Goal: Task Accomplishment & Management: Complete application form

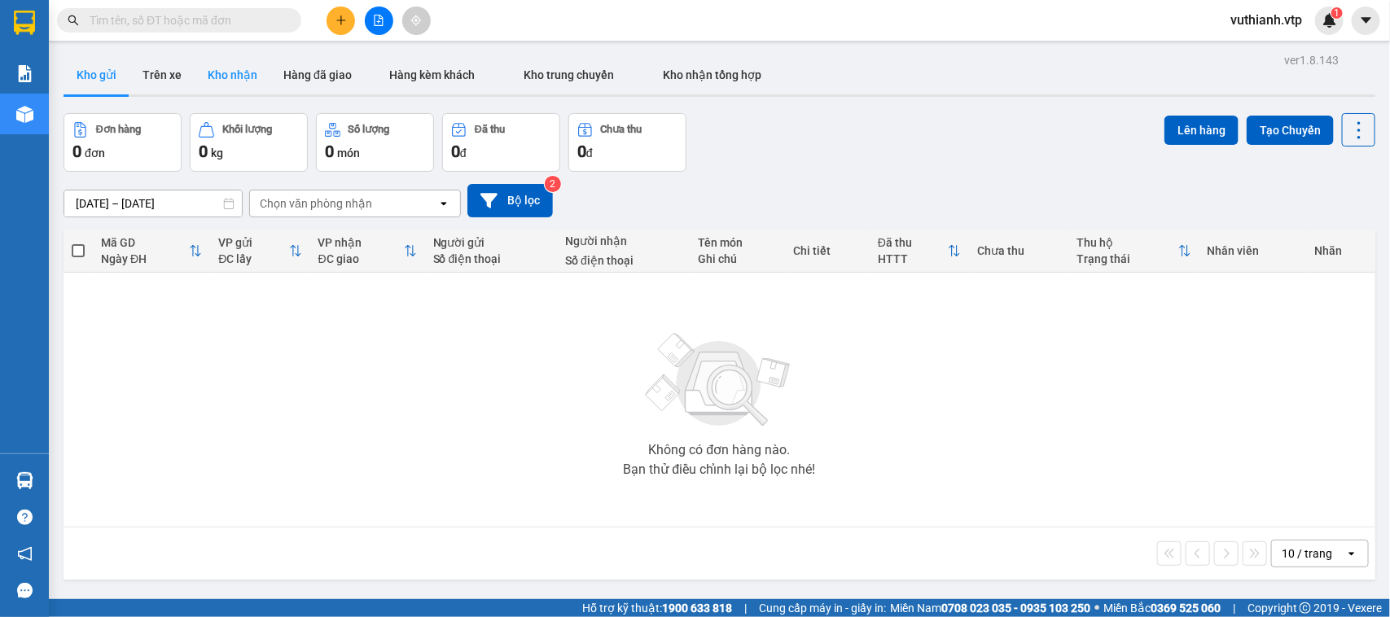
click at [222, 80] on button "Kho nhận" at bounding box center [233, 74] width 76 height 39
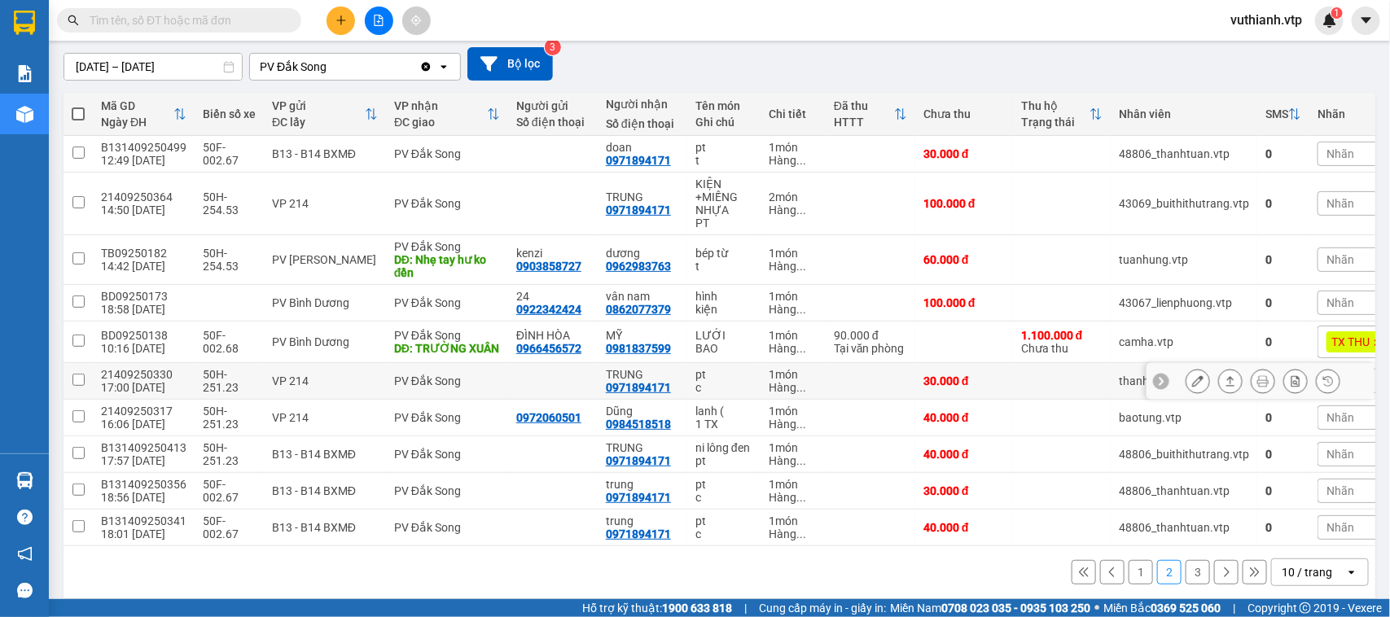
scroll to position [180, 0]
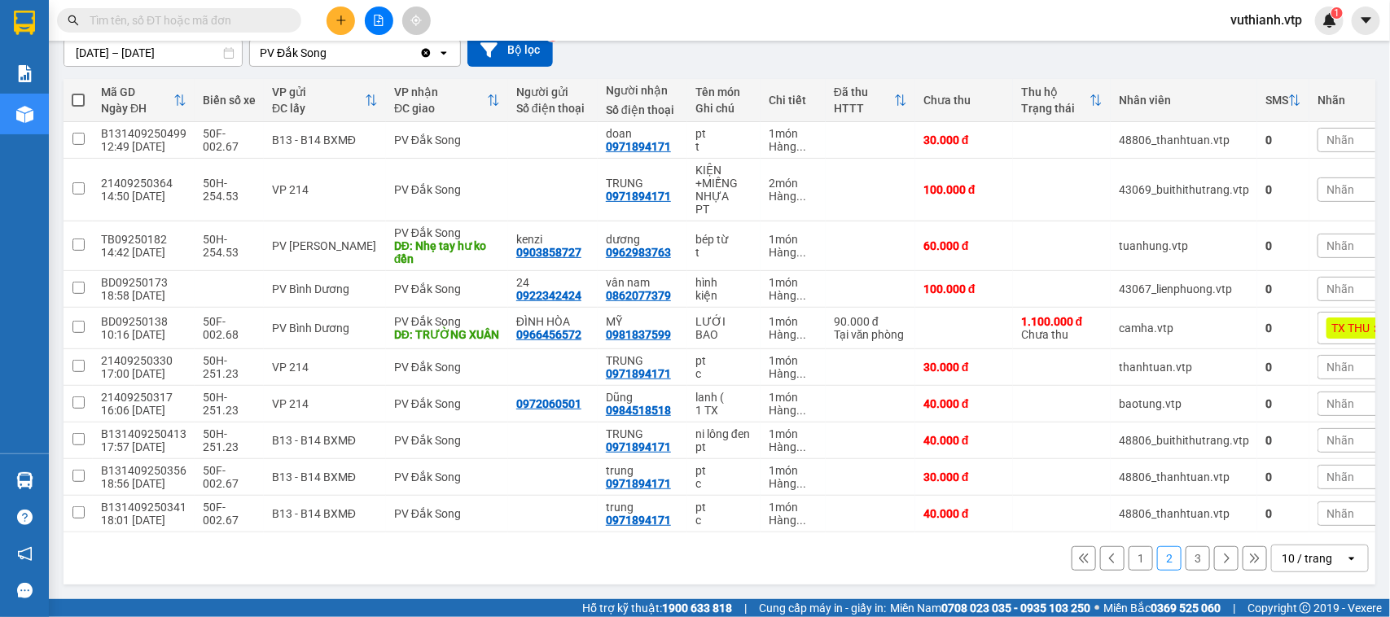
click at [1130, 568] on button "1" at bounding box center [1141, 558] width 24 height 24
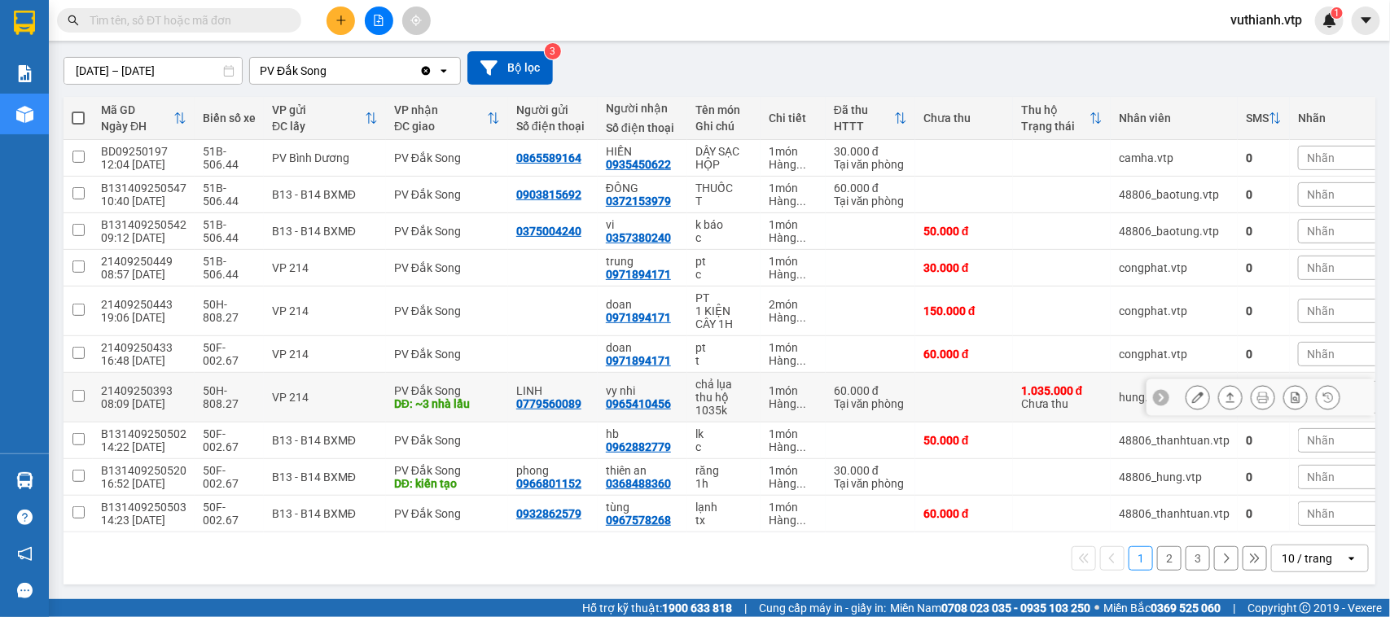
scroll to position [141, 0]
click at [1157, 551] on button "2" at bounding box center [1169, 558] width 24 height 24
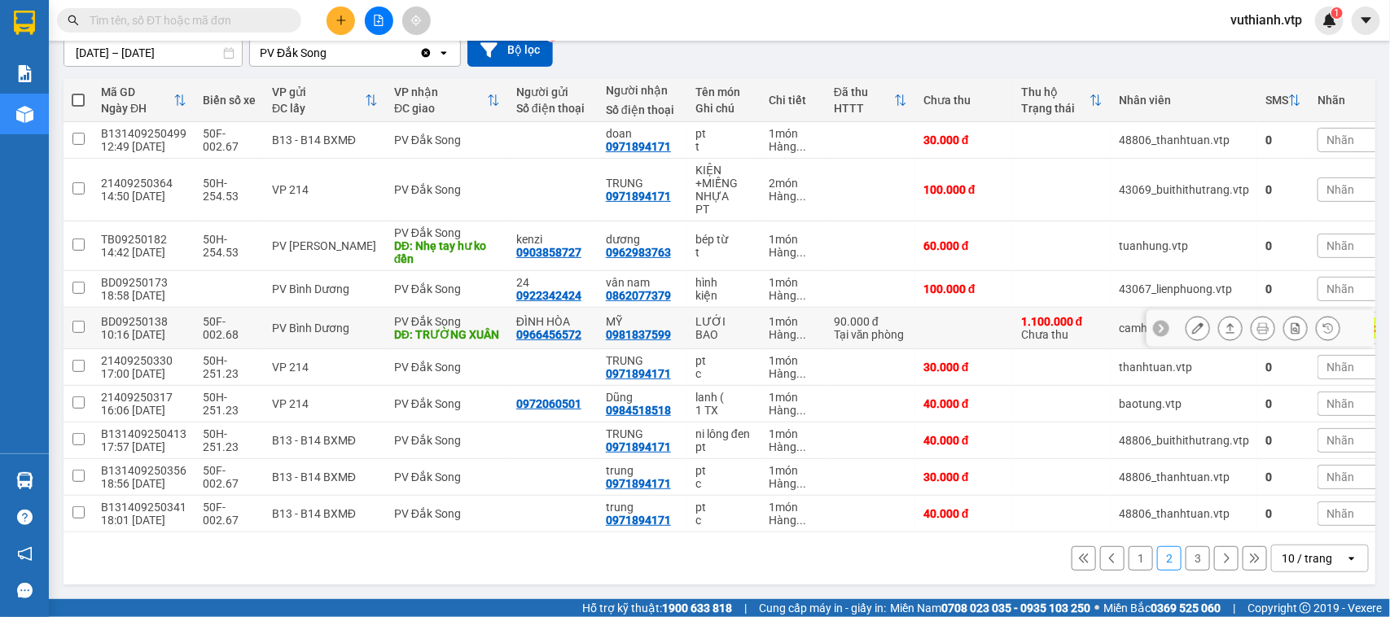
scroll to position [180, 0]
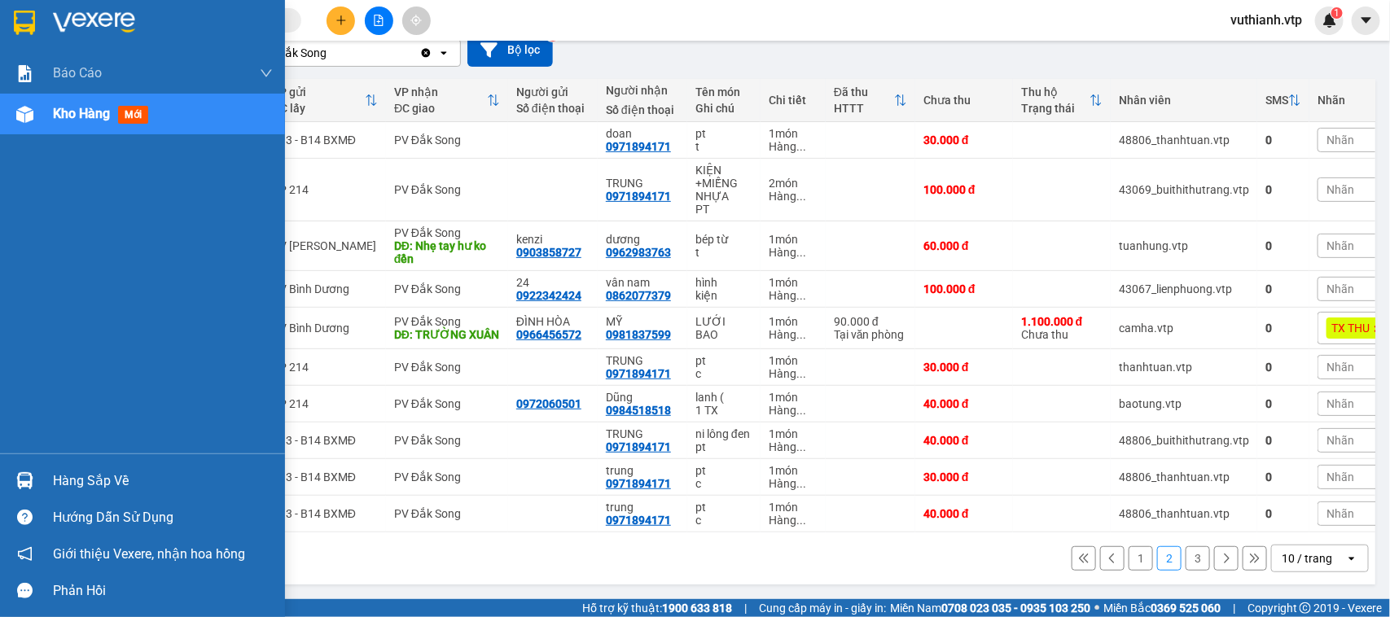
click at [64, 478] on div "Hàng sắp về" at bounding box center [163, 481] width 220 height 24
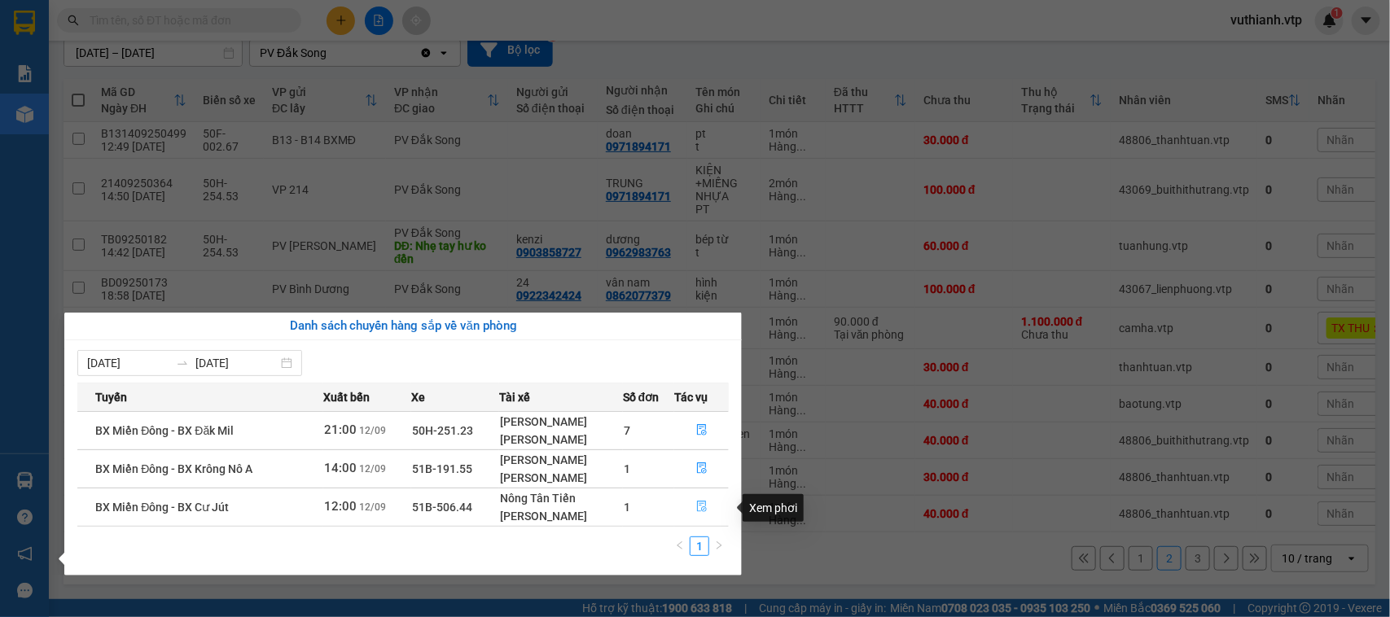
click at [697, 506] on icon "file-done" at bounding box center [702, 506] width 10 height 11
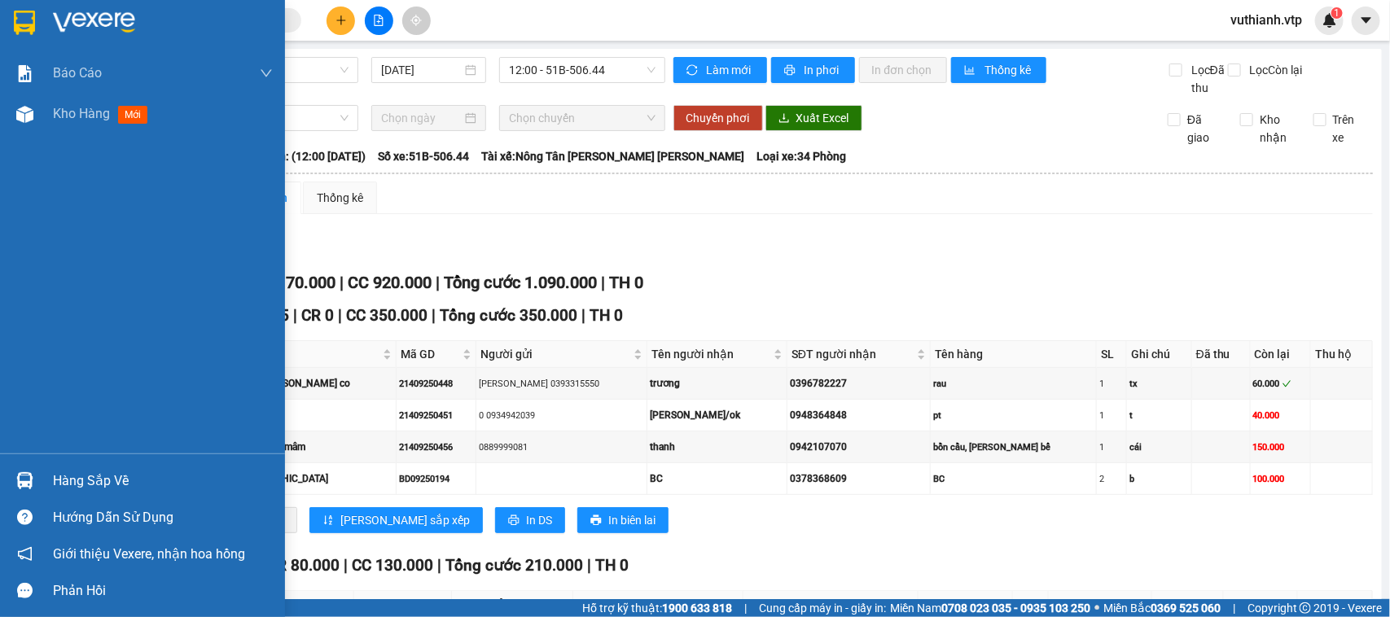
click at [33, 479] on img at bounding box center [24, 480] width 17 height 17
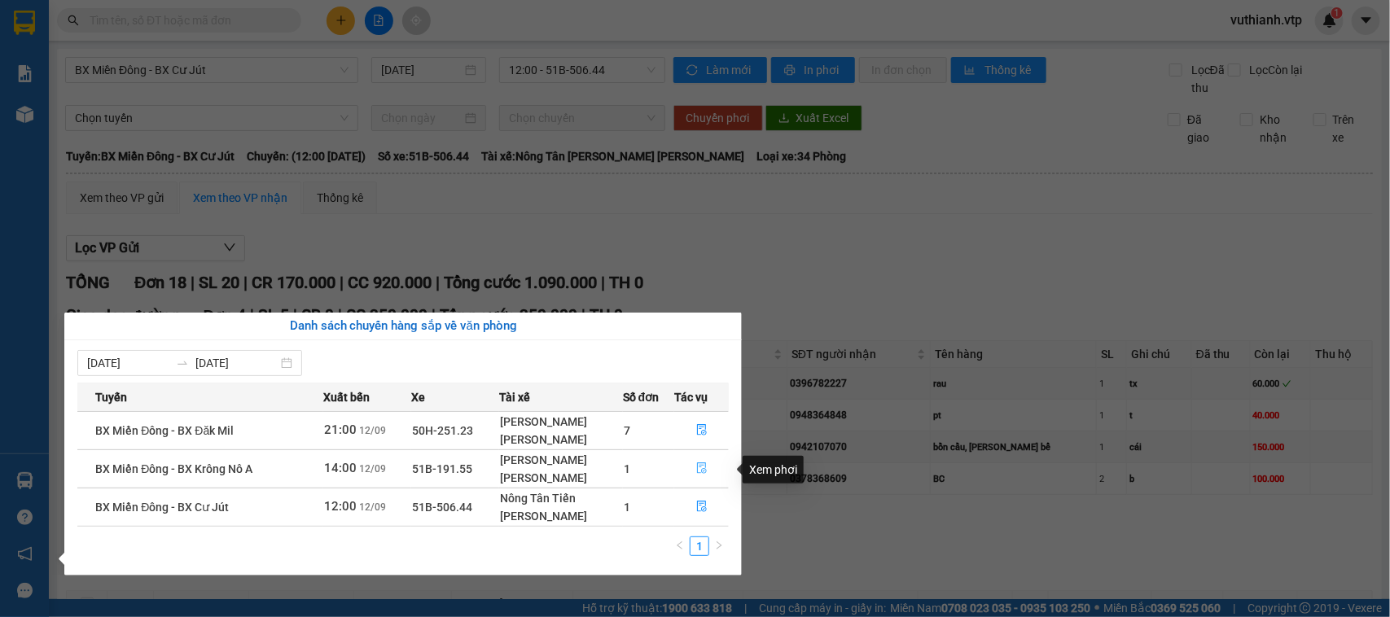
click at [700, 464] on icon "file-done" at bounding box center [701, 468] width 11 height 11
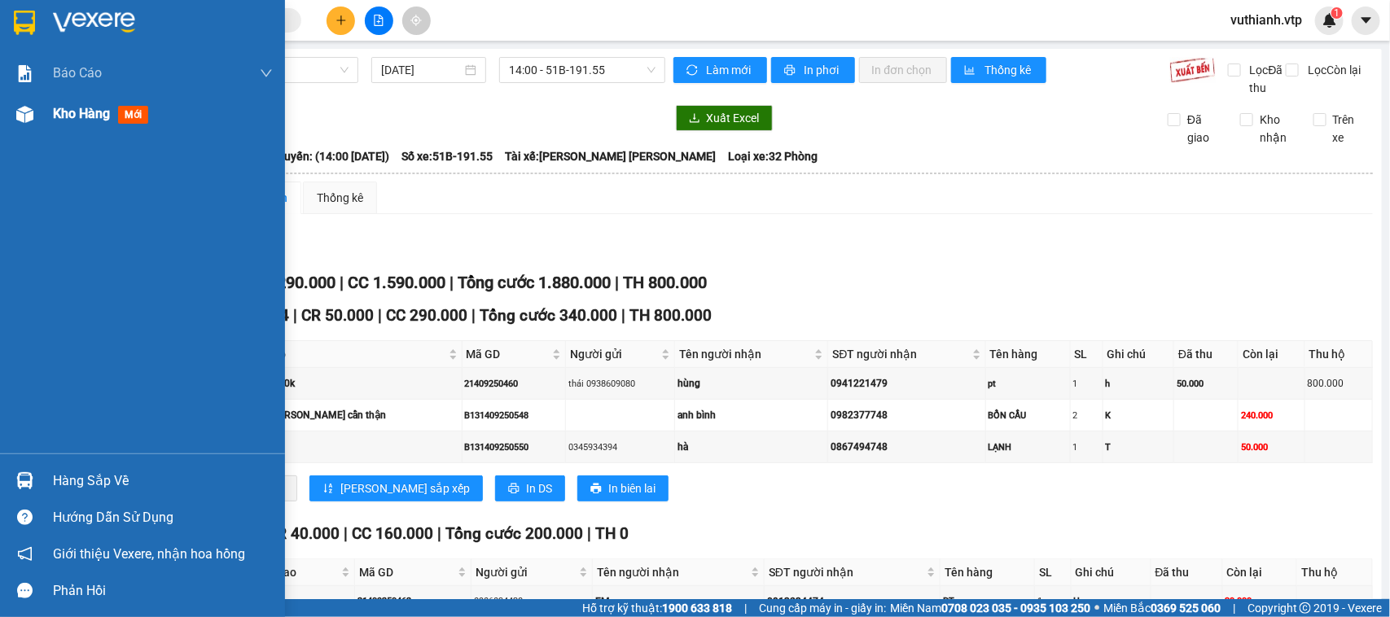
click at [33, 118] on img at bounding box center [24, 114] width 17 height 17
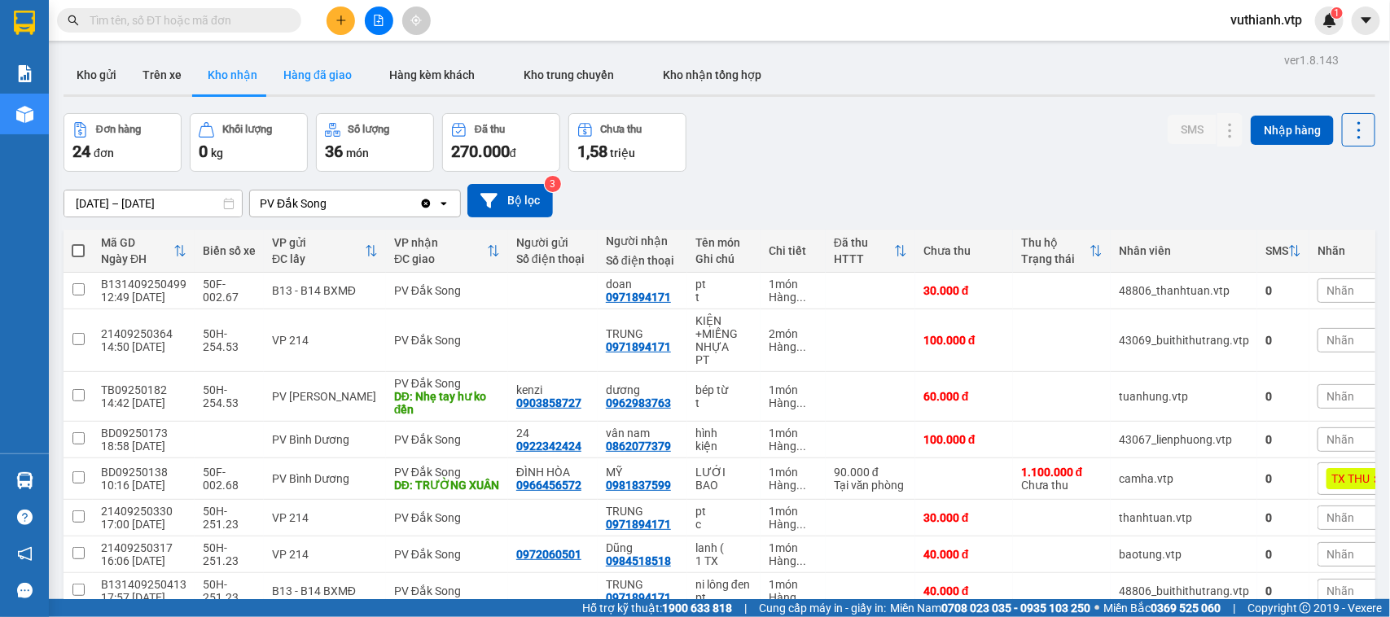
click at [323, 73] on button "Hàng đã giao" at bounding box center [317, 74] width 94 height 39
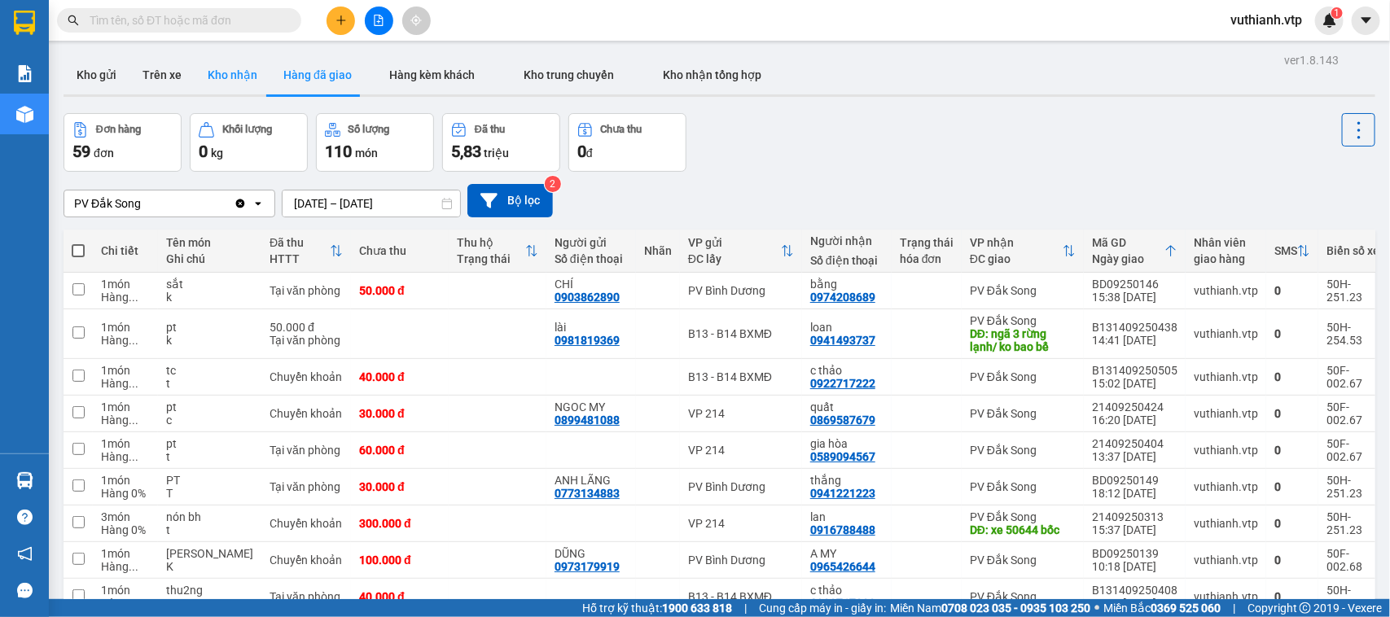
click at [230, 80] on button "Kho nhận" at bounding box center [233, 74] width 76 height 39
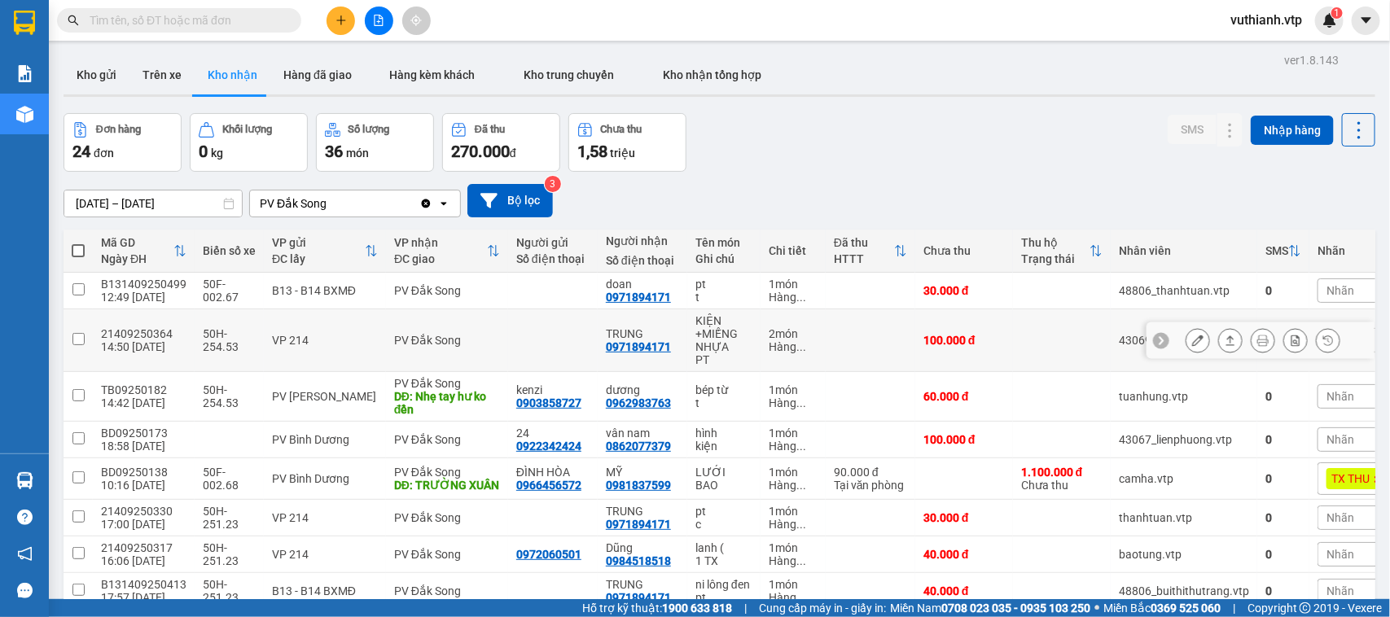
scroll to position [180, 0]
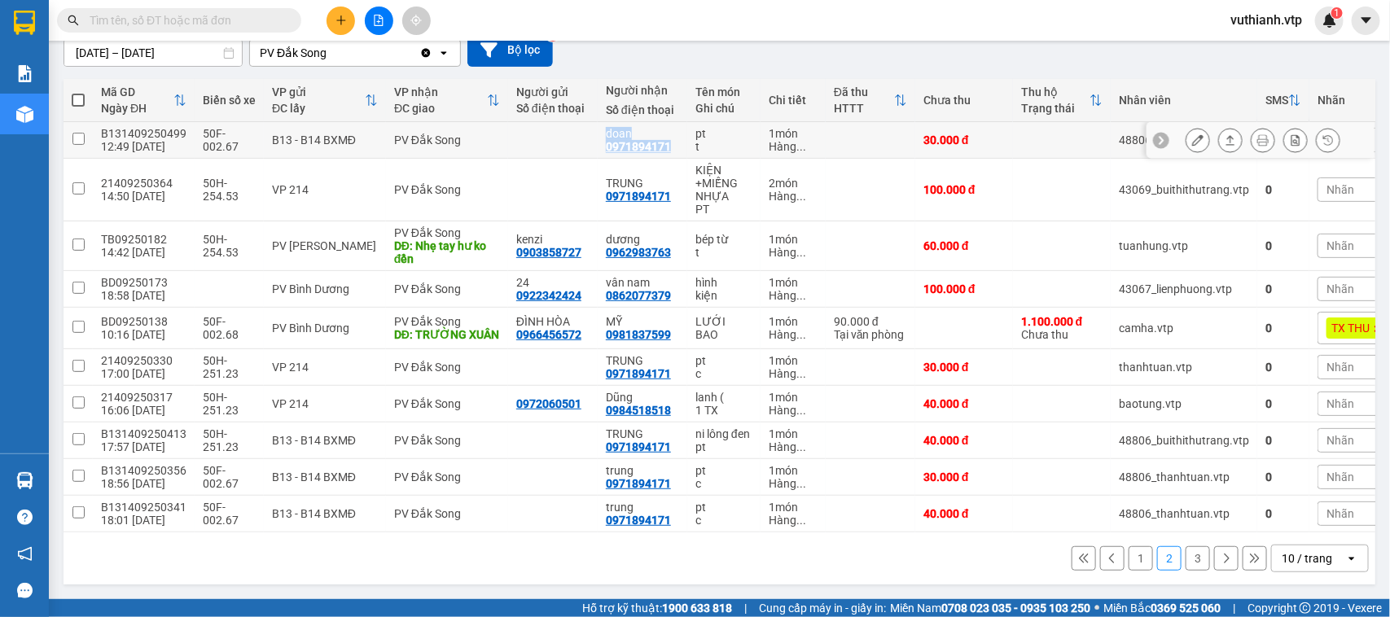
drag, startPoint x: 665, startPoint y: 112, endPoint x: 586, endPoint y: 118, distance: 79.2
click at [586, 122] on tr "B131409250499 12:49 [DATE] 50F-002.67 B13 - B14 BXMĐ PV Đắk Song [PERSON_NAME] …" at bounding box center [736, 140] width 1345 height 37
checkbox input "true"
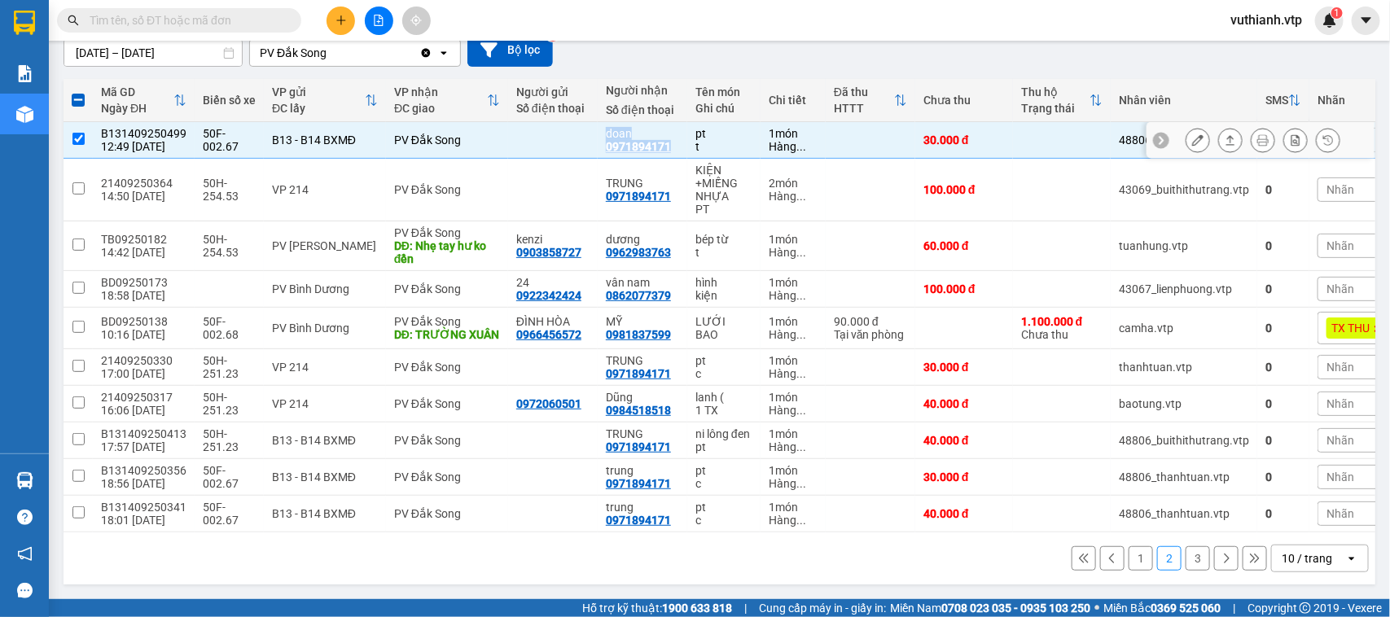
copy tr "[PERSON_NAME] 0971894171"
click at [169, 19] on input "text" at bounding box center [186, 20] width 192 height 18
paste input "[PERSON_NAME] 0971894171"
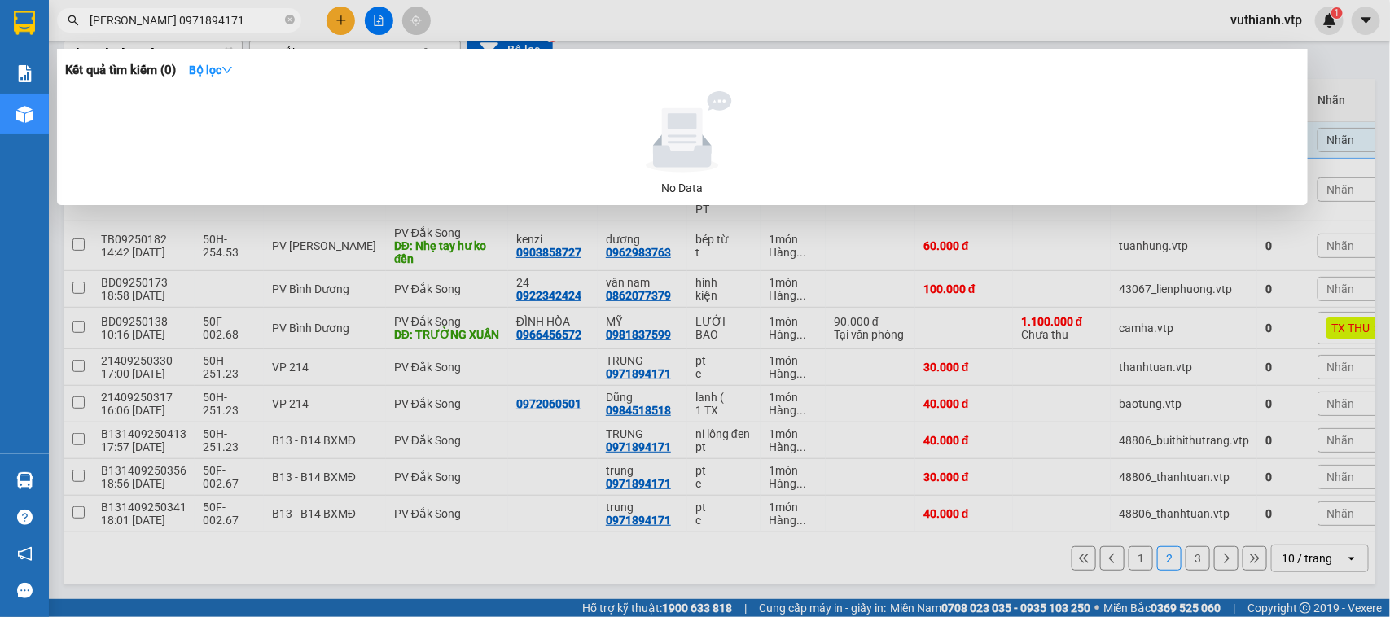
click at [145, 20] on input "[PERSON_NAME] 0971894171" at bounding box center [186, 20] width 192 height 18
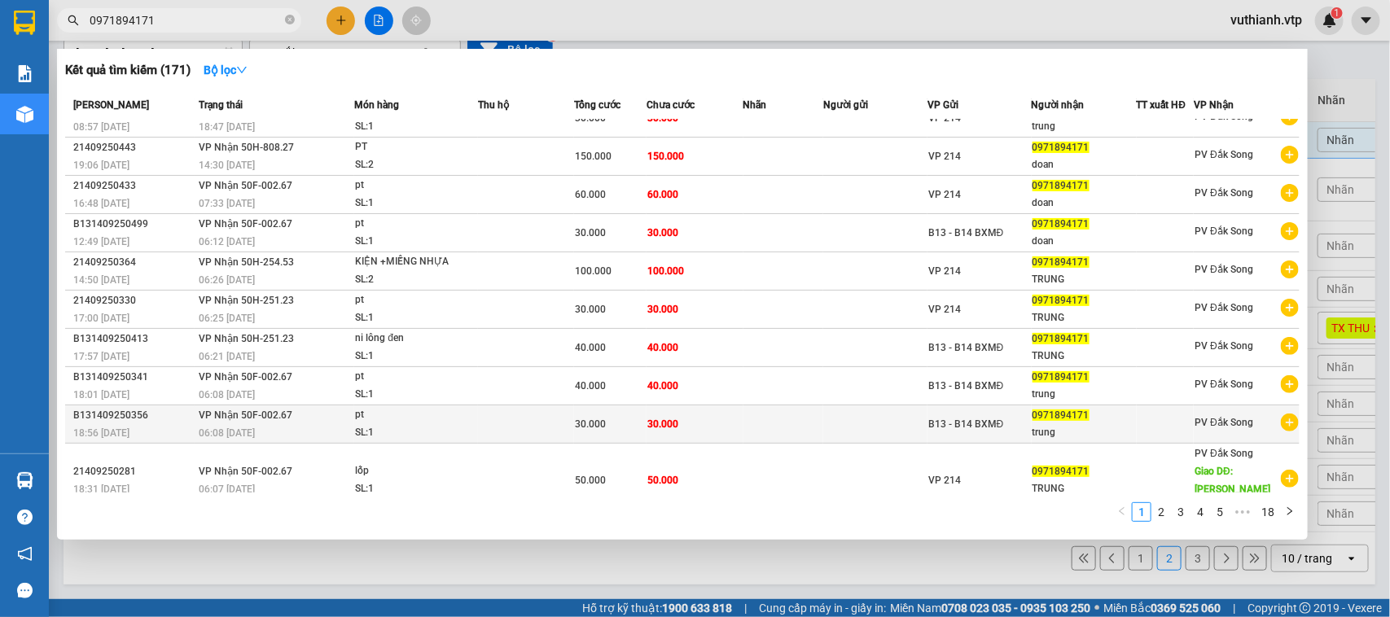
scroll to position [0, 0]
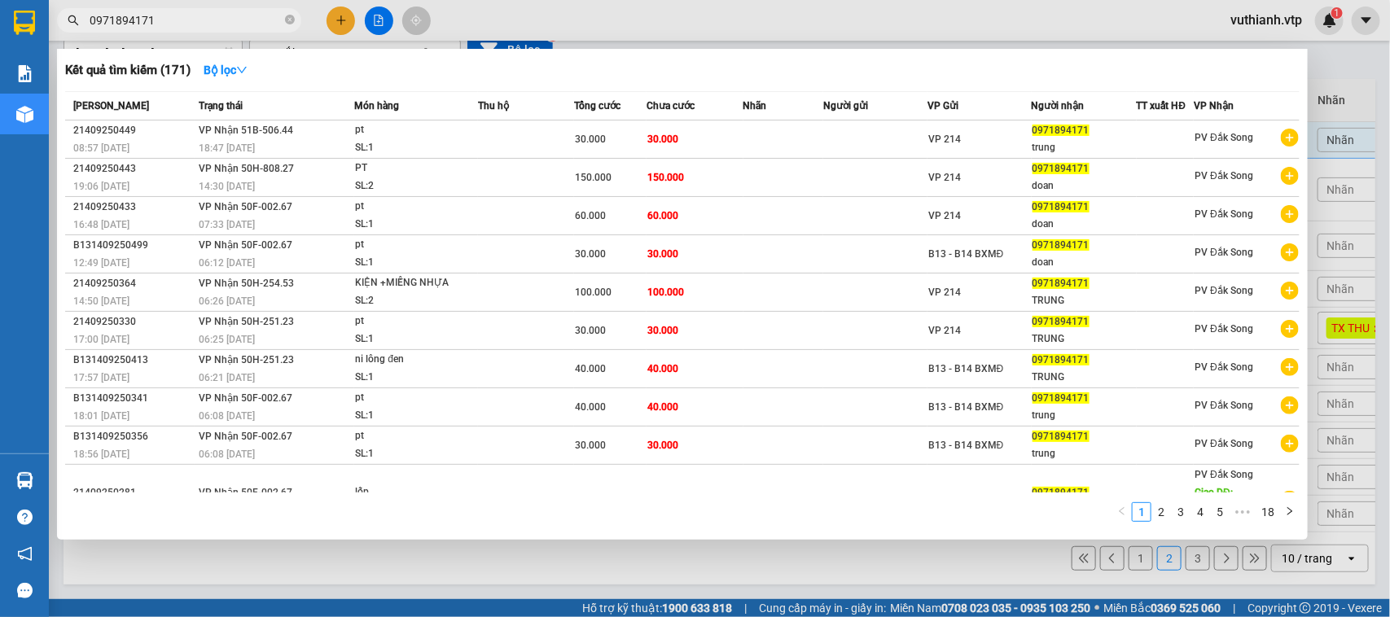
type input "0971894171"
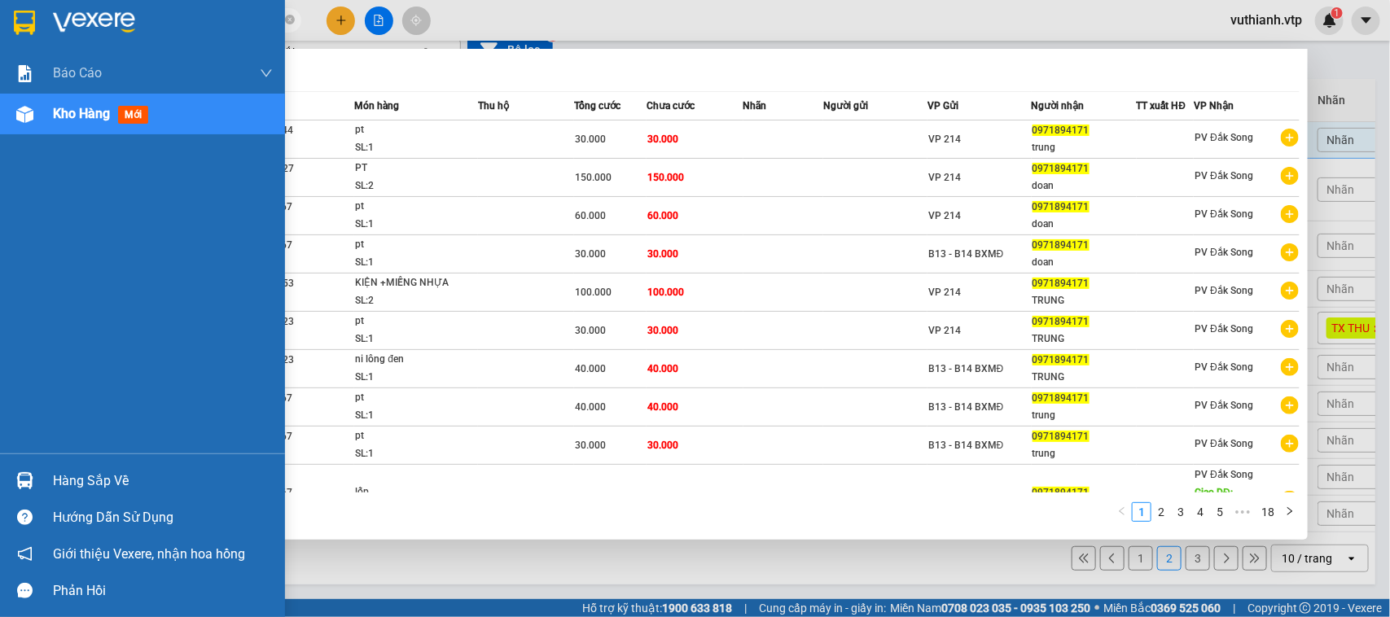
click at [46, 481] on div "Hàng sắp về" at bounding box center [142, 481] width 285 height 37
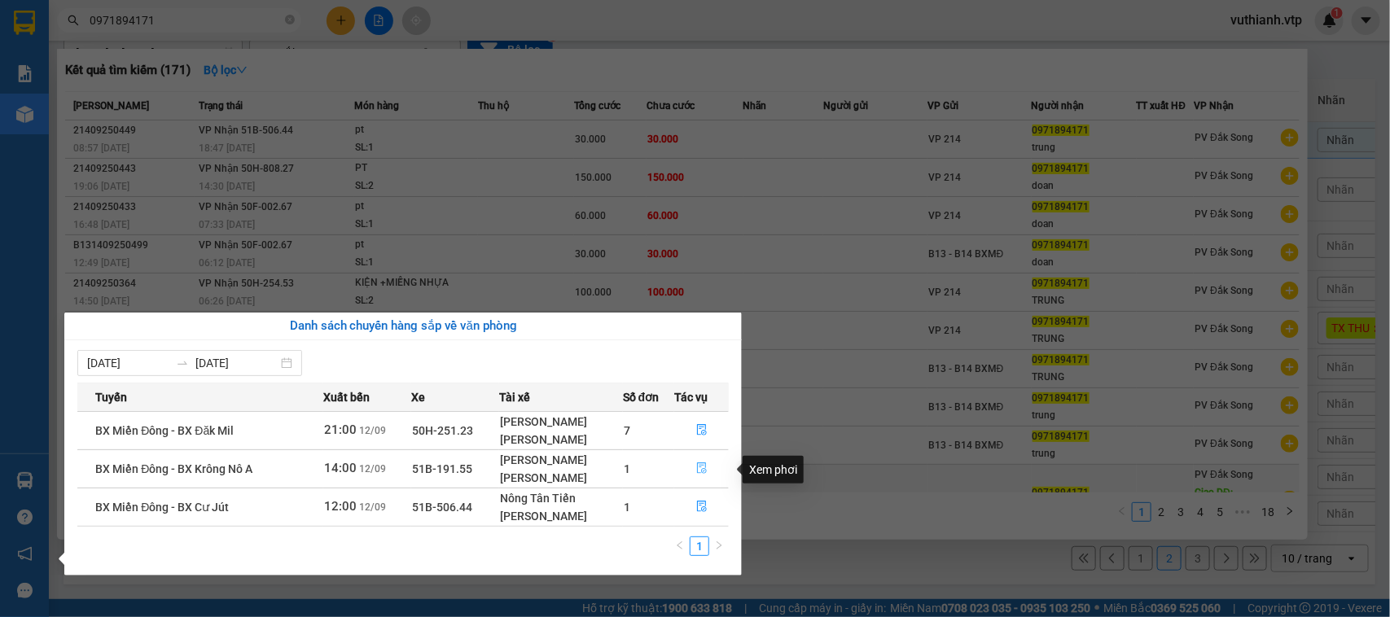
click at [701, 474] on icon "file-done" at bounding box center [701, 468] width 11 height 11
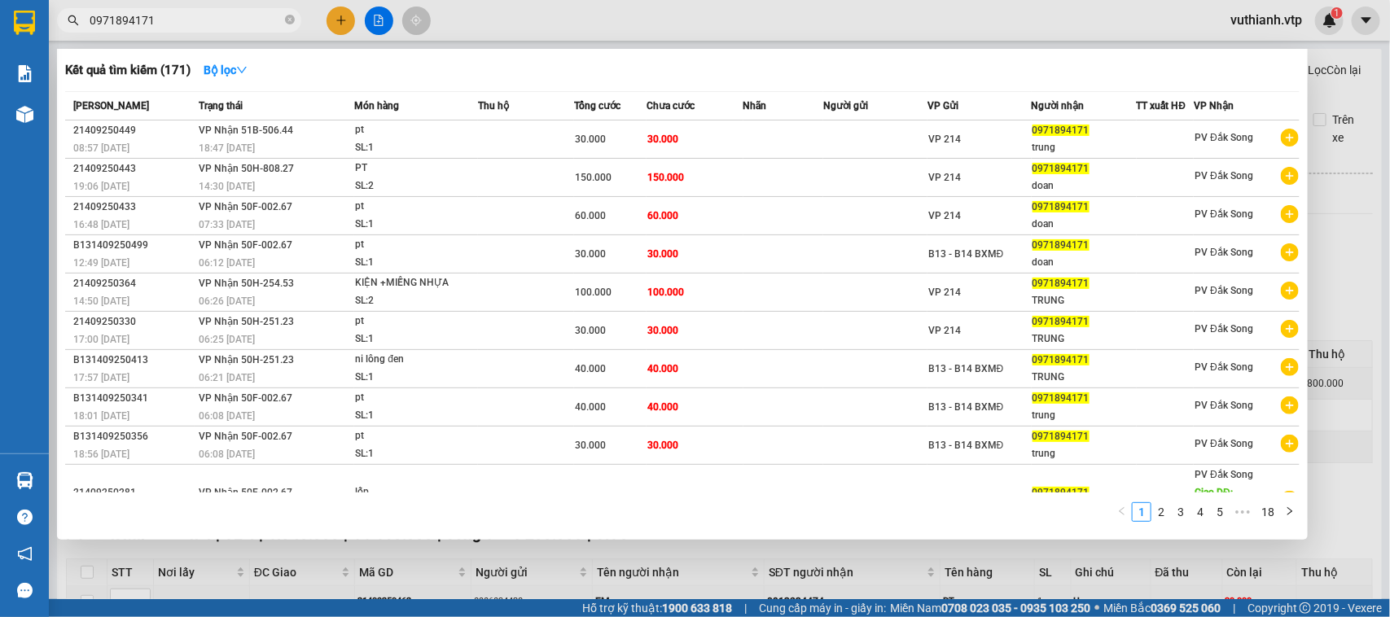
click at [729, 555] on div at bounding box center [695, 308] width 1390 height 617
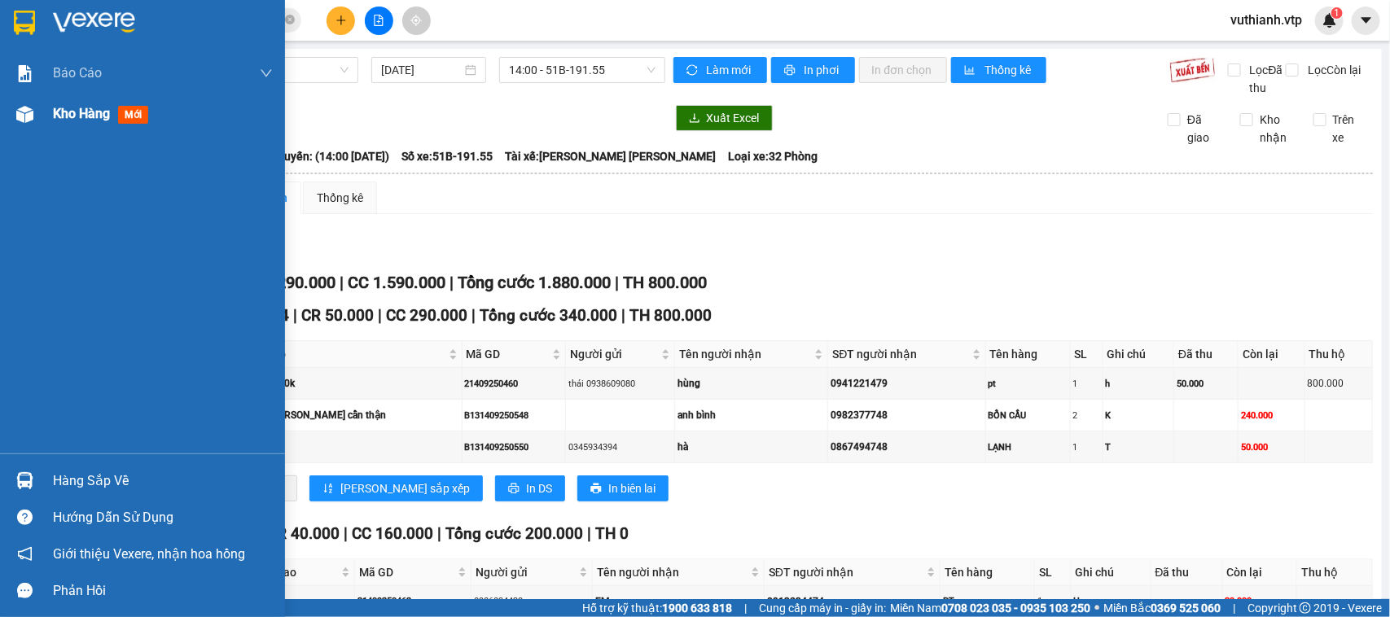
click at [63, 115] on span "Kho hàng" at bounding box center [81, 113] width 57 height 15
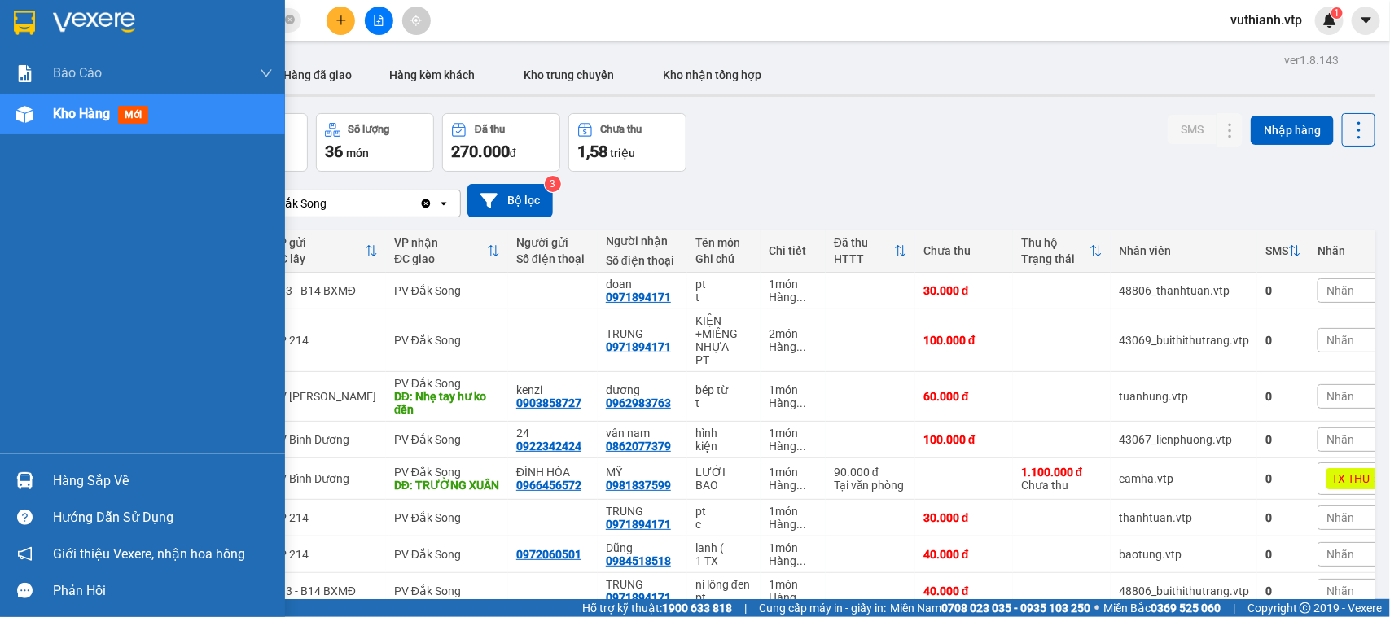
click at [34, 478] on div at bounding box center [25, 481] width 29 height 29
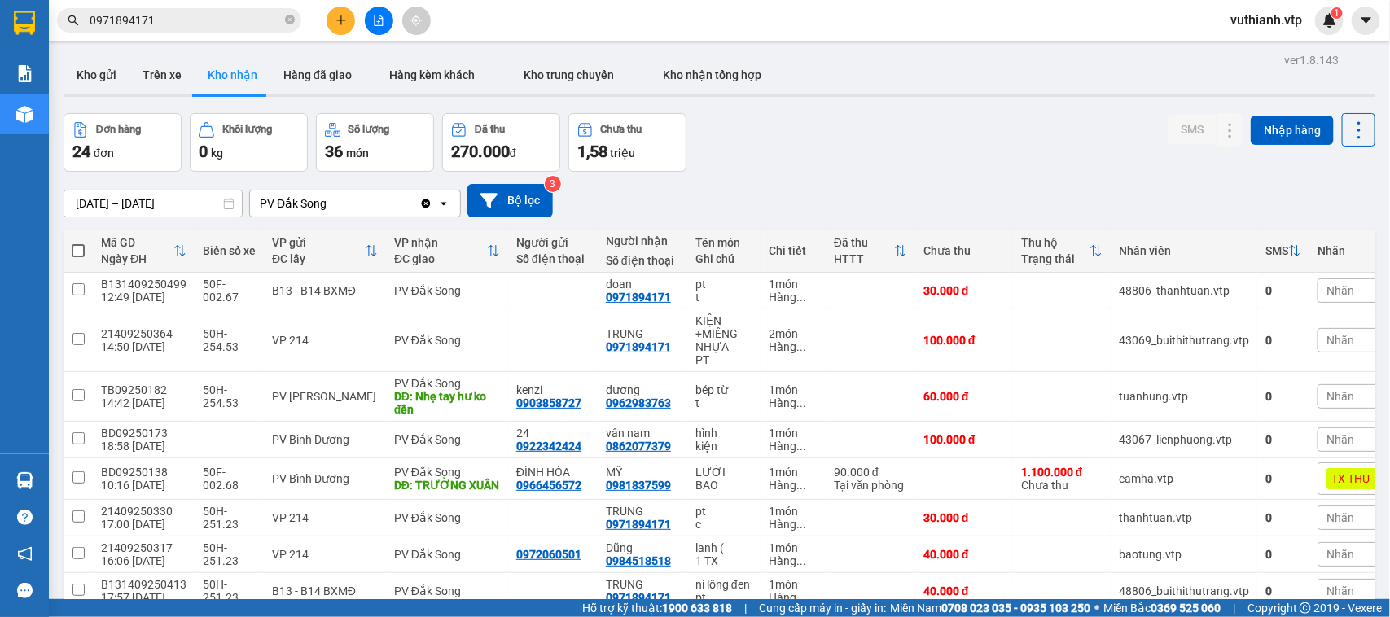
click at [745, 208] on section "Kết quả [PERSON_NAME] ( 171 ) Bộ lọc Mã ĐH Trạng thái Món hàng Thu hộ Tổng [PER…" at bounding box center [695, 308] width 1390 height 617
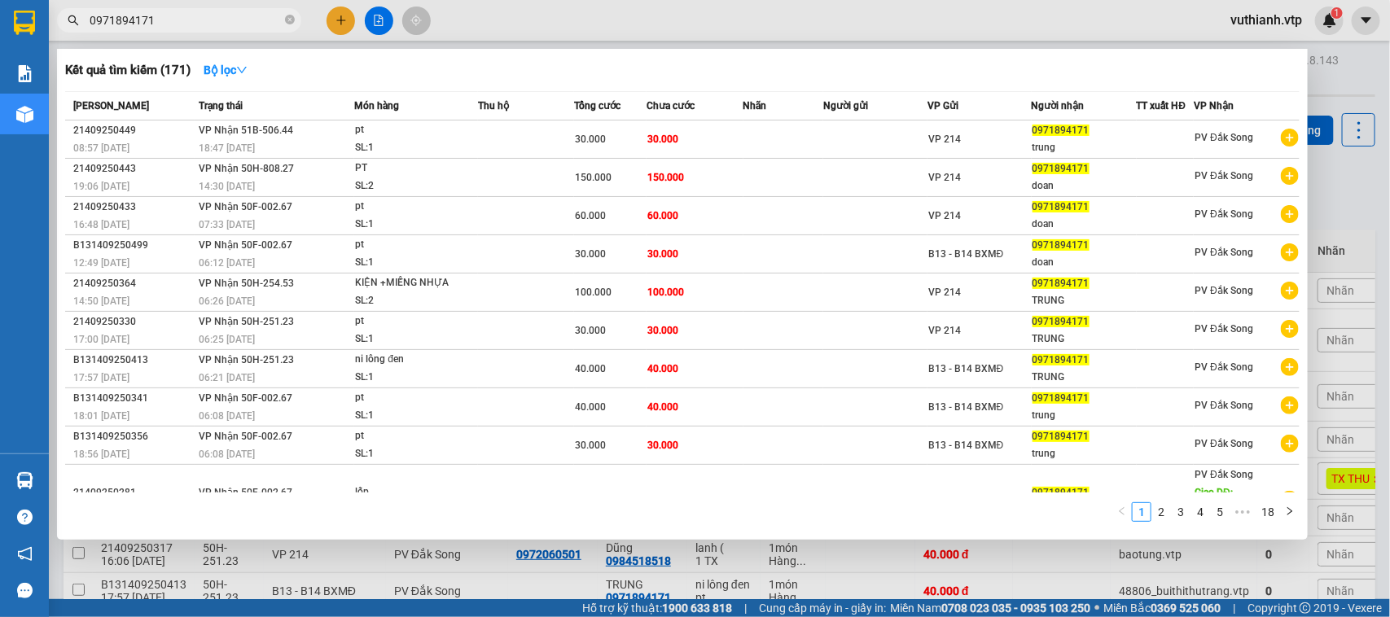
click at [208, 11] on input "0971894171" at bounding box center [186, 20] width 192 height 18
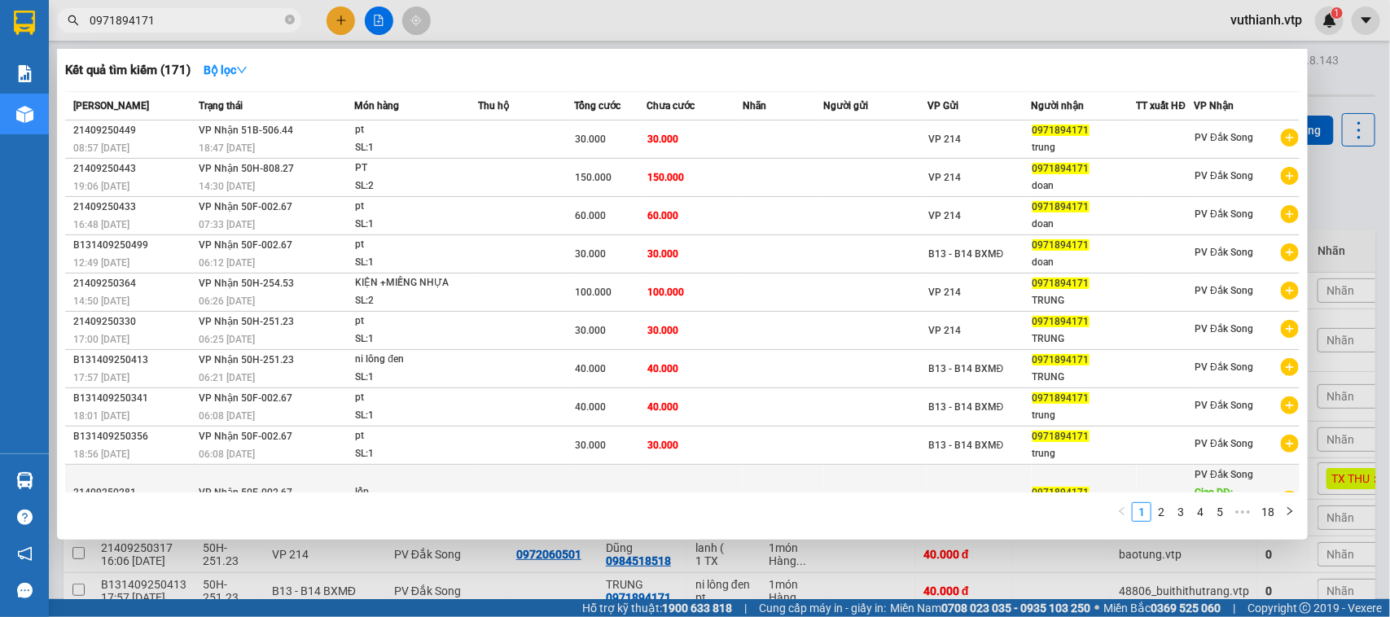
scroll to position [21, 0]
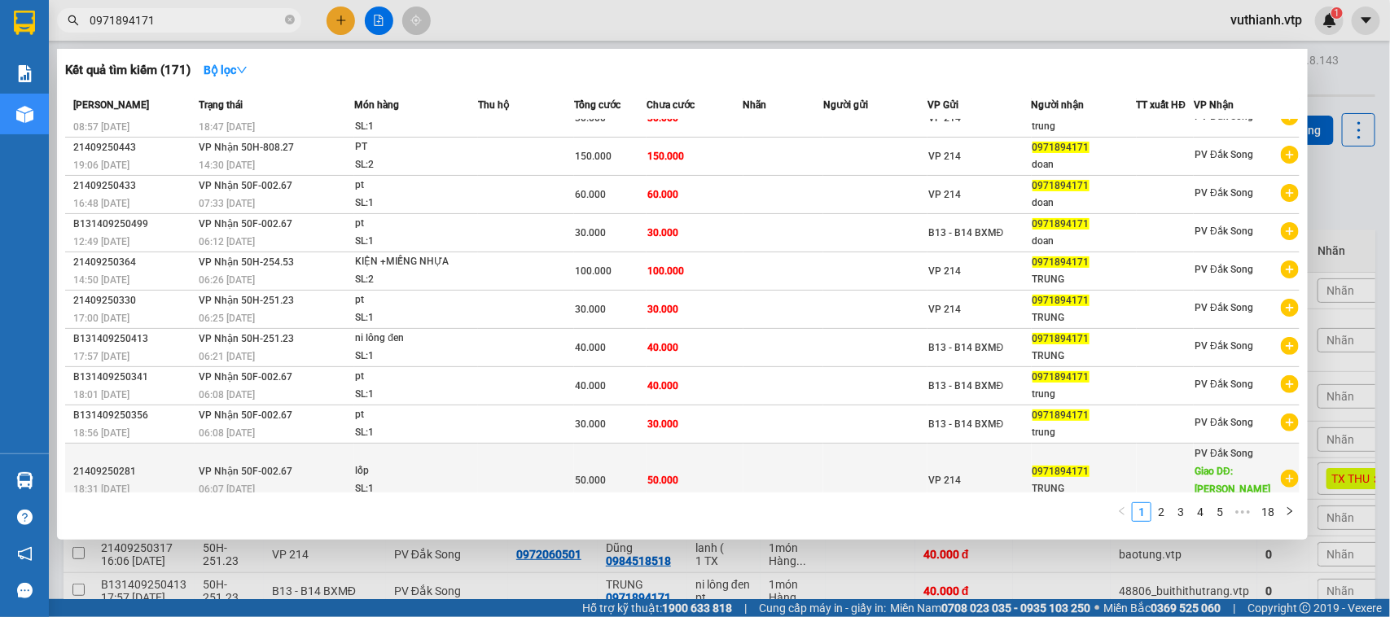
click at [730, 463] on td "50.000" at bounding box center [695, 481] width 96 height 74
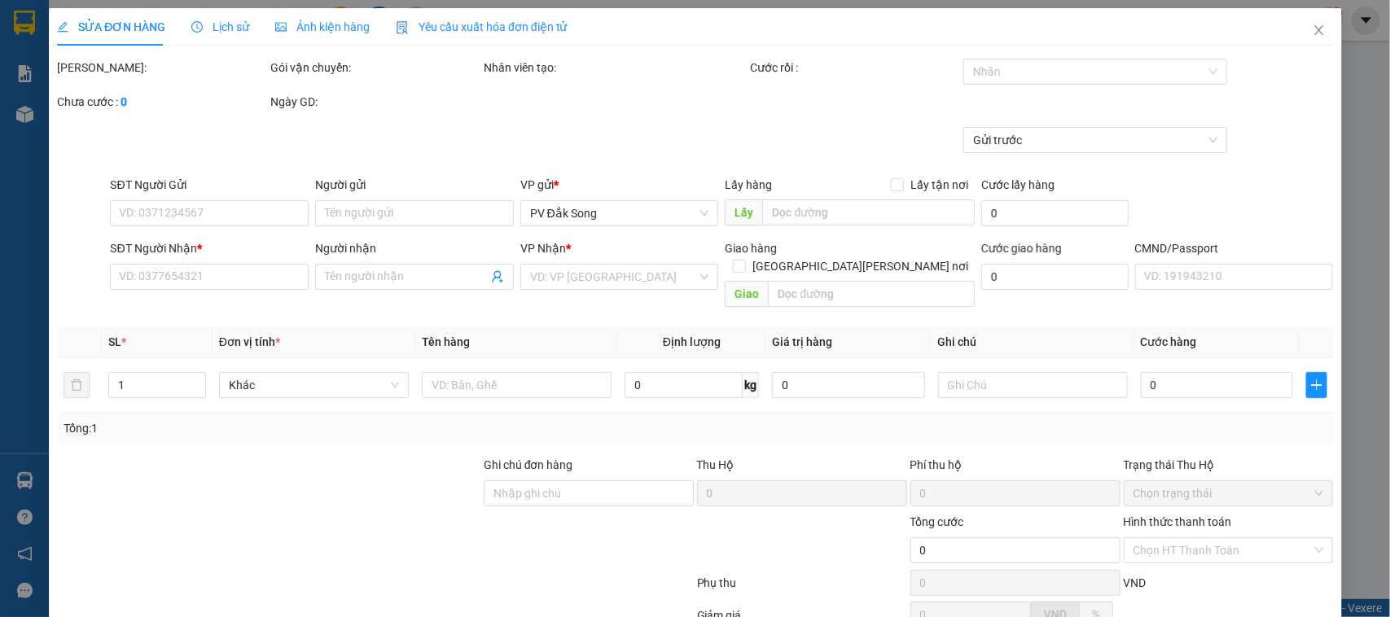
type input "2.500"
type input "0971894171"
type input "TRUNG"
type input "[PERSON_NAME] bể"
type input "50.000"
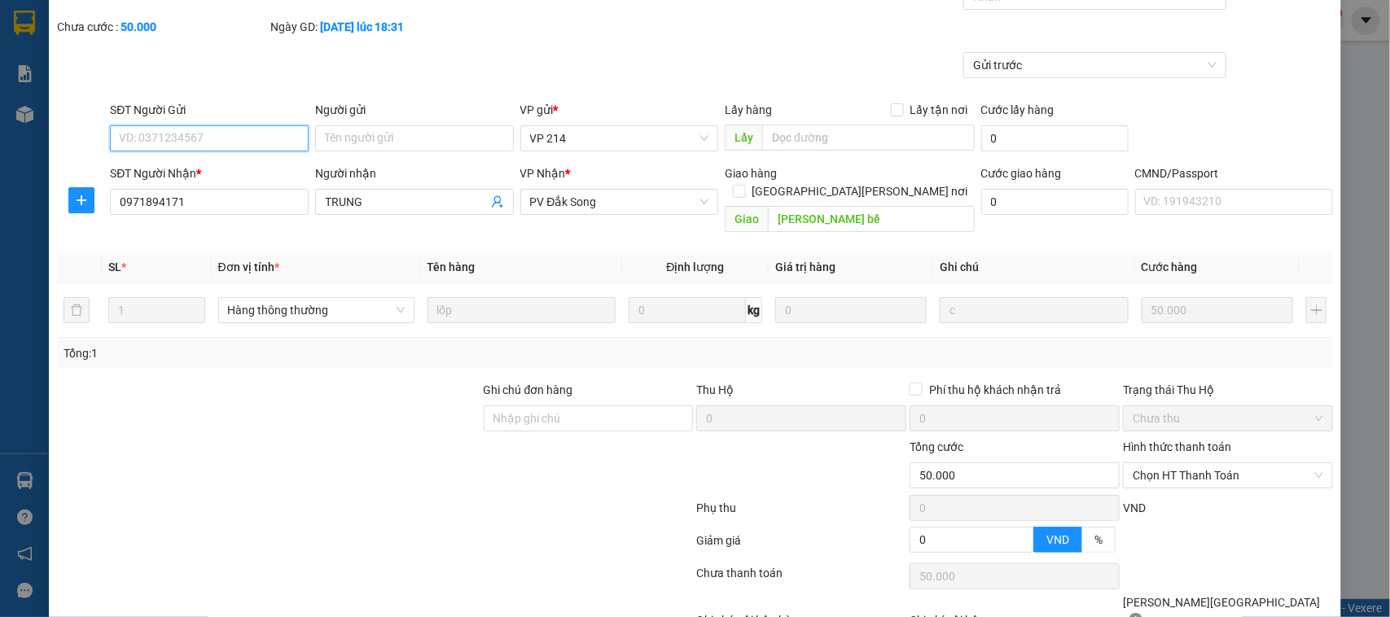
scroll to position [156, 0]
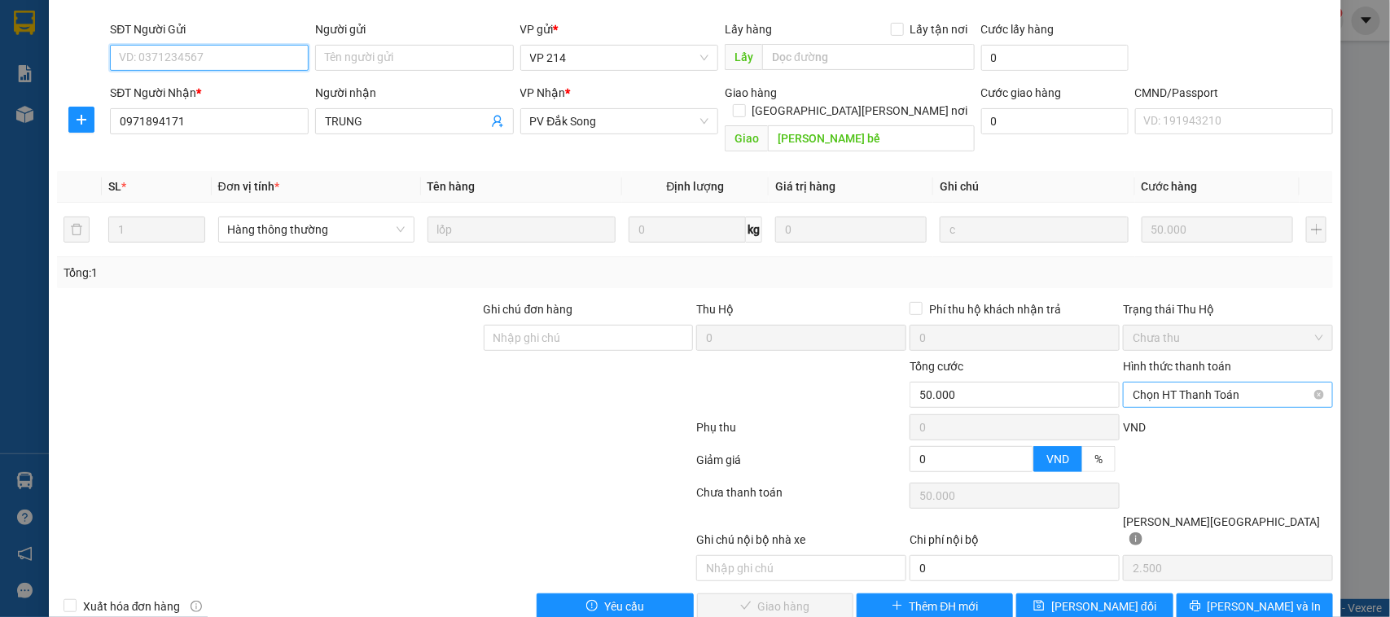
click at [1271, 384] on span "Chọn HT Thanh Toán" at bounding box center [1228, 395] width 191 height 24
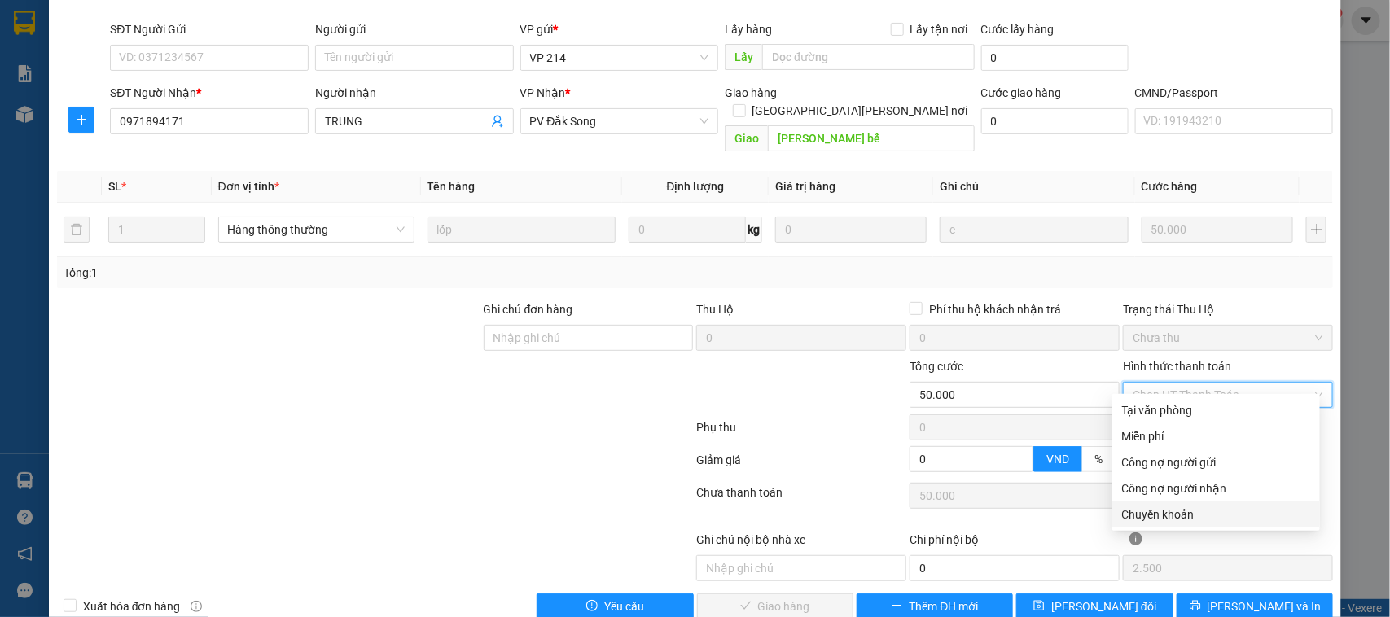
click at [1208, 516] on div "Chuyển khoản" at bounding box center [1216, 515] width 188 height 18
type input "0"
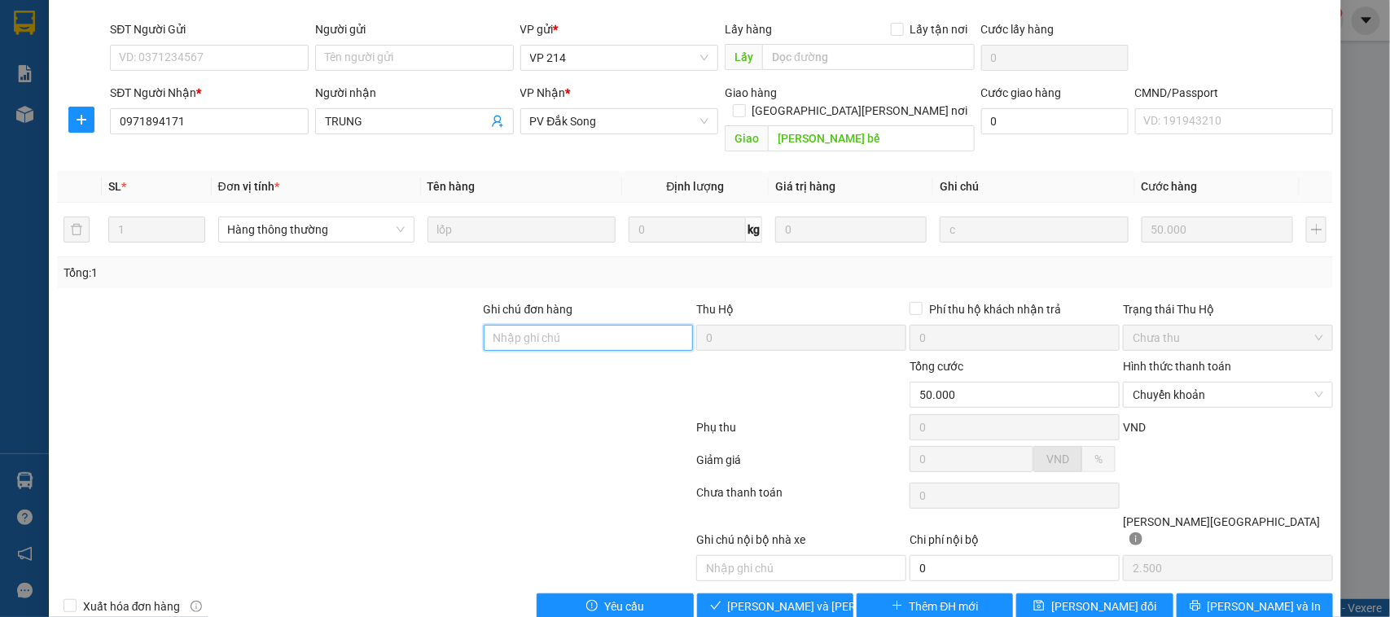
drag, startPoint x: 665, startPoint y: 326, endPoint x: 654, endPoint y: 303, distance: 25.5
click at [665, 325] on input "Ghi chú đơn hàng" at bounding box center [589, 338] width 210 height 26
drag, startPoint x: 641, startPoint y: 320, endPoint x: 489, endPoint y: 339, distance: 153.4
click at [489, 339] on div "Ghi [PERSON_NAME] hàng 530k tk6868 18h34p [DATE]" at bounding box center [589, 329] width 210 height 57
type input "530k tk6868 18h34p [DATE]"
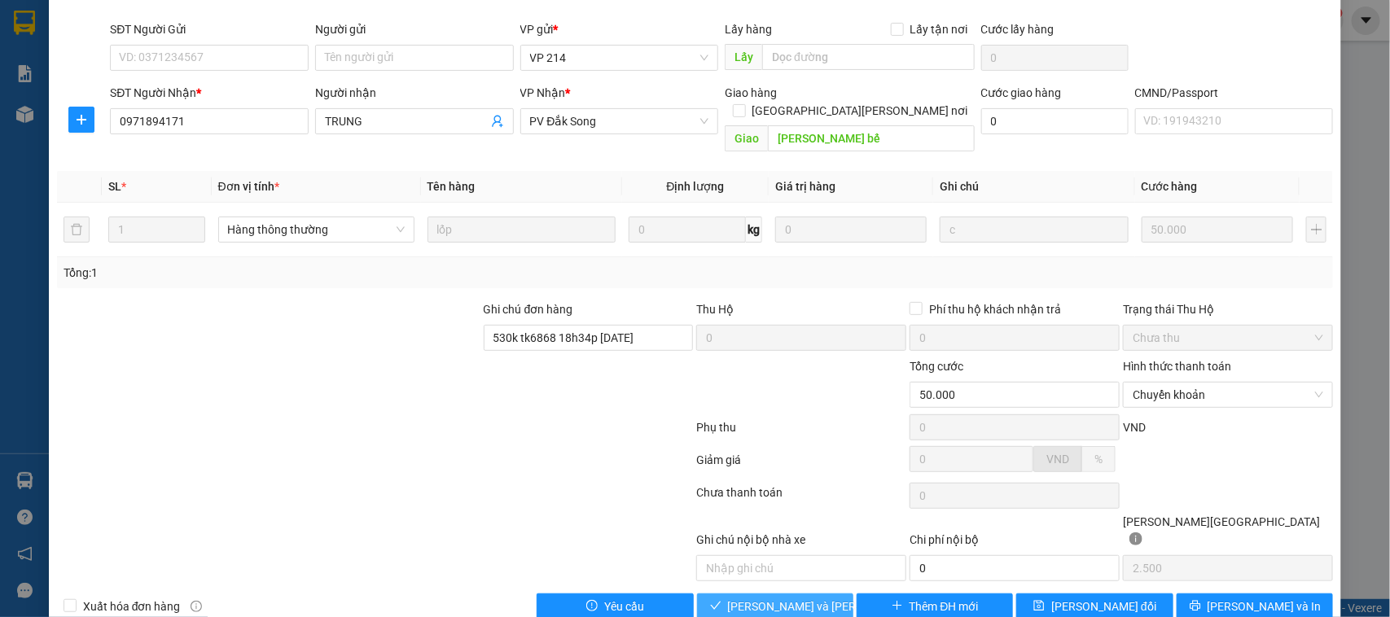
click at [755, 598] on span "[PERSON_NAME] và [PERSON_NAME] hàng" at bounding box center [838, 607] width 220 height 18
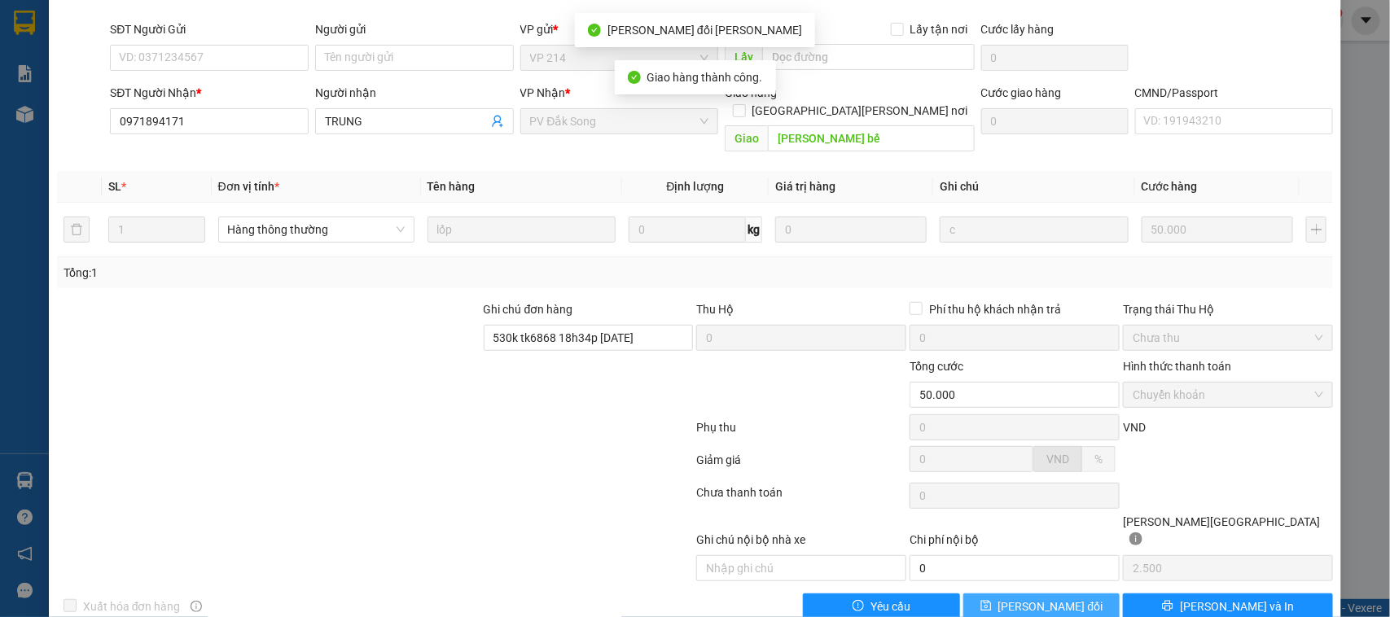
click at [1059, 598] on span "[PERSON_NAME] đổi" at bounding box center [1051, 607] width 105 height 18
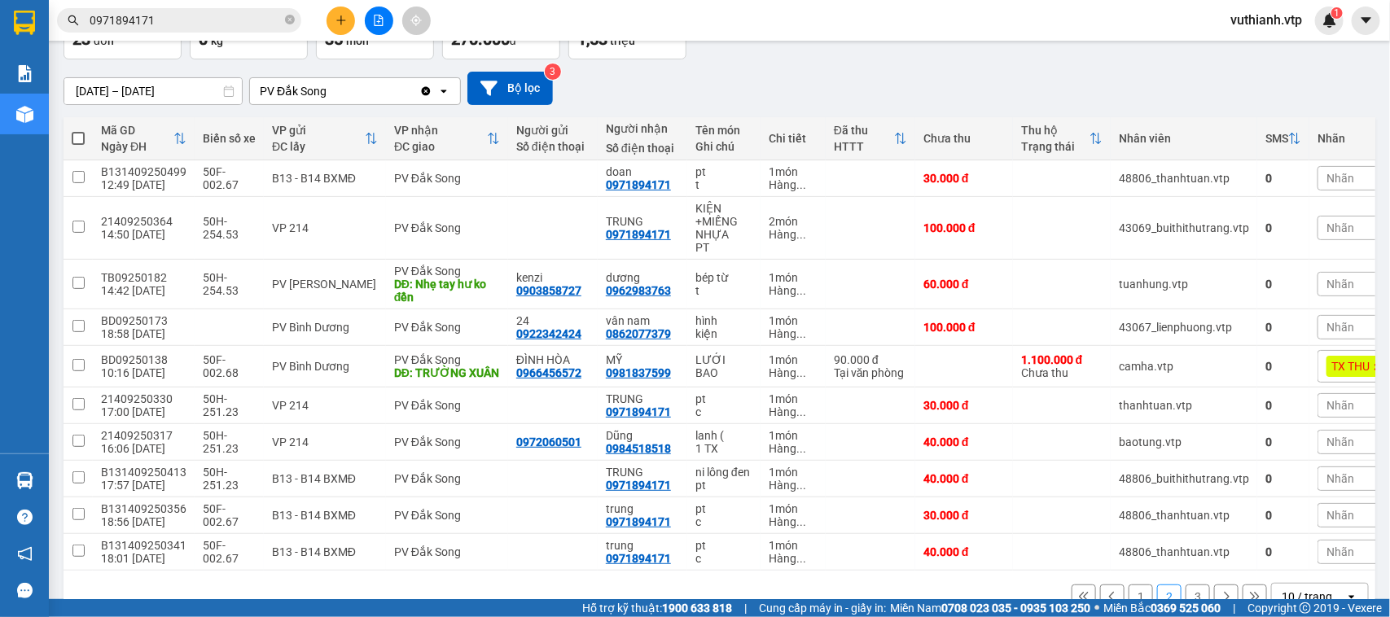
scroll to position [180, 0]
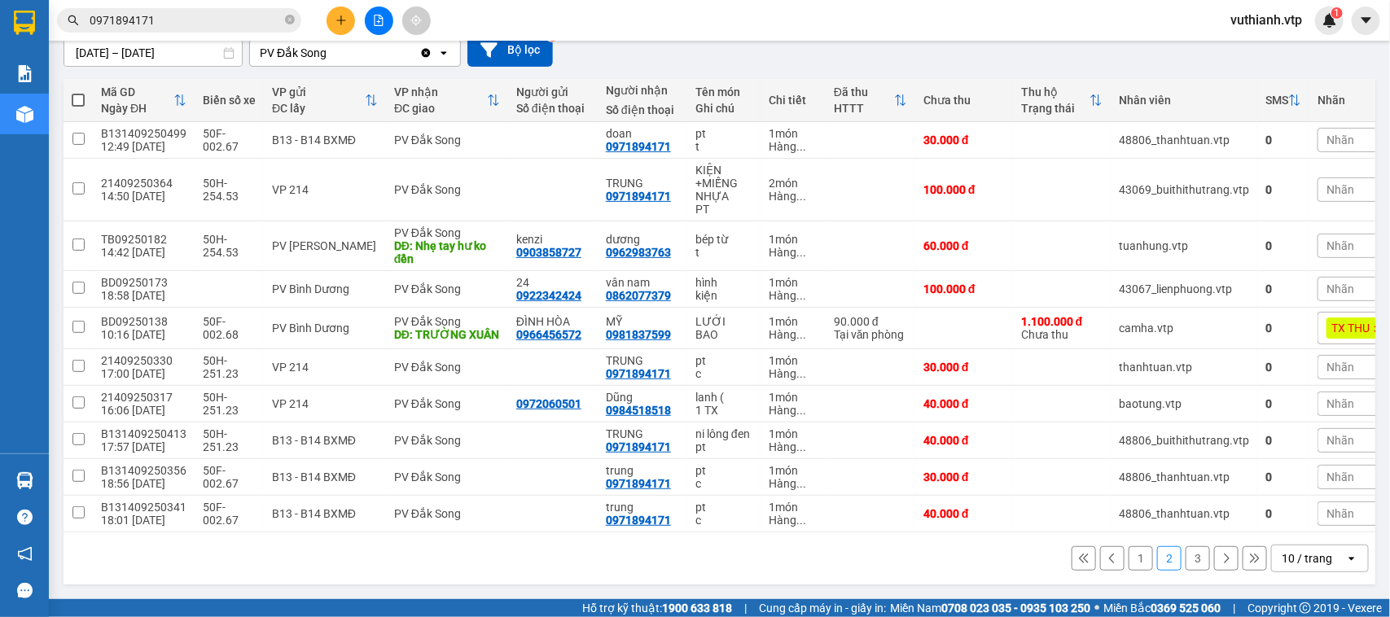
click at [201, 17] on input "0971894171" at bounding box center [186, 20] width 192 height 18
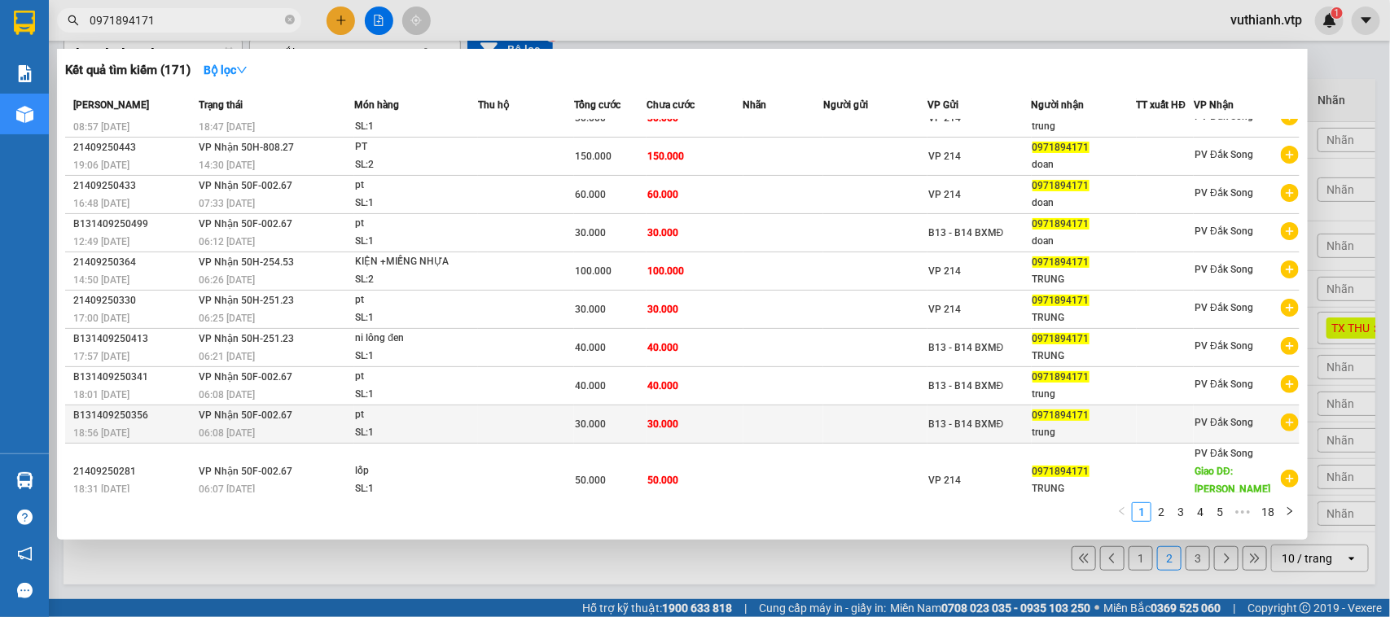
click at [511, 424] on td at bounding box center [526, 425] width 96 height 38
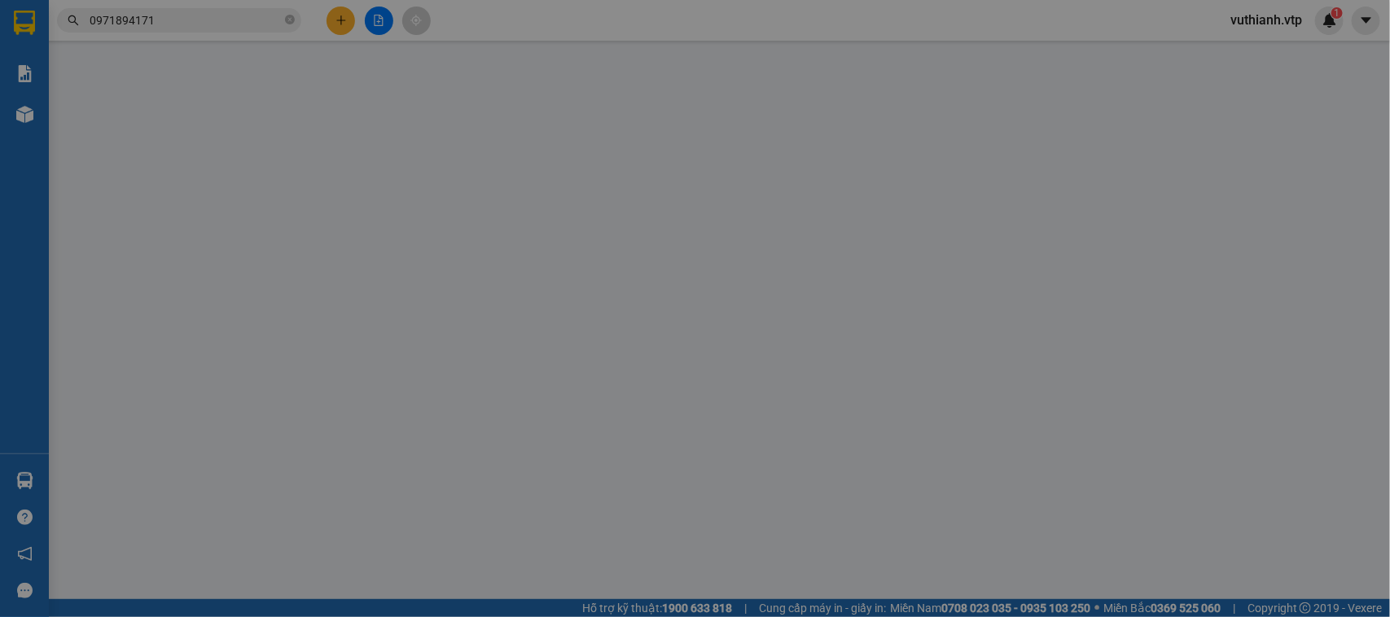
type input "0971894171"
type input "trung"
type input "30.000"
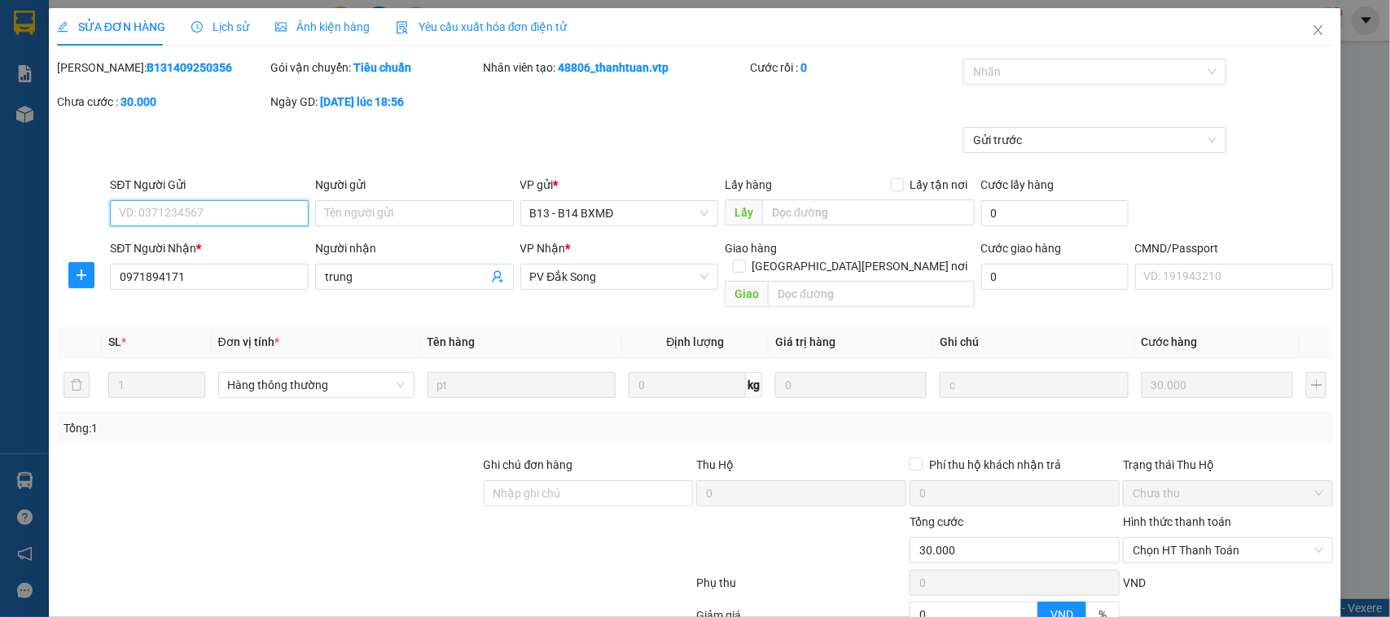
type input "1.500"
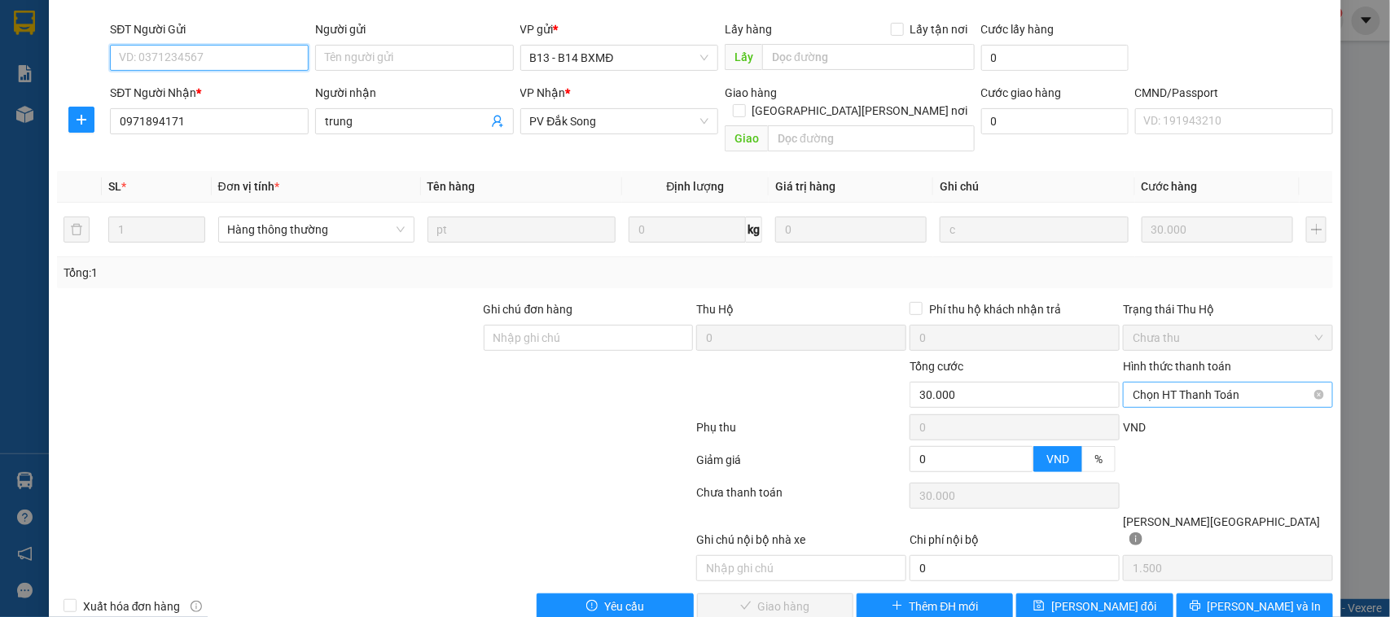
click at [1191, 383] on span "Chọn HT Thanh Toán" at bounding box center [1228, 395] width 191 height 24
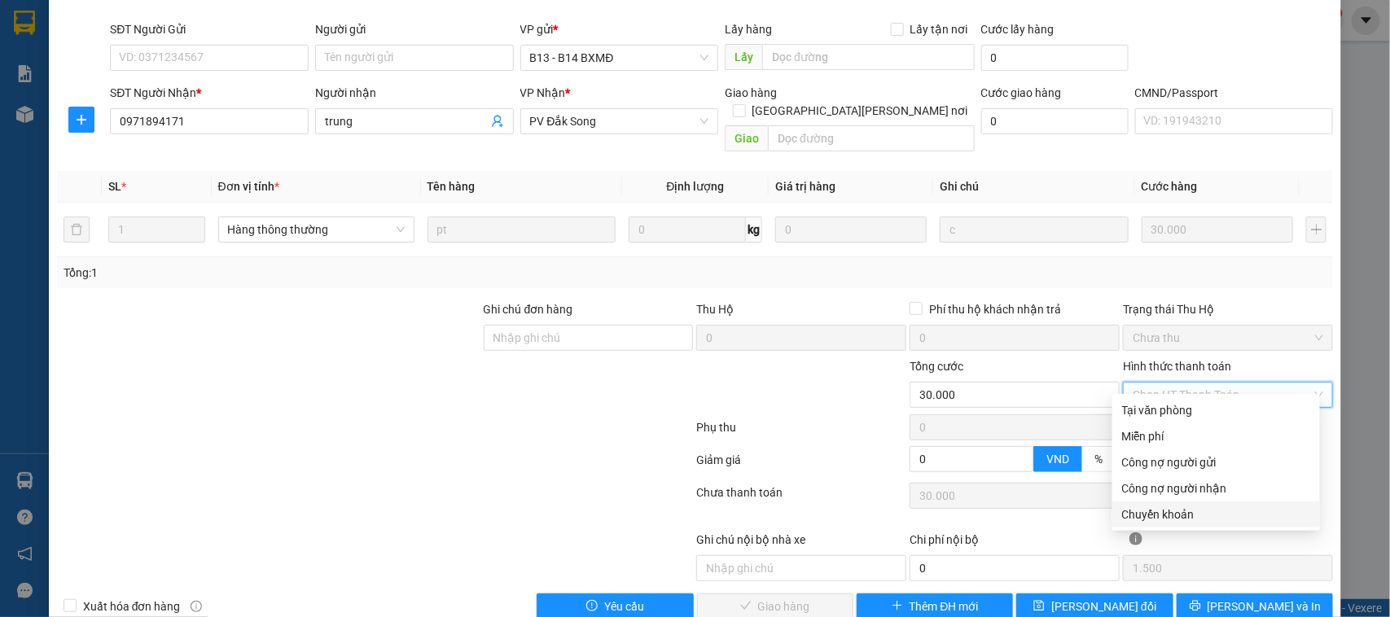
click at [1165, 516] on div "Chuyển khoản" at bounding box center [1216, 515] width 188 height 18
type input "0"
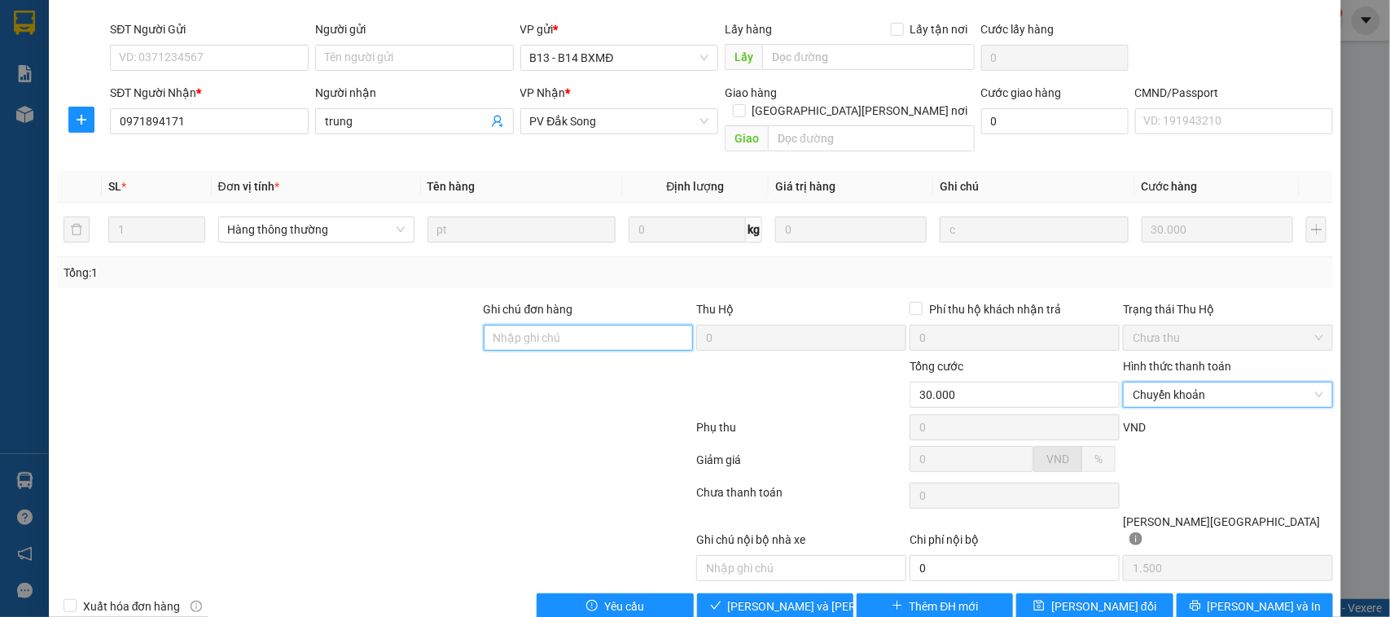
click at [609, 325] on input "Ghi chú đơn hàng" at bounding box center [589, 338] width 210 height 26
paste input "530k tk6868 18h34p [DATE]"
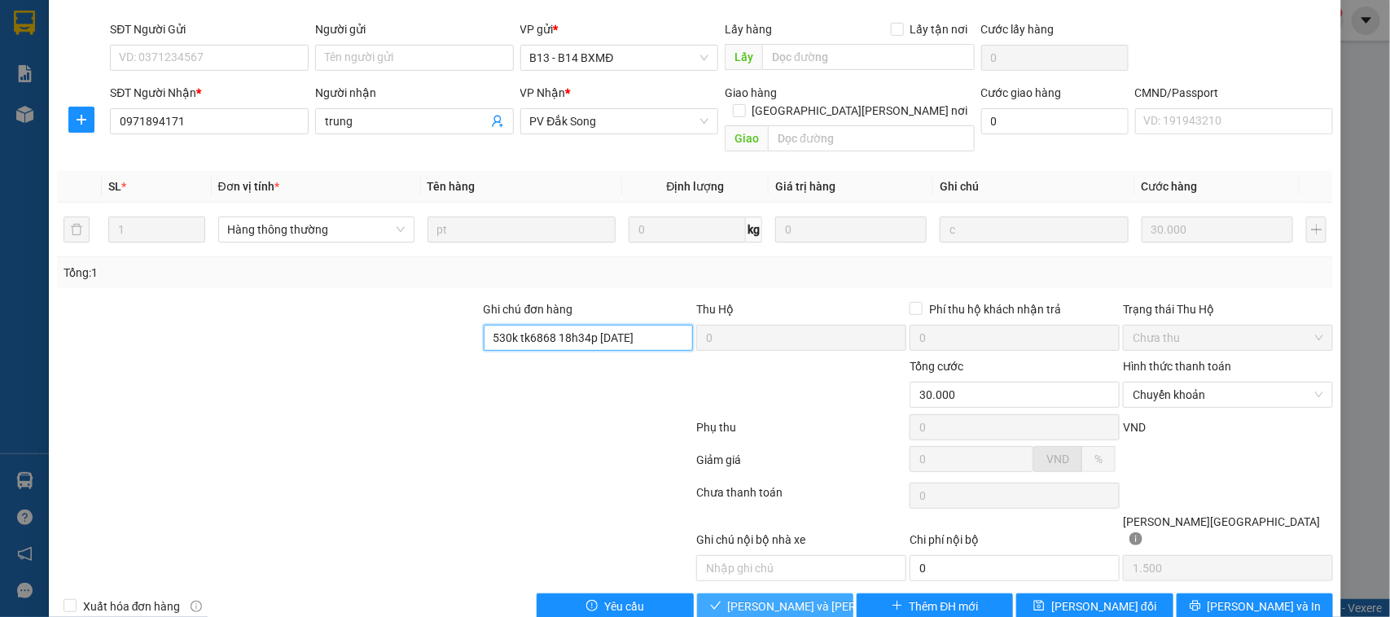
type input "530k tk6868 18h34p [DATE]"
click at [762, 598] on span "[PERSON_NAME] và [PERSON_NAME] hàng" at bounding box center [838, 607] width 220 height 18
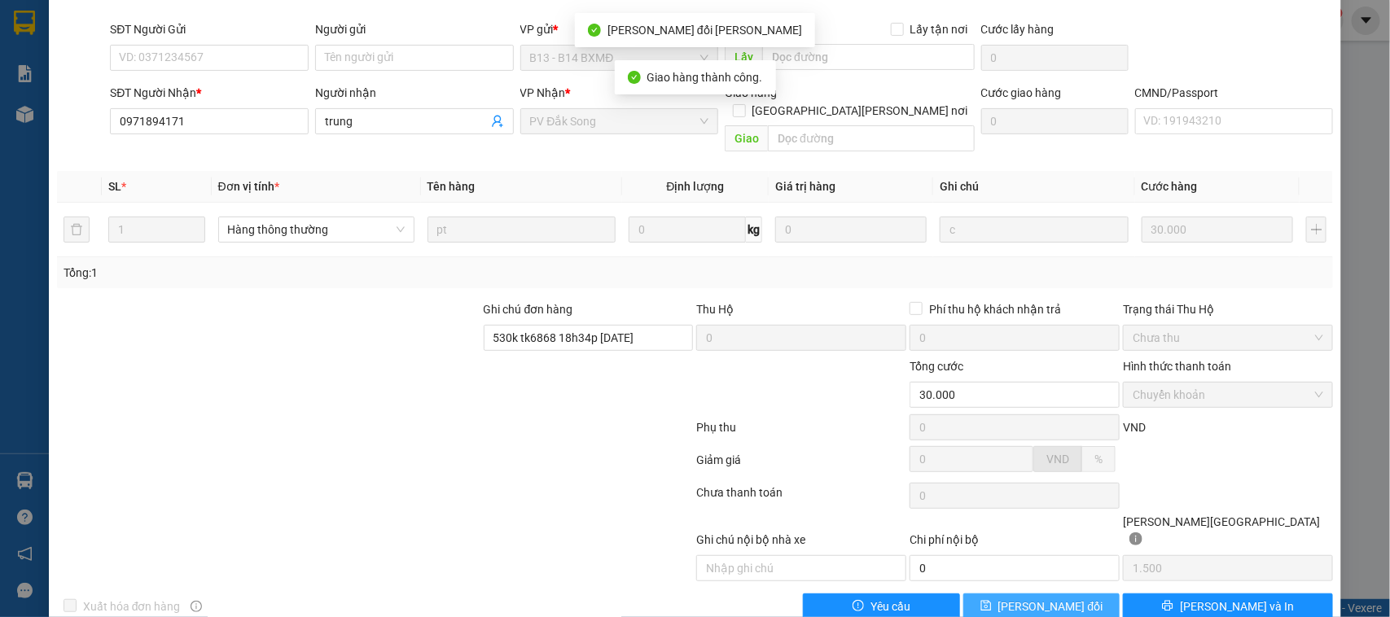
click at [1012, 598] on span "[PERSON_NAME] đổi" at bounding box center [1051, 607] width 105 height 18
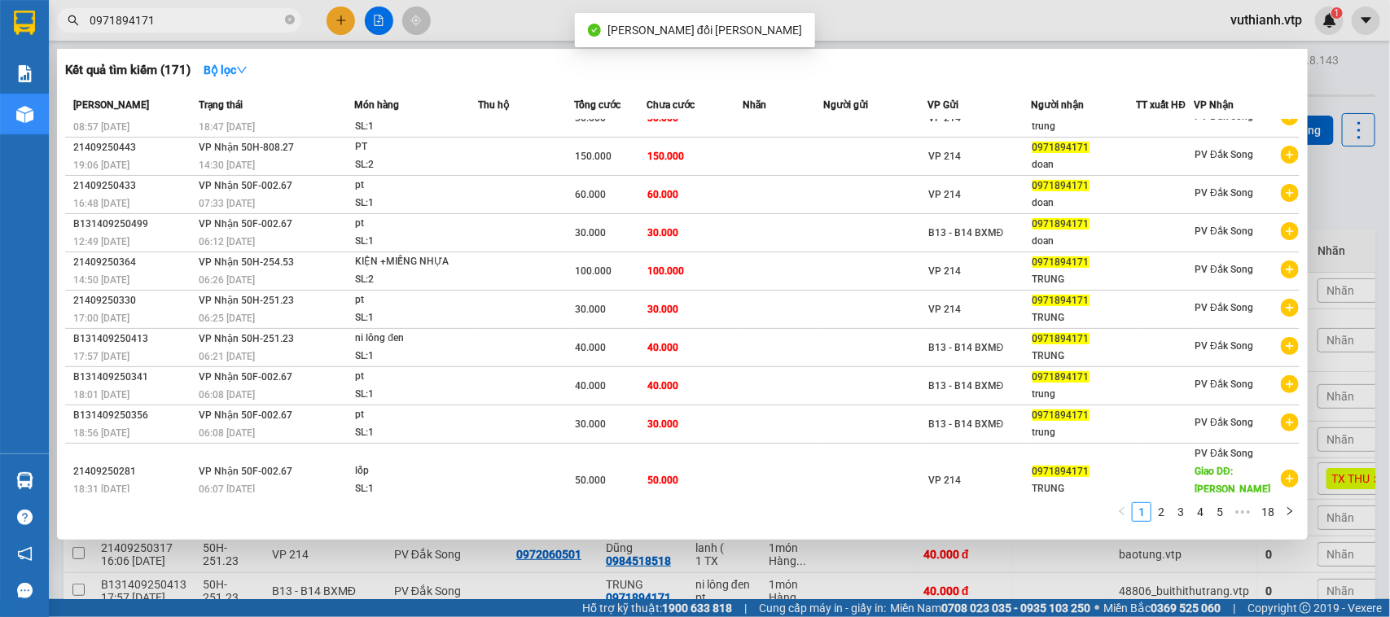
click at [220, 21] on input "0971894171" at bounding box center [186, 20] width 192 height 18
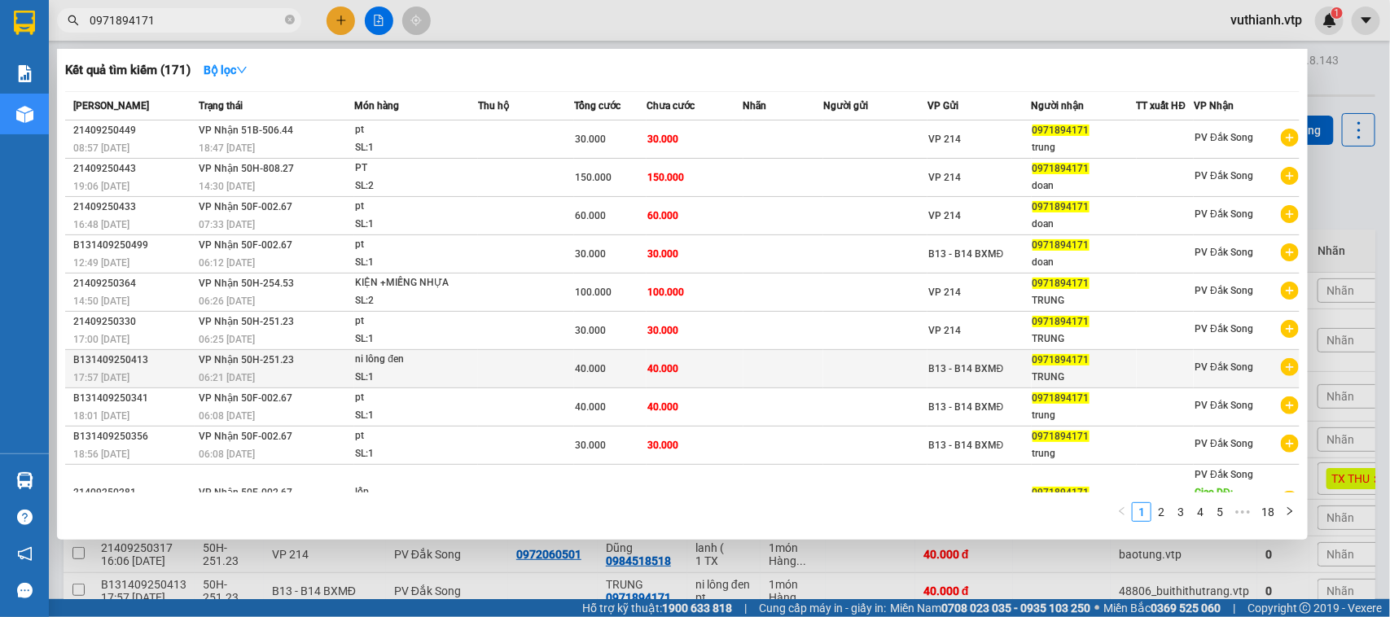
click at [514, 364] on td at bounding box center [526, 369] width 96 height 38
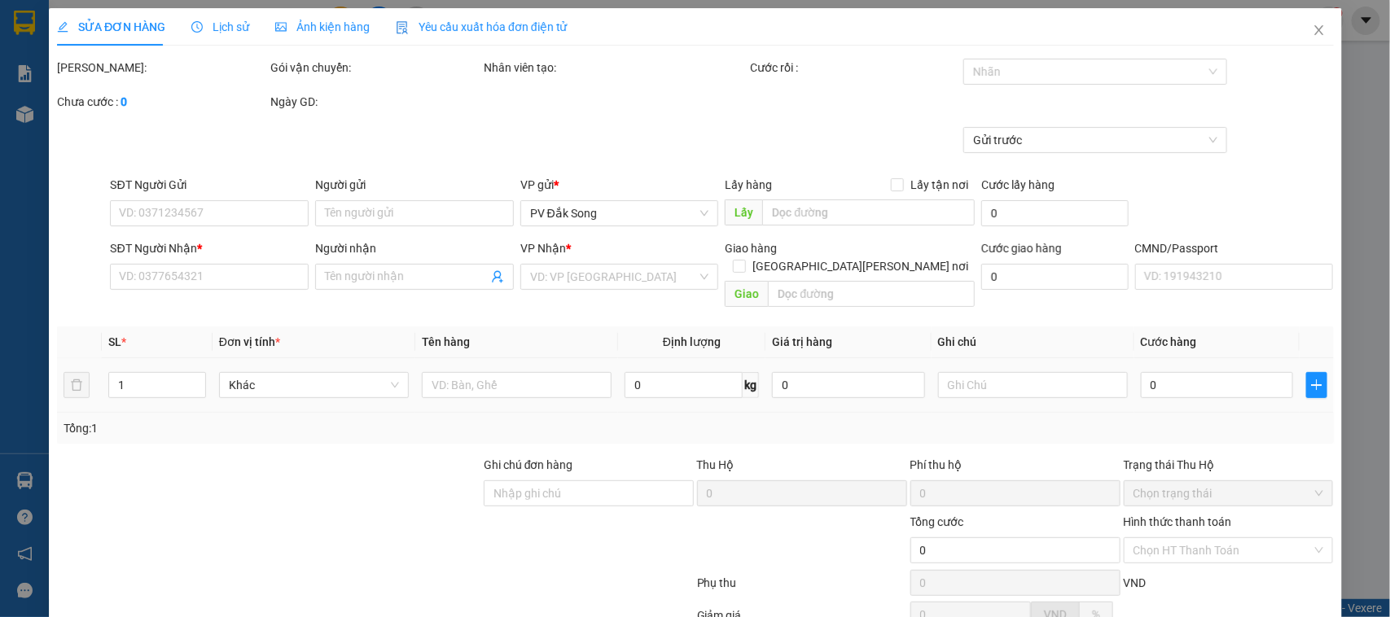
type input "0971894171"
type input "TRUNG"
type input "40.000"
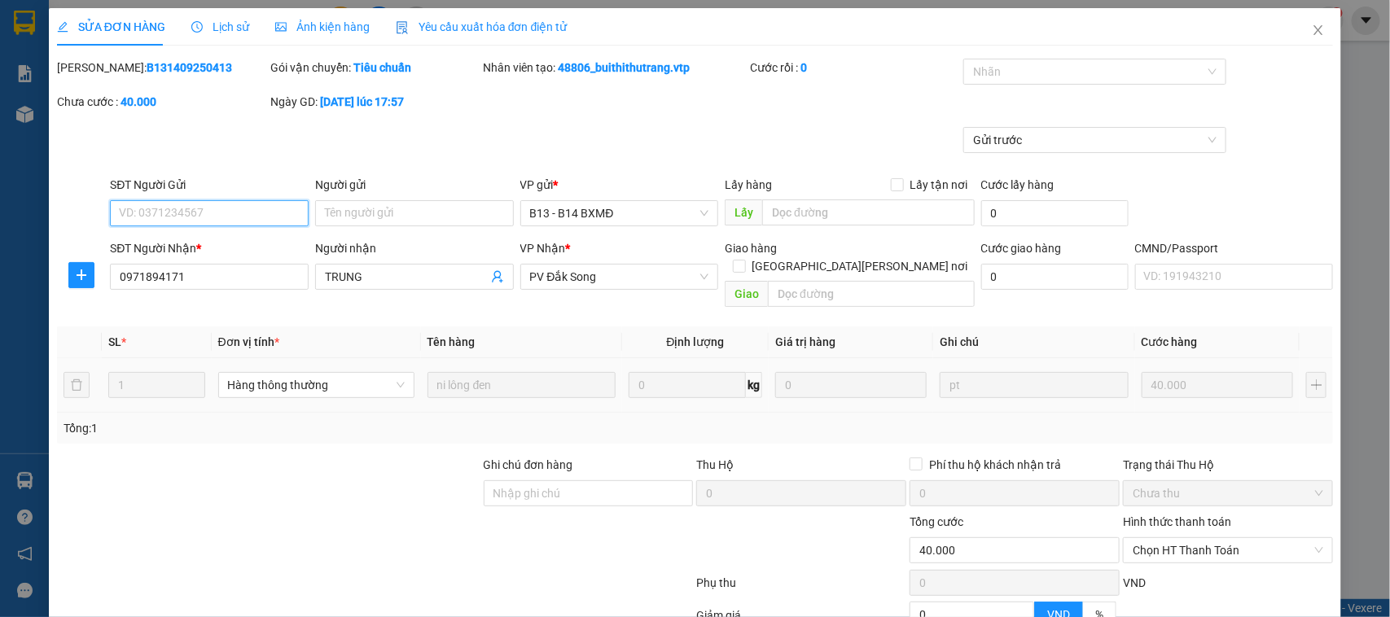
type input "2.000"
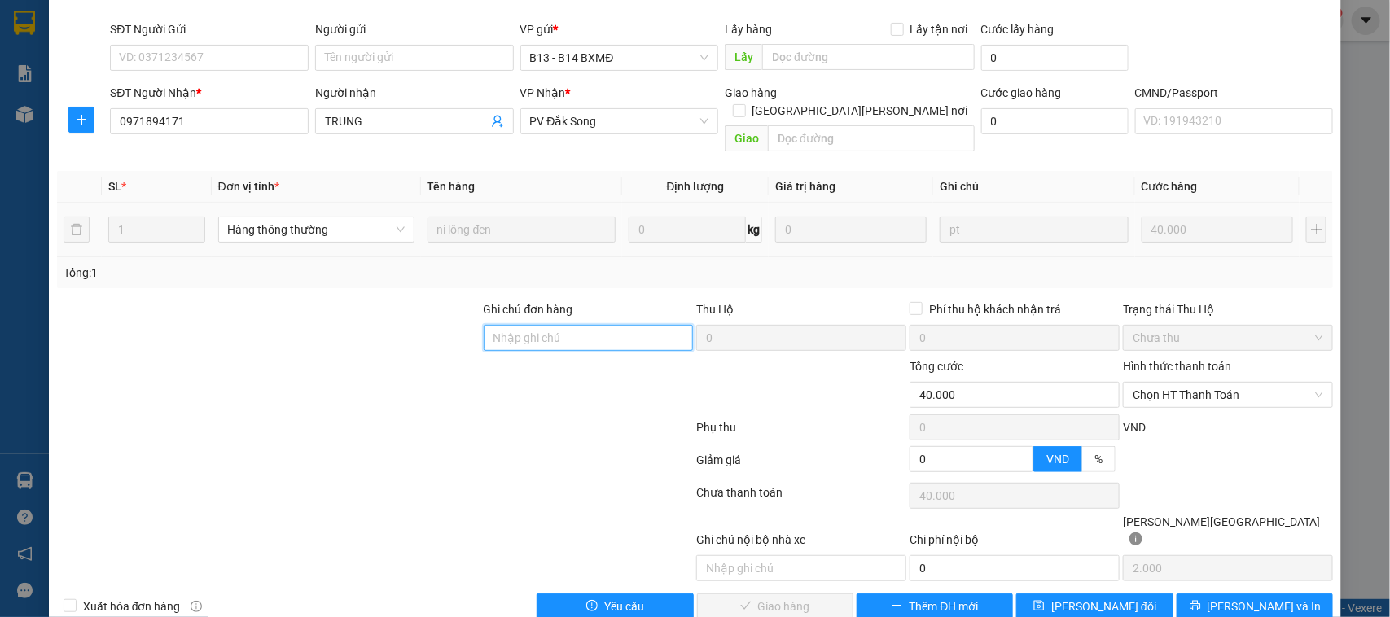
click at [632, 325] on input "Ghi chú đơn hàng" at bounding box center [589, 338] width 210 height 26
paste input "530k tk6868 18h34p [DATE]"
click at [1218, 383] on span "Chọn HT Thanh Toán" at bounding box center [1228, 395] width 191 height 24
type input "530k tk6868 18h34p [DATE]"
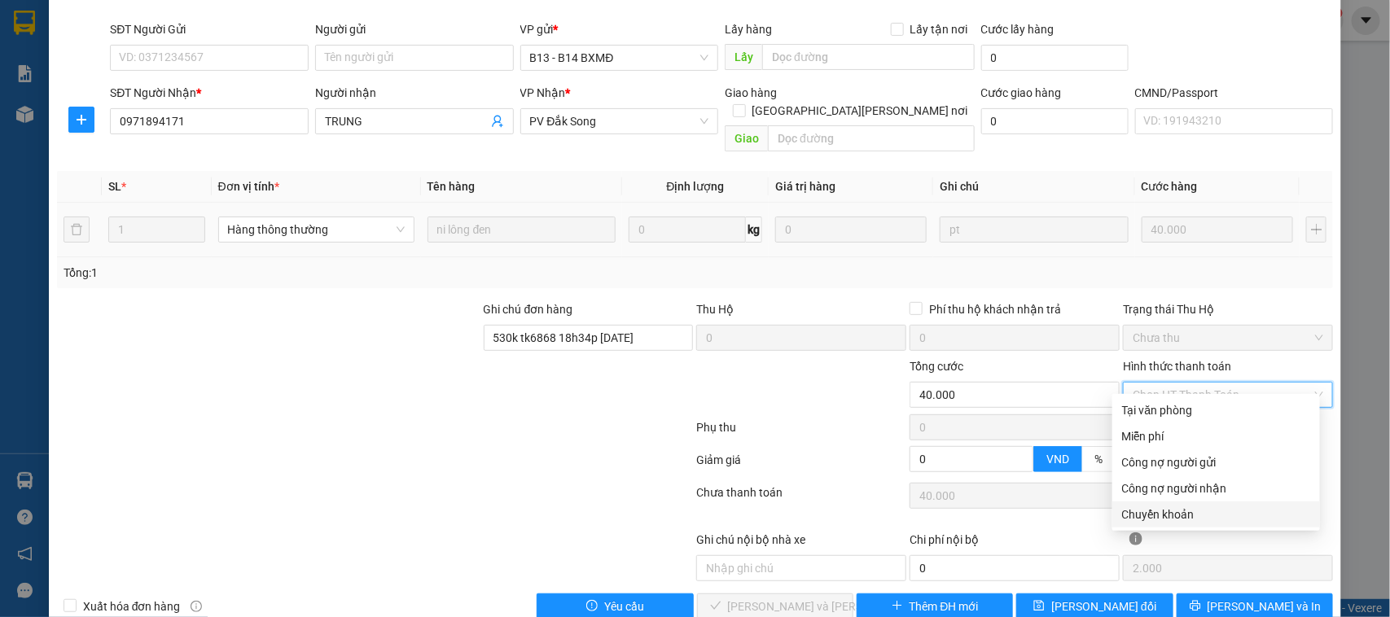
click at [1178, 514] on div "Chuyển khoản" at bounding box center [1216, 515] width 188 height 18
type input "0"
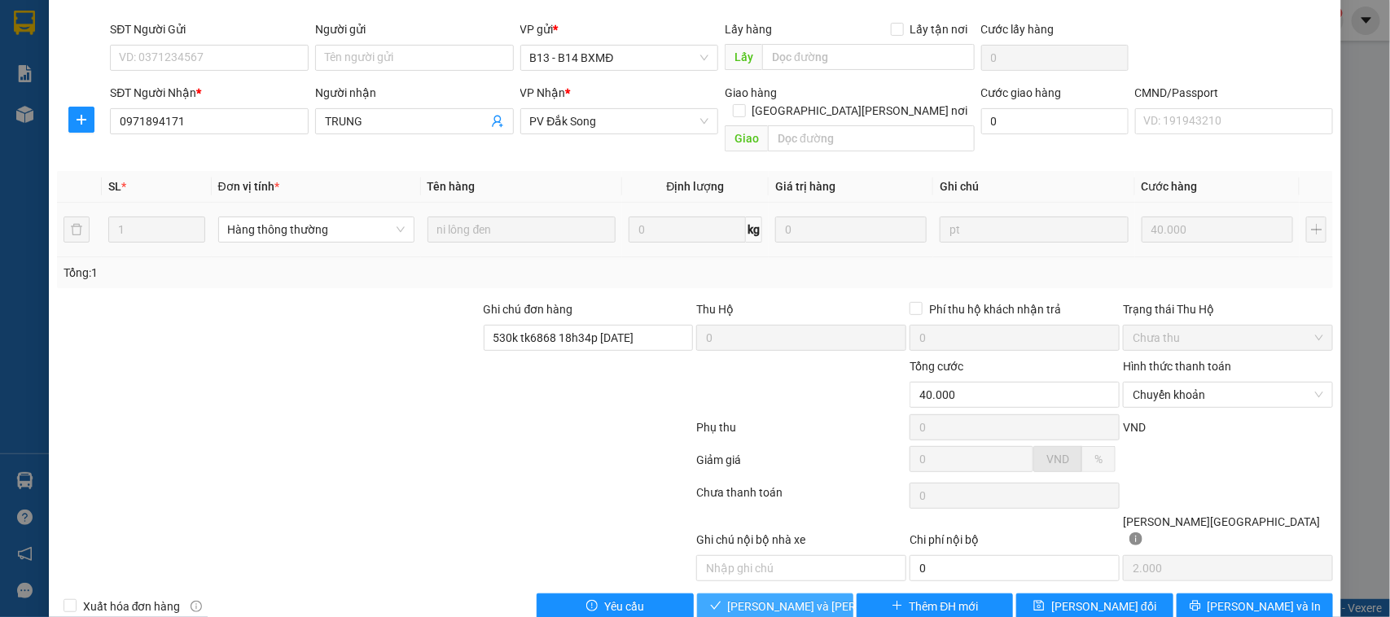
click at [795, 598] on span "[PERSON_NAME] và [PERSON_NAME] hàng" at bounding box center [838, 607] width 220 height 18
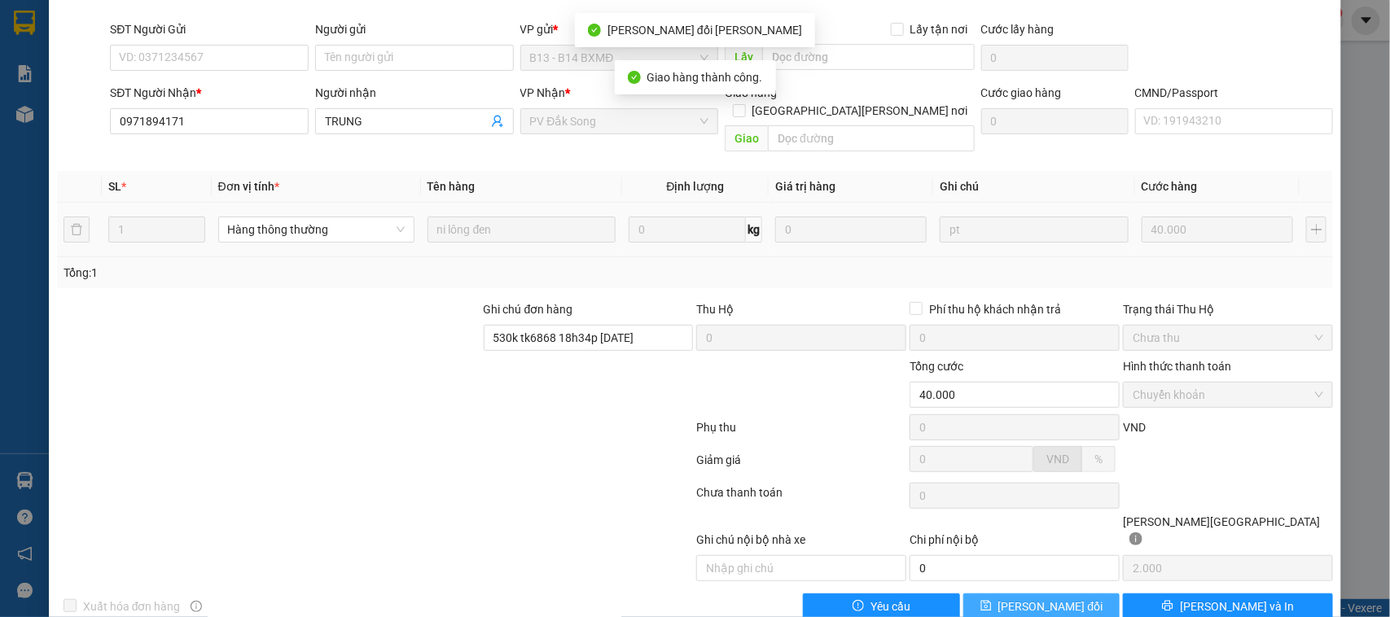
click at [1064, 598] on span "[PERSON_NAME] đổi" at bounding box center [1051, 607] width 105 height 18
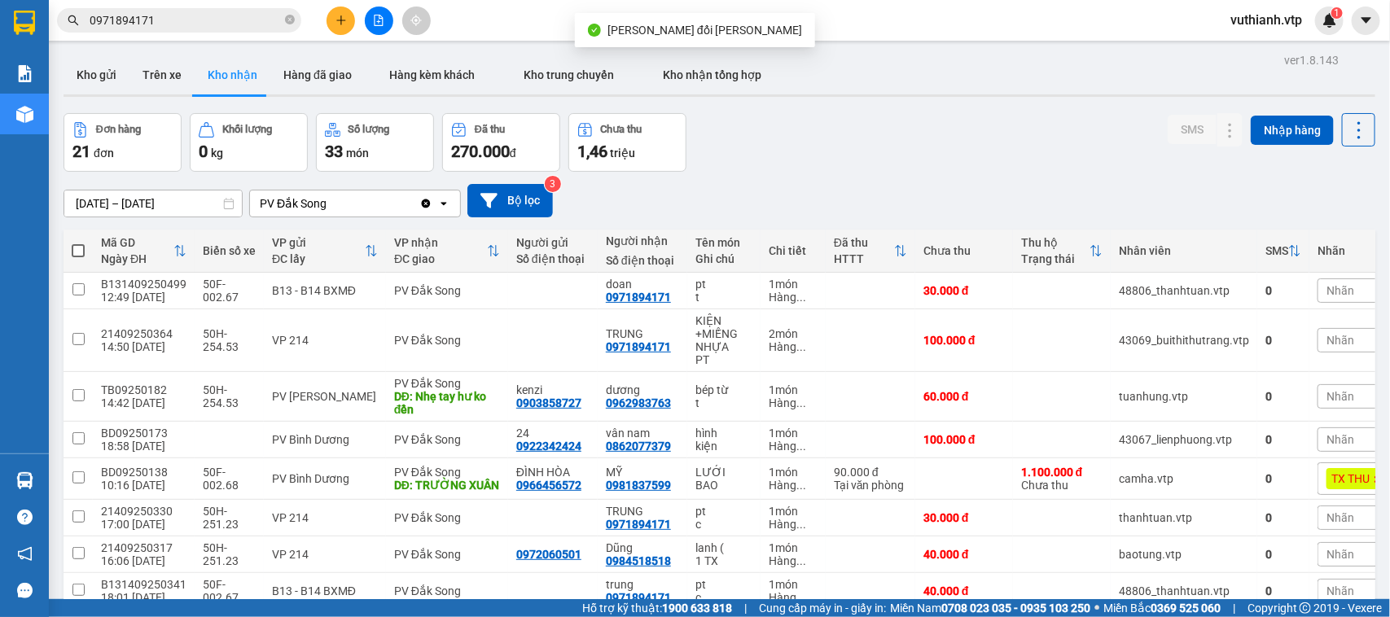
click at [251, 21] on input "0971894171" at bounding box center [186, 20] width 192 height 18
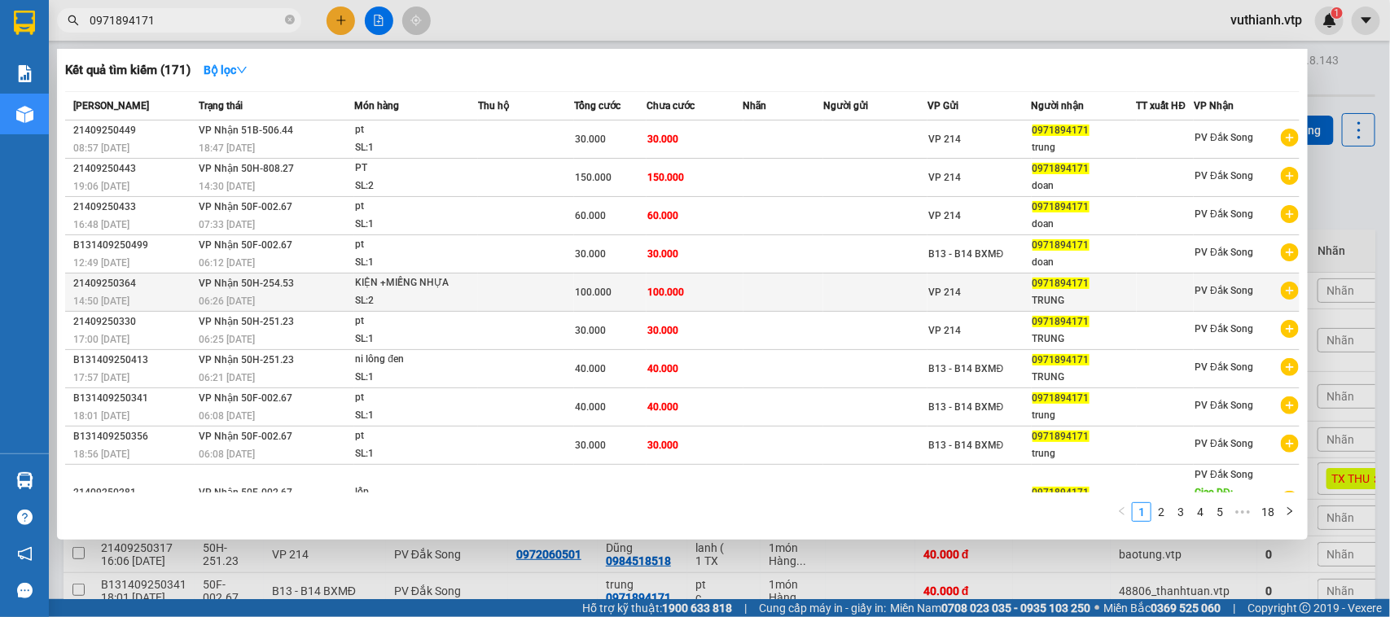
click at [543, 299] on td at bounding box center [526, 293] width 96 height 38
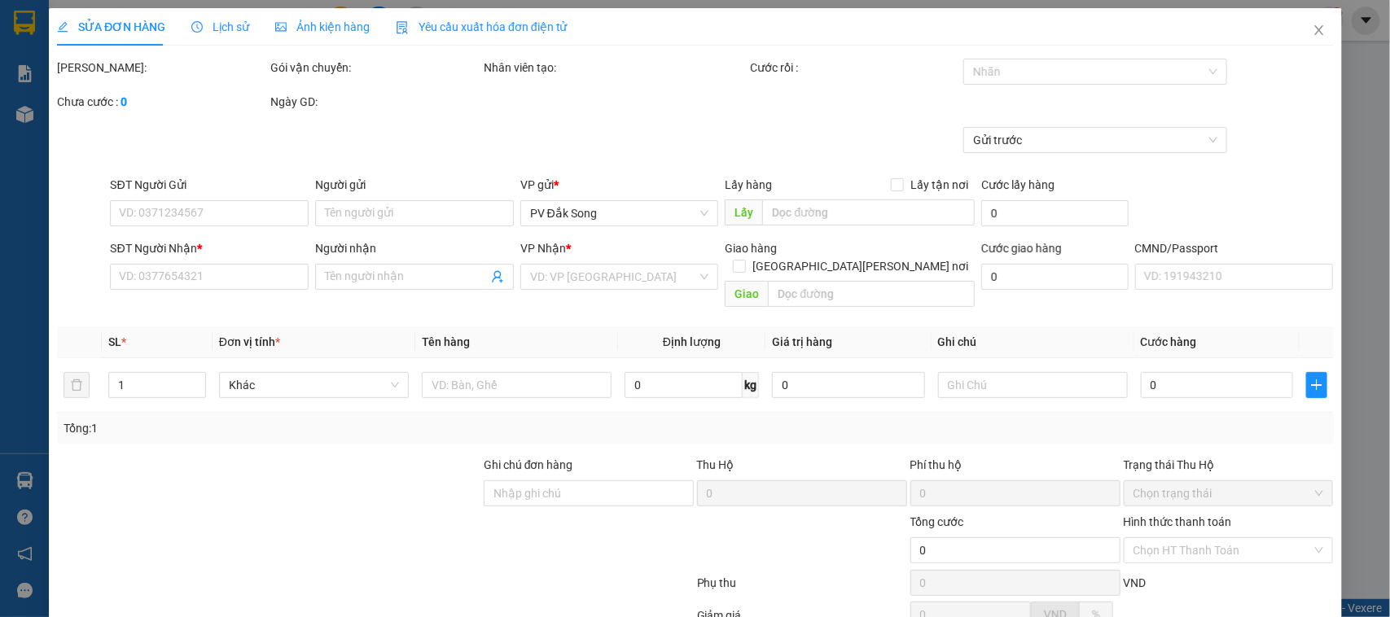
type input "0971894171"
type input "TRUNG"
type input "100.000"
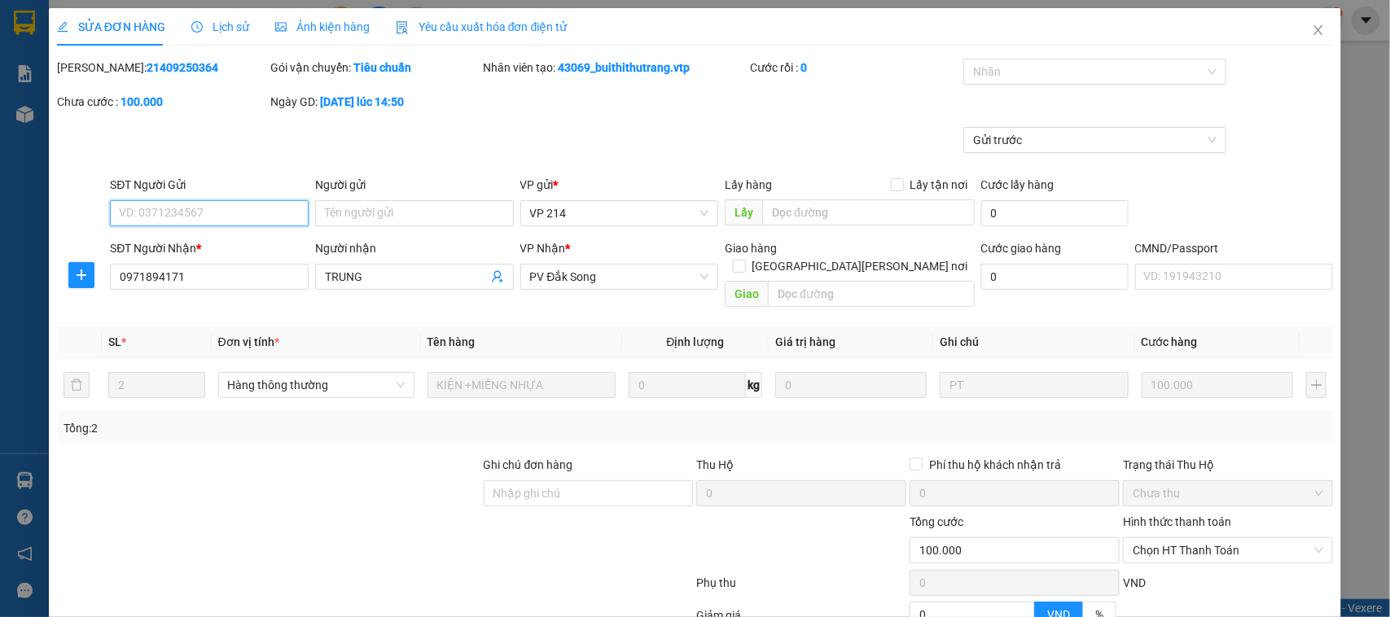
type input "5.000"
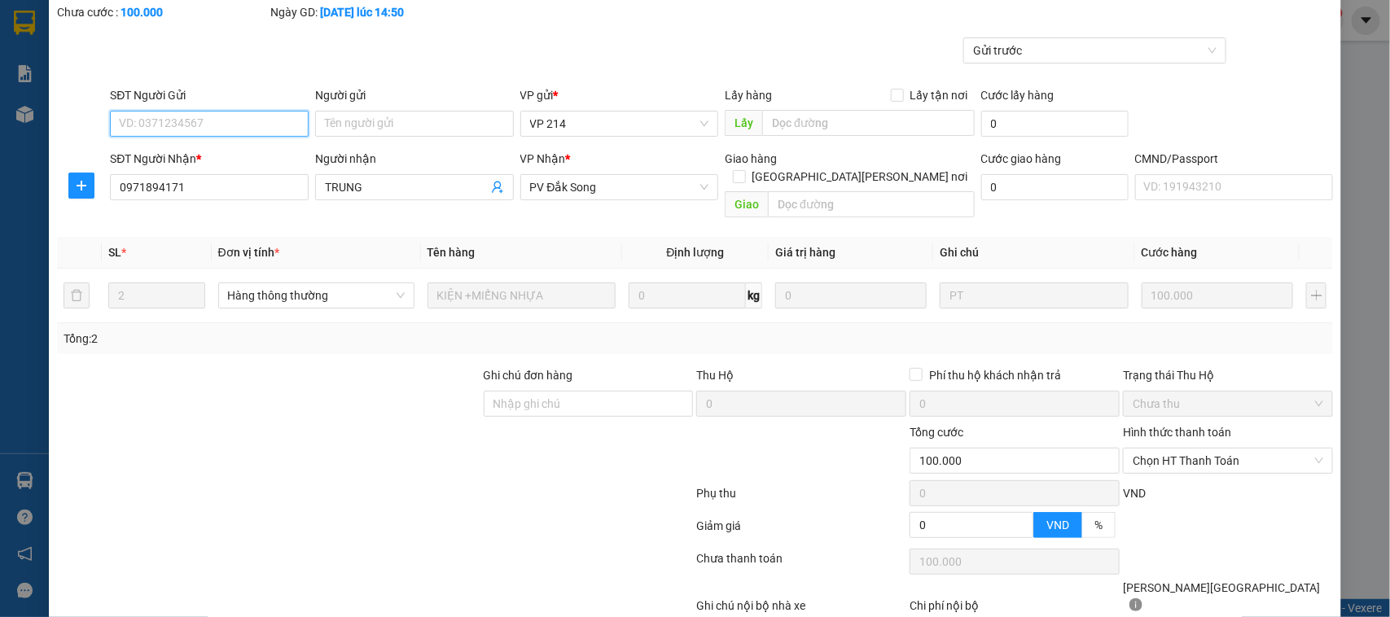
scroll to position [156, 0]
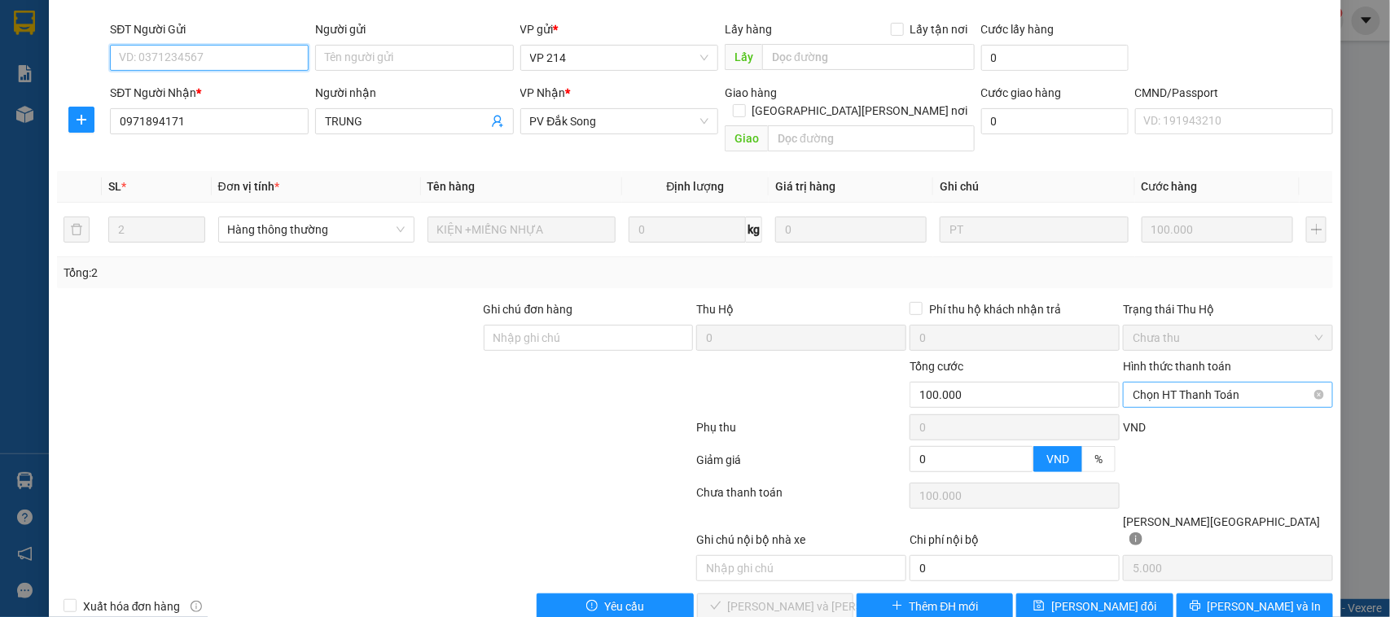
click at [1175, 383] on span "Chọn HT Thanh Toán" at bounding box center [1228, 395] width 191 height 24
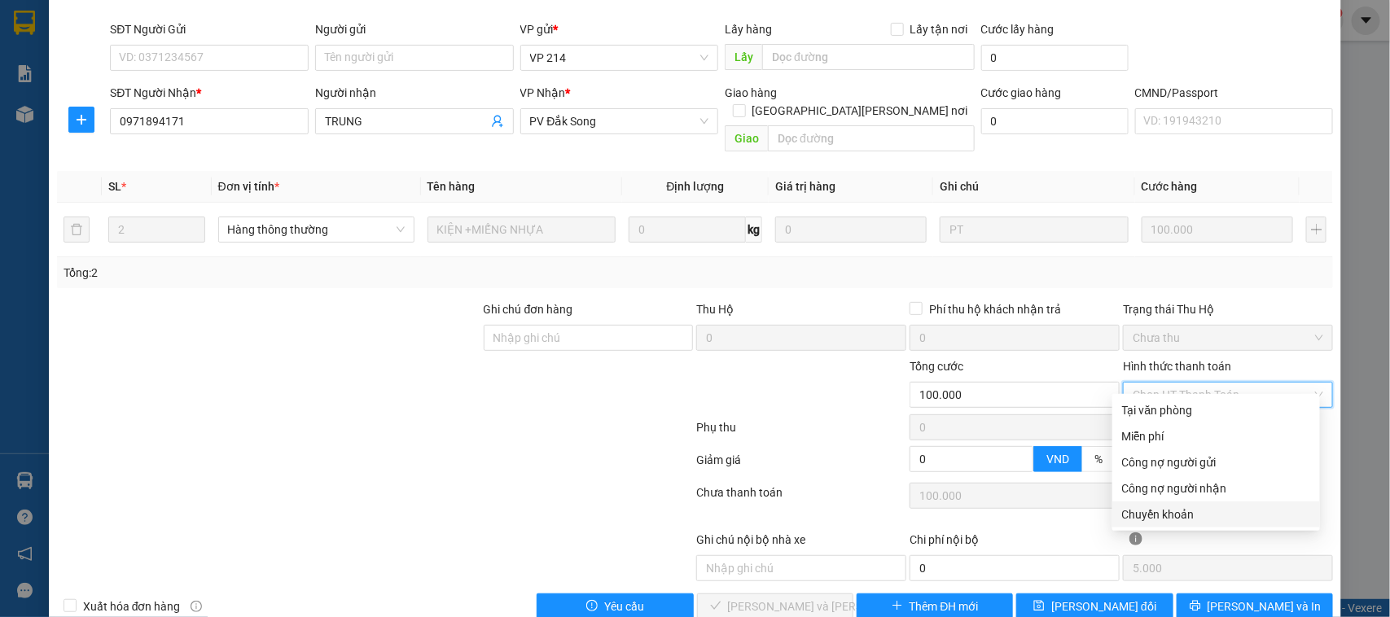
click at [1167, 513] on div "Chuyển khoản" at bounding box center [1216, 515] width 188 height 18
type input "0"
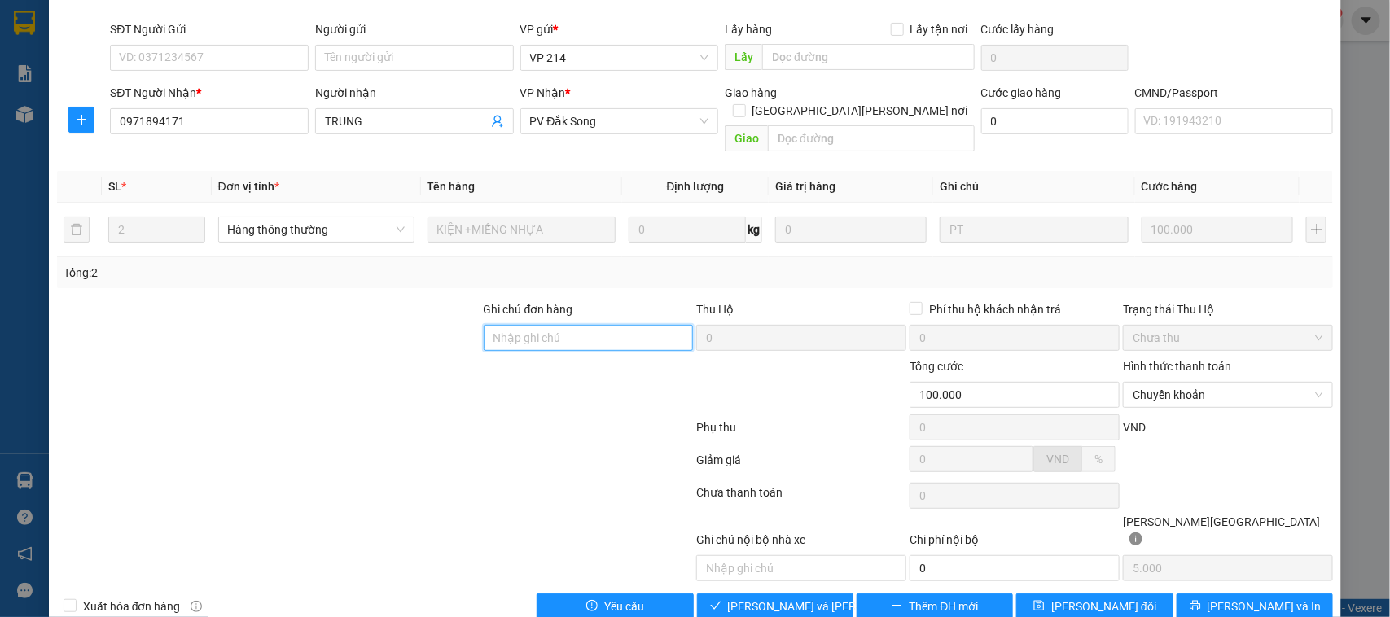
click at [519, 330] on input "Ghi chú đơn hàng" at bounding box center [589, 338] width 210 height 26
paste input "530k tk6868 18h34p [DATE]"
type input "530k tk6868 18h34p [DATE]"
click at [786, 598] on span "[PERSON_NAME] và [PERSON_NAME] hàng" at bounding box center [838, 607] width 220 height 18
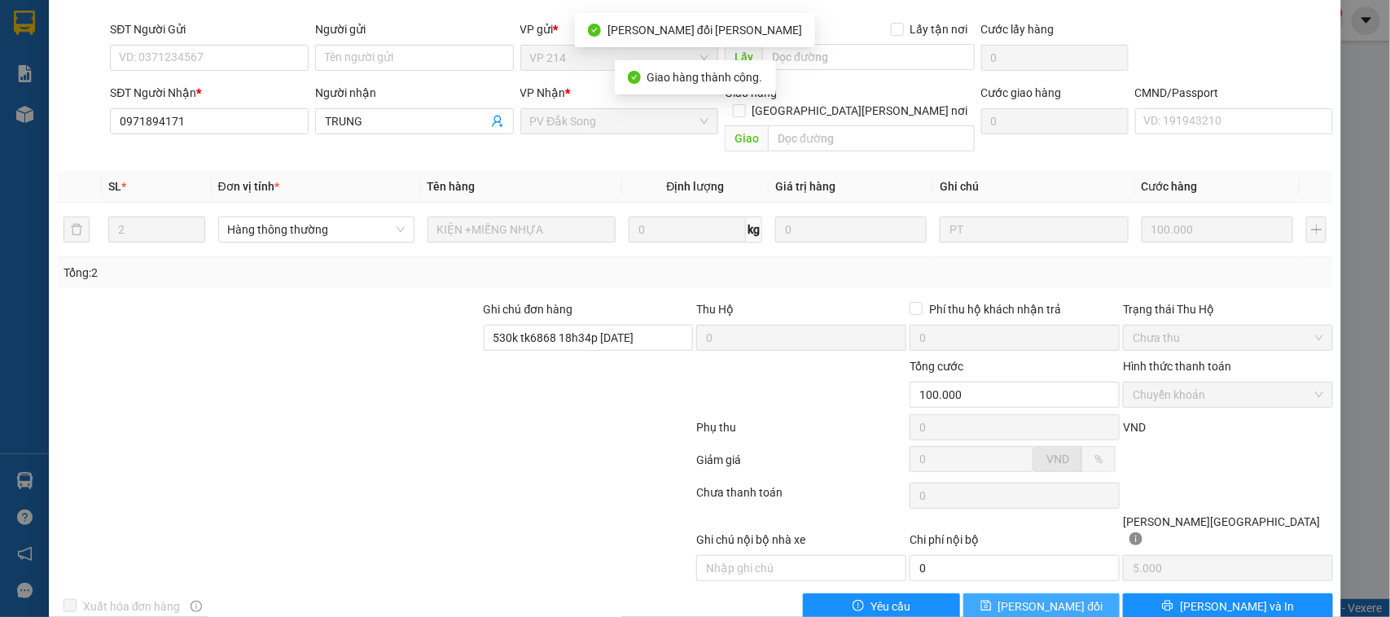
click at [1047, 598] on span "[PERSON_NAME] đổi" at bounding box center [1051, 607] width 105 height 18
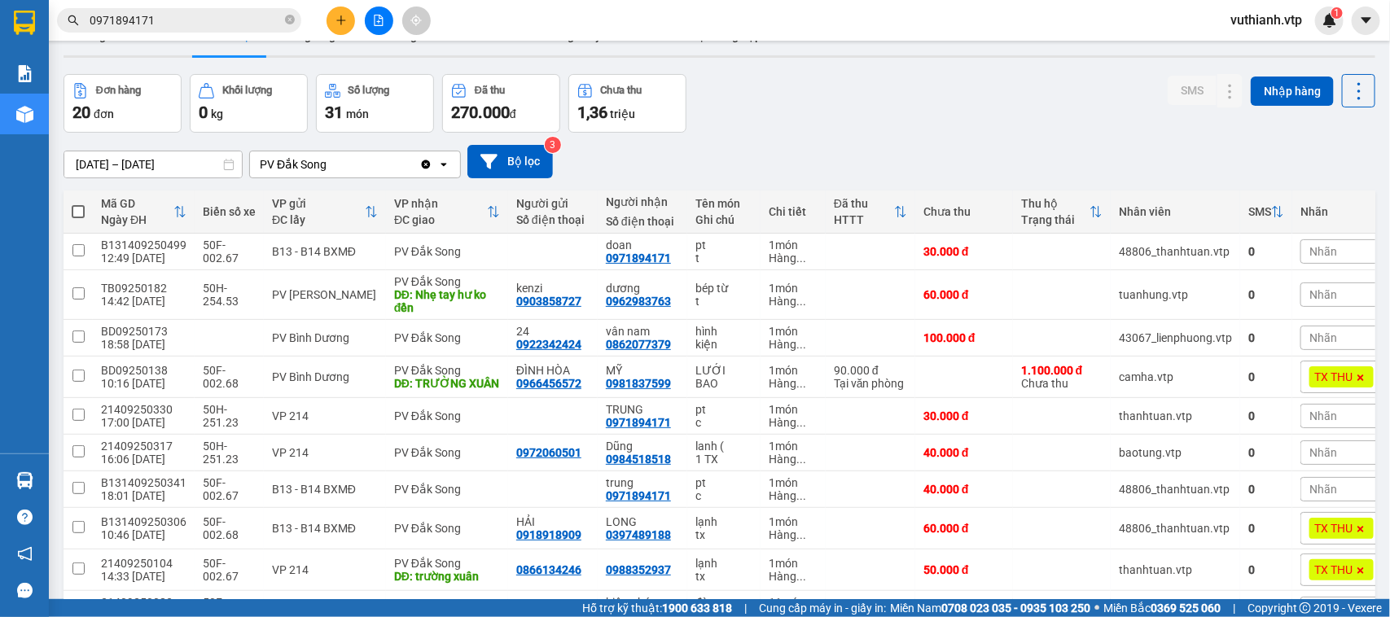
scroll to position [151, 0]
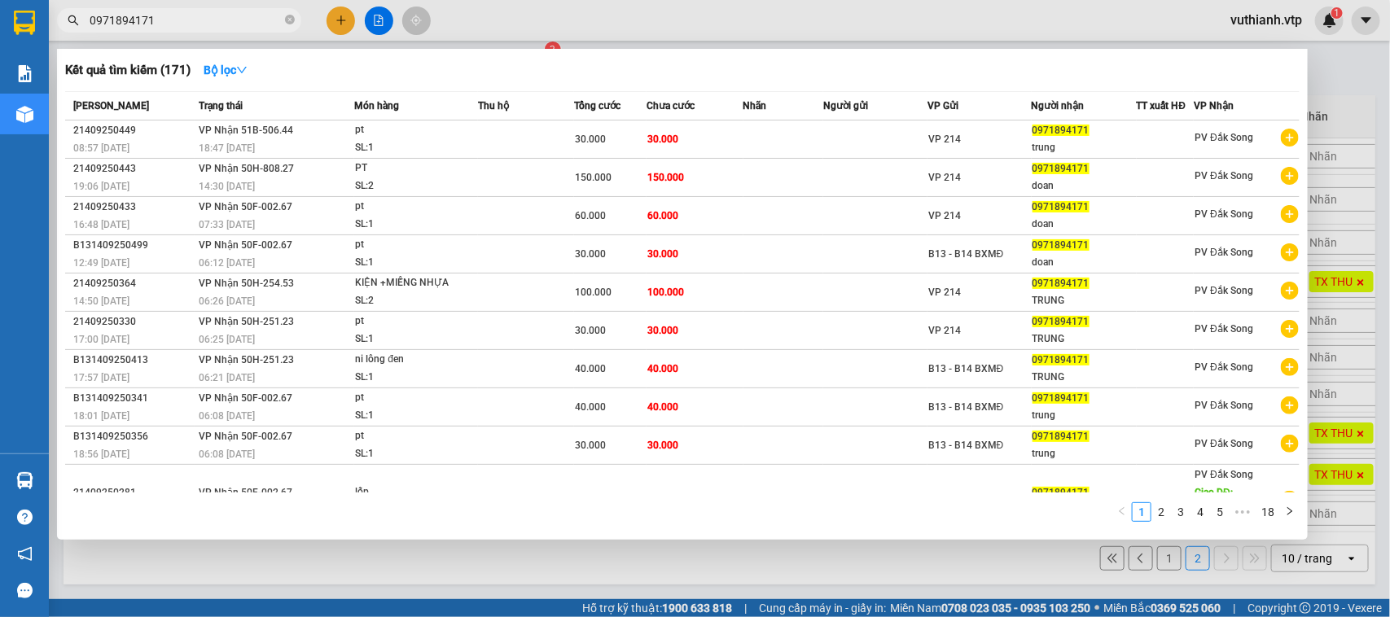
click at [194, 14] on input "0971894171" at bounding box center [186, 20] width 192 height 18
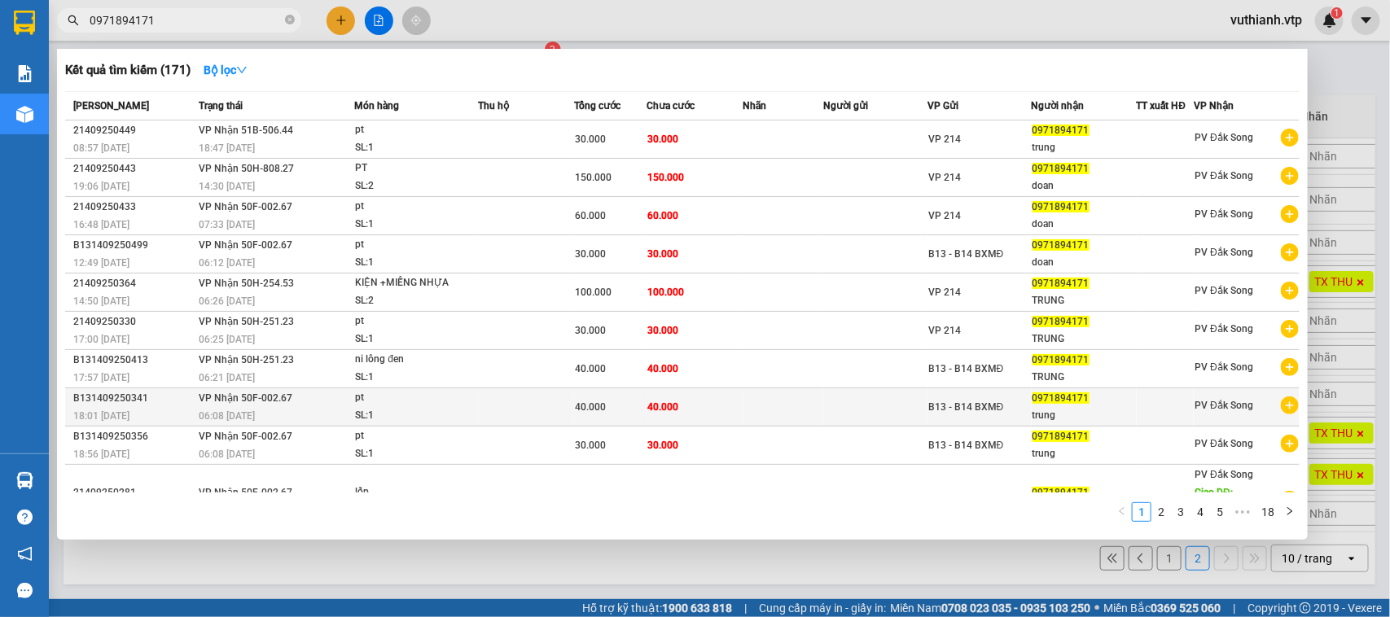
click at [498, 406] on td at bounding box center [526, 407] width 96 height 38
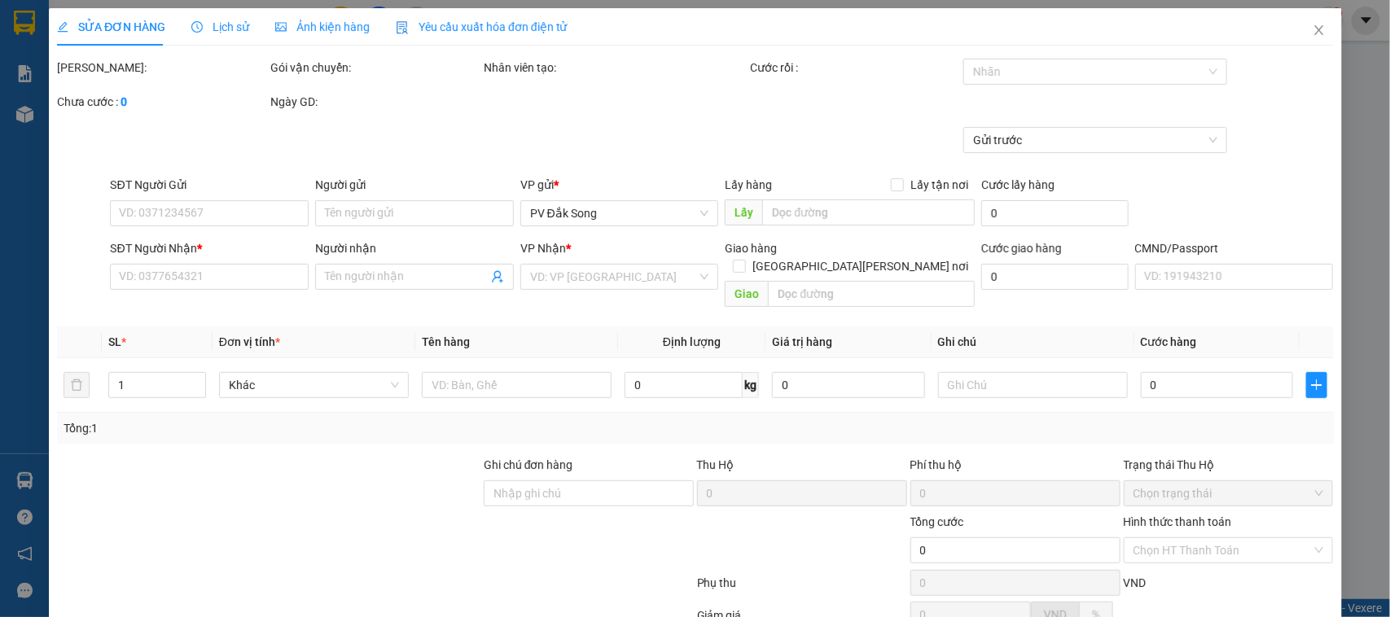
type input "0971894171"
type input "trung"
type input "40.000"
type input "2.000"
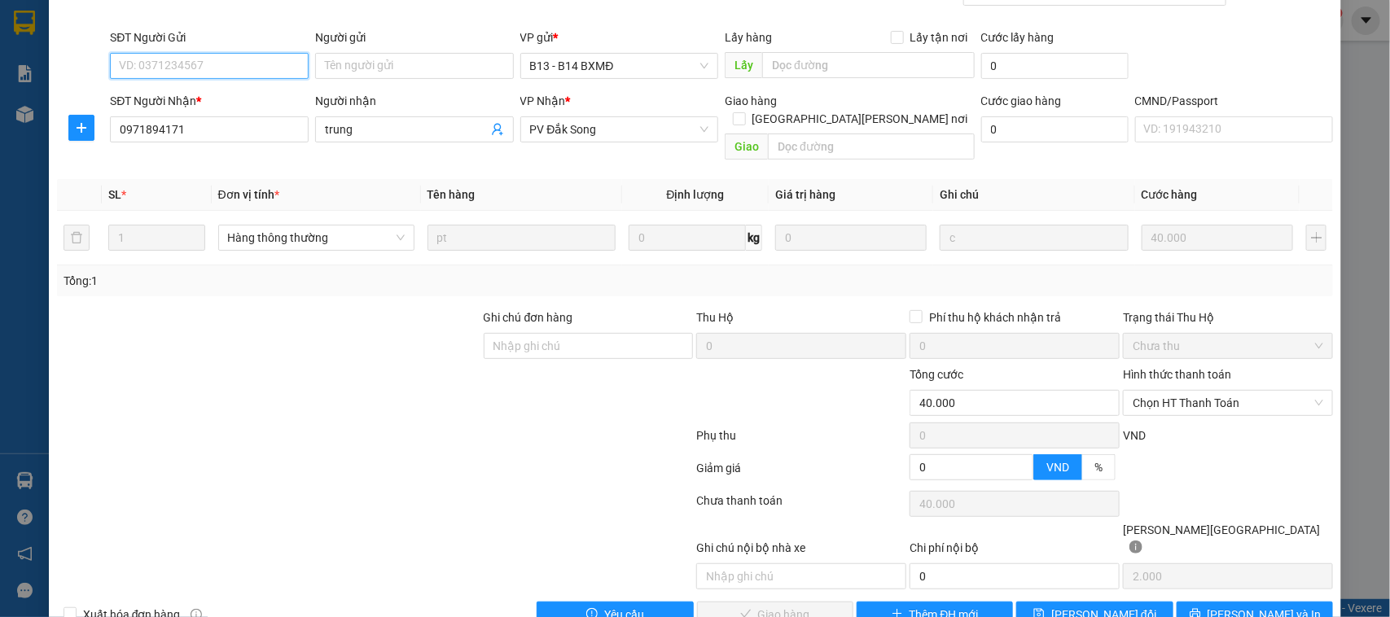
scroll to position [156, 0]
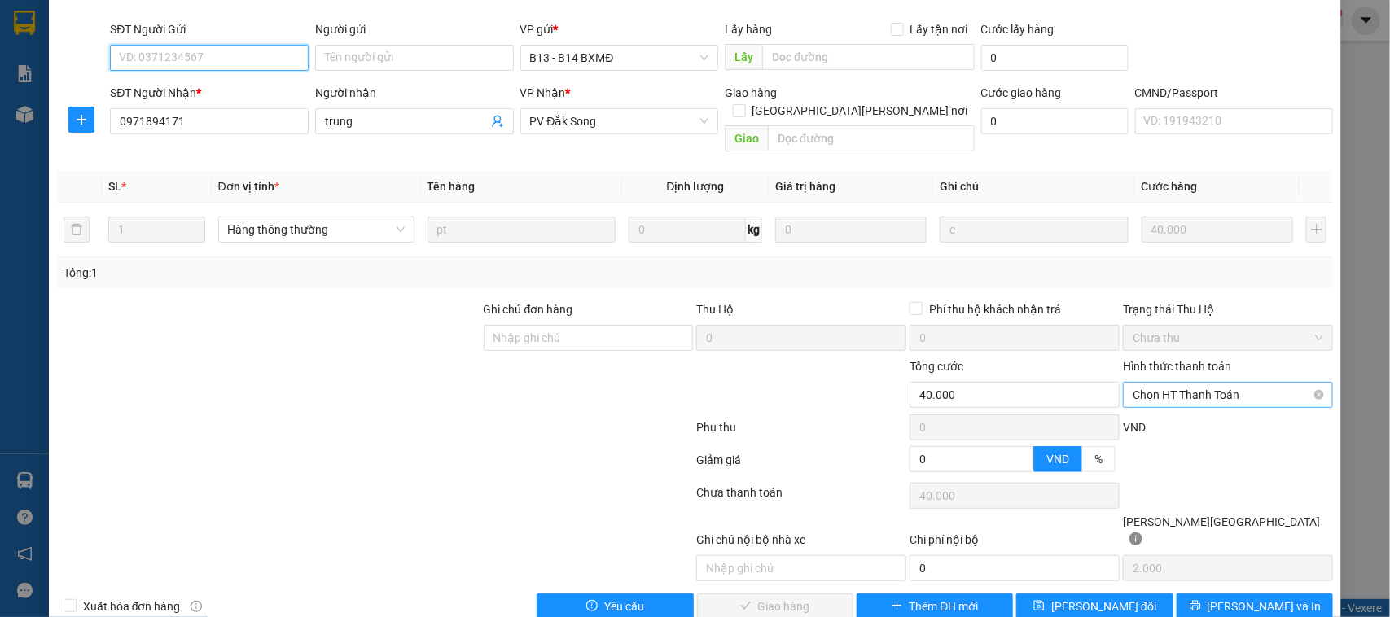
click at [1133, 383] on span "Chọn HT Thanh Toán" at bounding box center [1228, 395] width 191 height 24
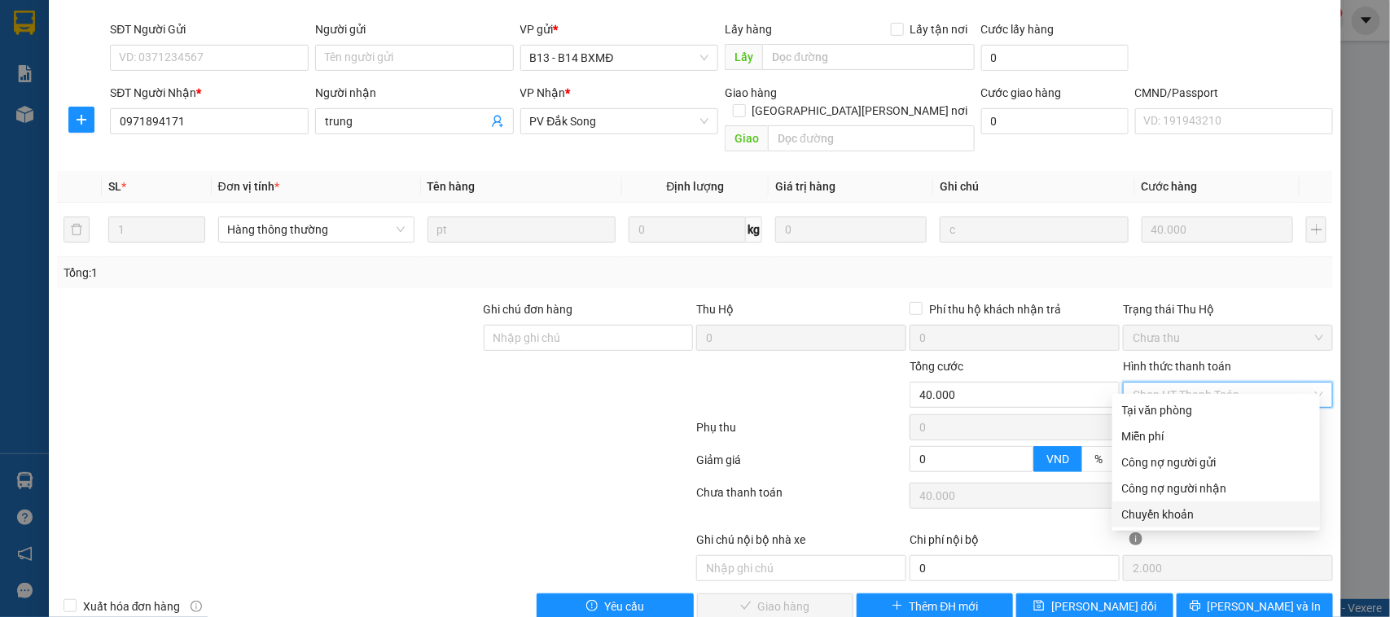
click at [1143, 515] on div "Chuyển khoản" at bounding box center [1216, 515] width 188 height 18
type input "0"
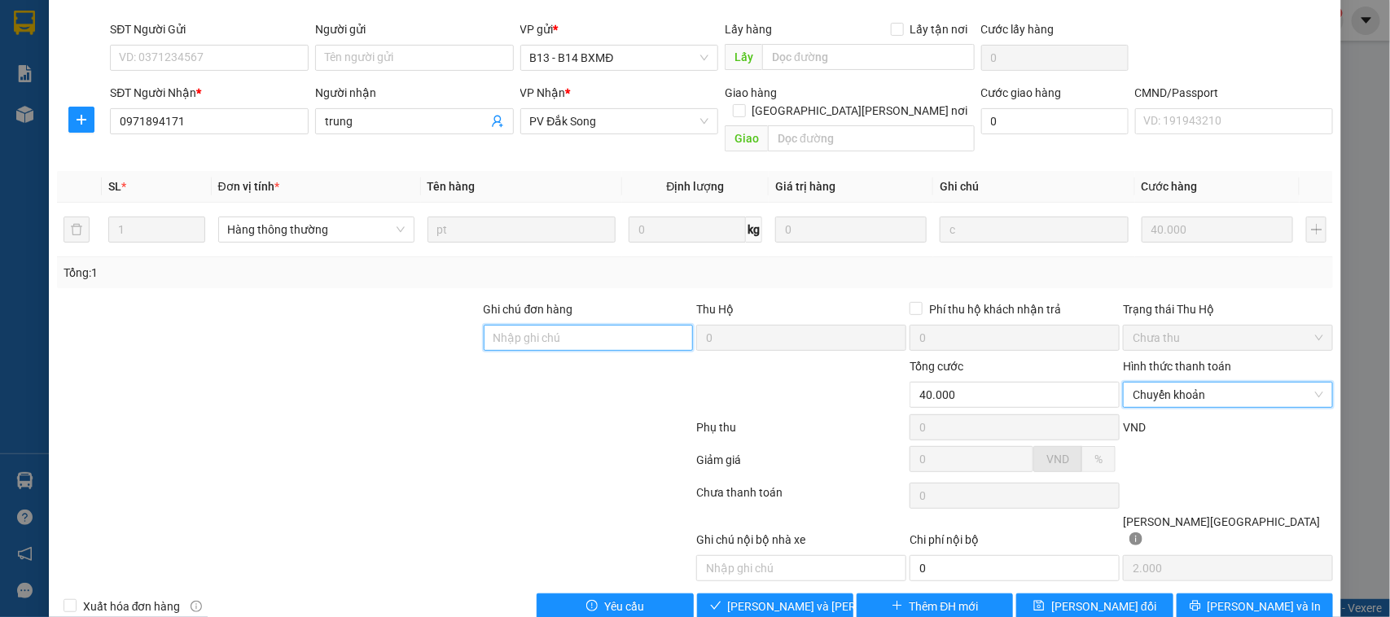
click at [499, 325] on input "Ghi chú đơn hàng" at bounding box center [589, 338] width 210 height 26
paste input "530k tk6868 18h34p [DATE]"
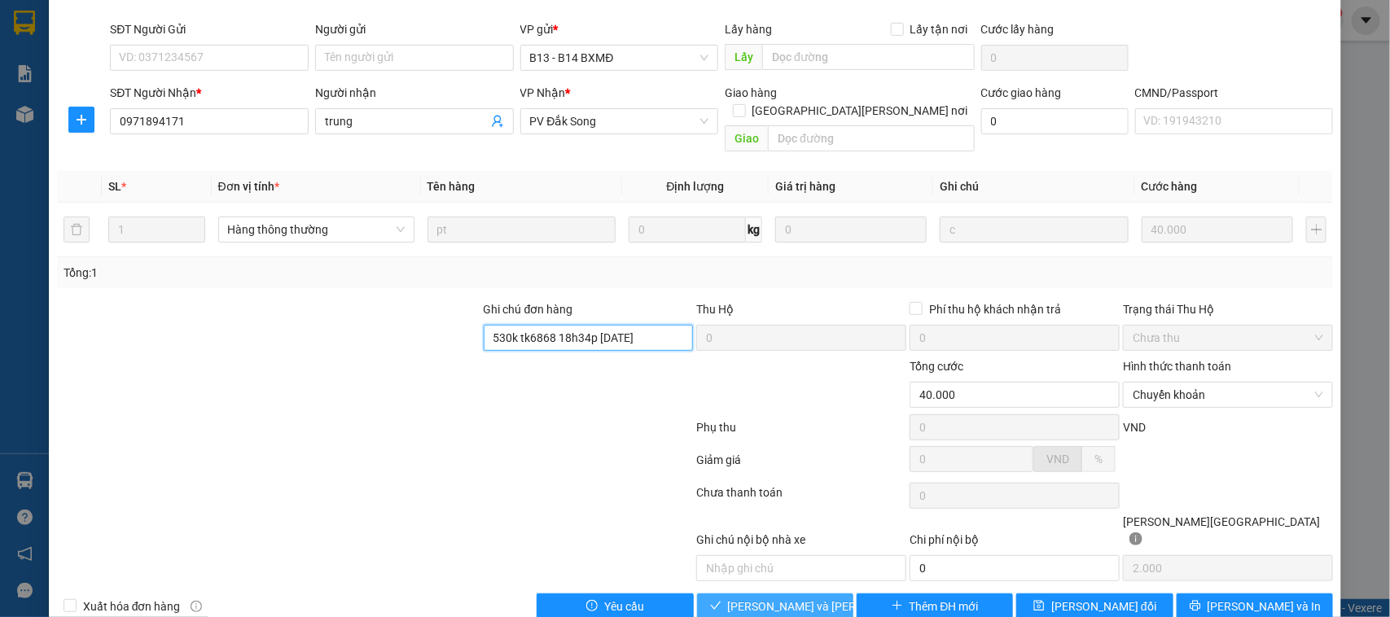
type input "530k tk6868 18h34p [DATE]"
click at [738, 598] on span "[PERSON_NAME] và [PERSON_NAME] hàng" at bounding box center [838, 607] width 220 height 18
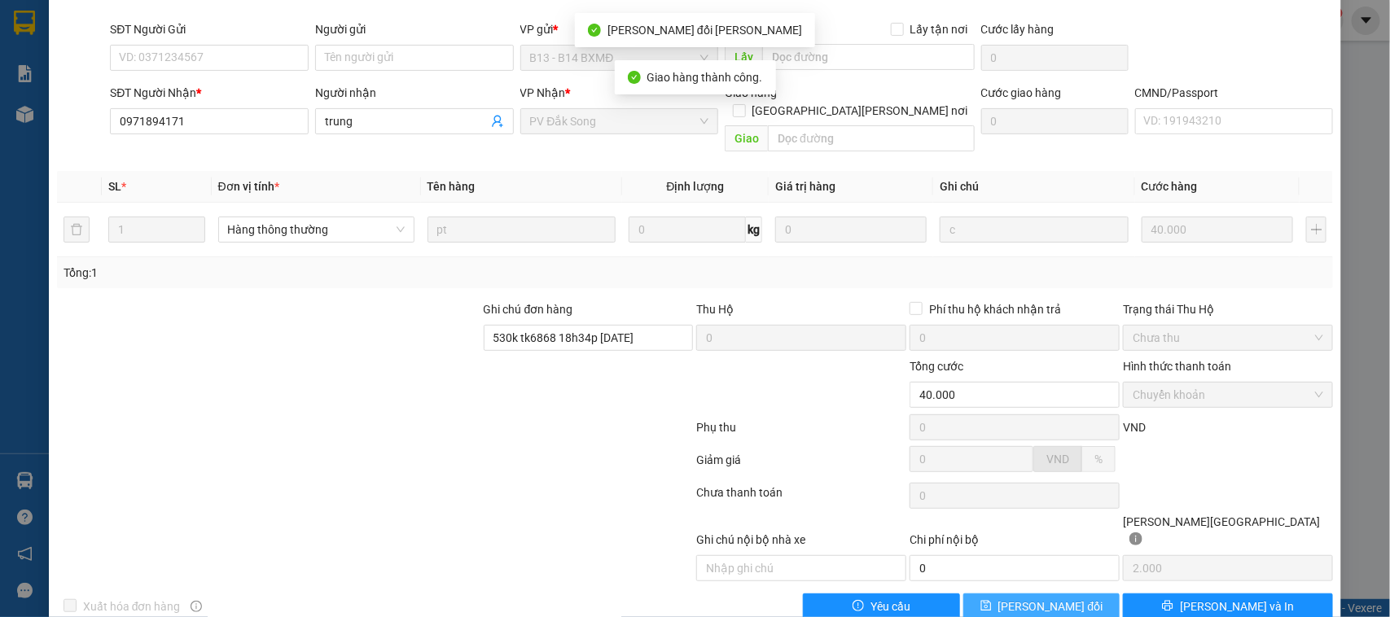
click at [1064, 598] on span "[PERSON_NAME] đổi" at bounding box center [1051, 607] width 105 height 18
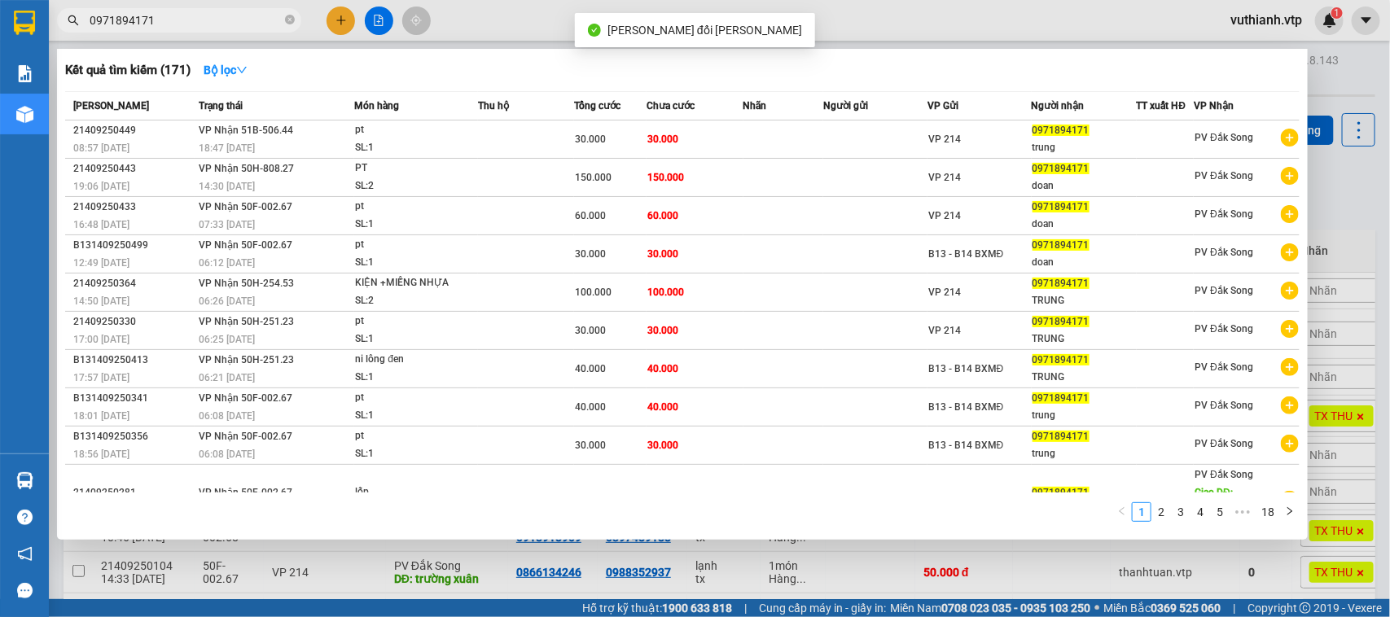
click at [213, 12] on input "0971894171" at bounding box center [186, 20] width 192 height 18
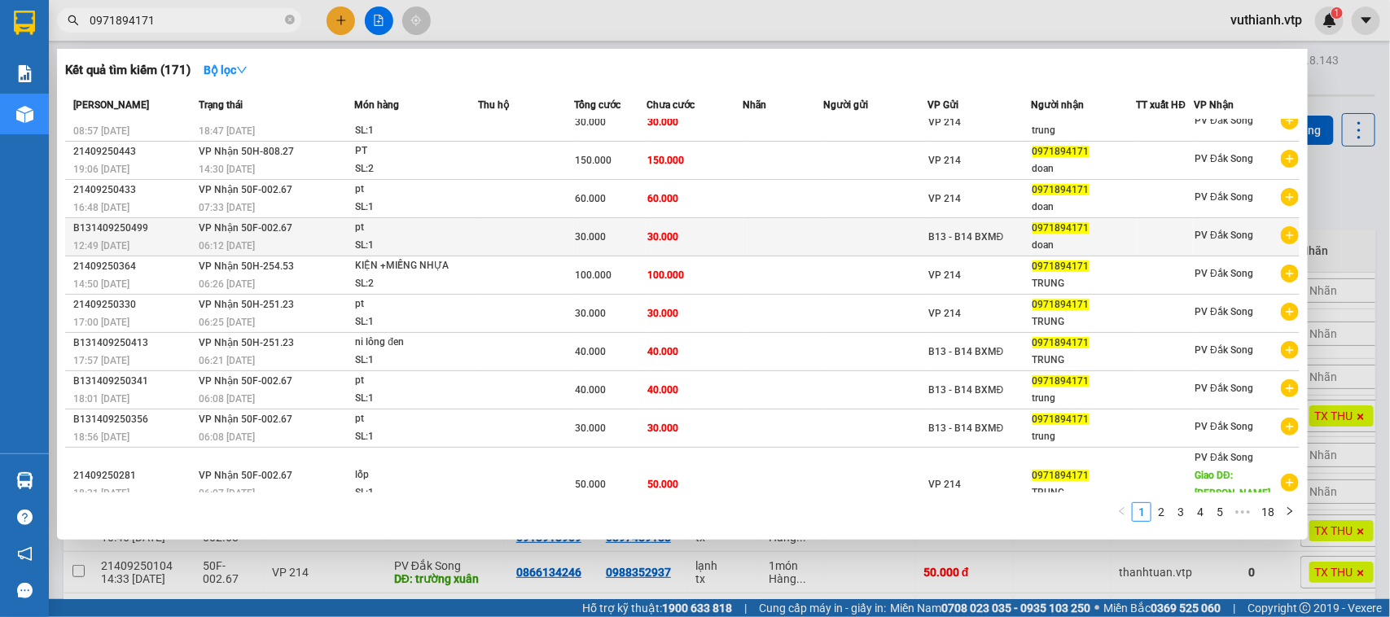
scroll to position [21, 0]
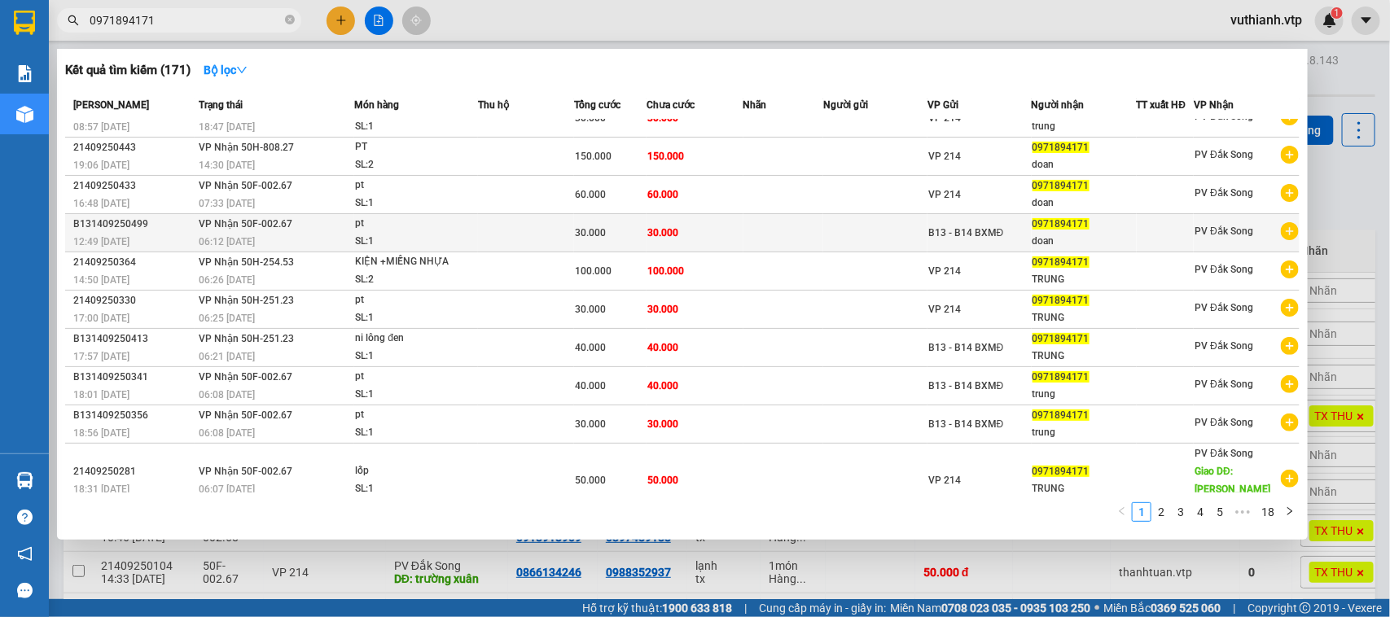
click at [494, 239] on td at bounding box center [526, 233] width 96 height 38
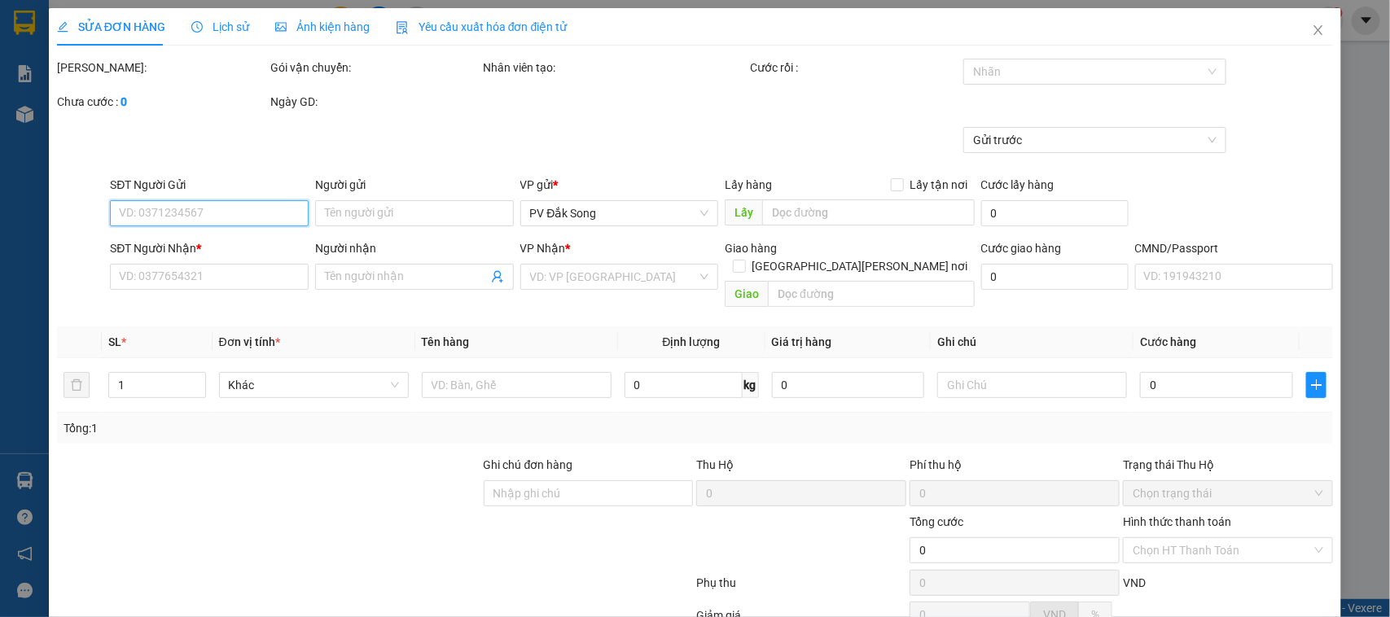
type input "1.500"
type input "0971894171"
type input "doan"
type input "30.000"
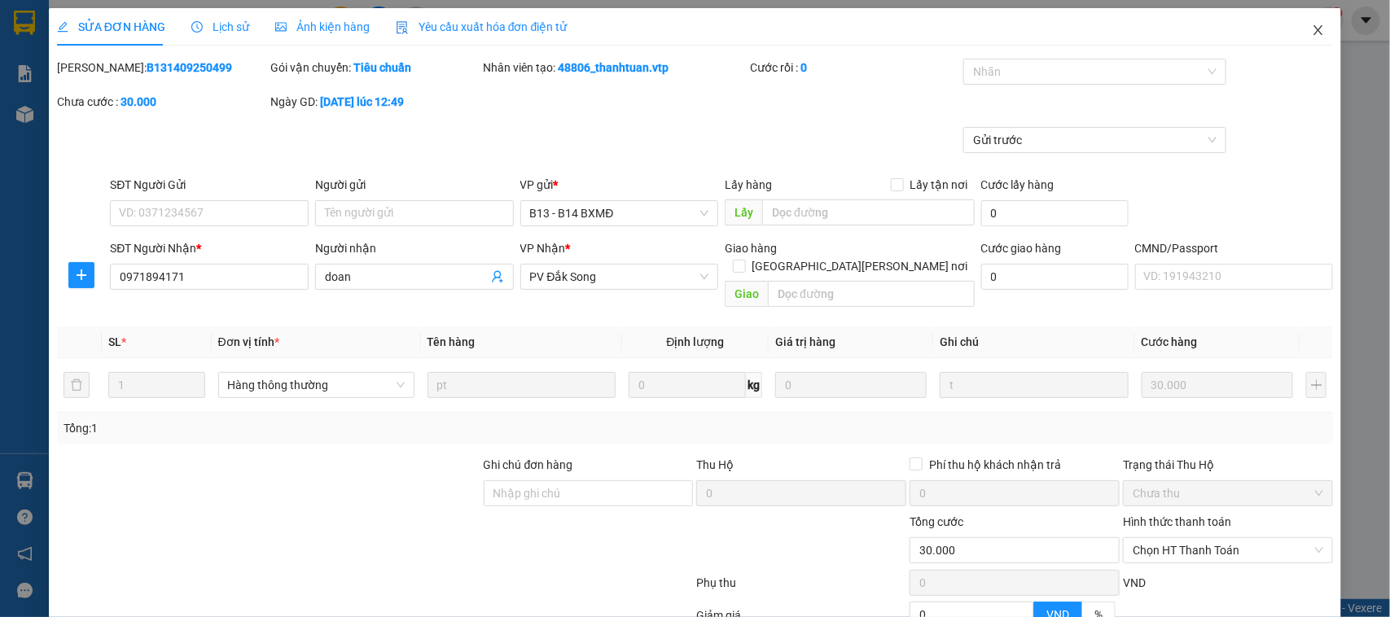
click at [1315, 30] on icon "close" at bounding box center [1319, 30] width 9 height 10
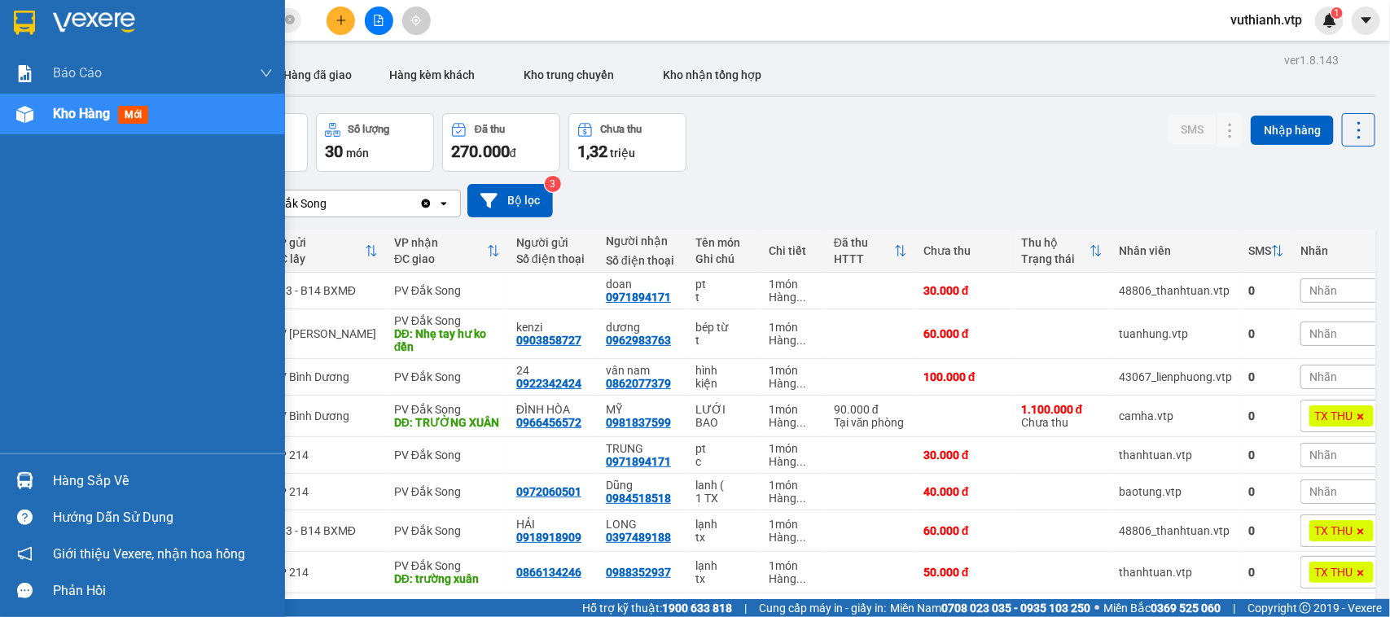
click at [31, 478] on img at bounding box center [24, 480] width 17 height 17
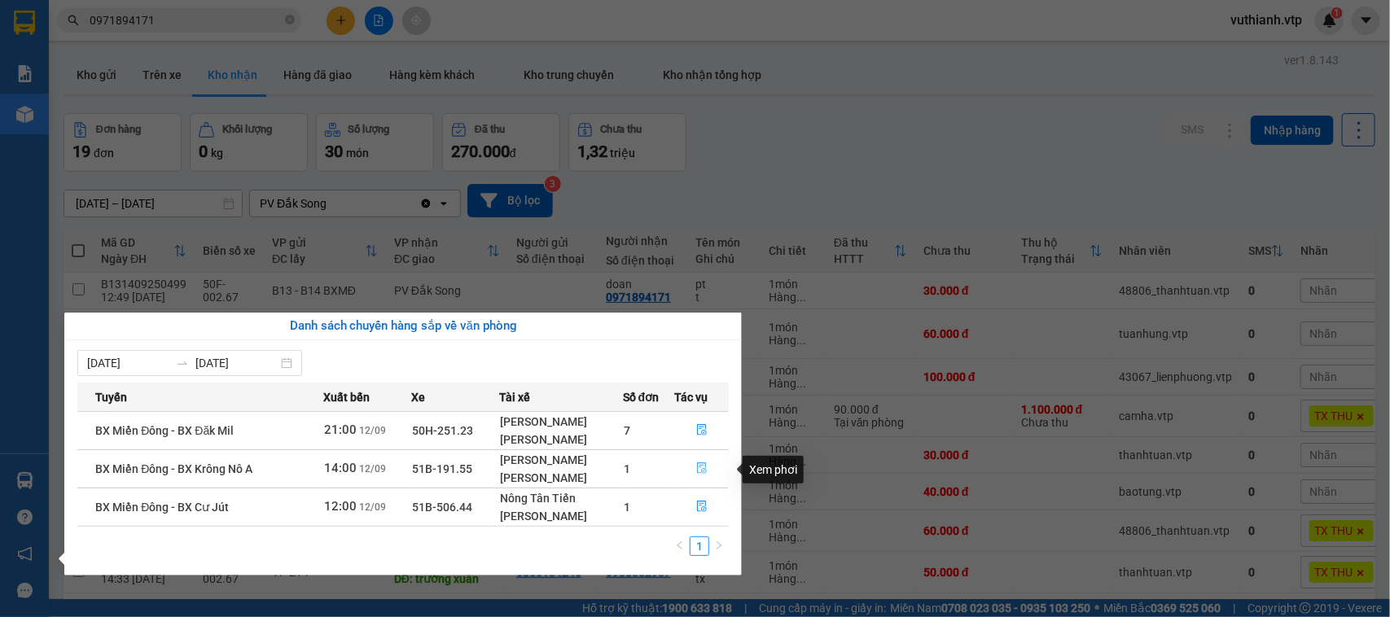
click at [696, 472] on icon "file-done" at bounding box center [701, 468] width 11 height 11
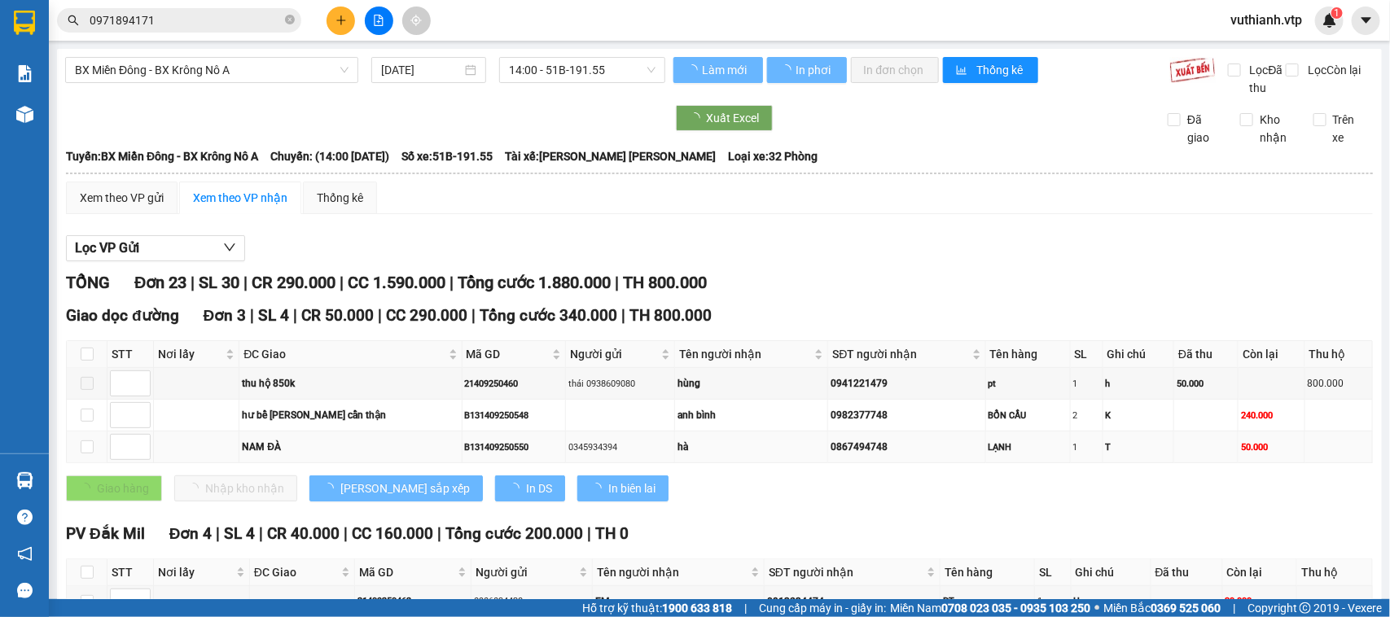
scroll to position [1108, 0]
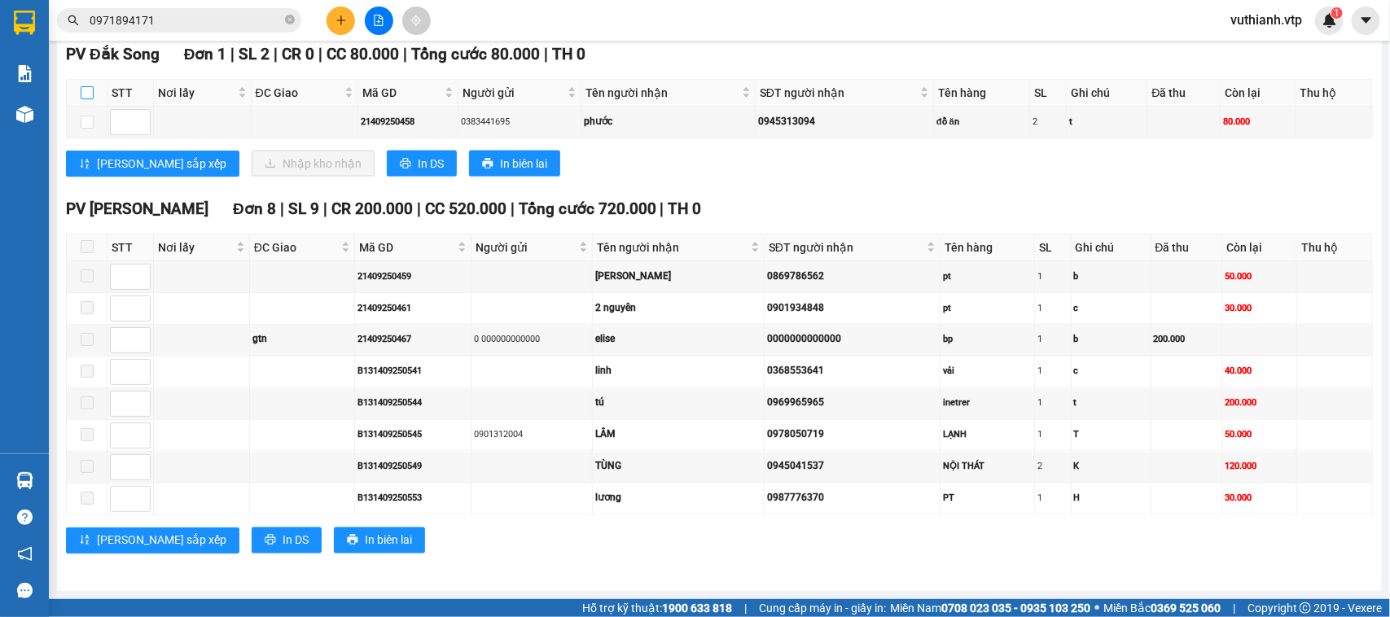
click at [83, 87] on input "checkbox" at bounding box center [87, 92] width 13 height 13
checkbox input "true"
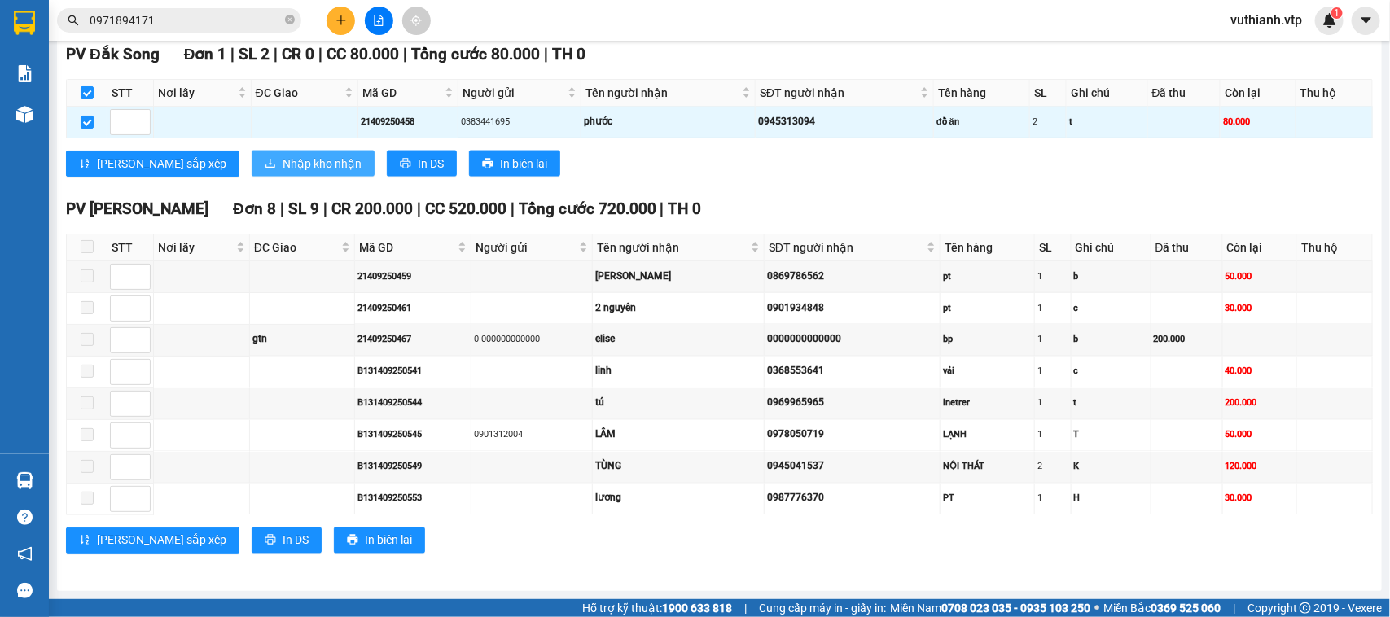
click at [252, 152] on button "Nhập kho nhận" at bounding box center [313, 164] width 123 height 26
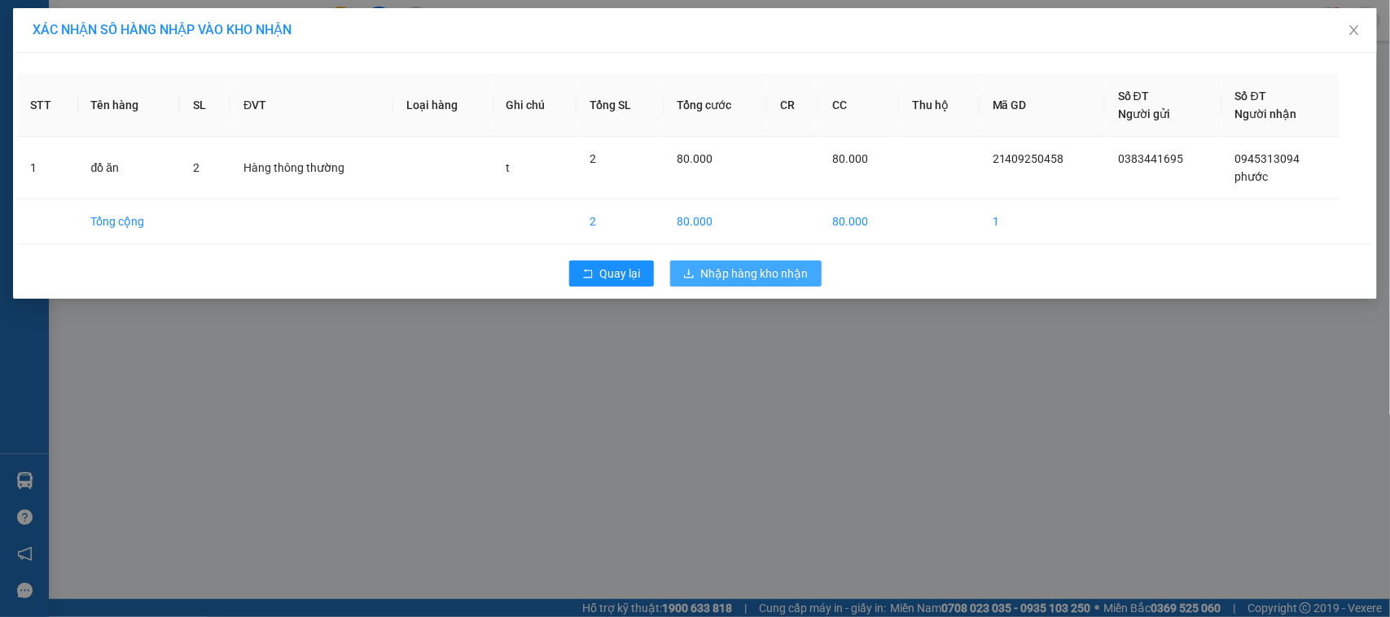
click at [792, 270] on span "Nhập hàng kho nhận" at bounding box center [755, 274] width 108 height 18
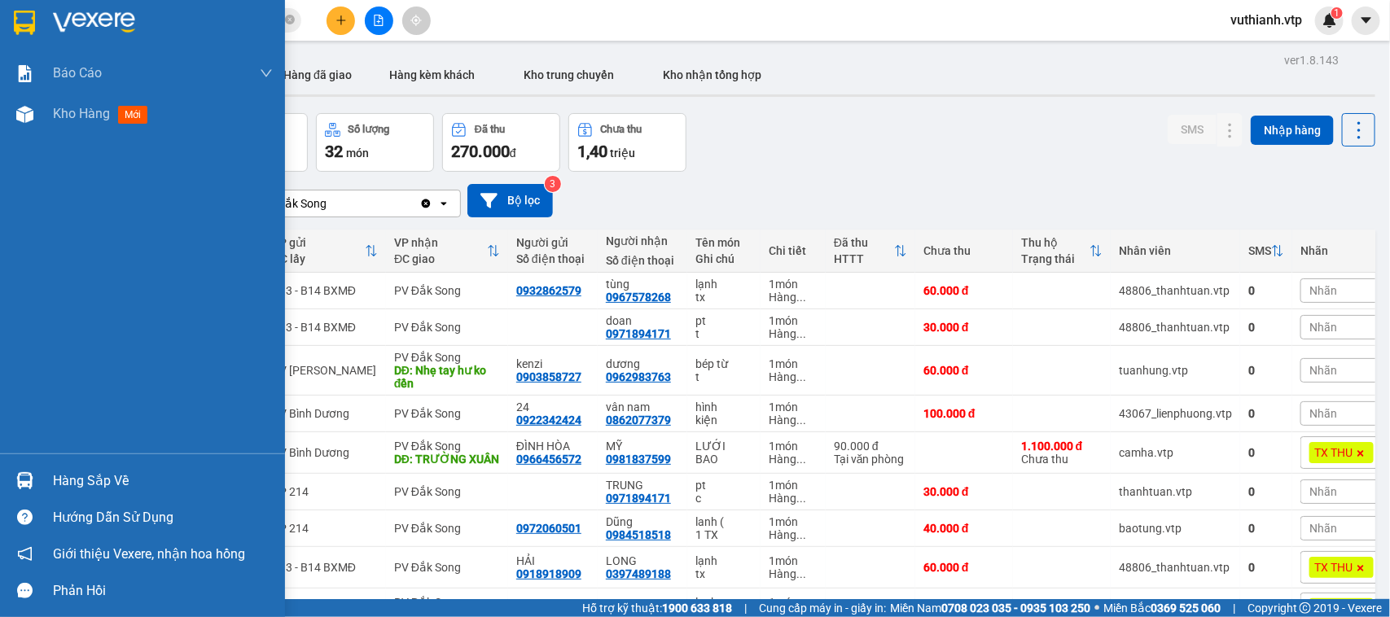
click at [91, 483] on div "Hàng sắp về" at bounding box center [163, 481] width 220 height 24
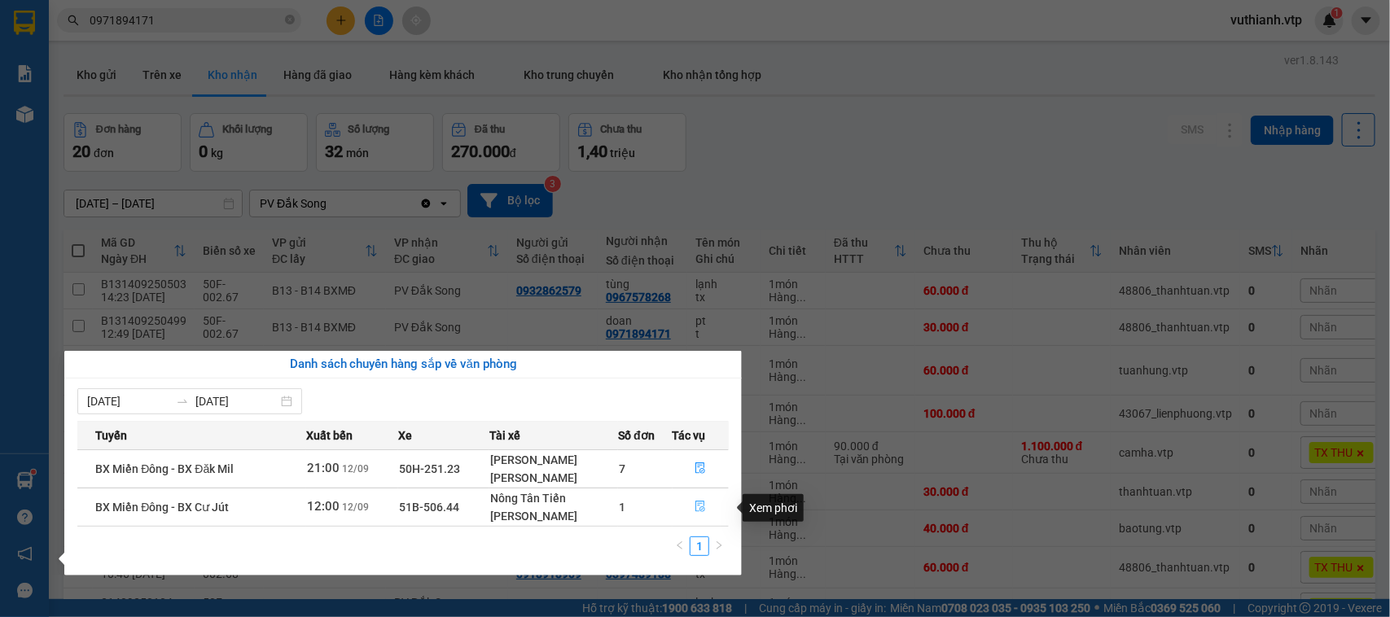
click at [701, 509] on icon "file-done" at bounding box center [701, 506] width 10 height 11
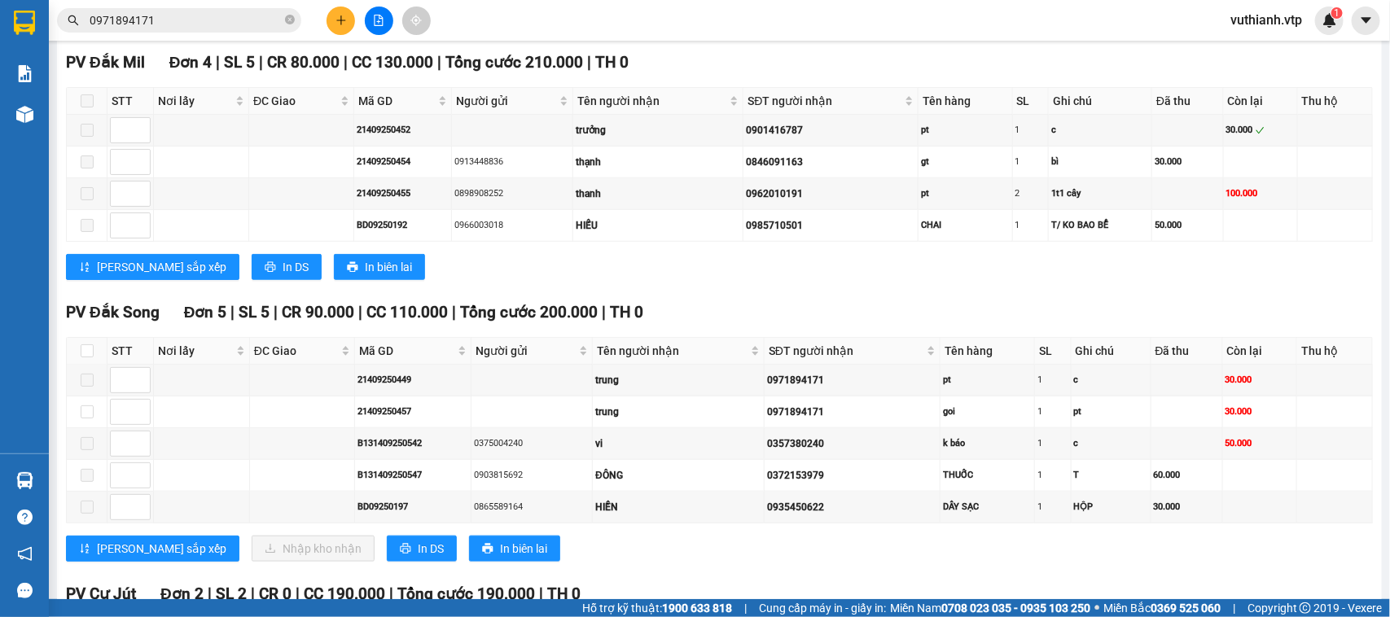
scroll to position [520, 0]
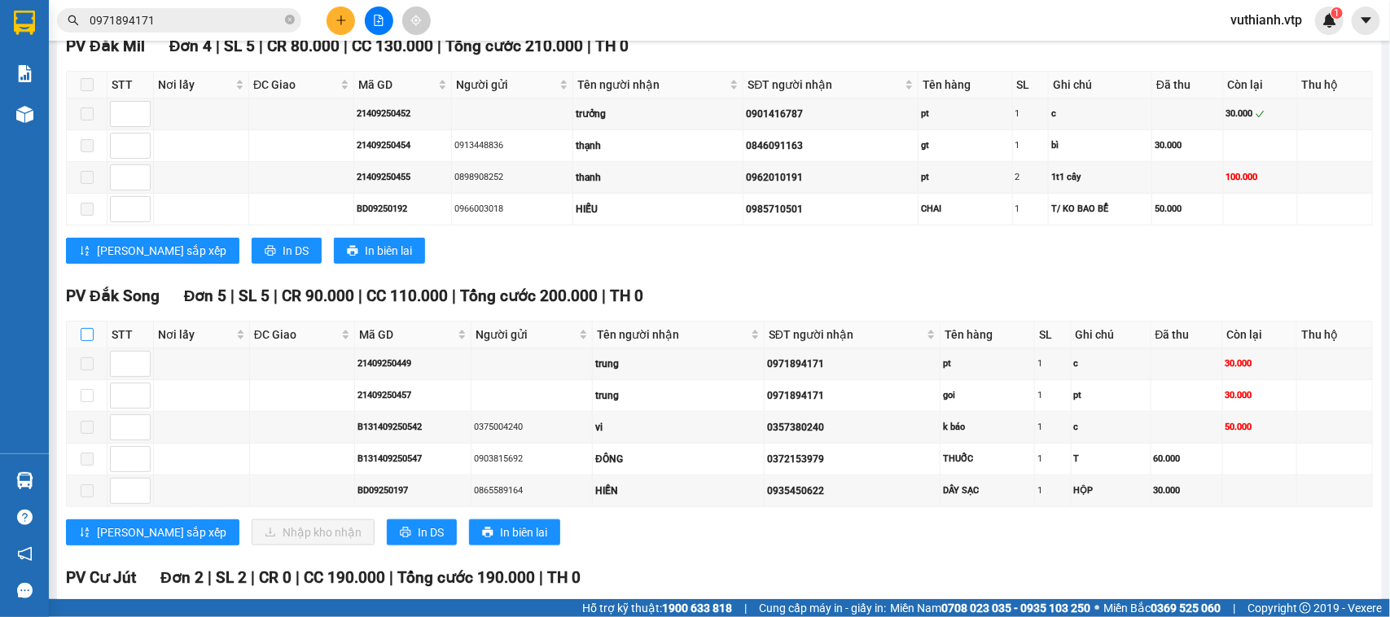
click at [86, 341] on input "checkbox" at bounding box center [87, 334] width 13 height 13
checkbox input "true"
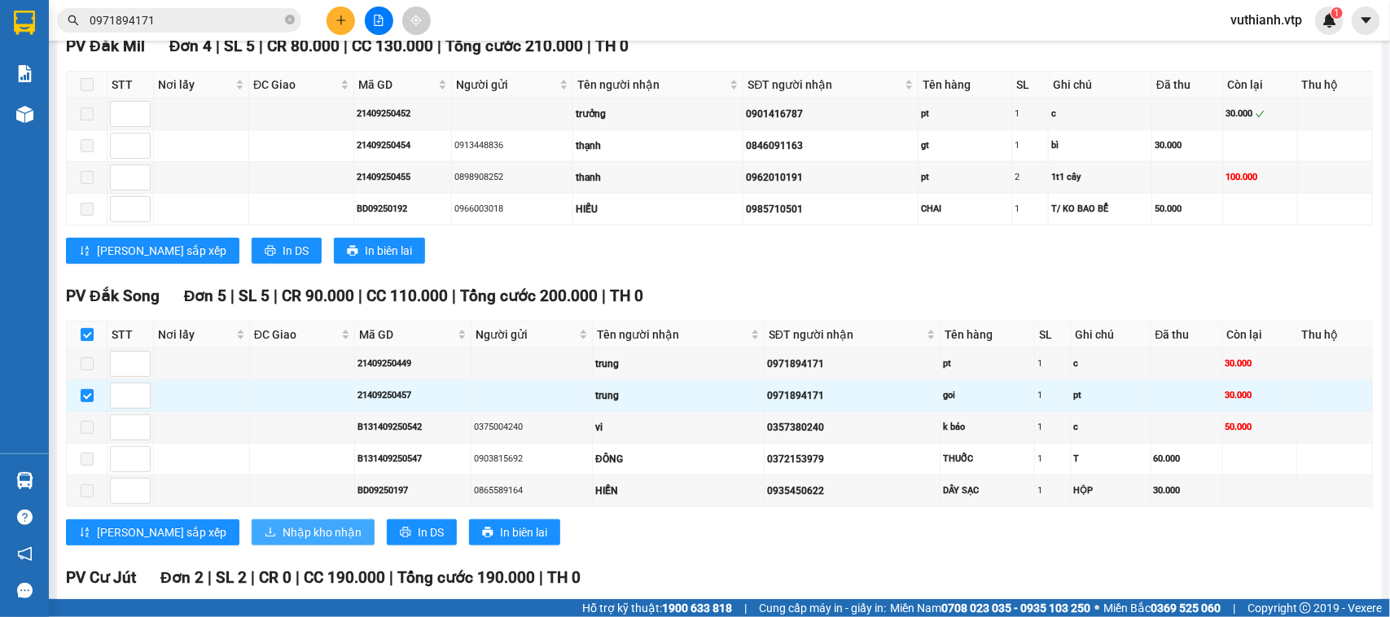
click at [283, 542] on span "Nhập kho nhận" at bounding box center [322, 533] width 79 height 18
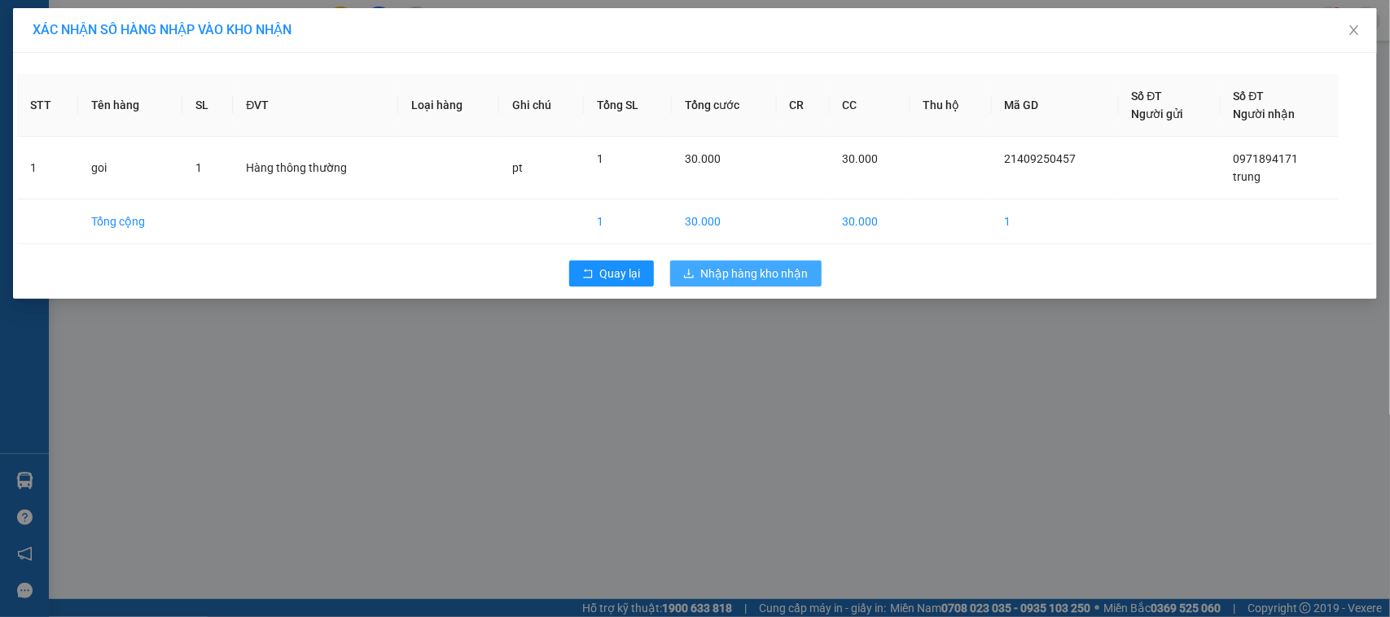
click at [767, 278] on span "Nhập hàng kho nhận" at bounding box center [755, 274] width 108 height 18
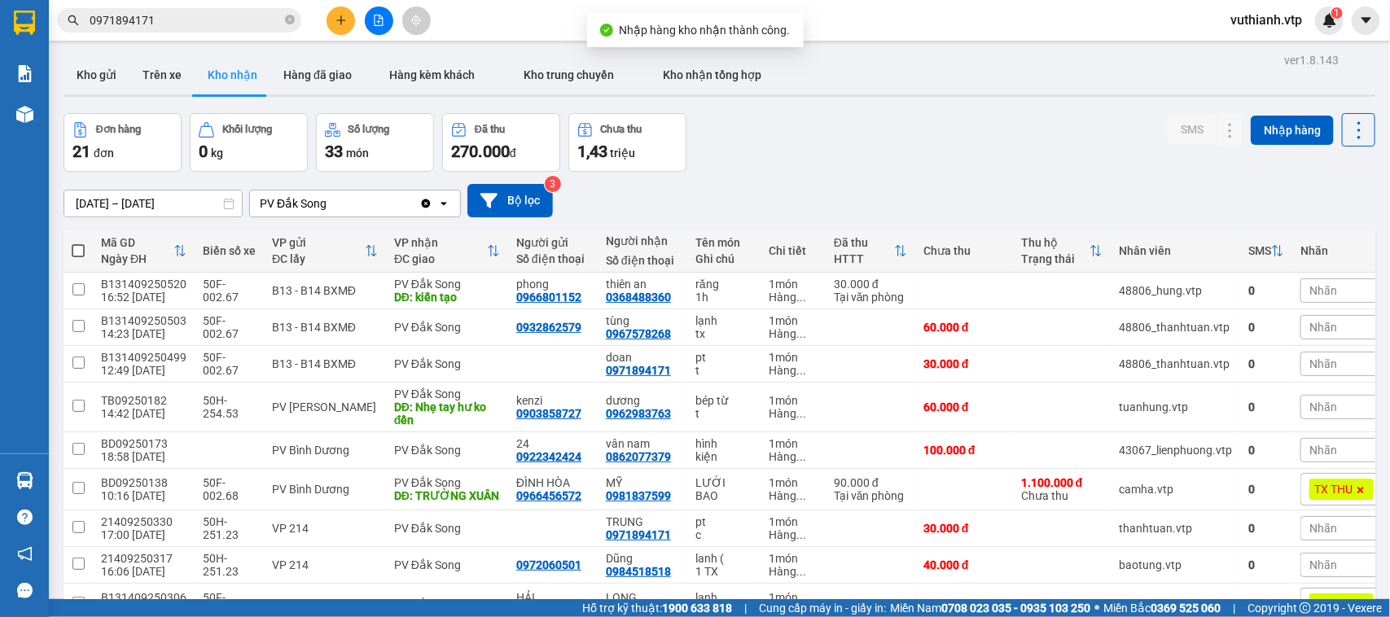
click at [177, 19] on input "0971894171" at bounding box center [186, 20] width 192 height 18
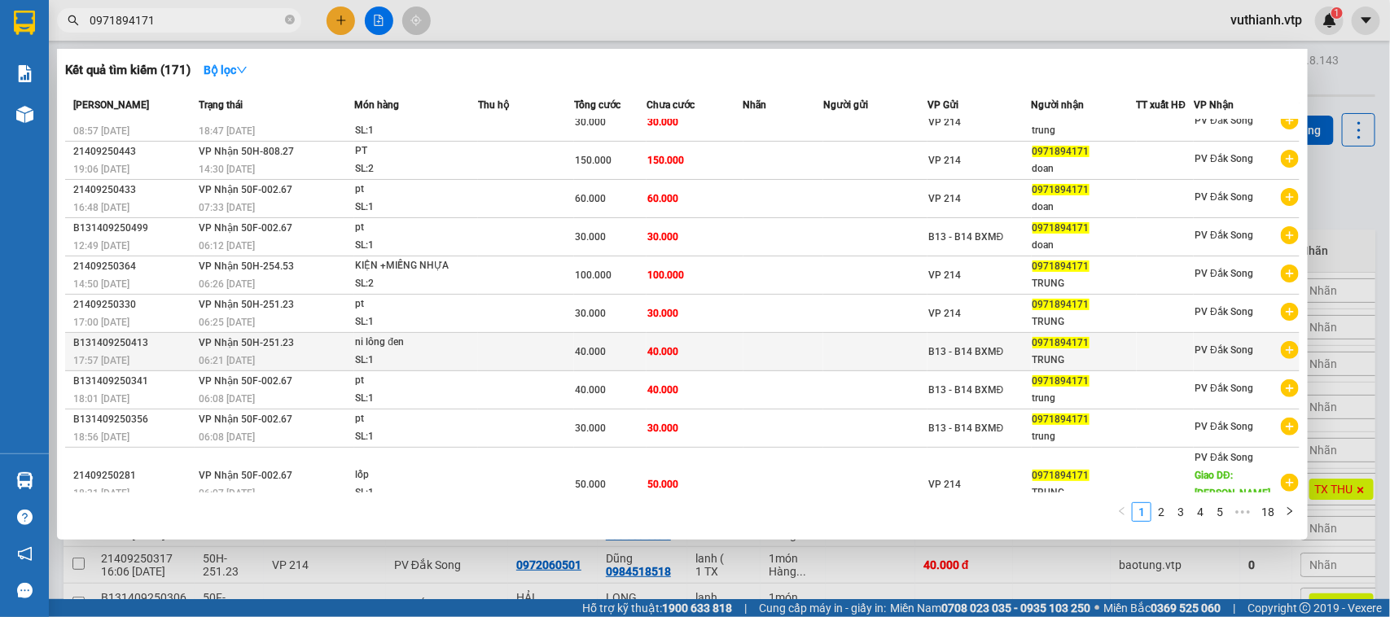
scroll to position [21, 0]
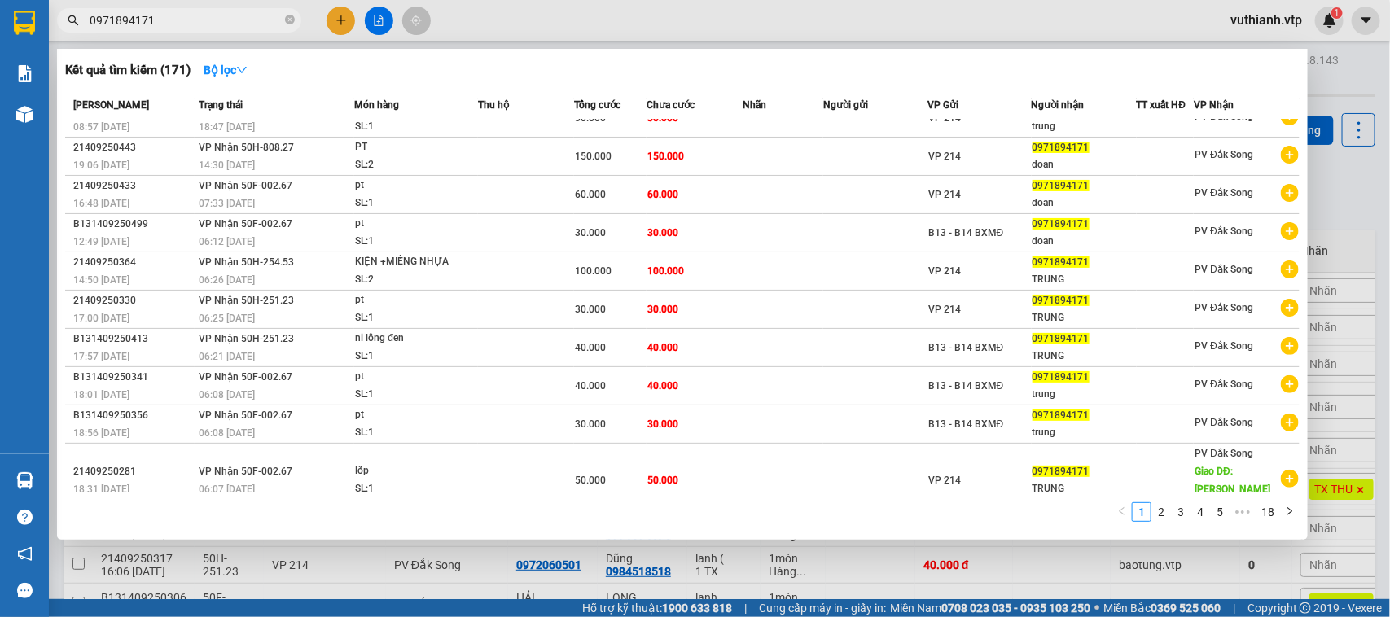
click at [424, 568] on div at bounding box center [695, 308] width 1390 height 617
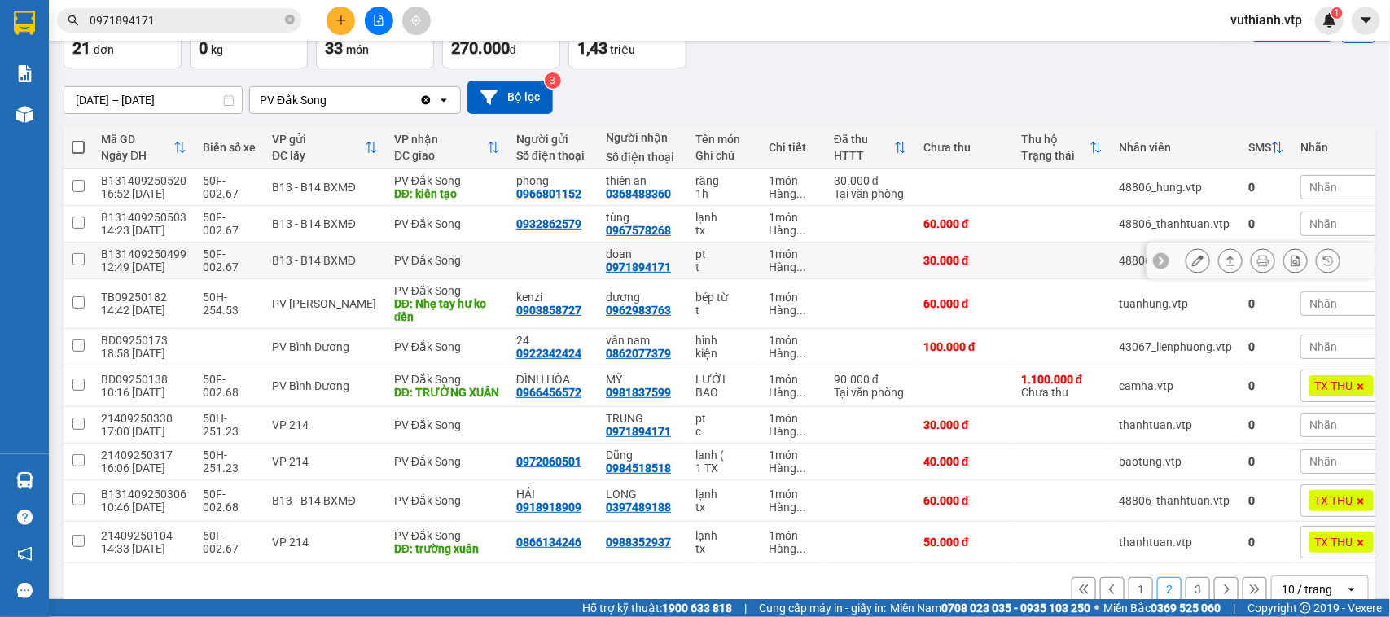
scroll to position [151, 0]
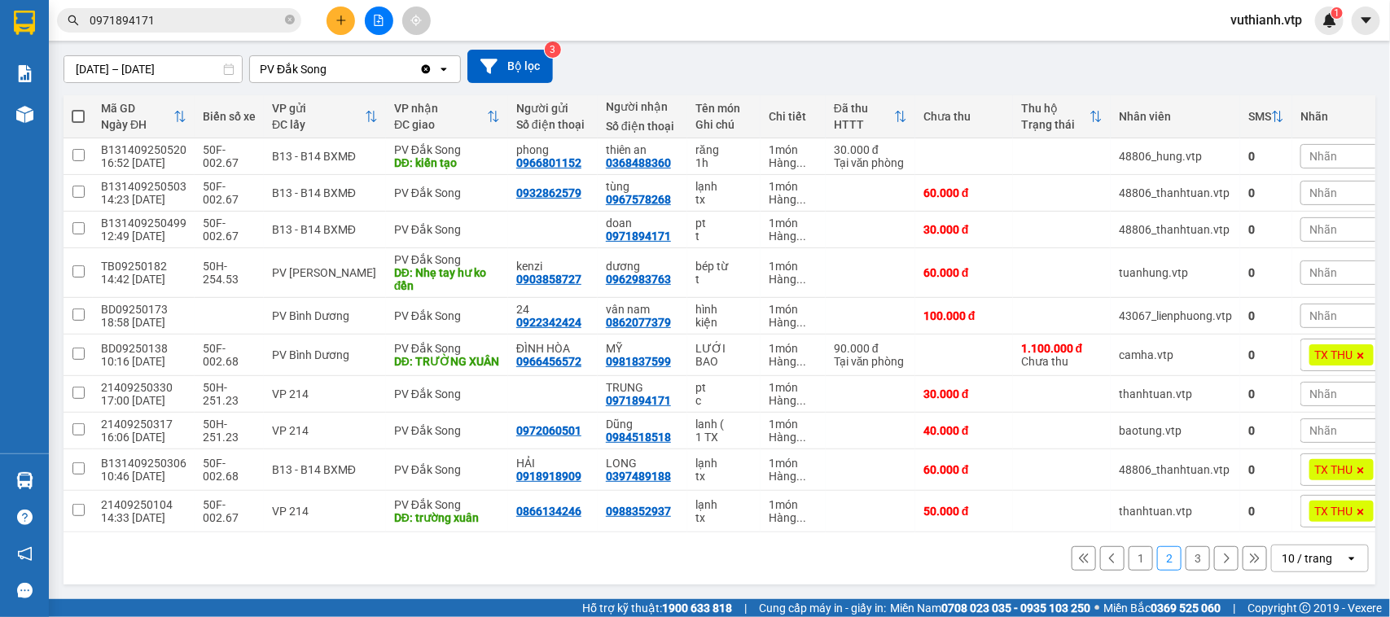
click at [1187, 559] on button "3" at bounding box center [1198, 558] width 24 height 24
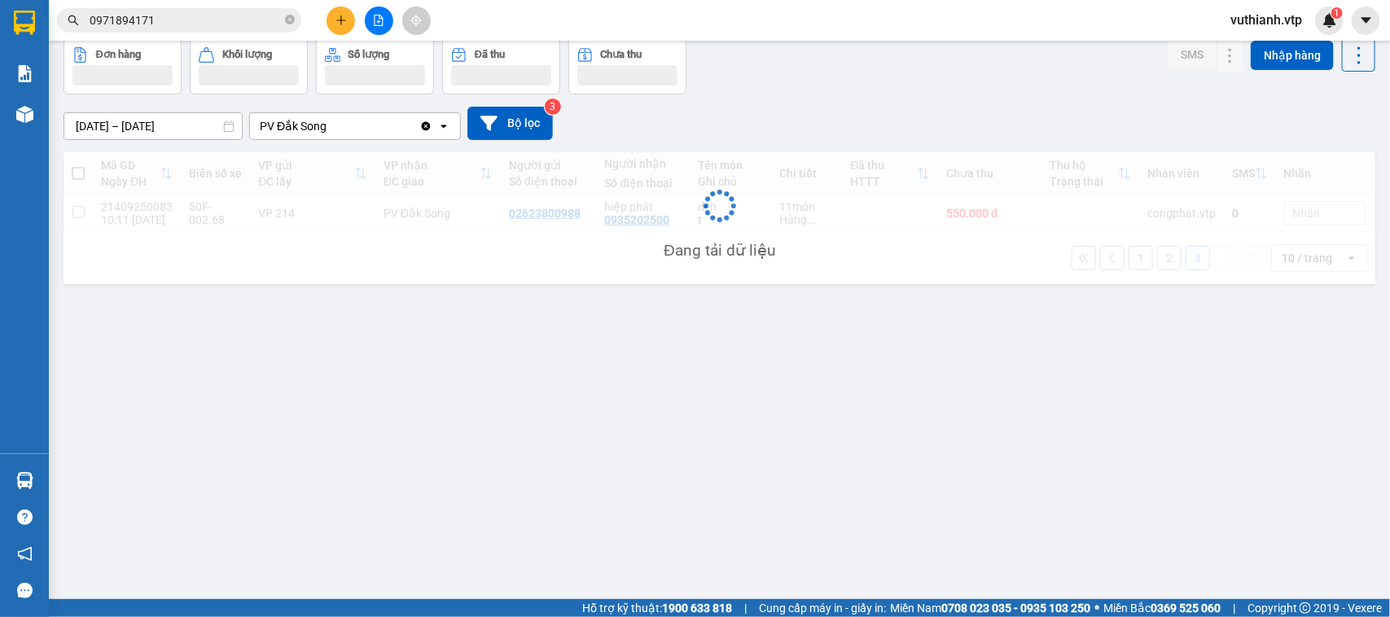
scroll to position [75, 0]
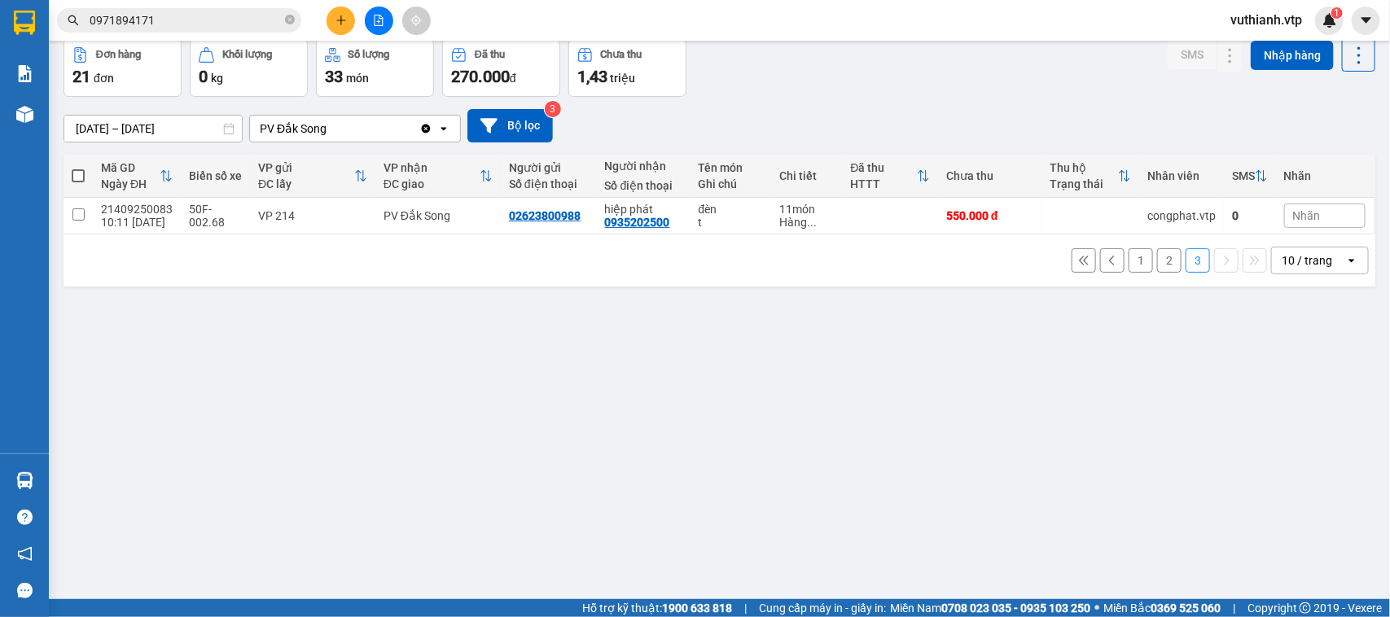
click at [1157, 265] on button "2" at bounding box center [1169, 260] width 24 height 24
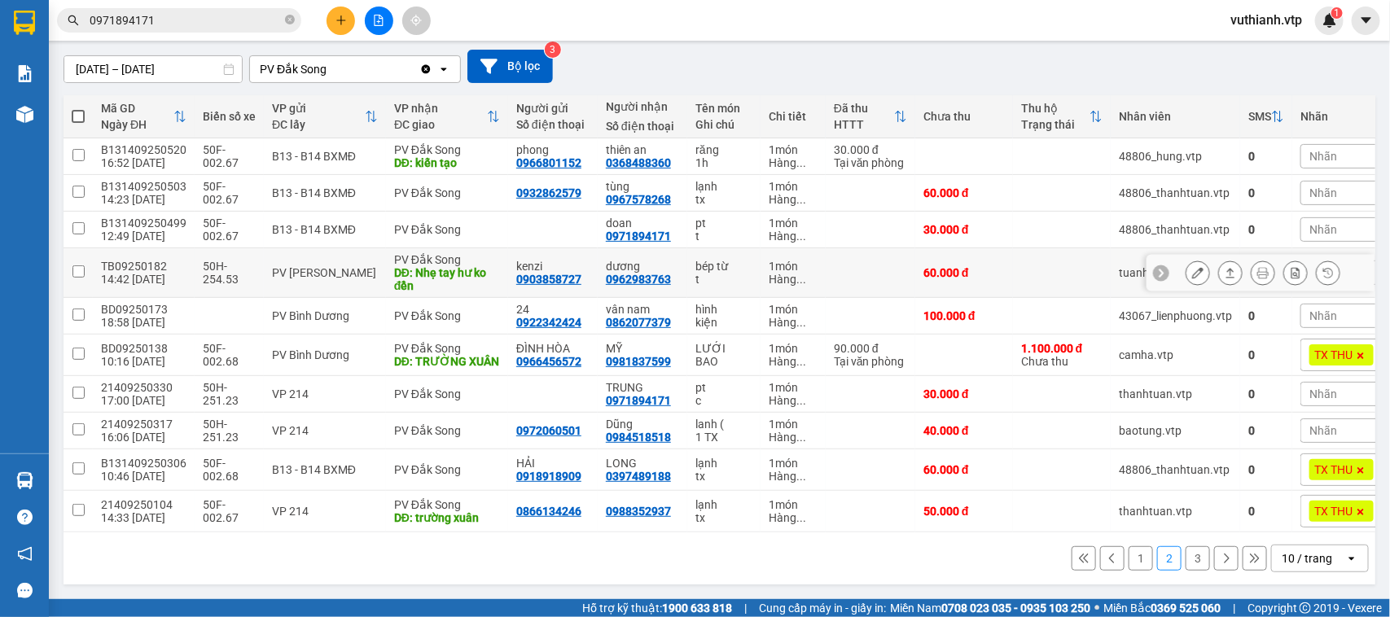
scroll to position [151, 0]
click at [1192, 224] on icon at bounding box center [1197, 229] width 11 height 11
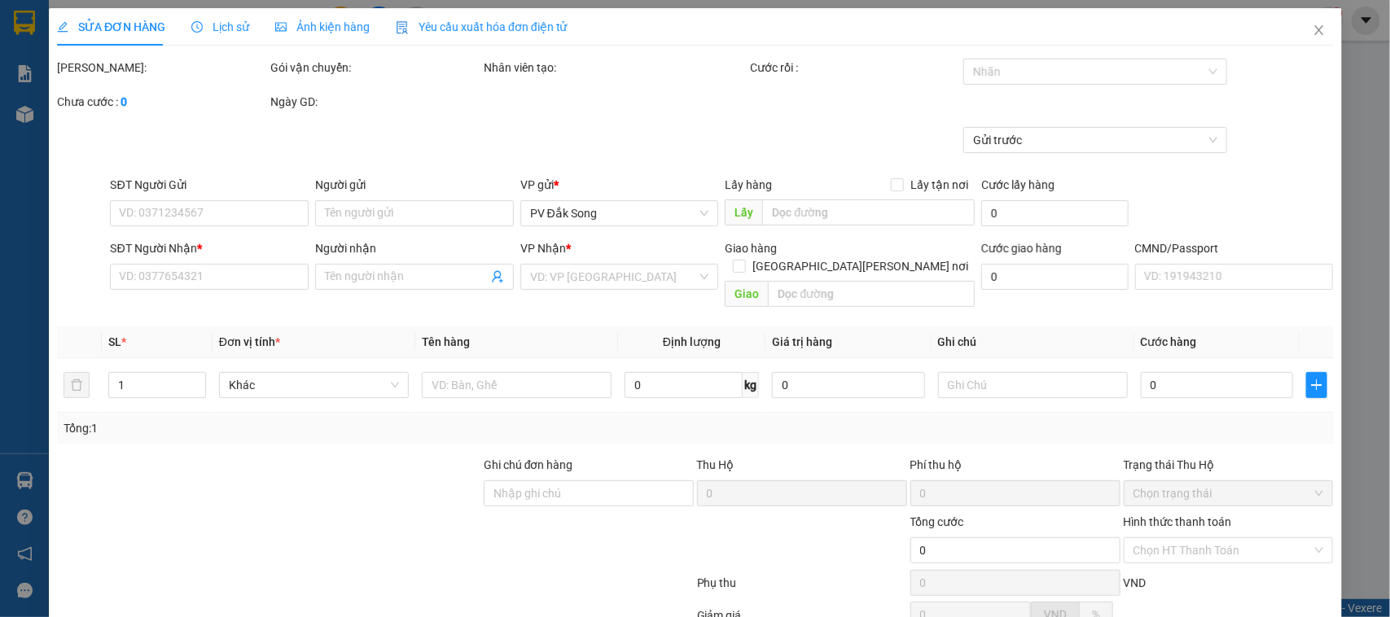
type input "0971894171"
type input "doan"
type input "30.000"
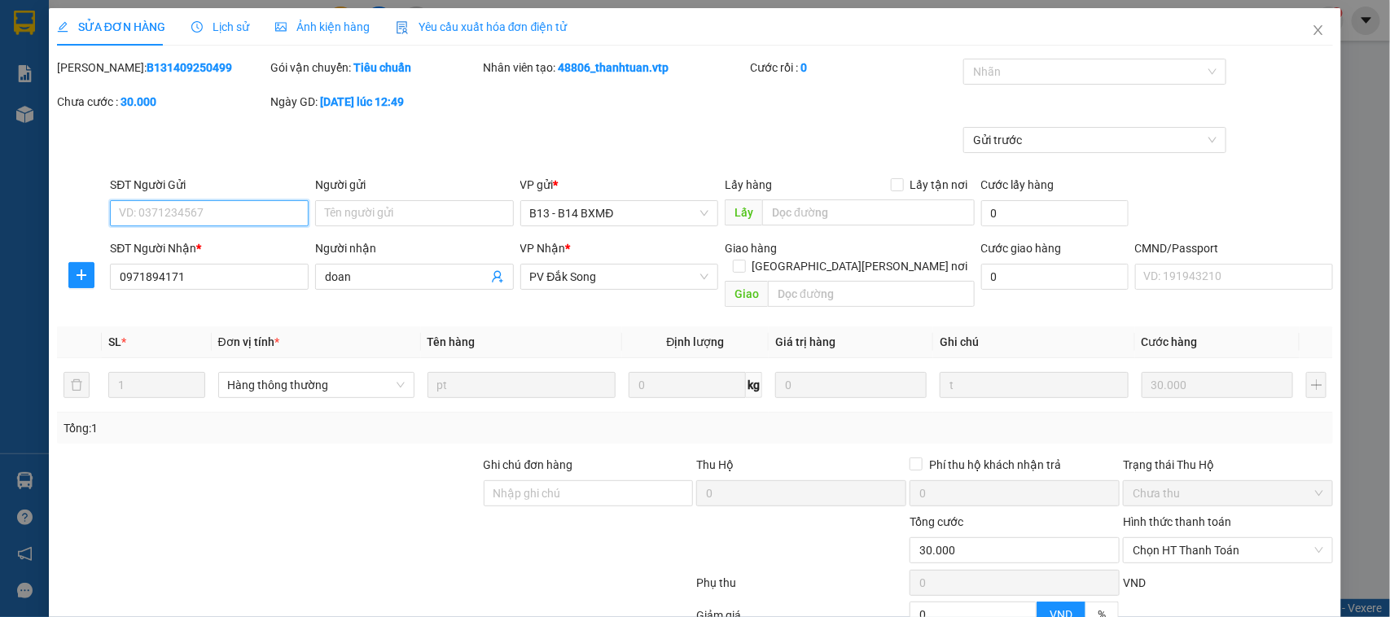
type input "1.500"
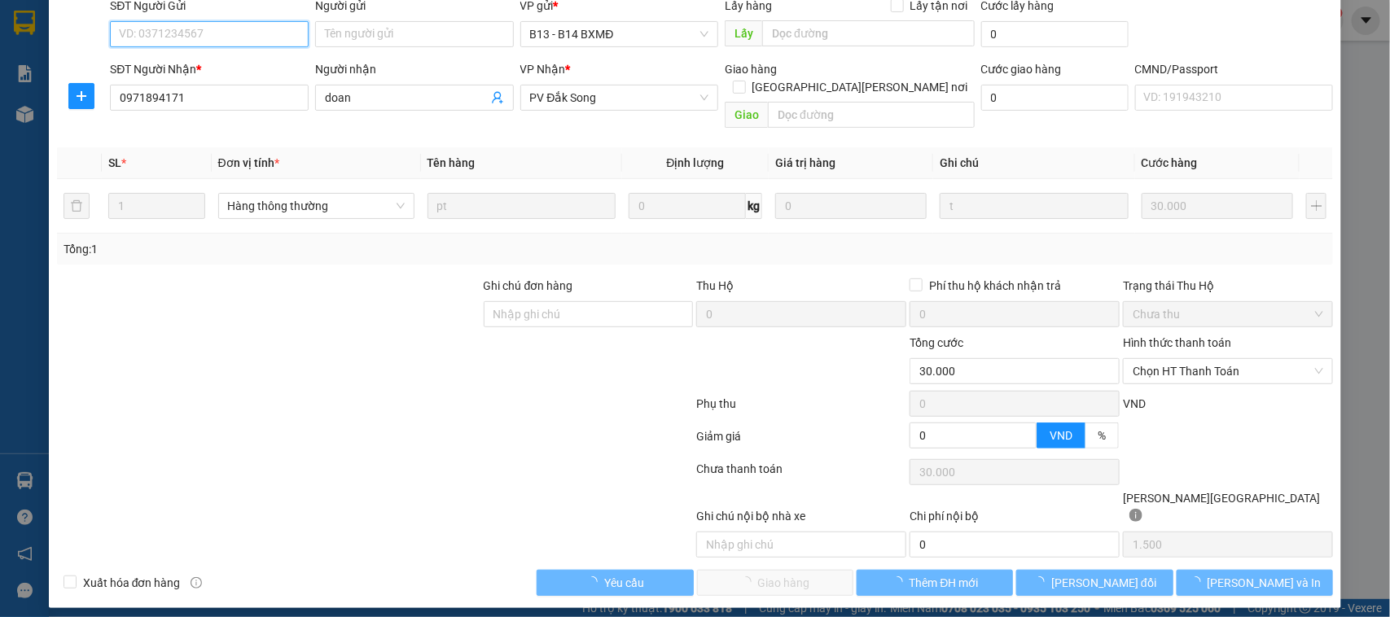
scroll to position [156, 0]
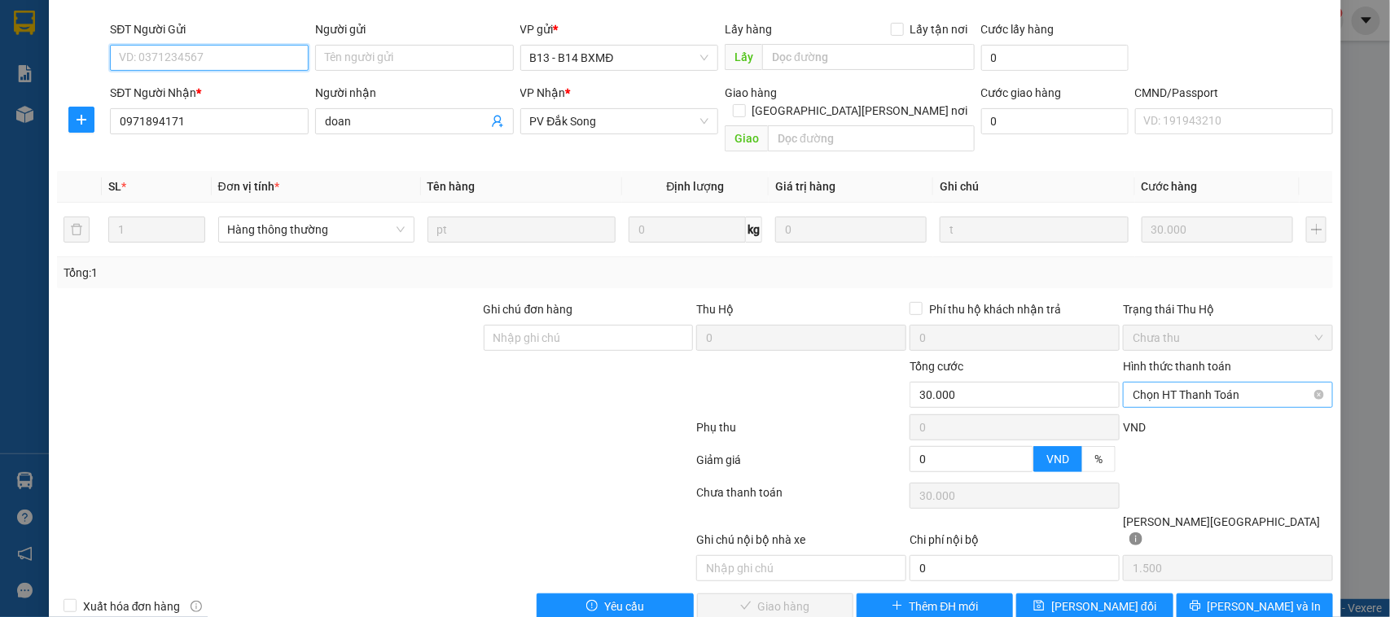
click at [1175, 383] on span "Chọn HT Thanh Toán" at bounding box center [1228, 395] width 191 height 24
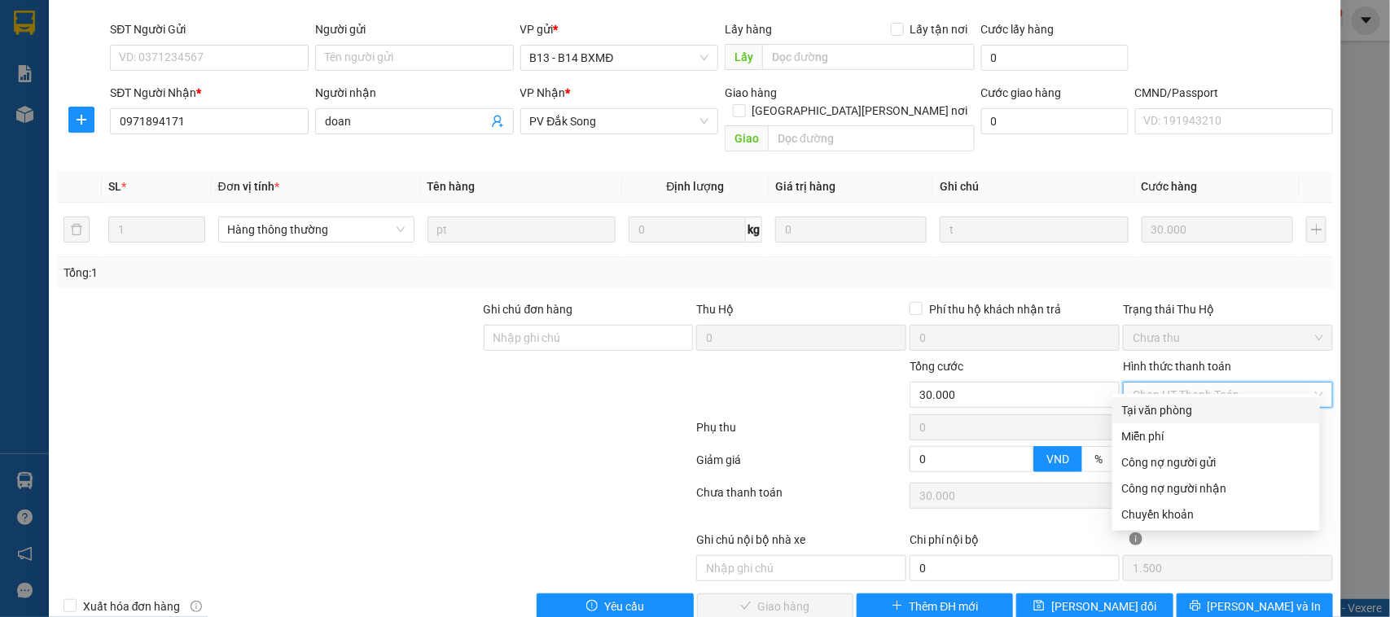
click at [1166, 410] on div "Tại văn phòng" at bounding box center [1216, 411] width 188 height 18
type input "0"
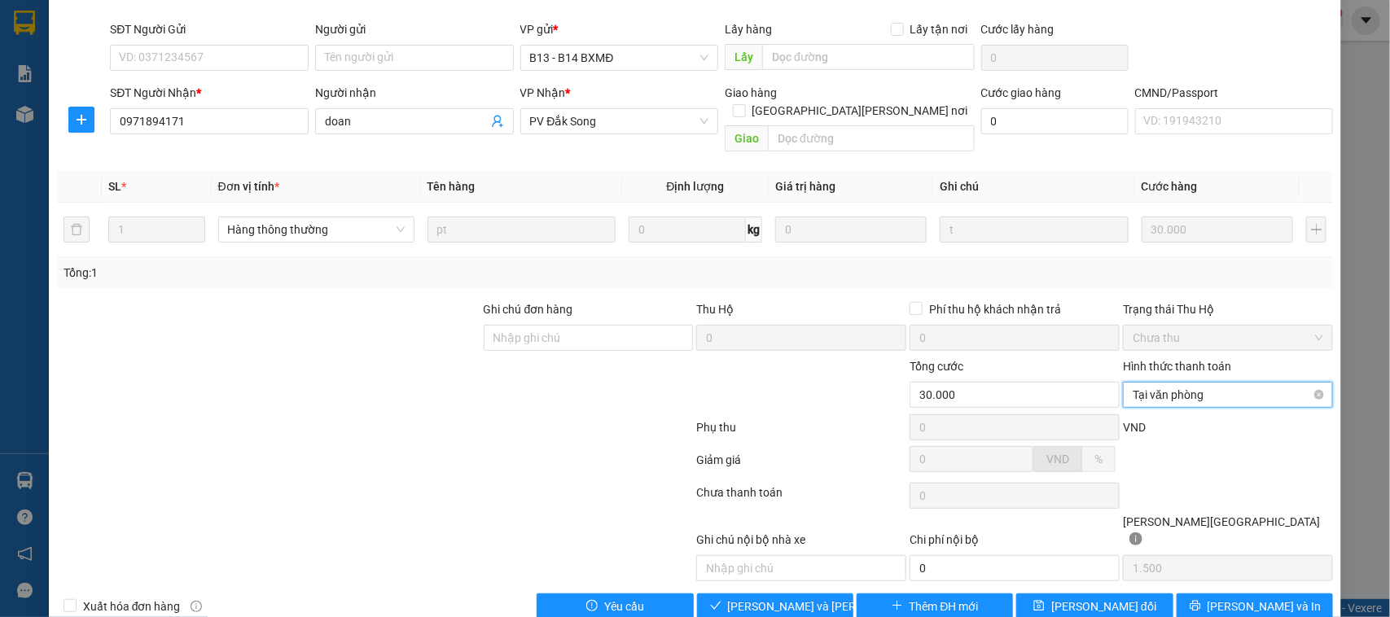
click at [1173, 383] on span "Tại văn phòng" at bounding box center [1228, 395] width 191 height 24
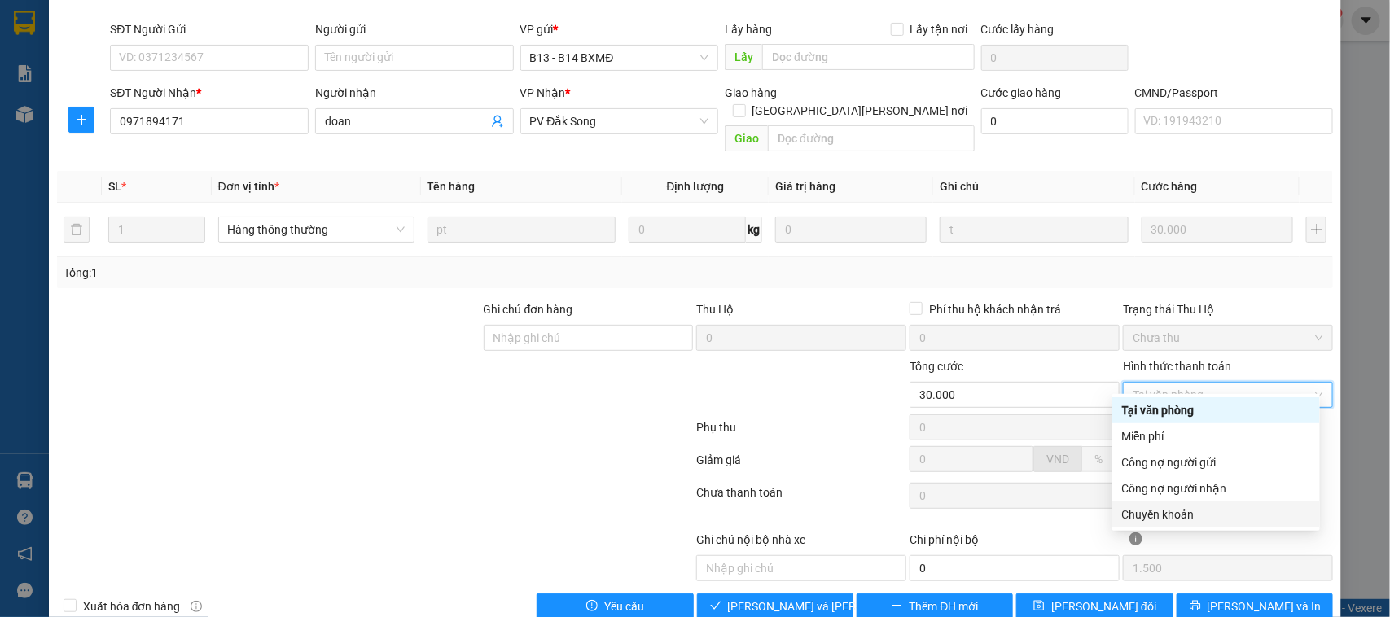
click at [1162, 516] on div "Chuyển khoản" at bounding box center [1216, 515] width 188 height 18
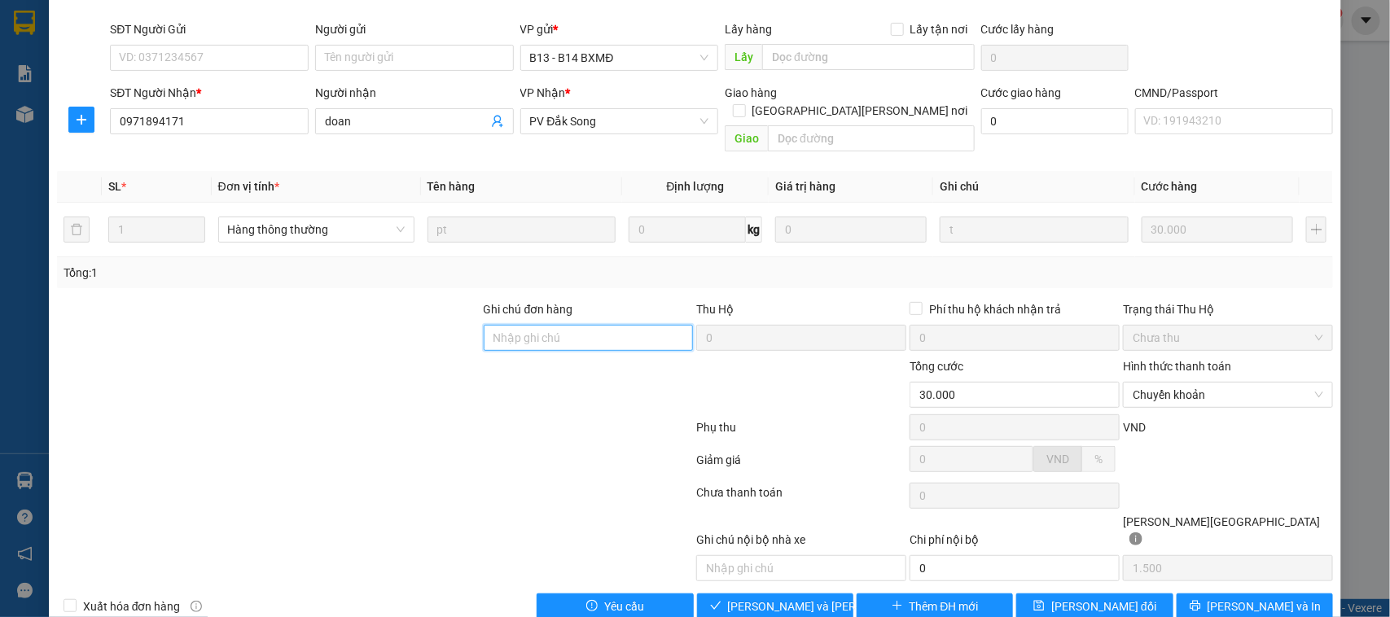
click at [638, 327] on input "Ghi chú đơn hàng" at bounding box center [589, 338] width 210 height 26
paste input "530k tk6868 18h34p [DATE]"
type input "530k tk6868 18h34p [DATE]"
click at [803, 598] on span "[PERSON_NAME] và [PERSON_NAME] hàng" at bounding box center [838, 607] width 220 height 18
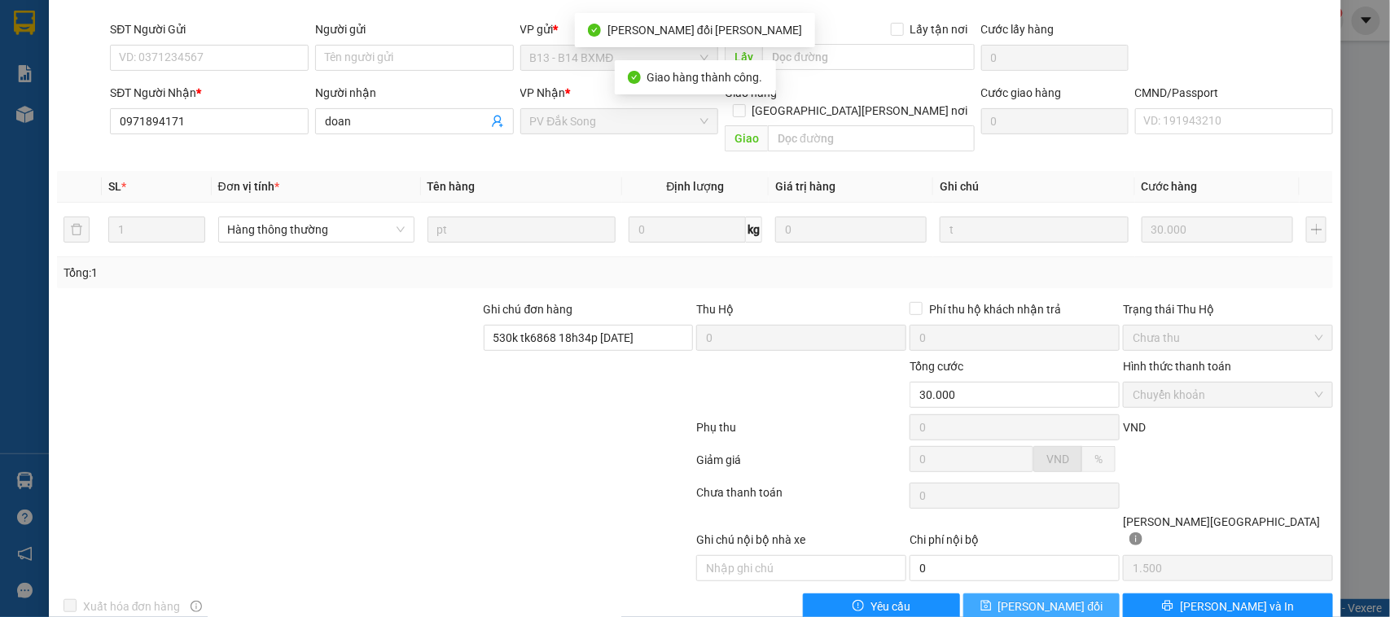
drag, startPoint x: 1055, startPoint y: 568, endPoint x: 1061, endPoint y: 578, distance: 12.4
click at [1061, 598] on span "[PERSON_NAME] đổi" at bounding box center [1051, 607] width 105 height 18
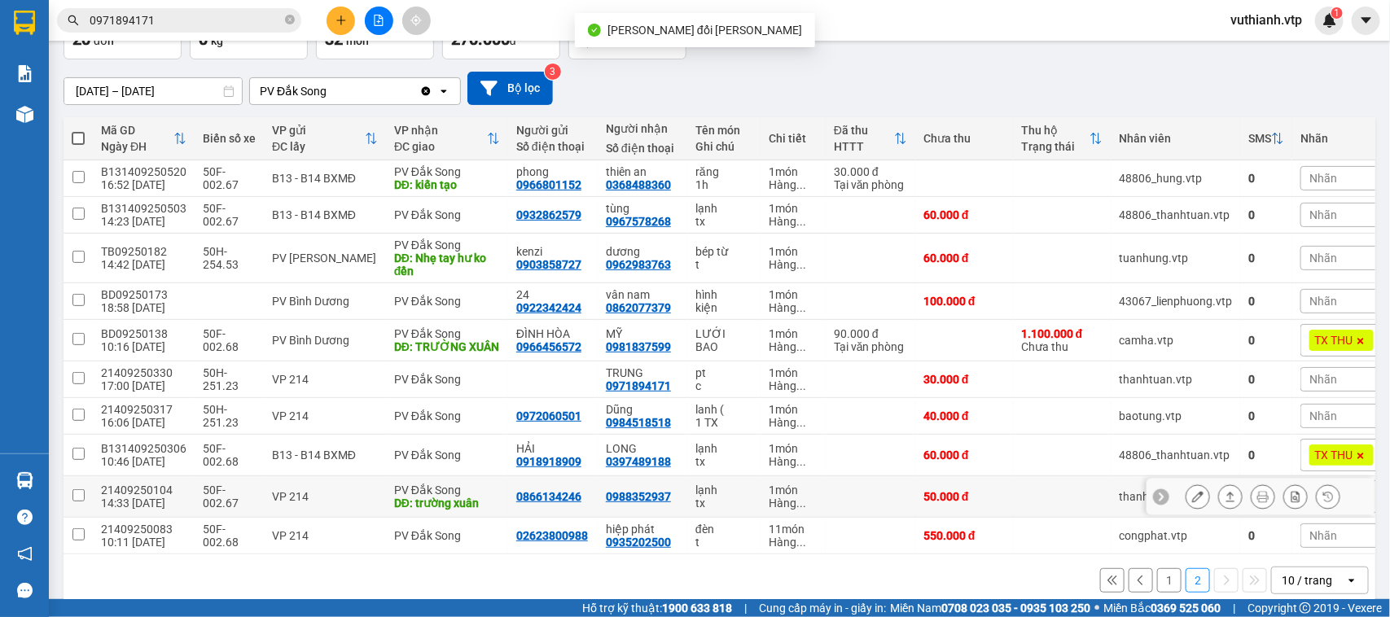
scroll to position [151, 0]
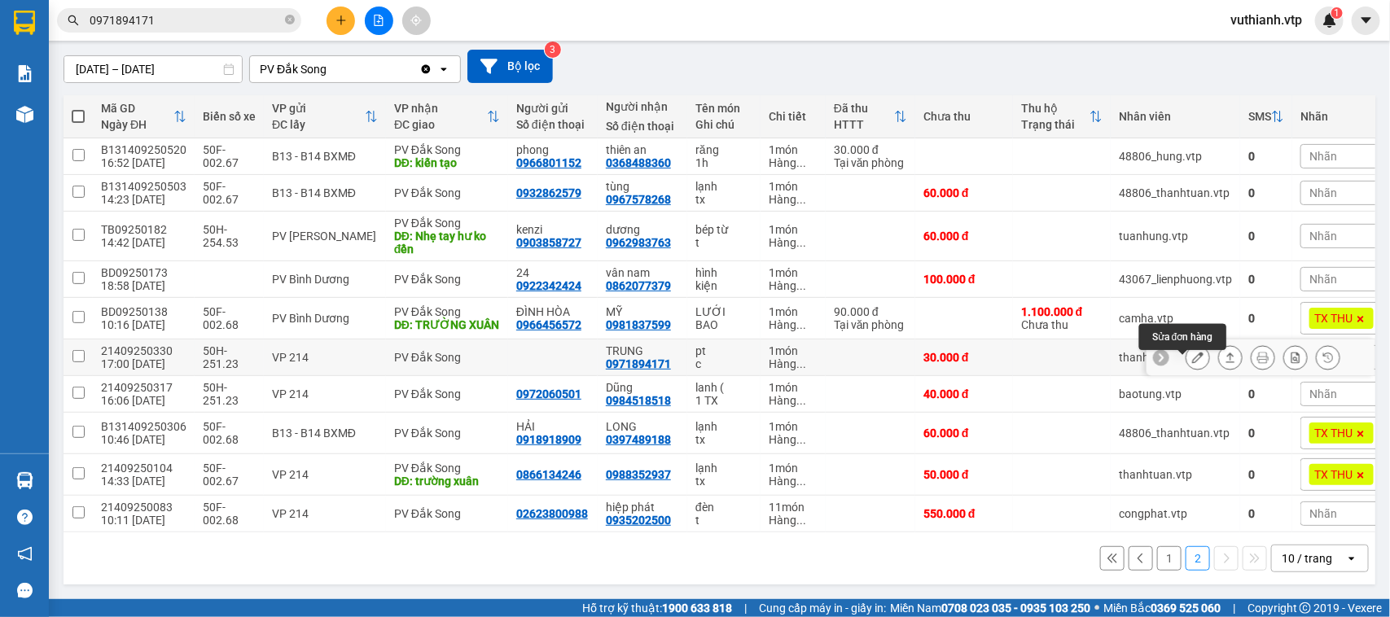
click at [1192, 353] on icon at bounding box center [1197, 357] width 11 height 11
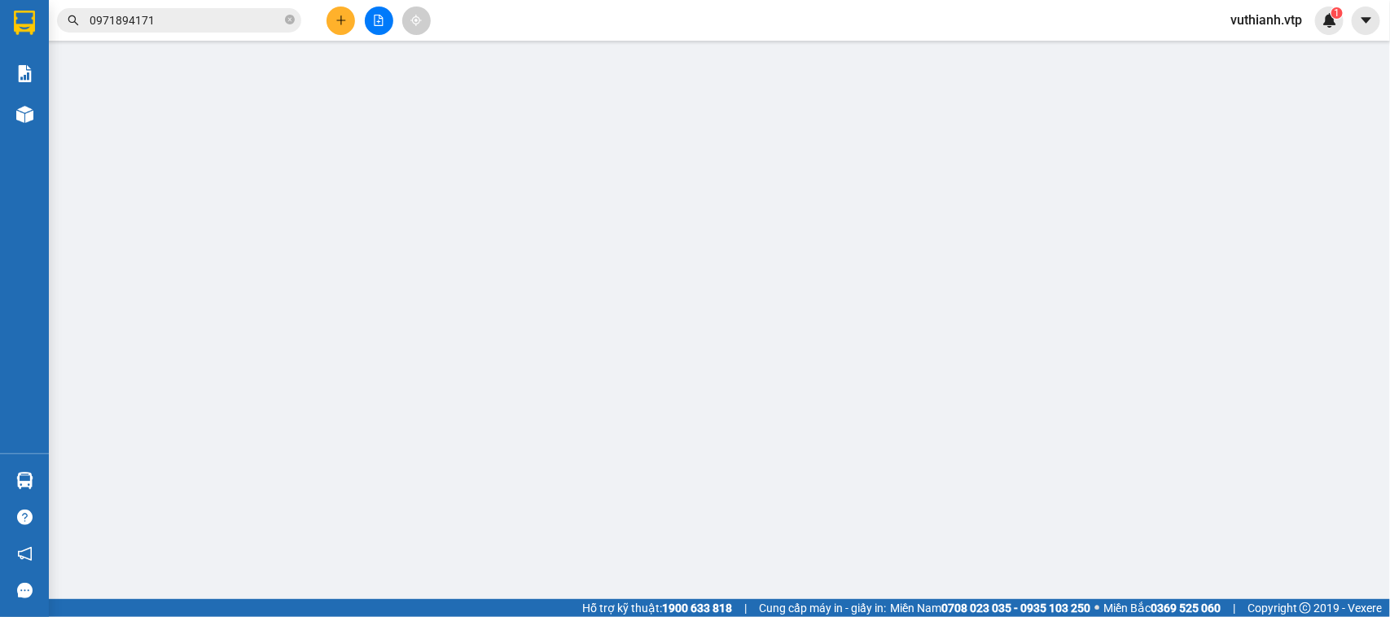
type input "0971894171"
type input "TRUNG"
type input "30.000"
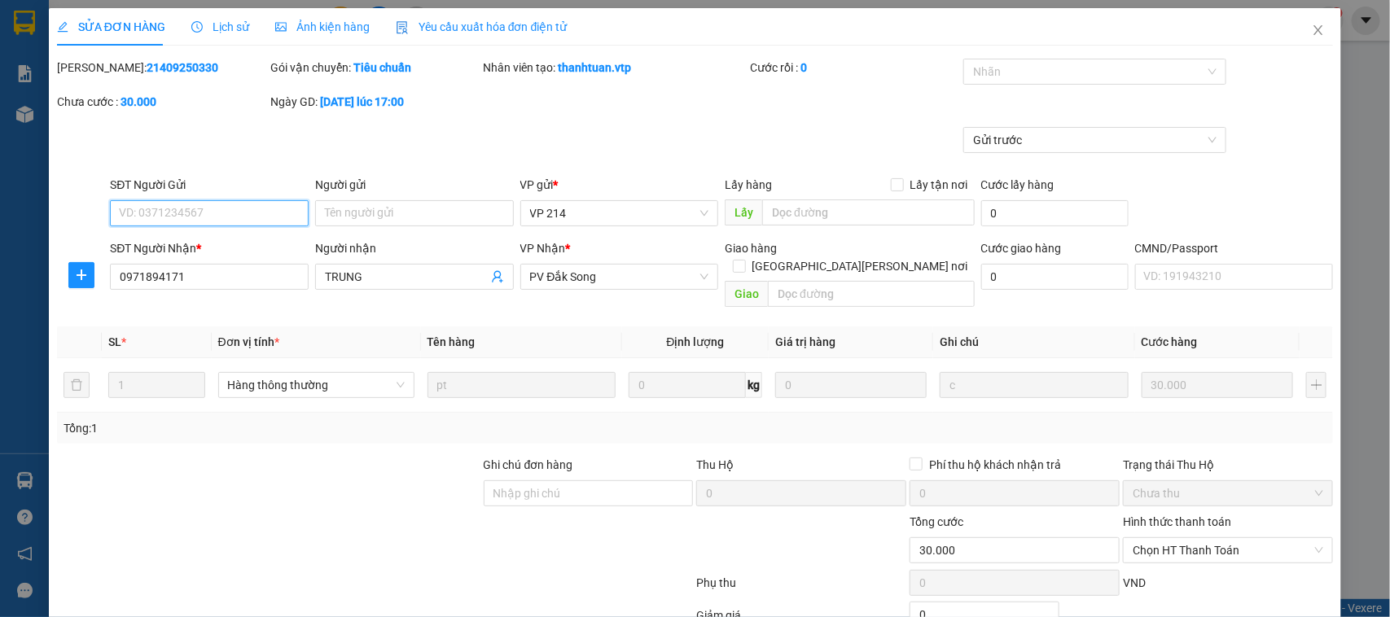
type input "1.500"
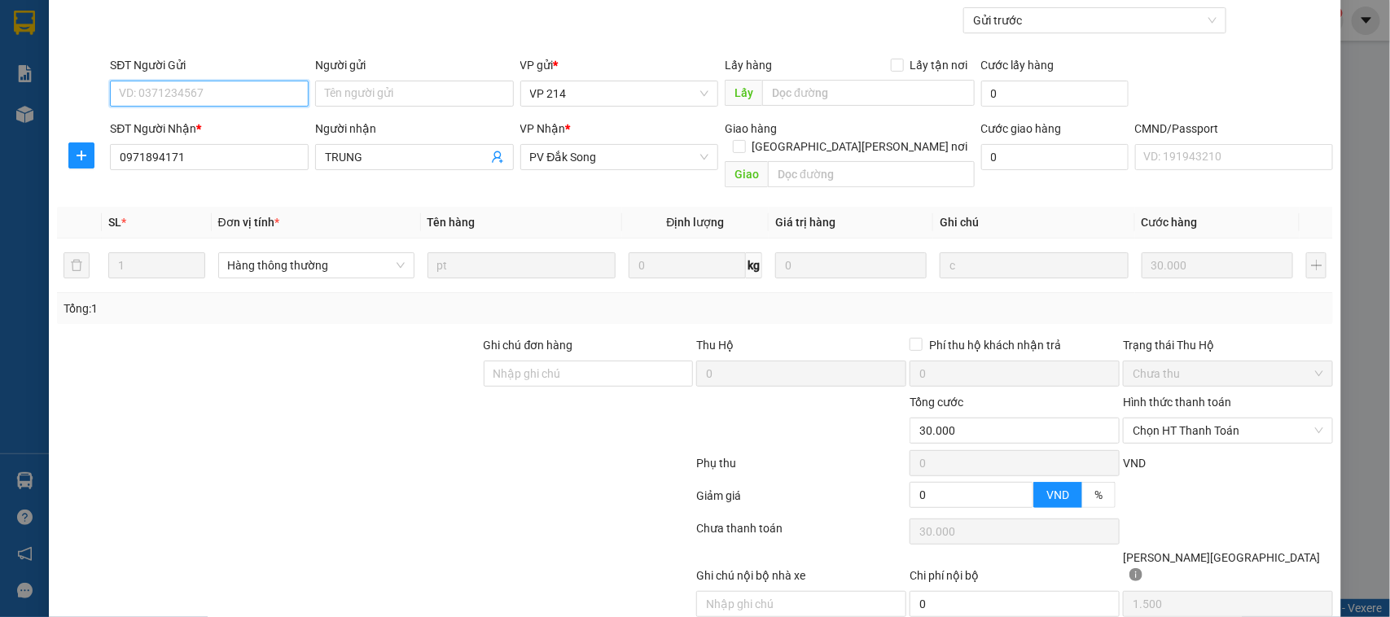
scroll to position [156, 0]
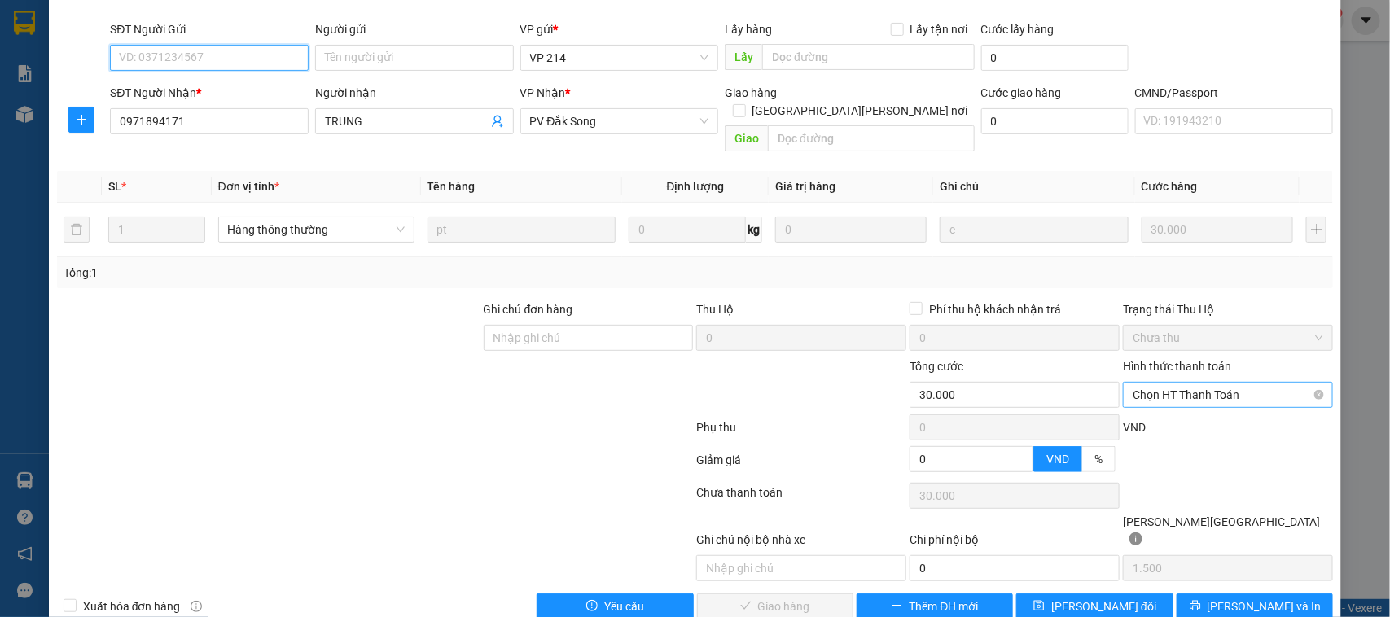
click at [1179, 383] on span "Chọn HT Thanh Toán" at bounding box center [1228, 395] width 191 height 24
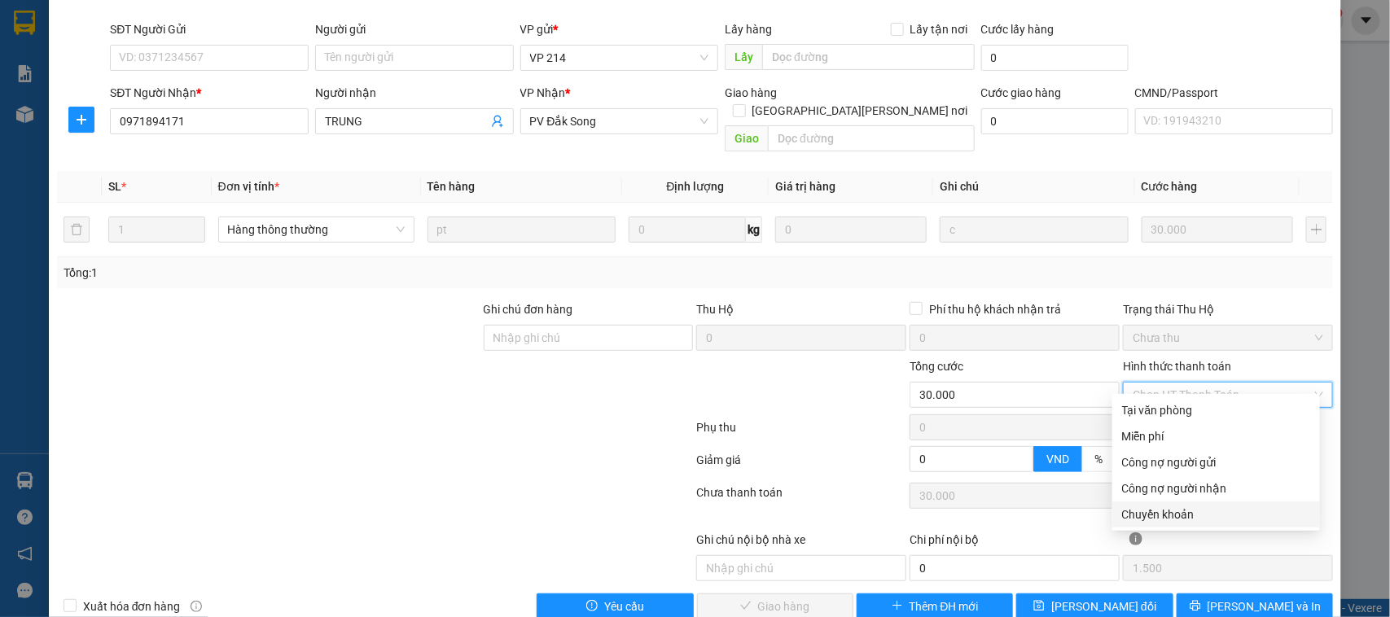
click at [1174, 509] on div "Chuyển khoản" at bounding box center [1216, 515] width 188 height 18
type input "0"
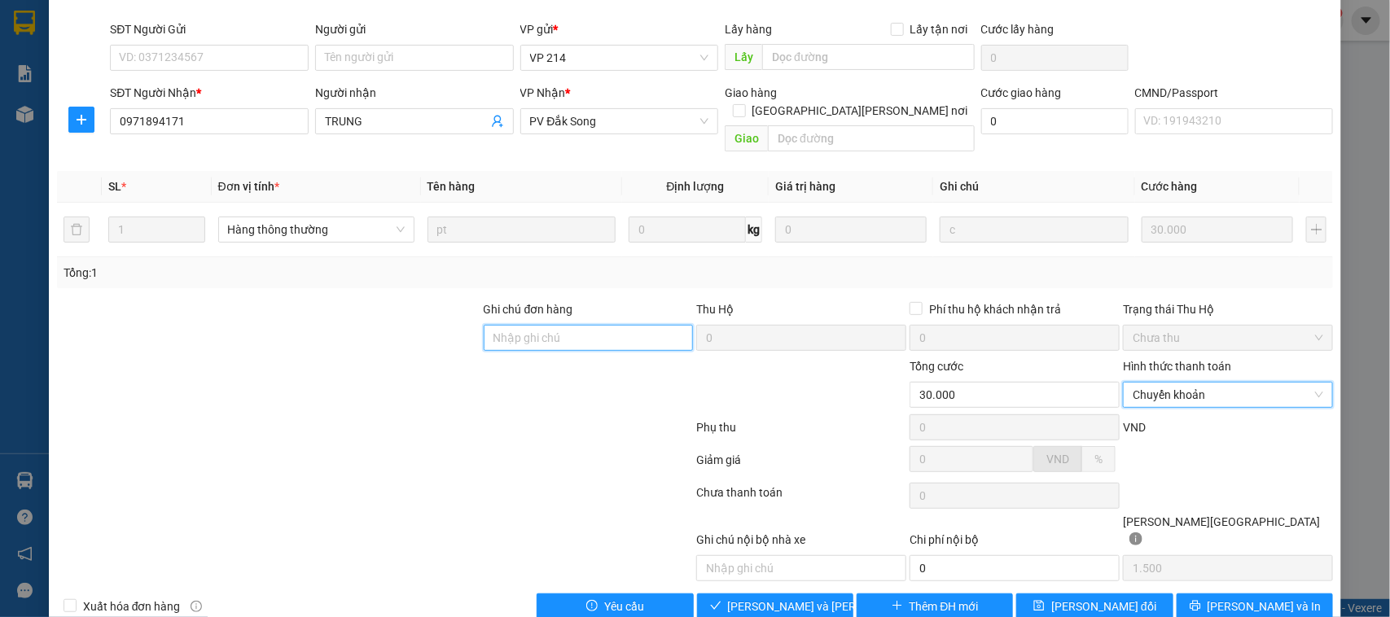
click at [608, 325] on input "Ghi chú đơn hàng" at bounding box center [589, 338] width 210 height 26
paste input "530k tk6868 18h34p [DATE]"
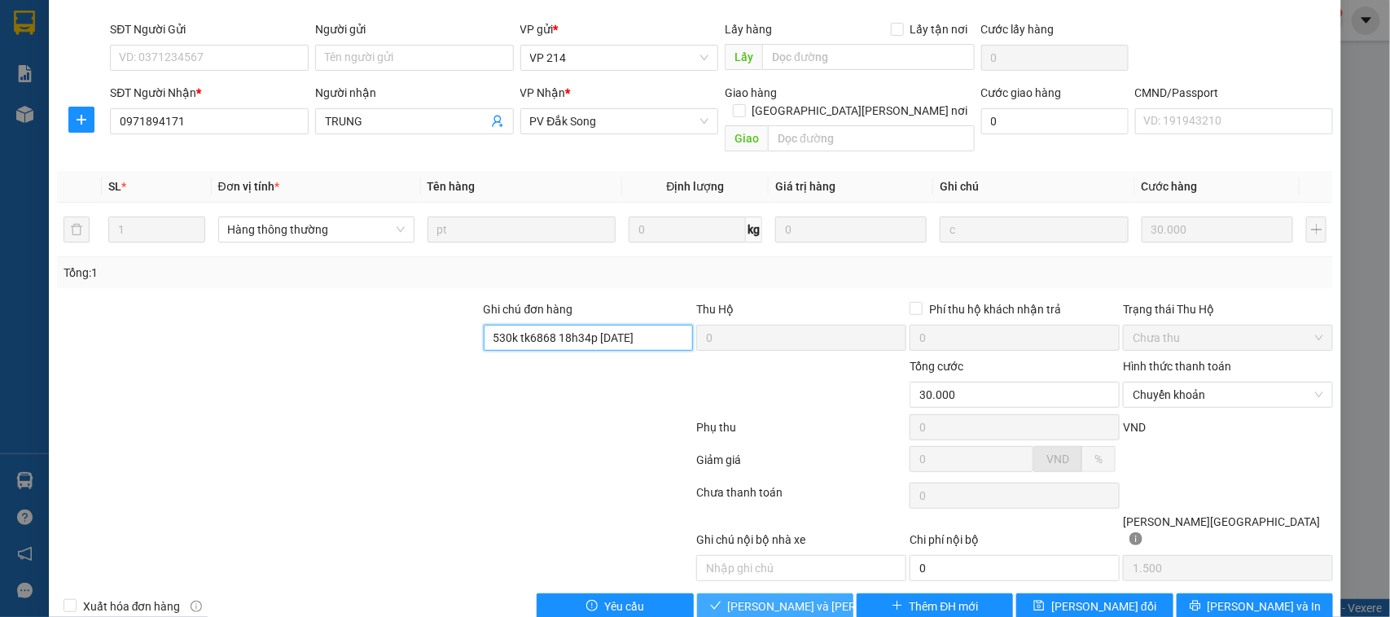
type input "530k tk6868 18h34p [DATE]"
click at [758, 598] on span "[PERSON_NAME] và [PERSON_NAME] hàng" at bounding box center [838, 607] width 220 height 18
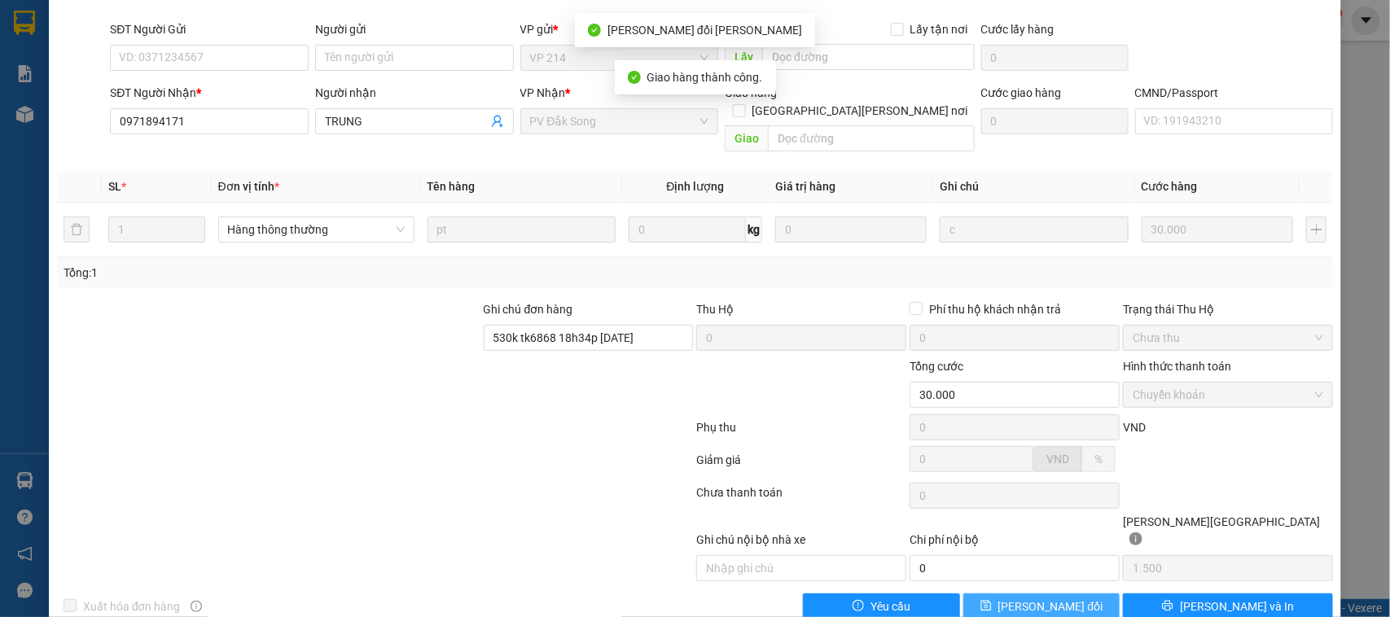
click at [1064, 598] on span "[PERSON_NAME] đổi" at bounding box center [1051, 607] width 105 height 18
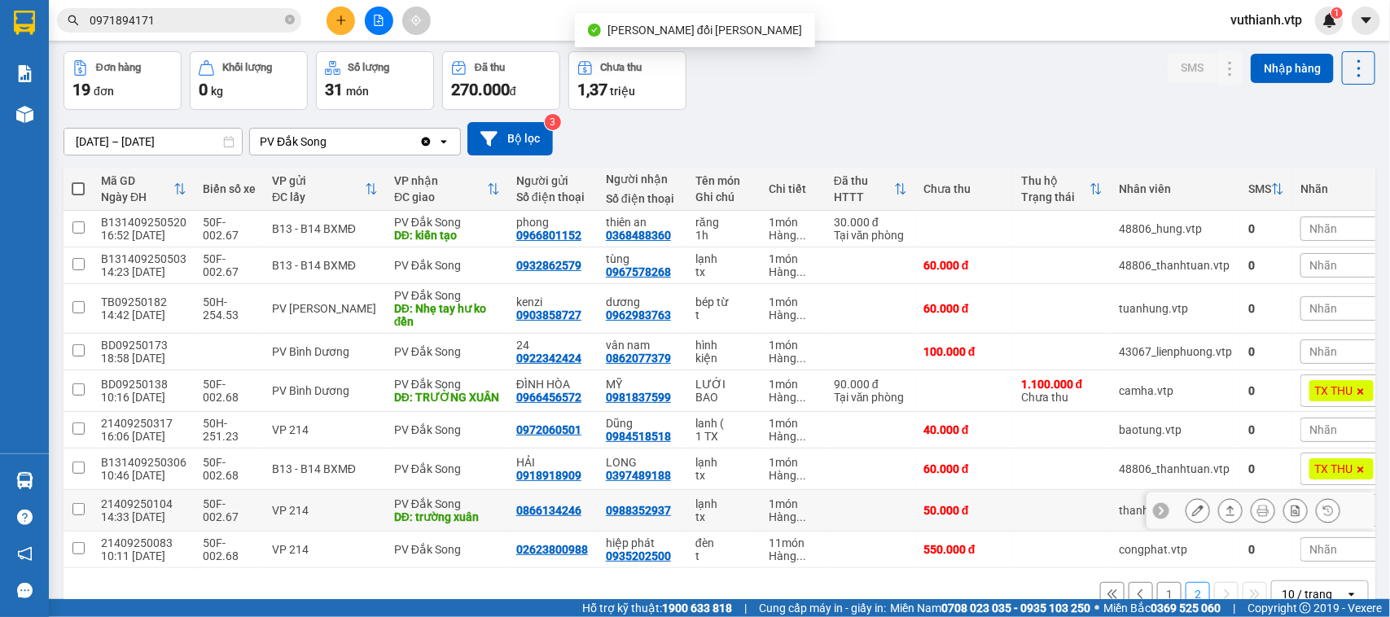
scroll to position [115, 0]
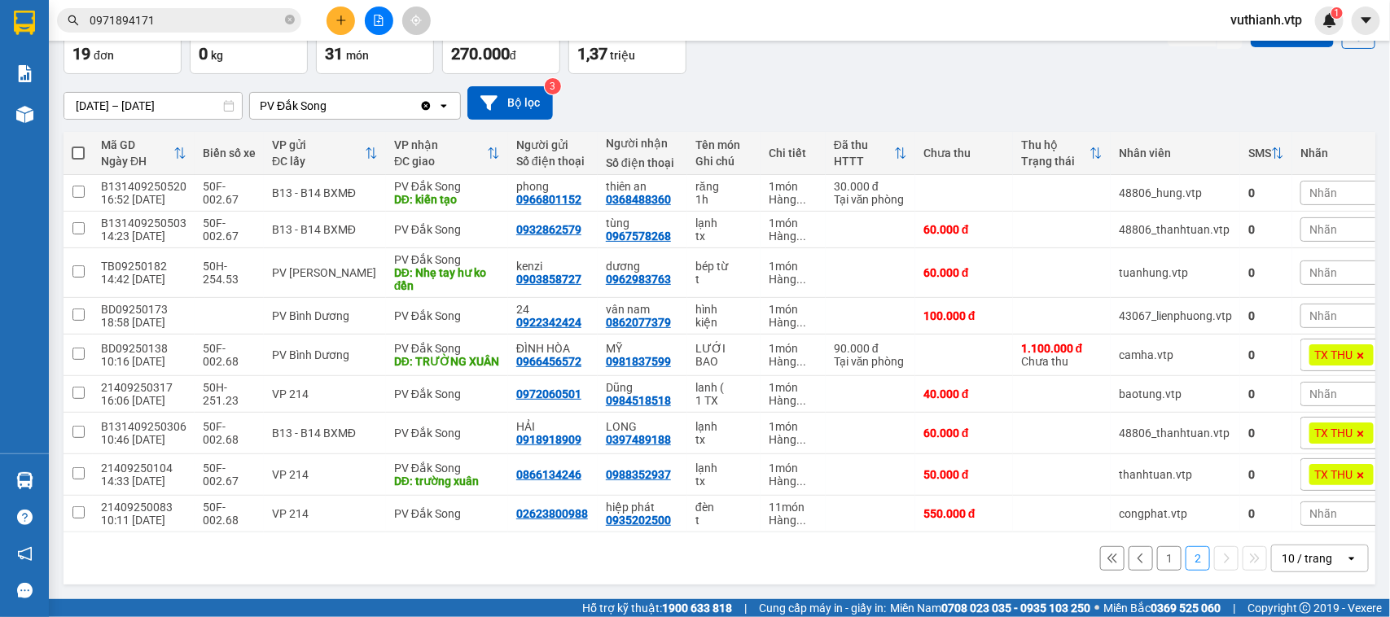
click at [1157, 554] on button "1" at bounding box center [1169, 558] width 24 height 24
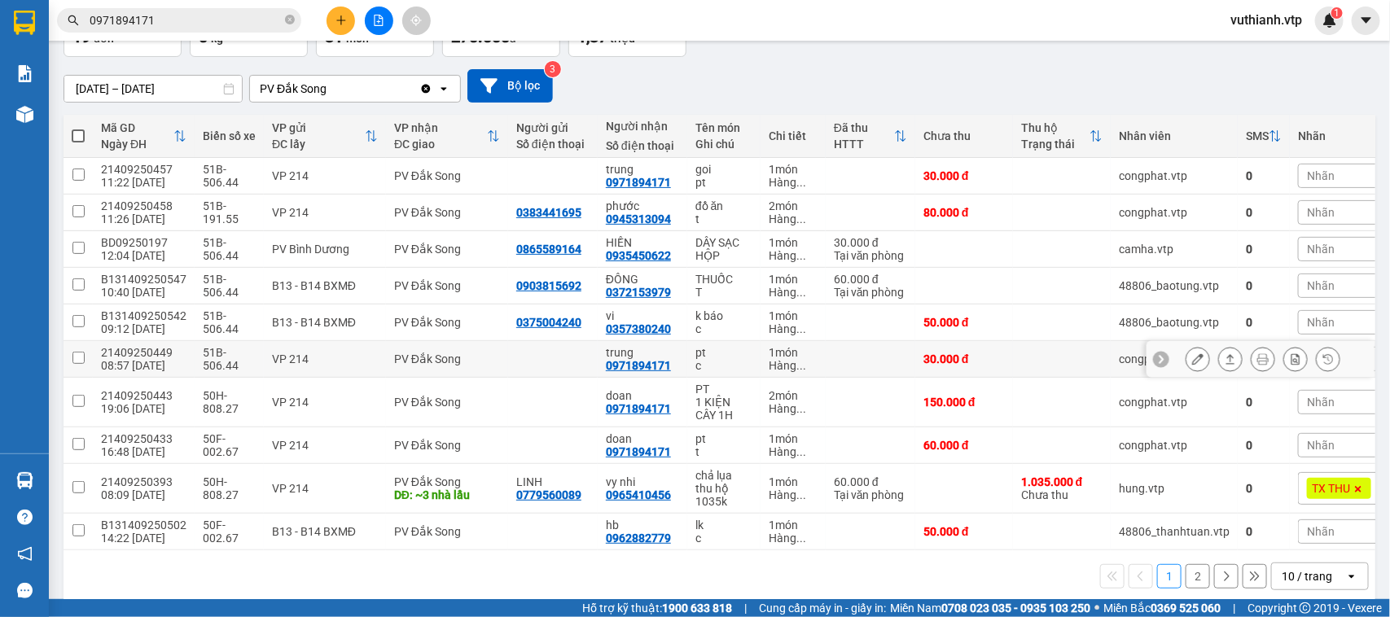
scroll to position [141, 0]
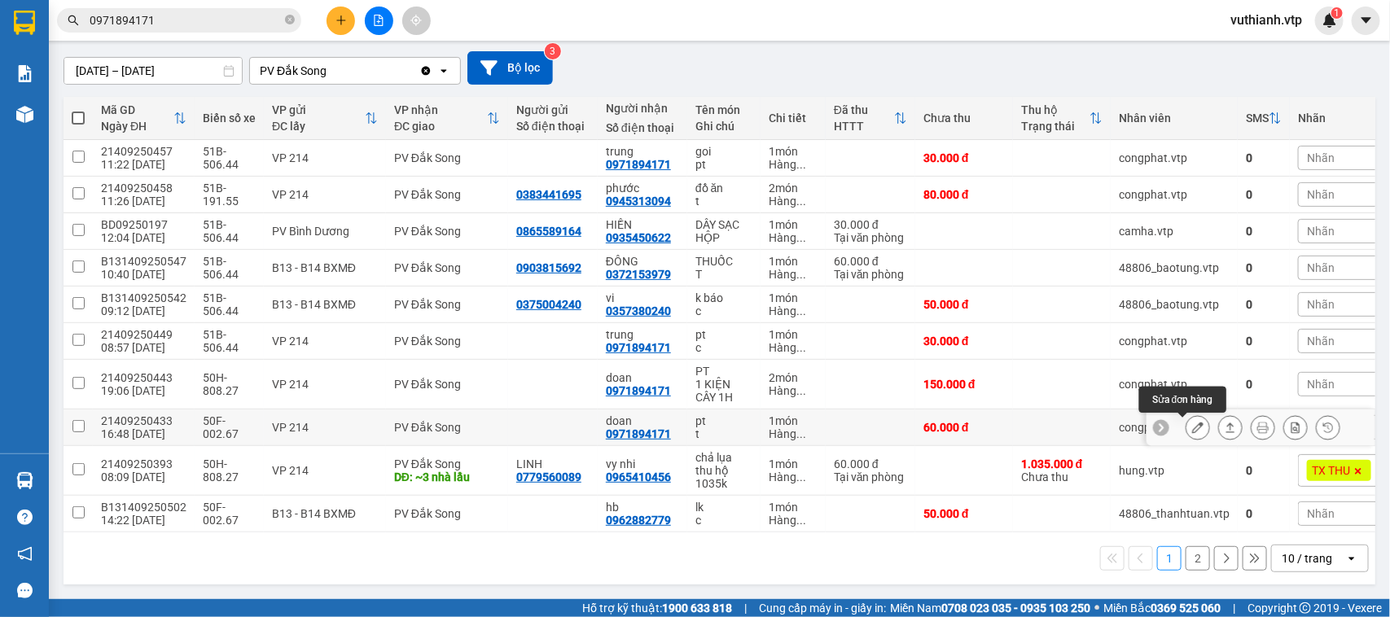
click at [1192, 422] on icon at bounding box center [1197, 427] width 11 height 11
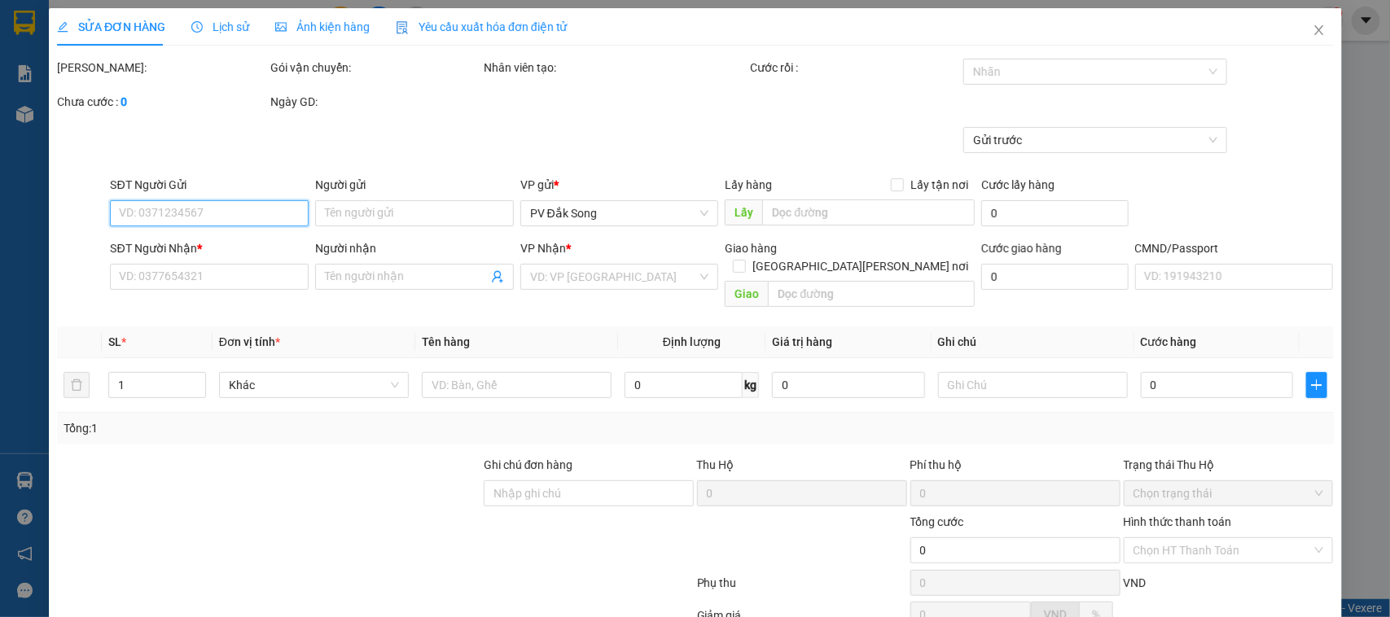
type input "3.000"
type input "0971894171"
type input "doan"
type input "60.000"
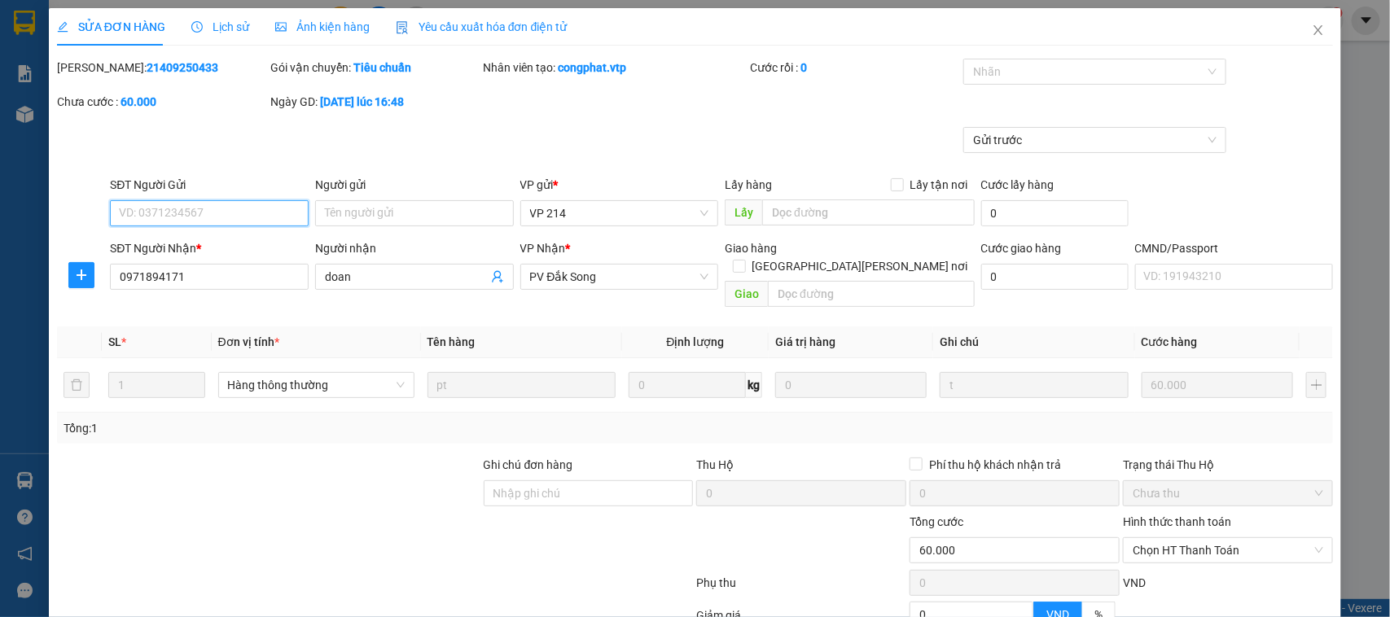
scroll to position [156, 0]
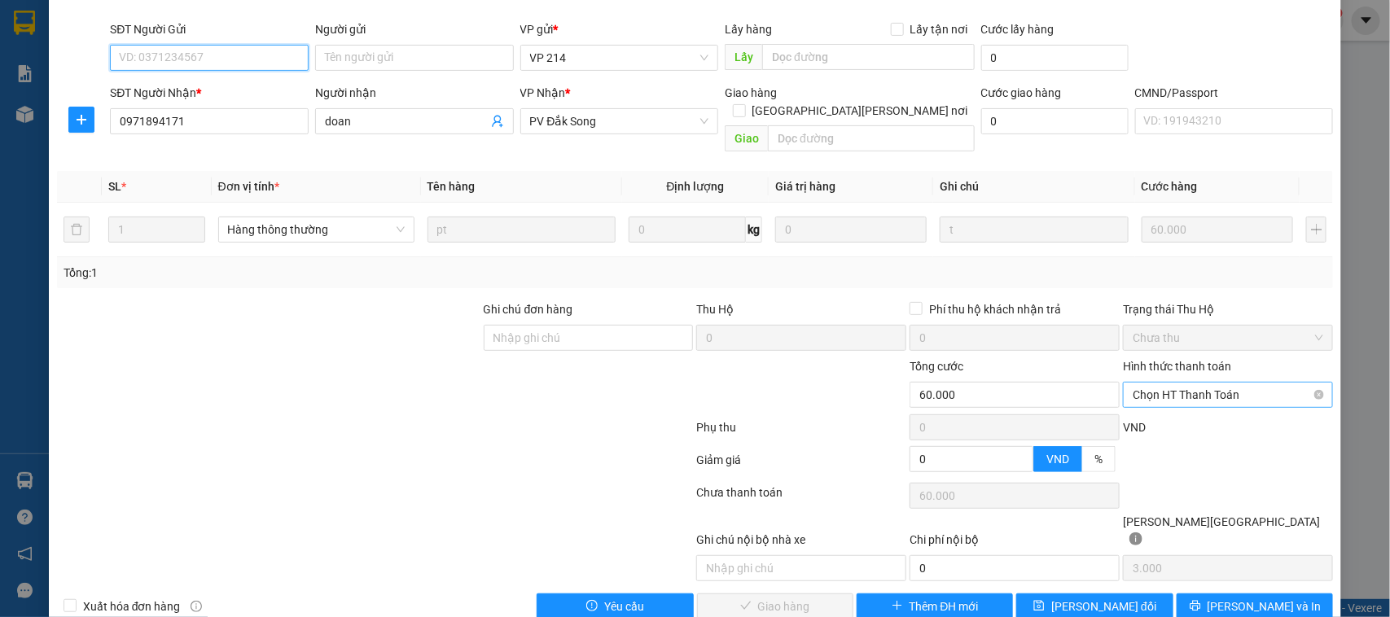
click at [1192, 383] on span "Chọn HT Thanh Toán" at bounding box center [1228, 395] width 191 height 24
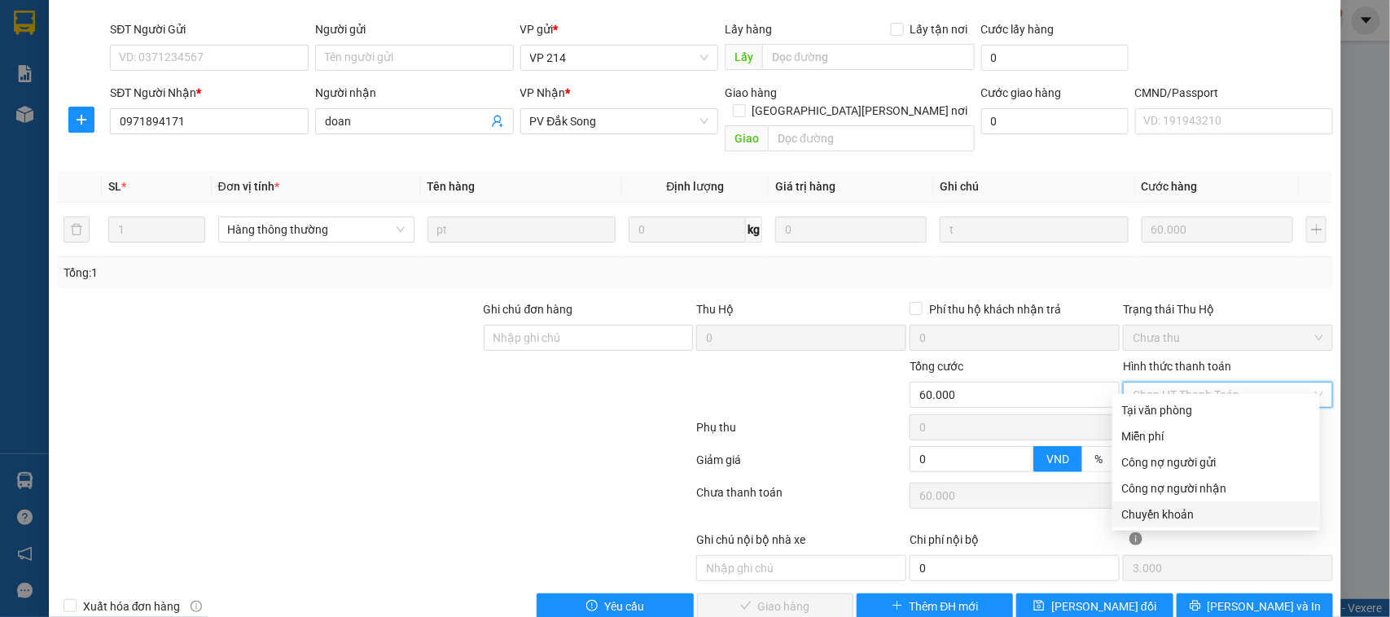
click at [1181, 510] on div "Chuyển khoản" at bounding box center [1216, 515] width 188 height 18
type input "0"
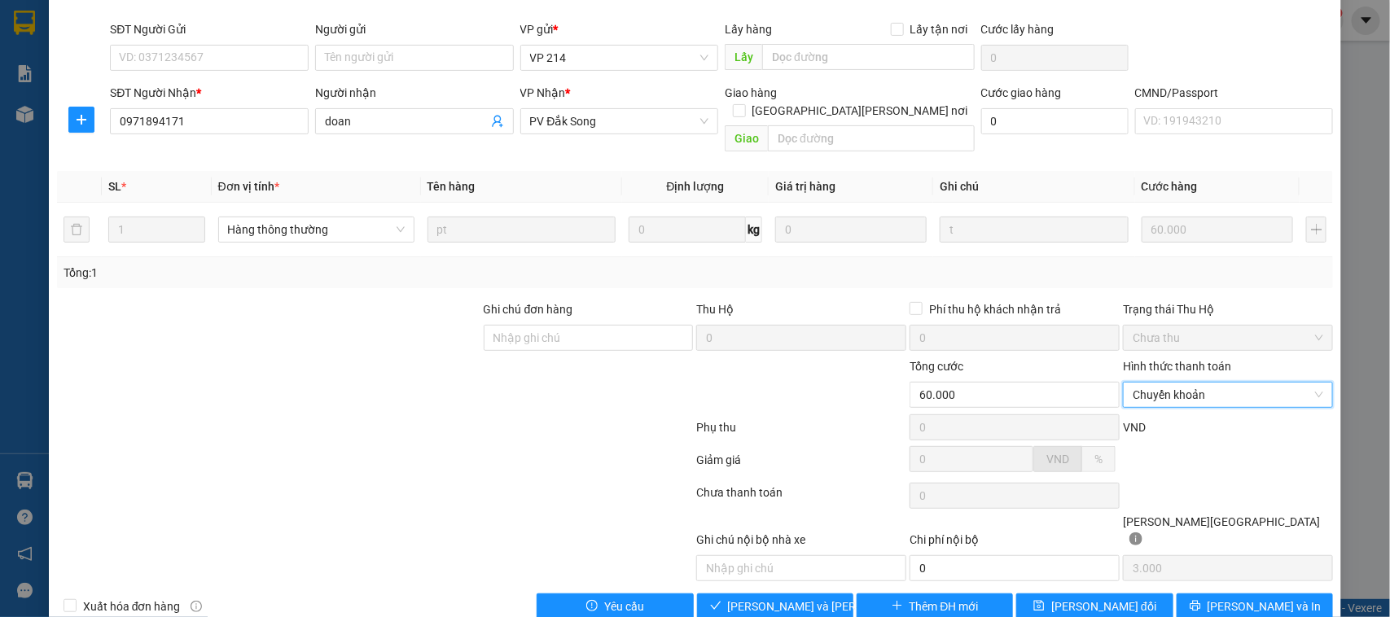
scroll to position [0, 0]
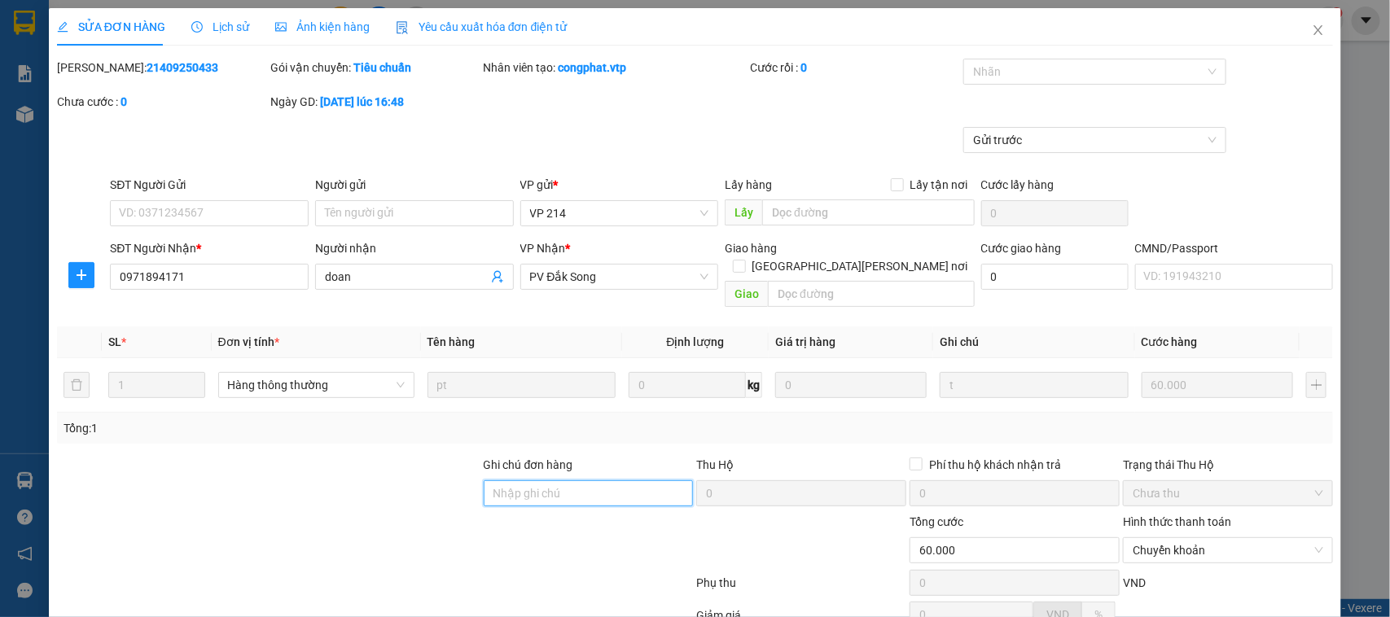
click at [617, 481] on input "Ghi chú đơn hàng" at bounding box center [589, 494] width 210 height 26
paste input "530k tk6868 18h34p [DATE]"
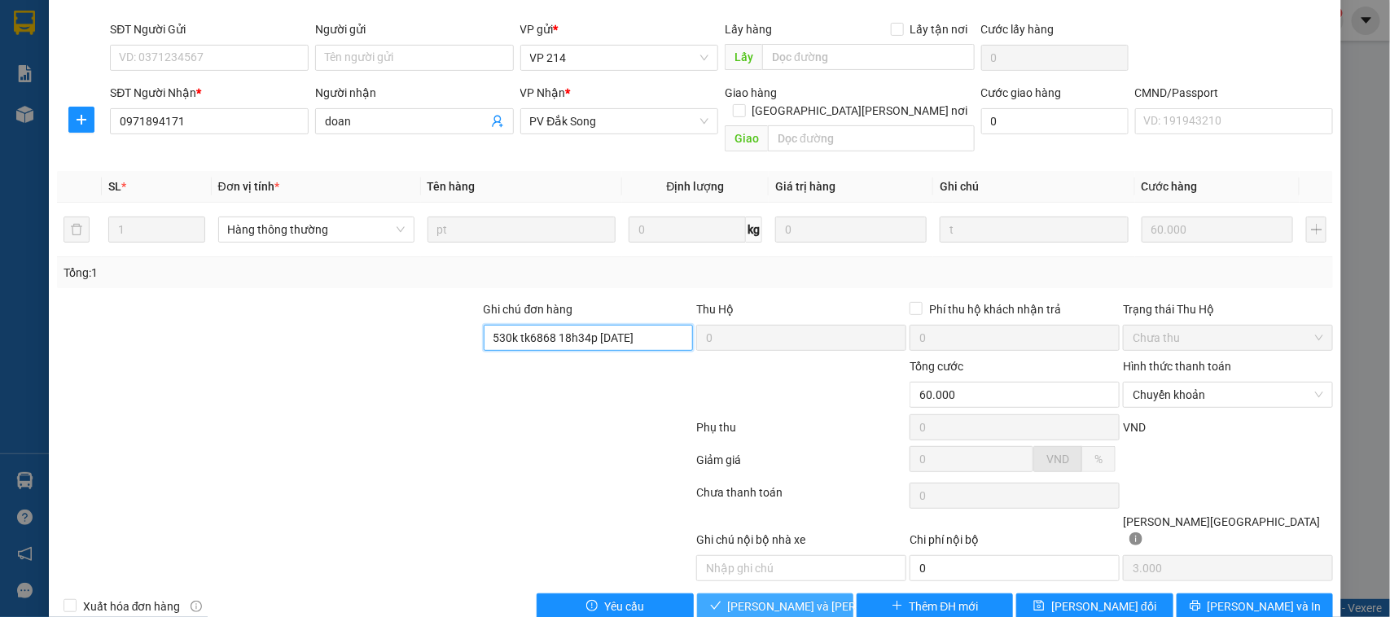
type input "530k tk6868 18h34p [DATE]"
click at [763, 598] on span "[PERSON_NAME] và [PERSON_NAME] hàng" at bounding box center [838, 607] width 220 height 18
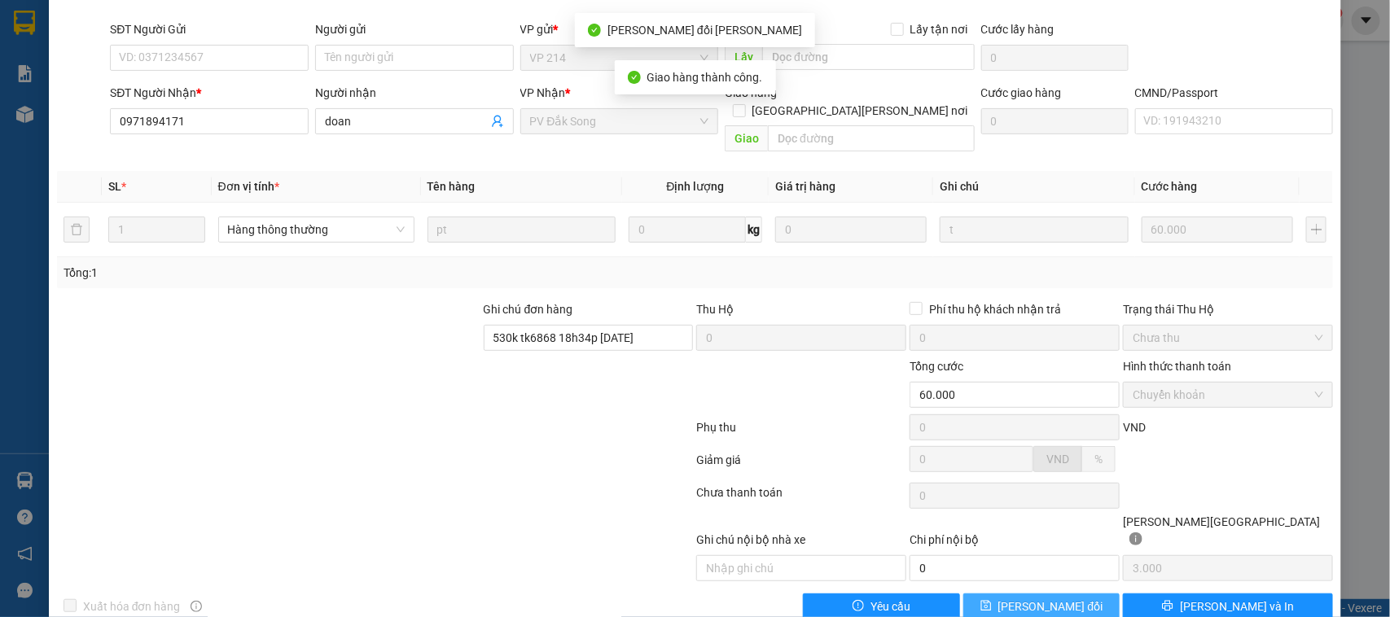
click at [1051, 598] on span "[PERSON_NAME] đổi" at bounding box center [1051, 607] width 105 height 18
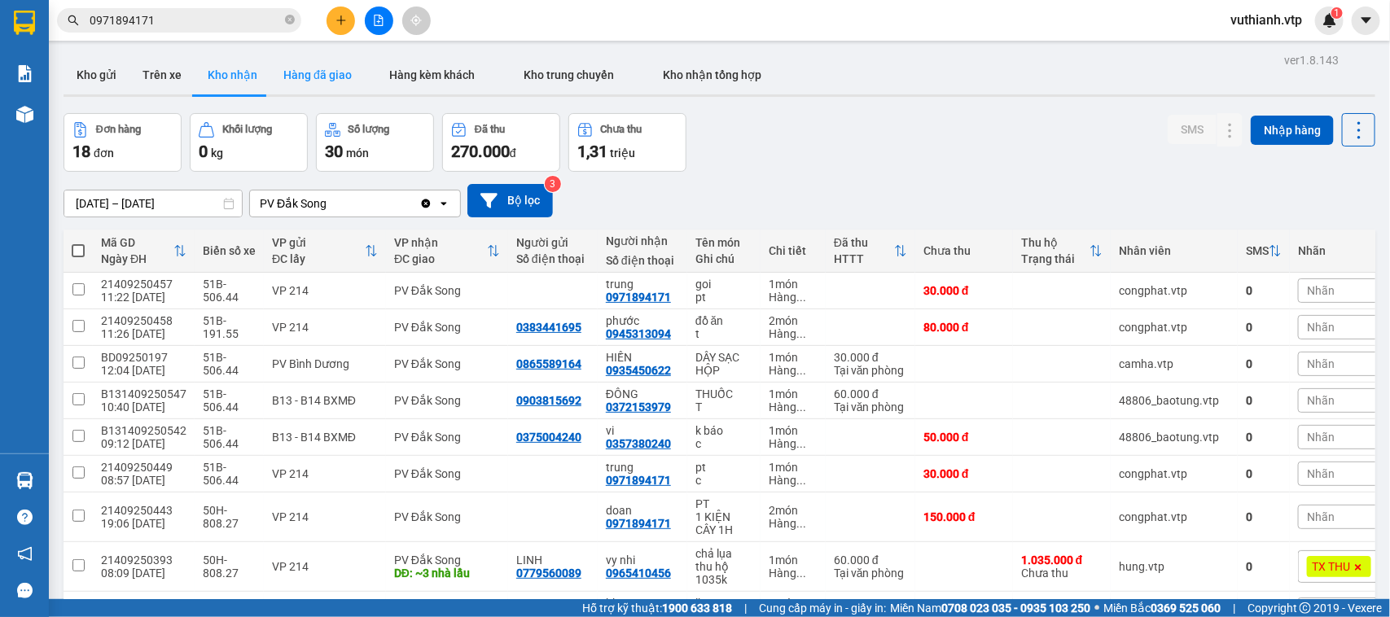
click at [311, 86] on button "Hàng đã giao" at bounding box center [317, 74] width 94 height 39
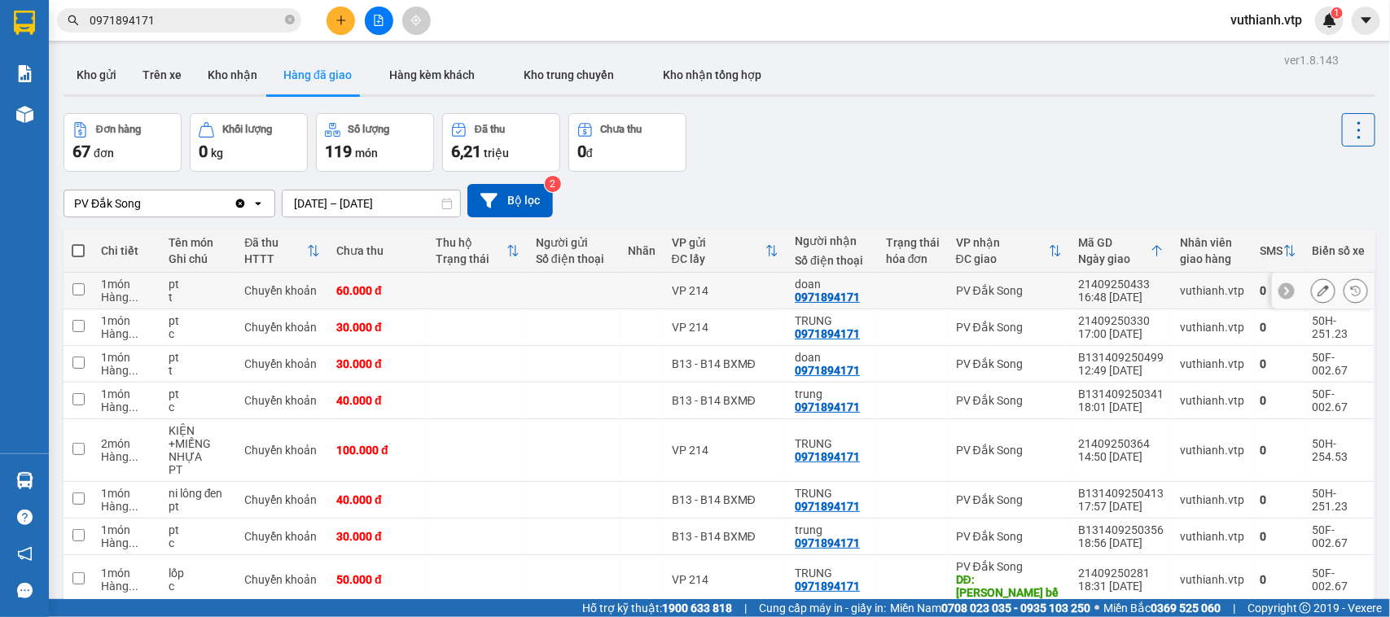
click at [453, 297] on td at bounding box center [477, 291] width 99 height 37
checkbox input "true"
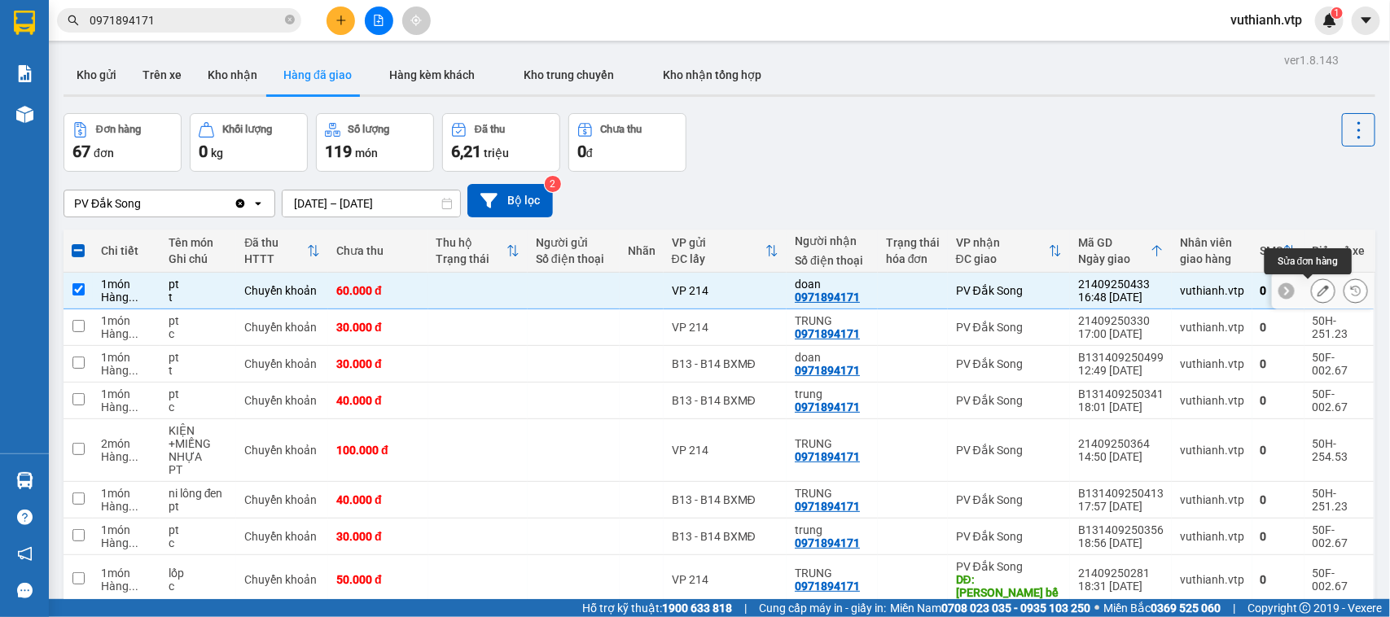
click at [1312, 292] on button at bounding box center [1323, 291] width 23 height 29
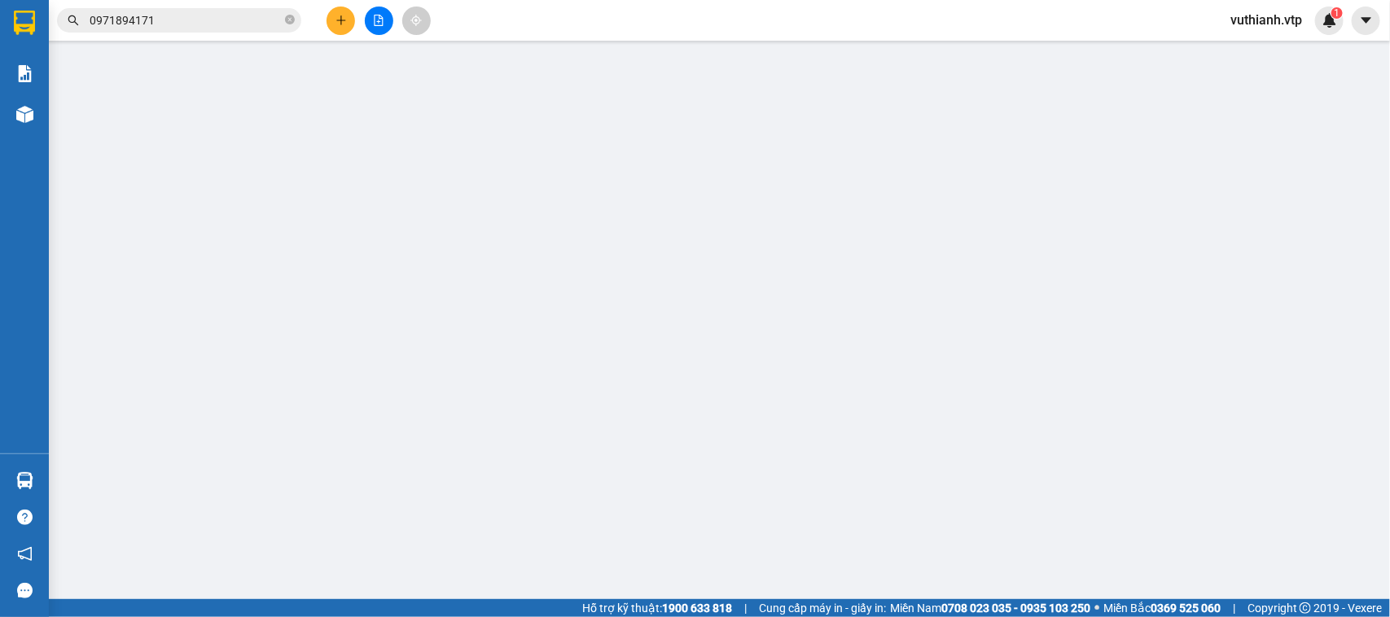
type input "0971894171"
type input "doan"
type input "530k tk6868 18h34p [DATE]"
type input "60.000"
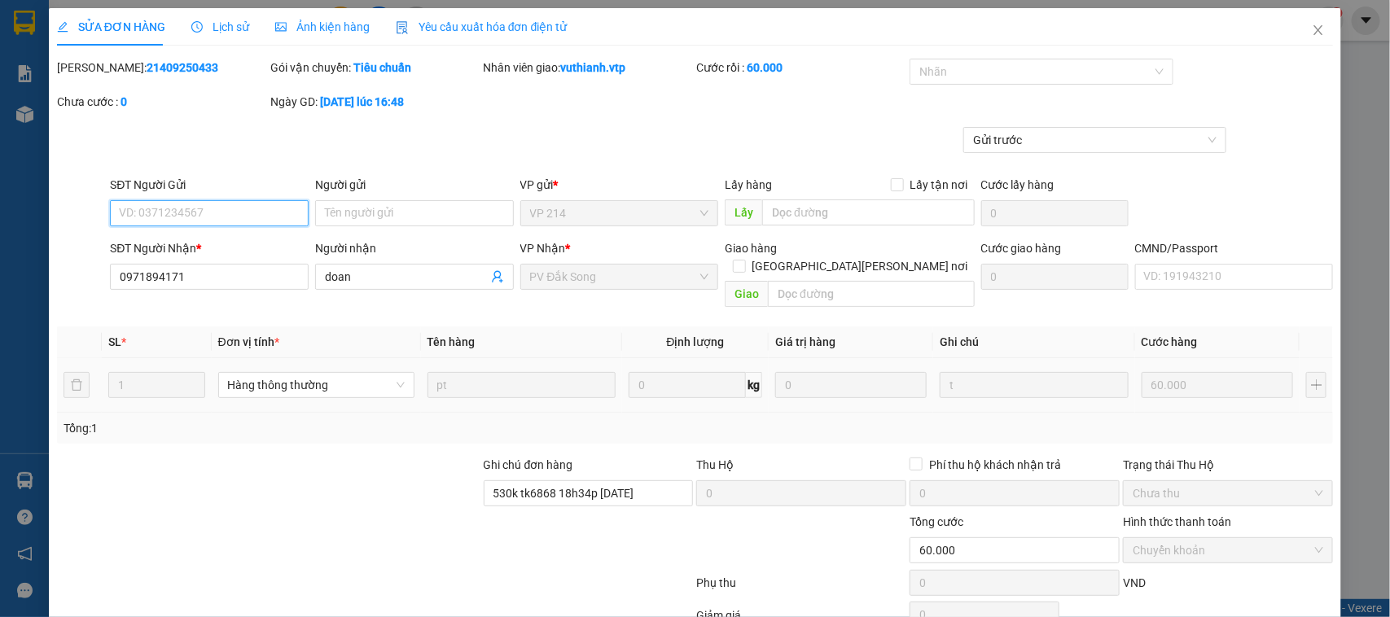
type input "3.000"
click at [1312, 26] on icon "close" at bounding box center [1318, 30] width 13 height 13
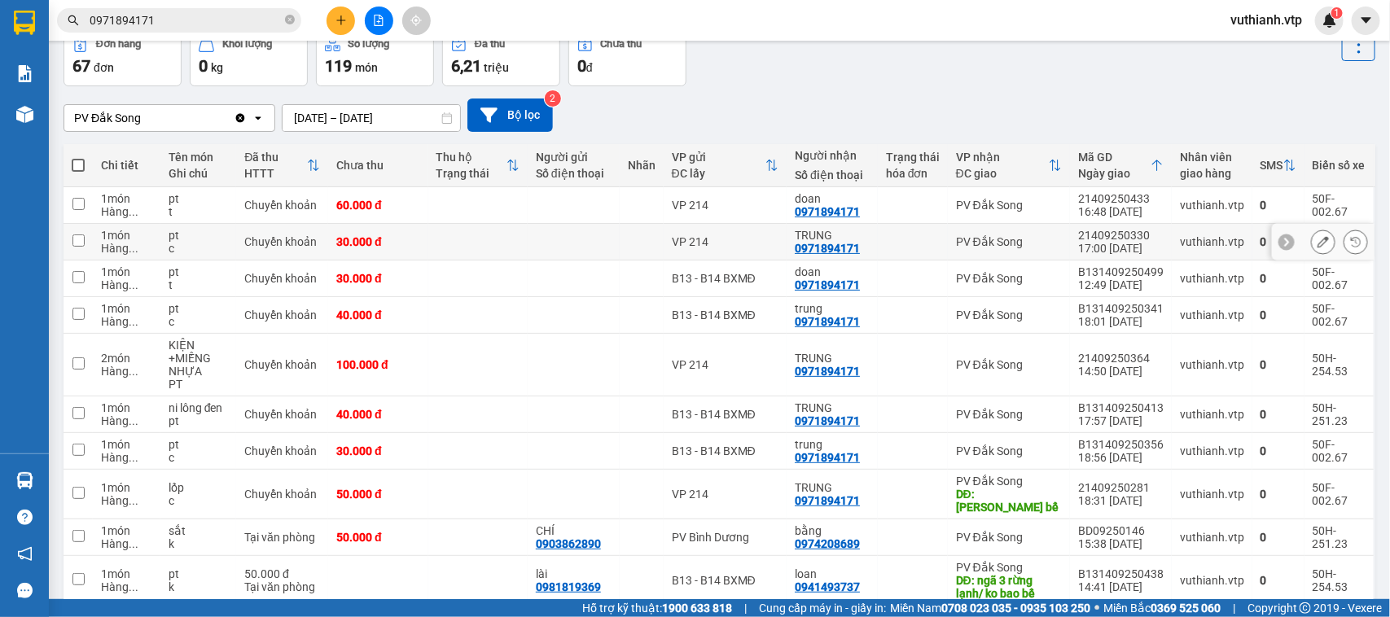
scroll to position [148, 0]
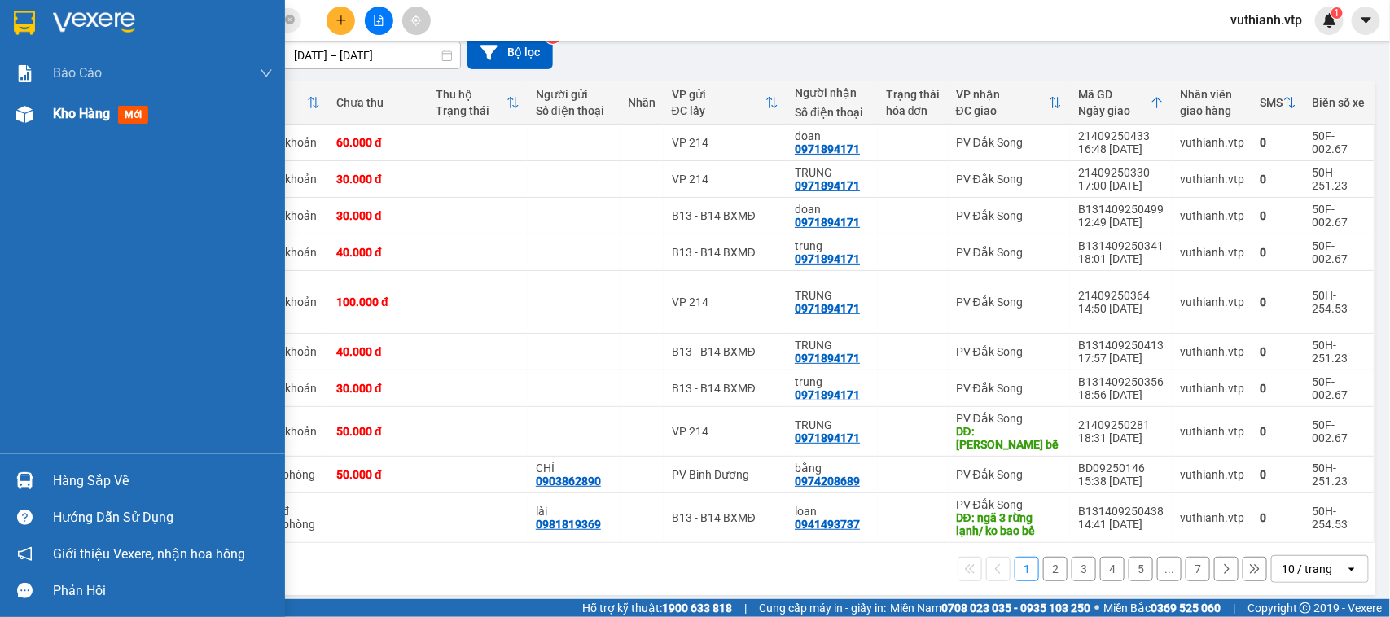
click at [30, 108] on img at bounding box center [24, 114] width 17 height 17
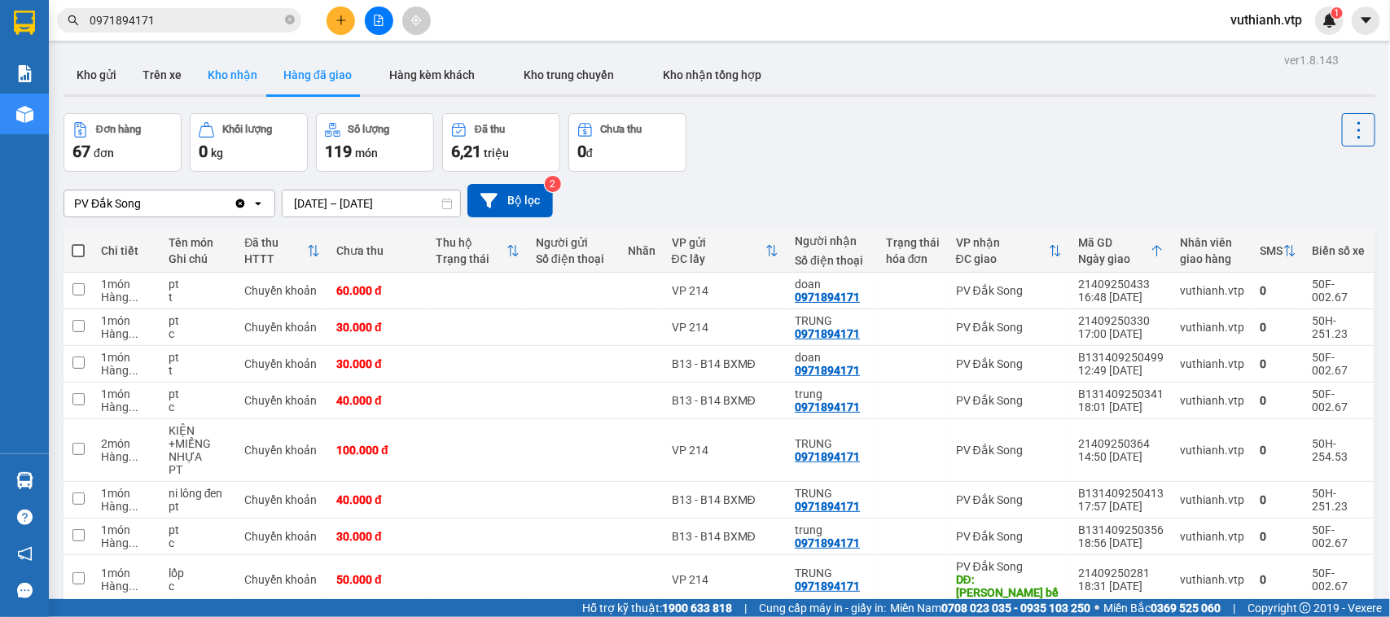
click at [232, 82] on button "Kho nhận" at bounding box center [233, 74] width 76 height 39
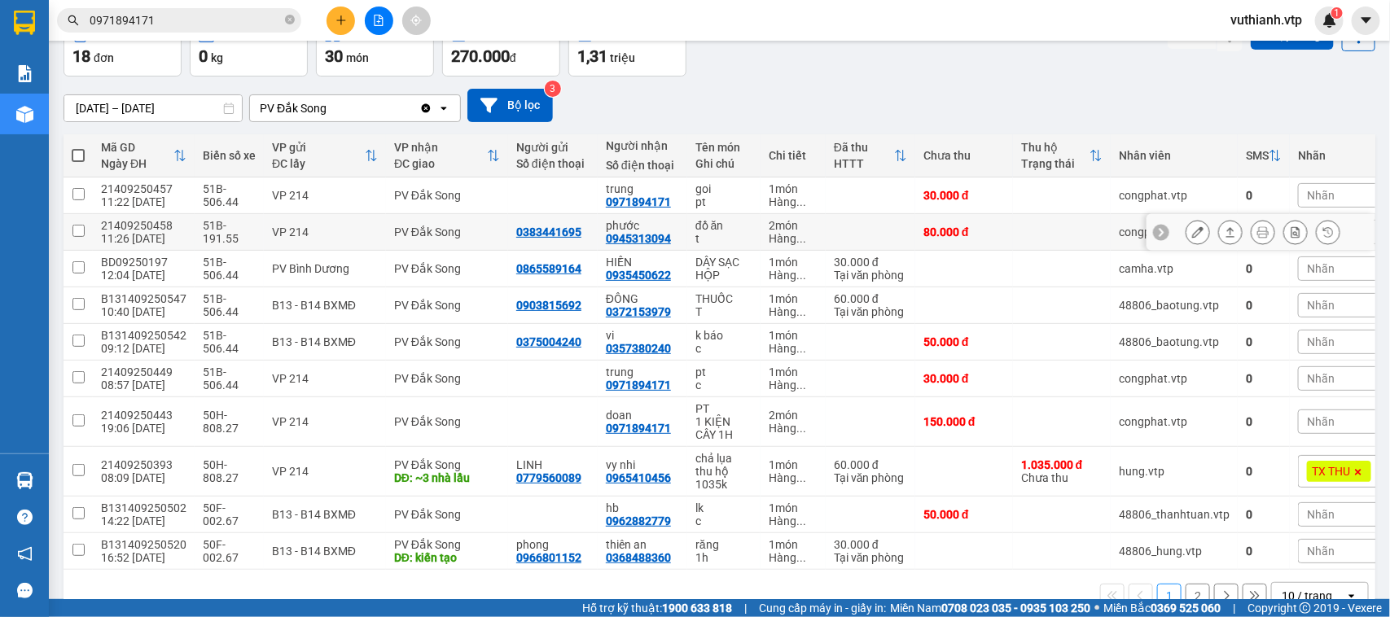
scroll to position [141, 0]
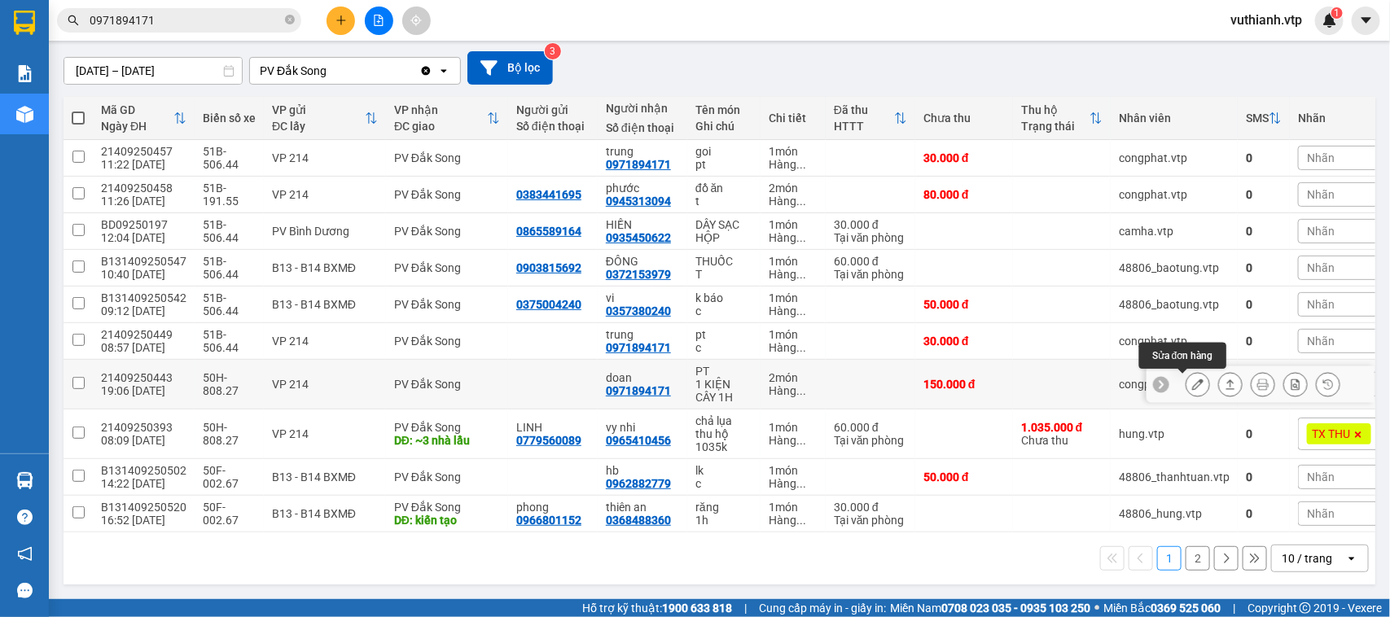
click at [1192, 379] on icon at bounding box center [1197, 384] width 11 height 11
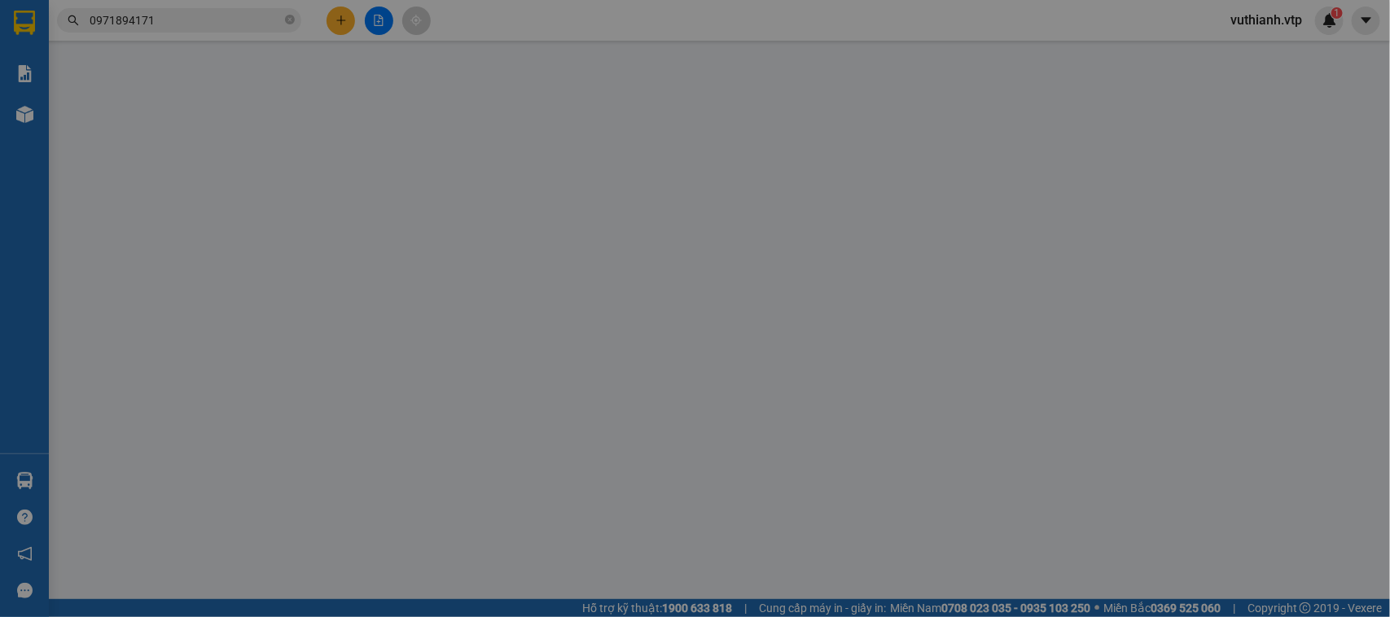
type input "0971894171"
type input "doan"
type input "150.000"
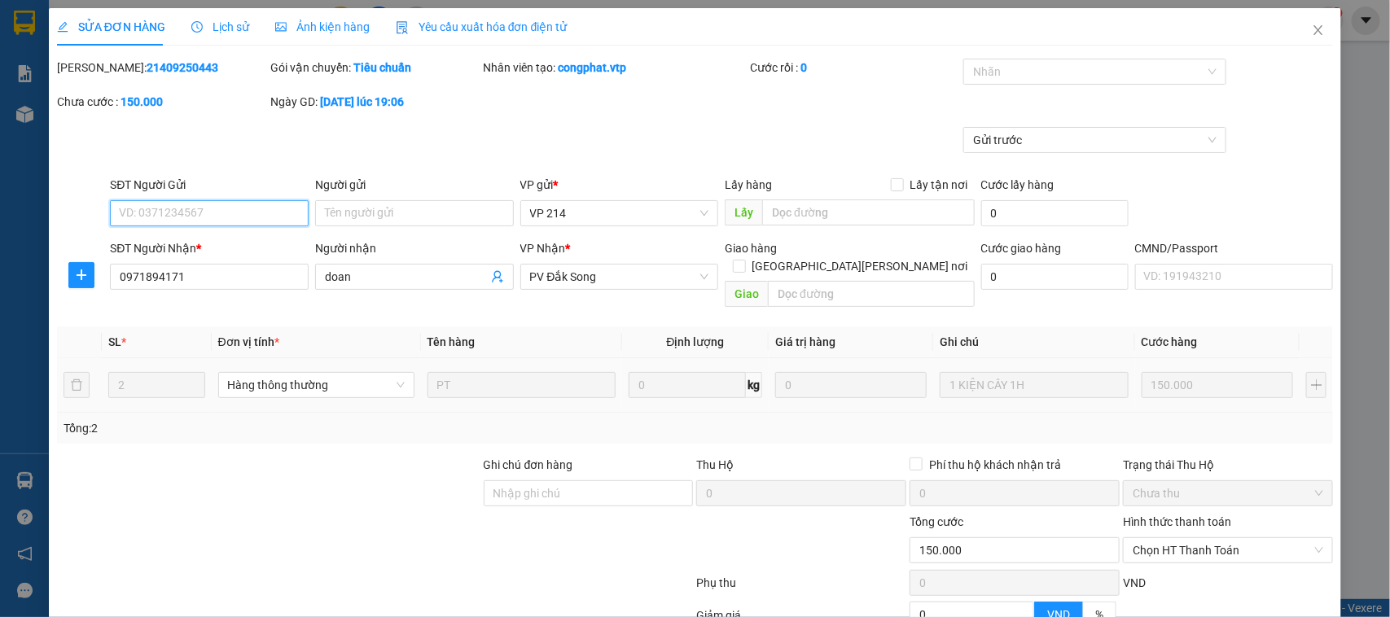
type input "7.500"
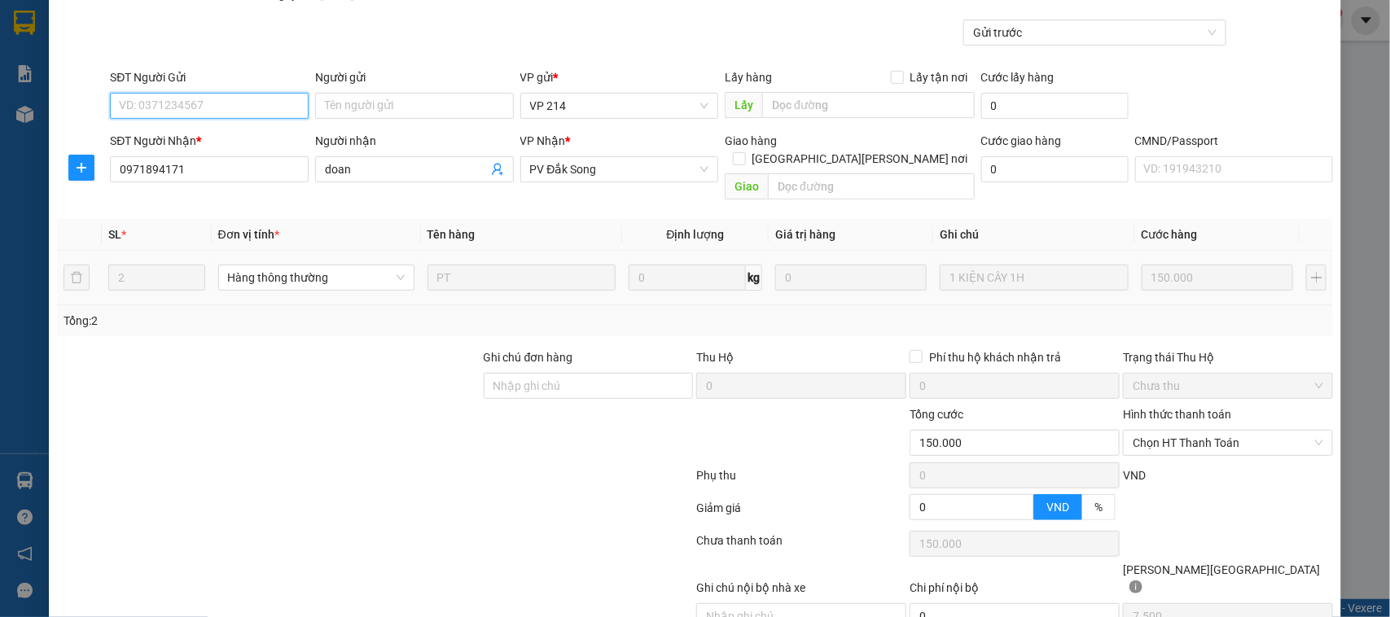
scroll to position [156, 0]
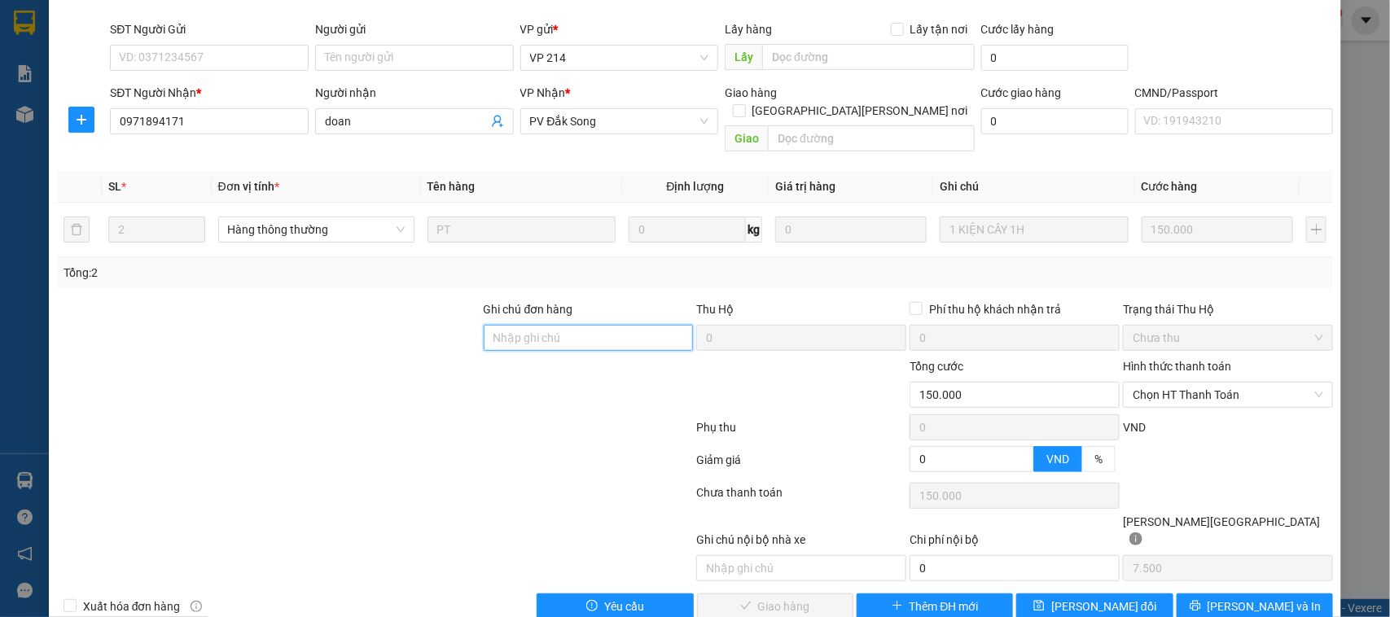
click at [631, 325] on input "Ghi chú đơn hàng" at bounding box center [589, 338] width 210 height 26
paste input "530k tk6868 18h34p [DATE]"
click at [1183, 383] on span "Chọn HT Thanh Toán" at bounding box center [1228, 395] width 191 height 24
type input "530k tk6868 18h34p [DATE]"
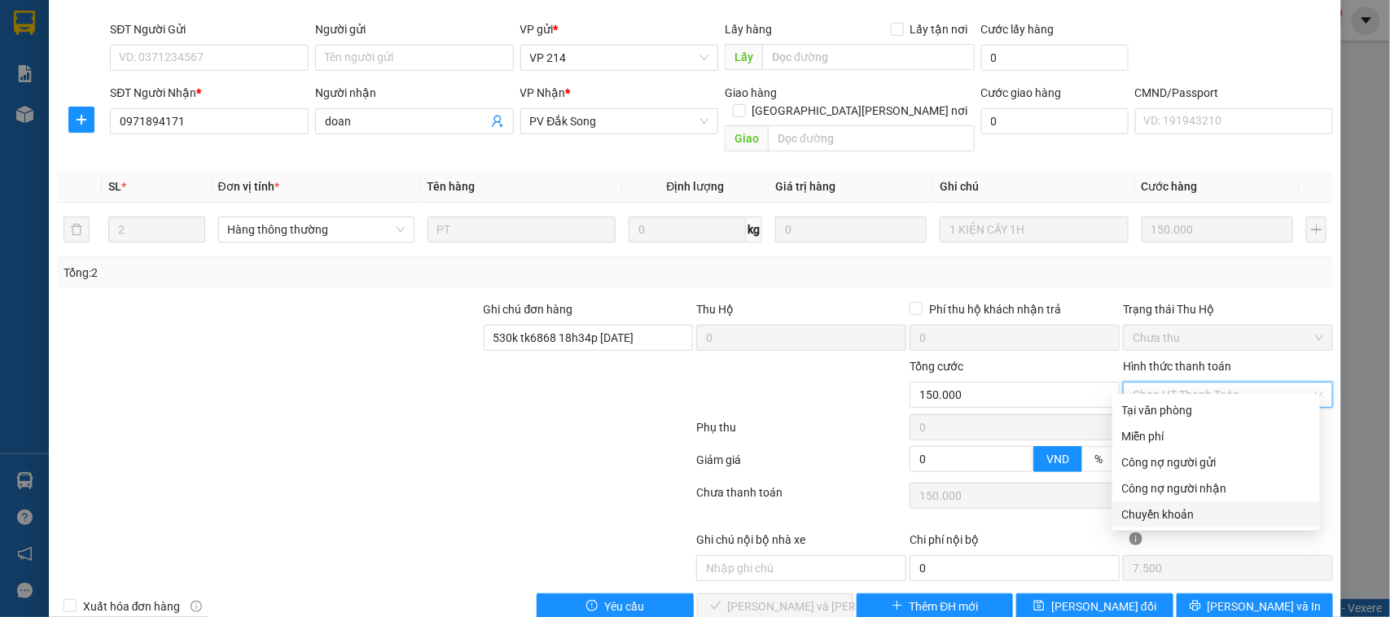
click at [1146, 516] on div "Chuyển khoản" at bounding box center [1216, 515] width 188 height 18
type input "0"
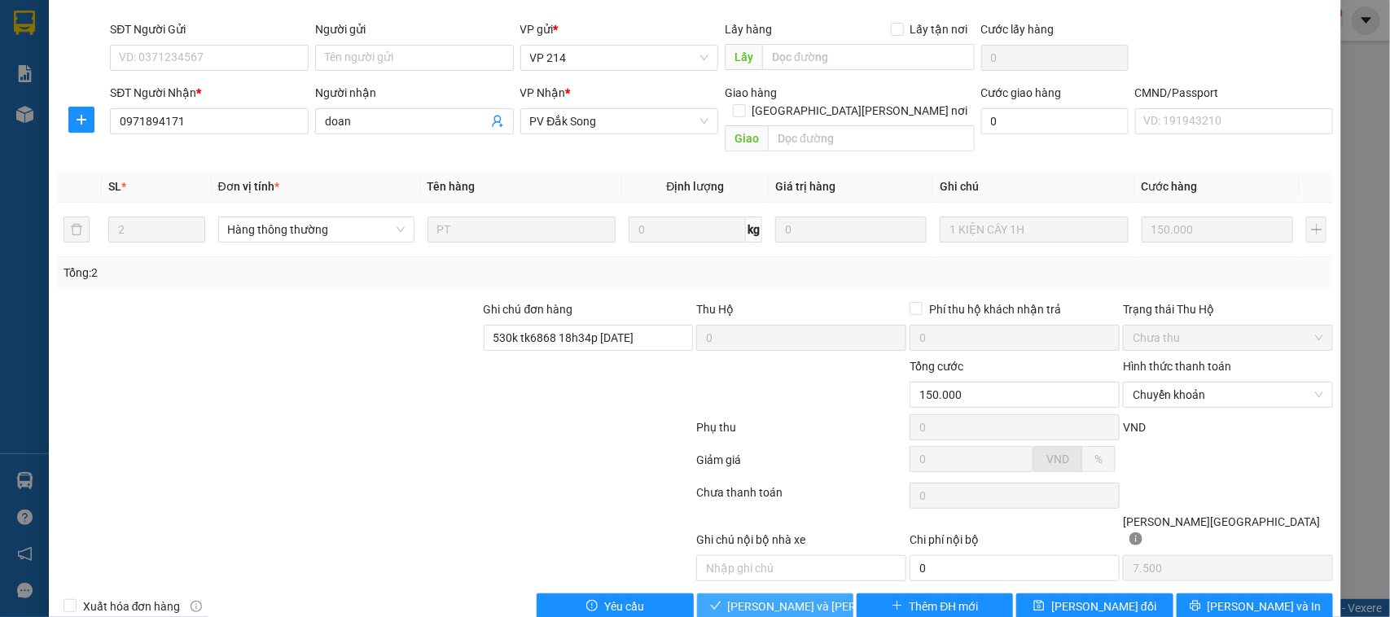
click at [770, 598] on span "[PERSON_NAME] và [PERSON_NAME] hàng" at bounding box center [838, 607] width 220 height 18
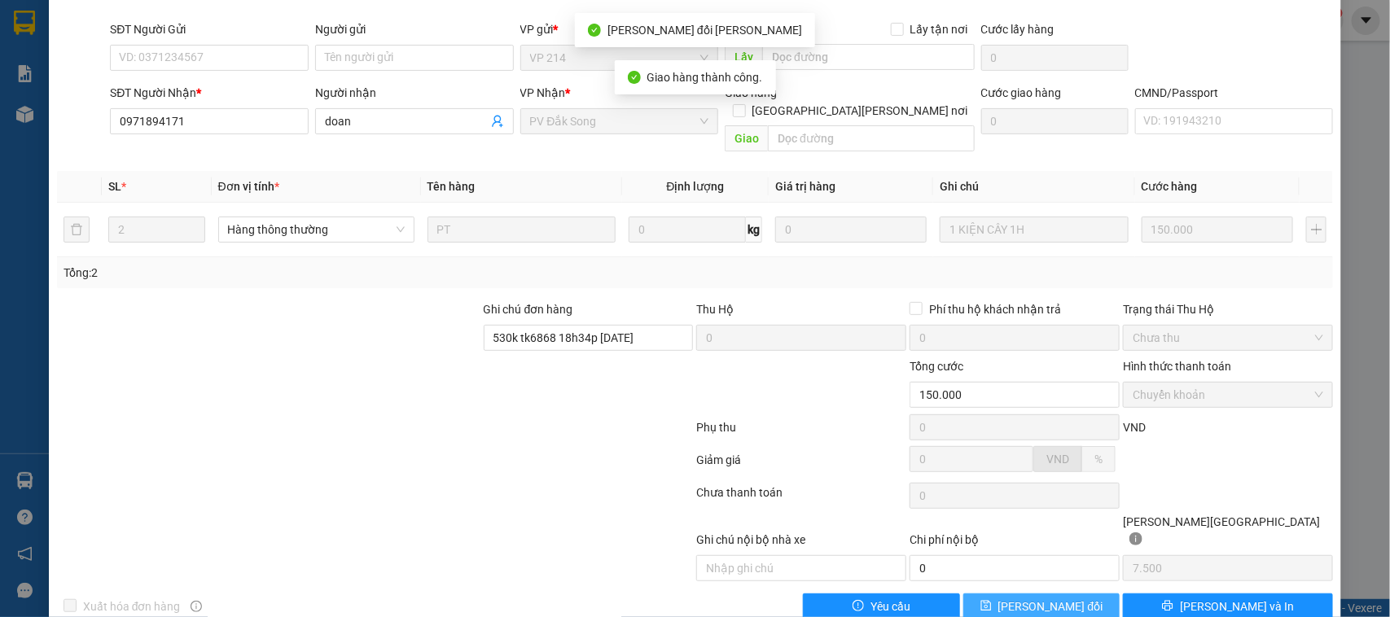
click at [1022, 598] on span "[PERSON_NAME] đổi" at bounding box center [1051, 607] width 105 height 18
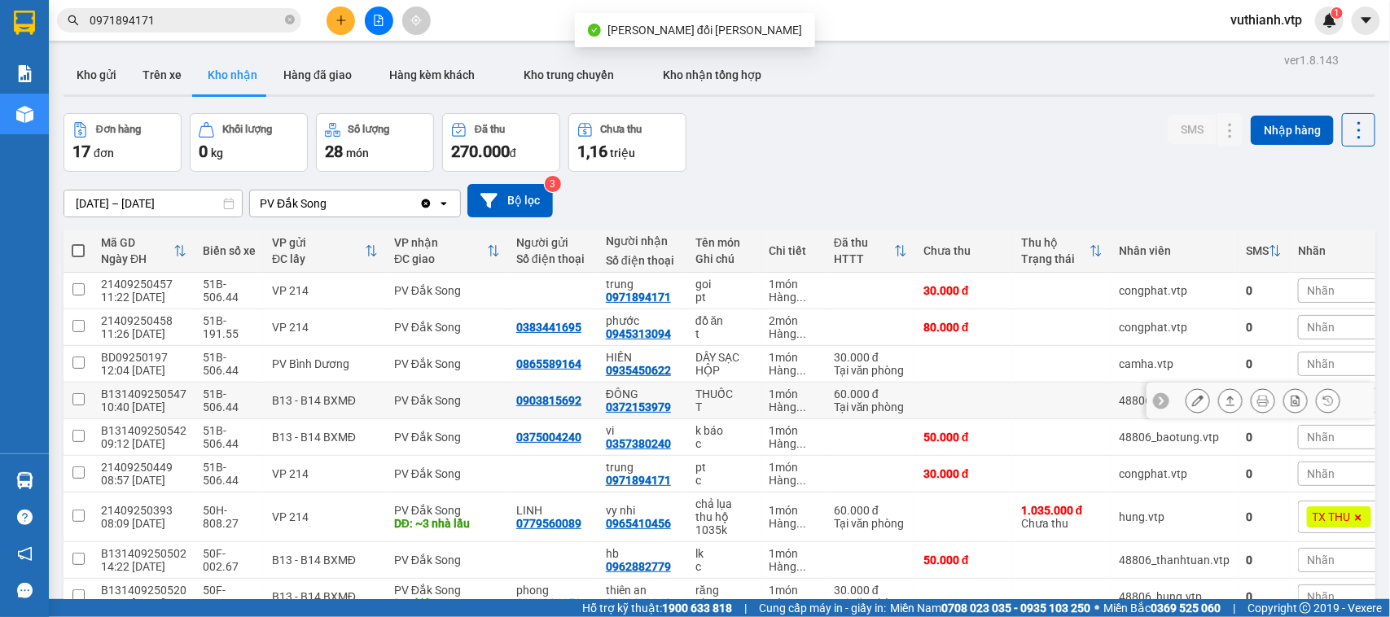
scroll to position [128, 0]
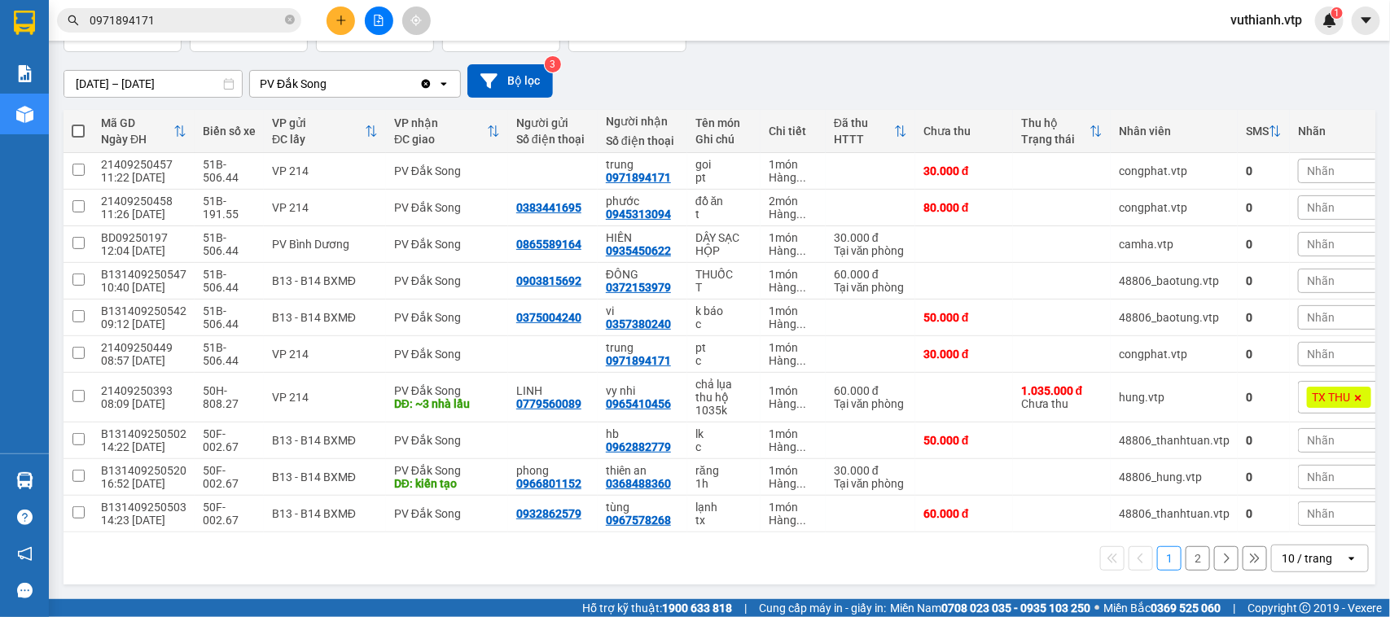
click at [1186, 555] on button "2" at bounding box center [1198, 558] width 24 height 24
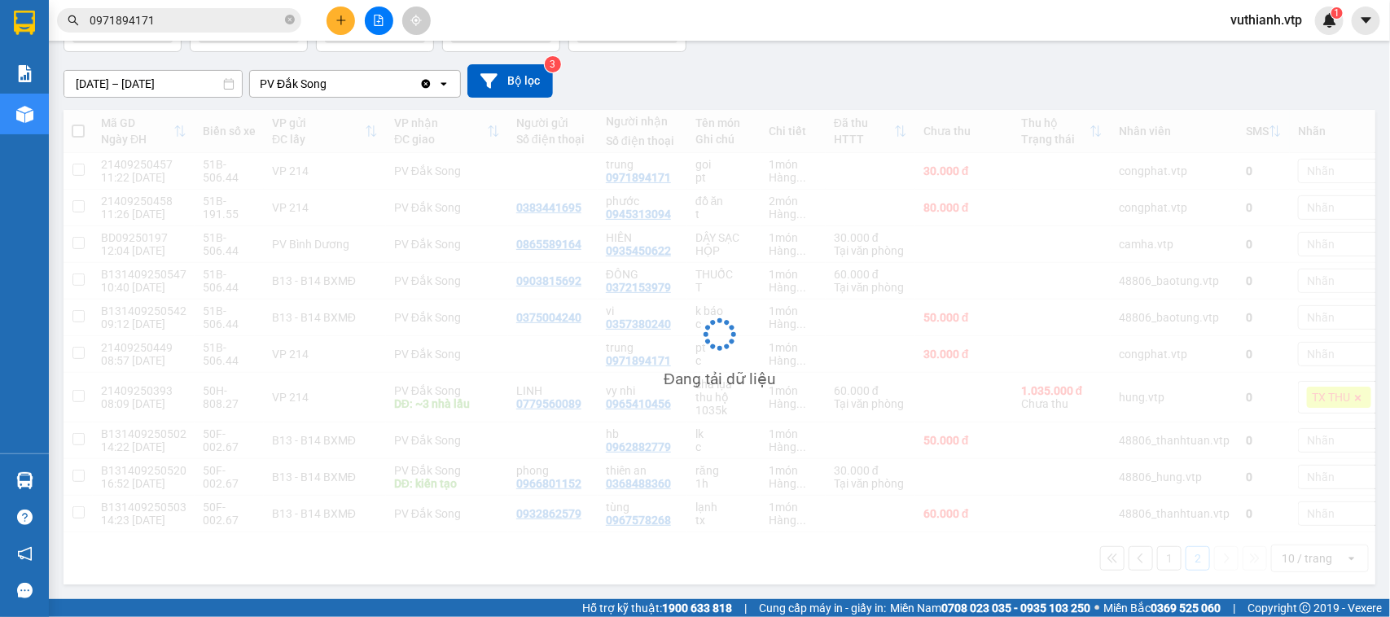
scroll to position [75, 0]
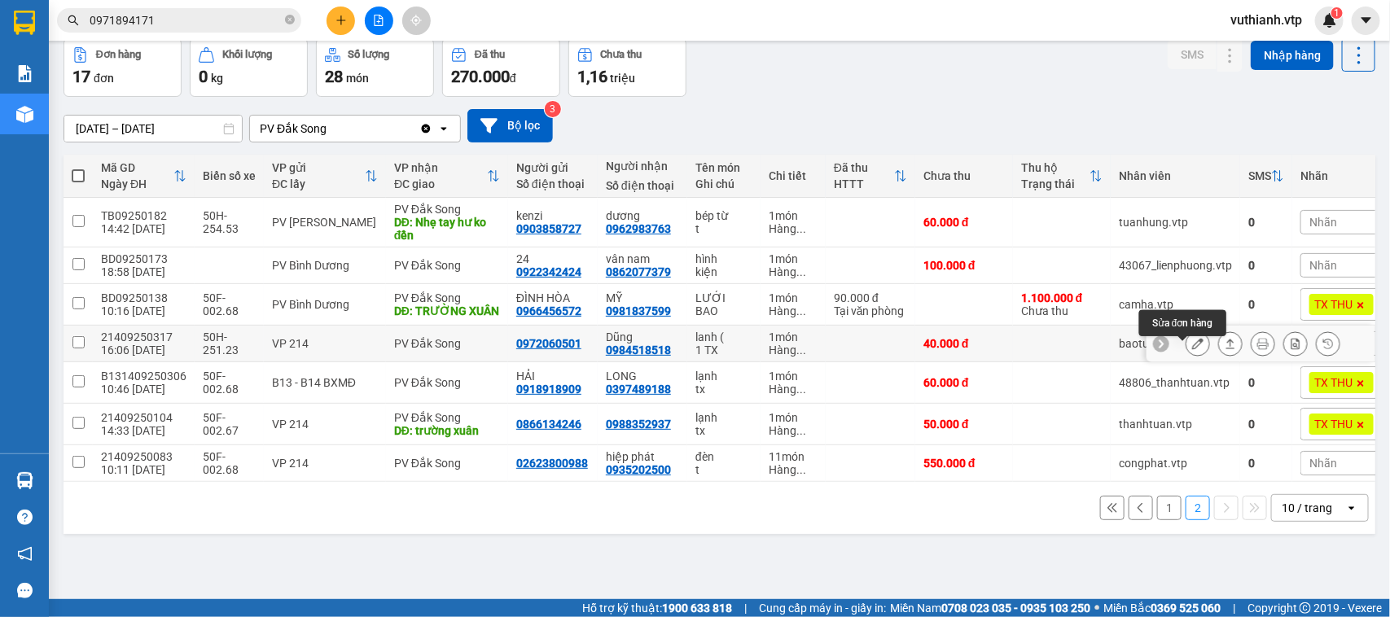
click at [1187, 352] on button at bounding box center [1198, 344] width 23 height 29
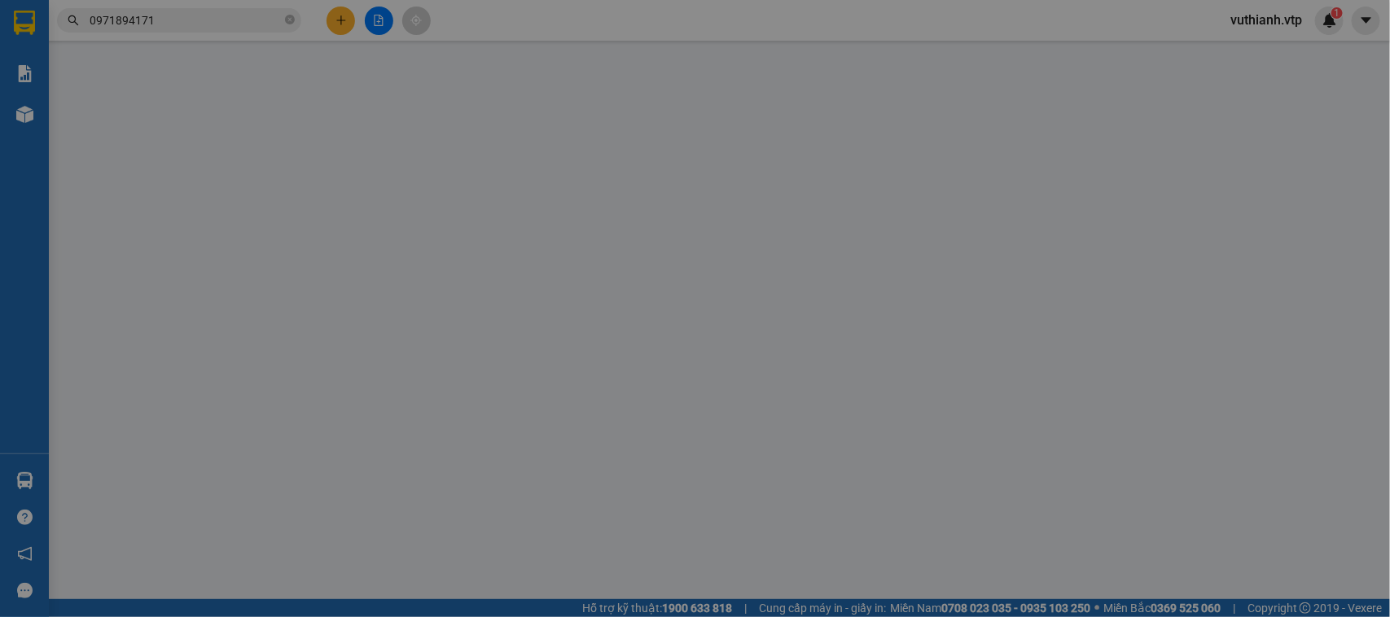
type input "0972060501"
type input "0984518518"
type input "Dũng"
type input "40.000"
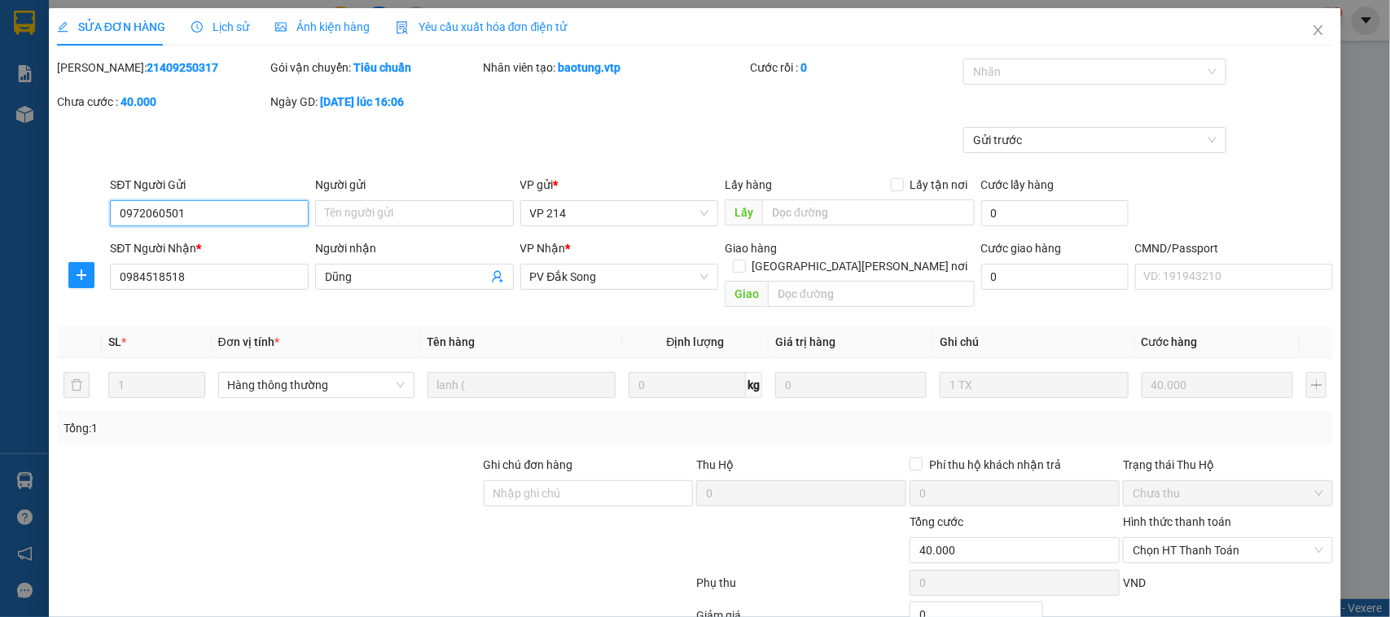
type input "2.000"
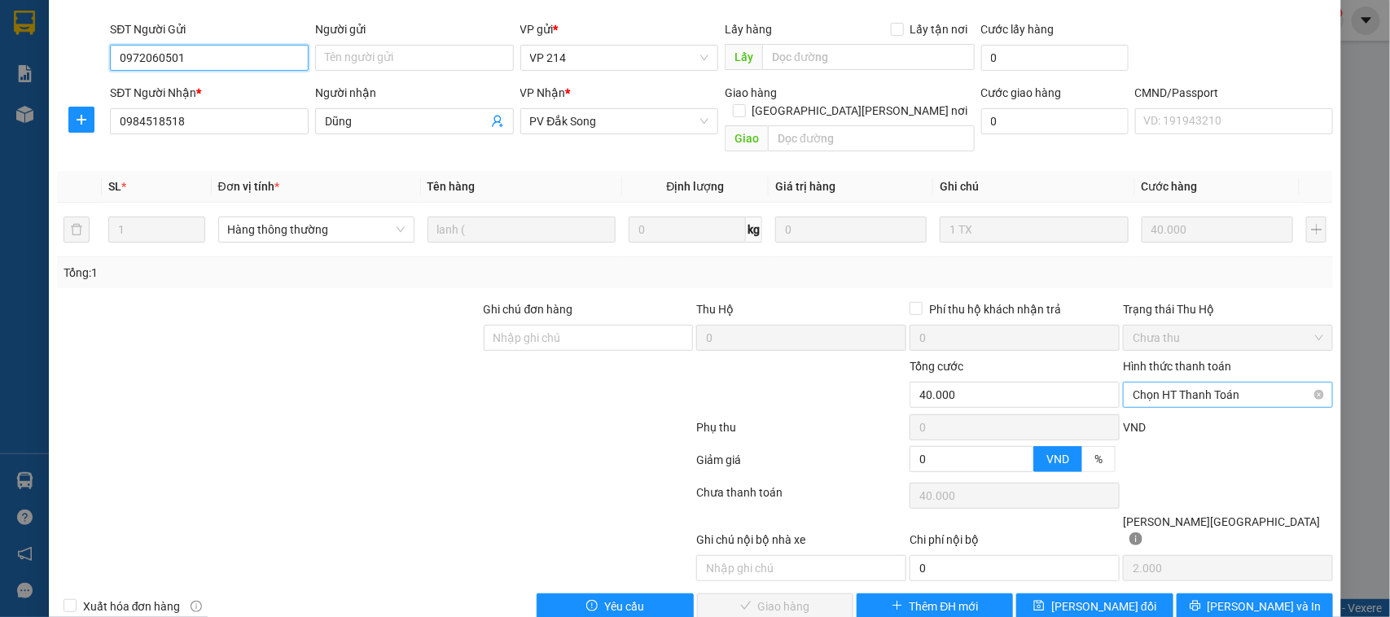
click at [1192, 383] on span "Chọn HT Thanh Toán" at bounding box center [1228, 395] width 191 height 24
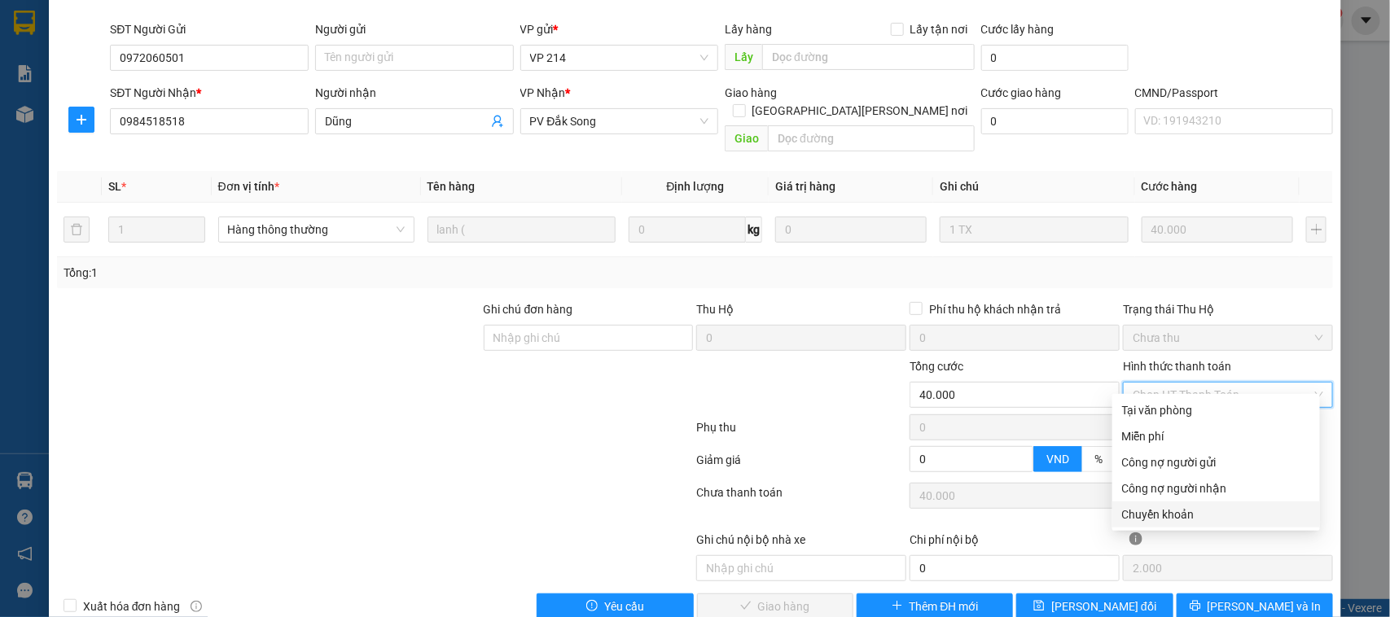
click at [1163, 515] on div "Chuyển khoản" at bounding box center [1216, 515] width 188 height 18
type input "0"
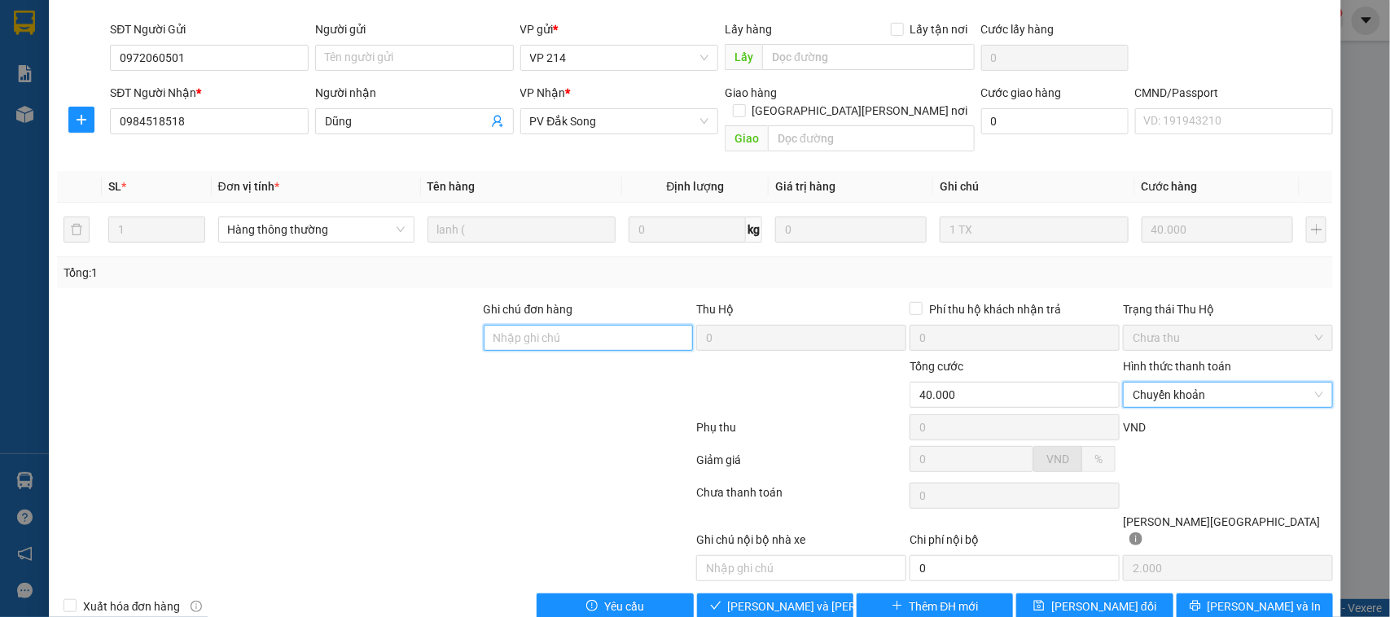
click at [564, 325] on input "Ghi chú đơn hàng" at bounding box center [589, 338] width 210 height 26
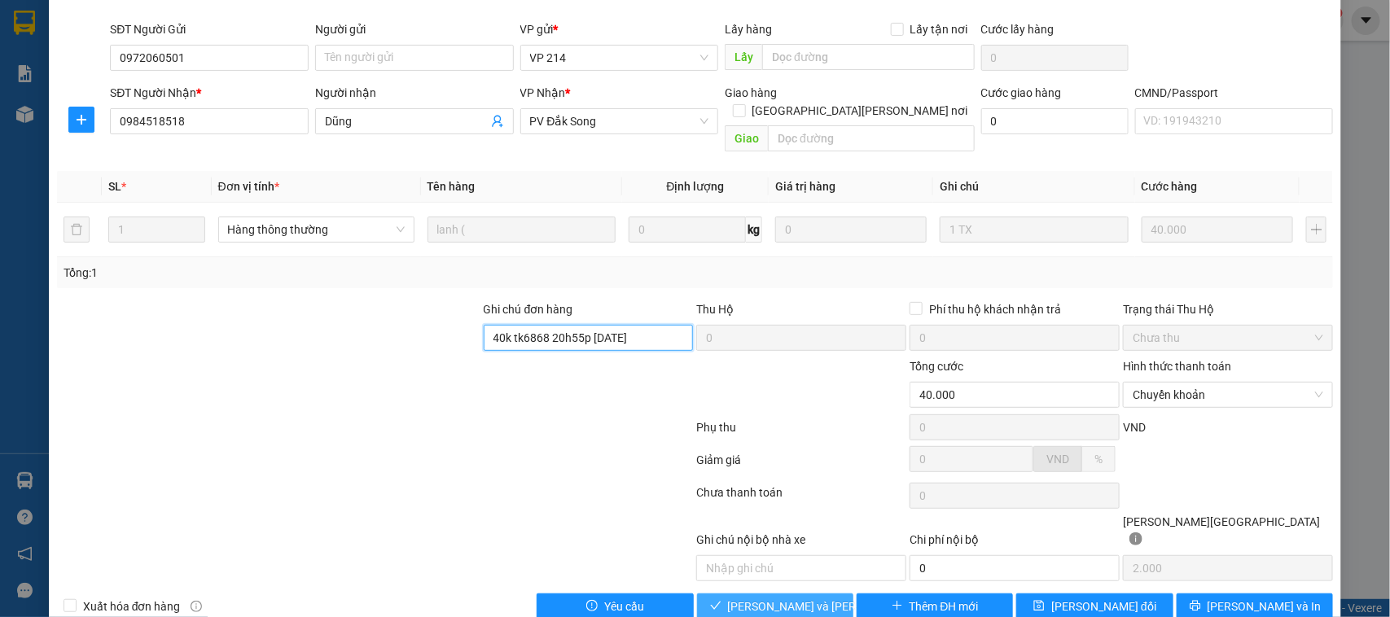
type input "40k tk6868 20h55p [DATE]"
click at [803, 598] on span "[PERSON_NAME] và [PERSON_NAME] hàng" at bounding box center [838, 607] width 220 height 18
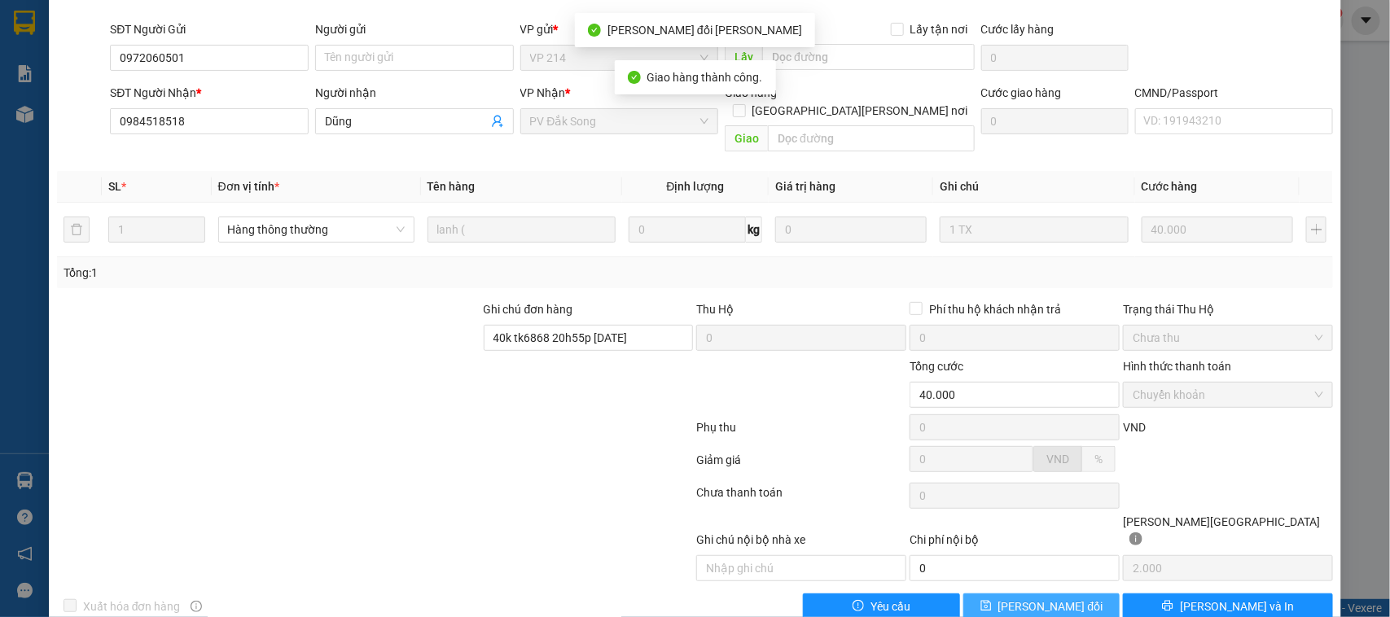
click at [1056, 598] on span "[PERSON_NAME] đổi" at bounding box center [1051, 607] width 105 height 18
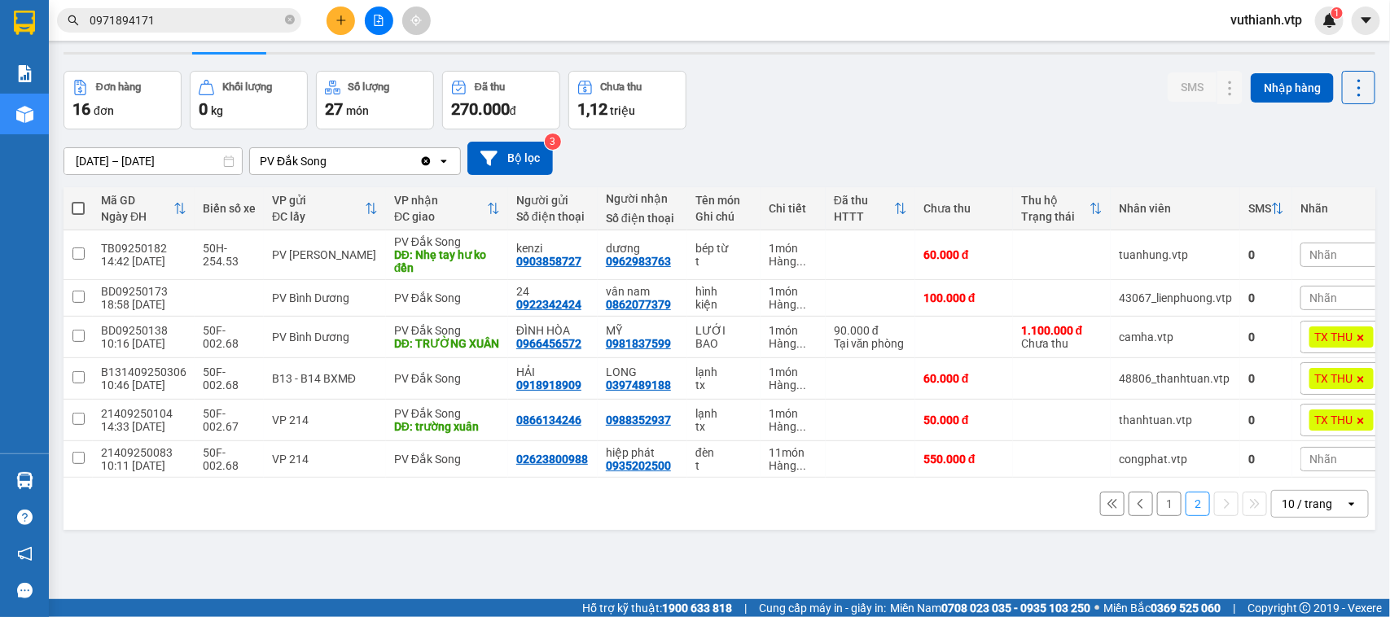
scroll to position [75, 0]
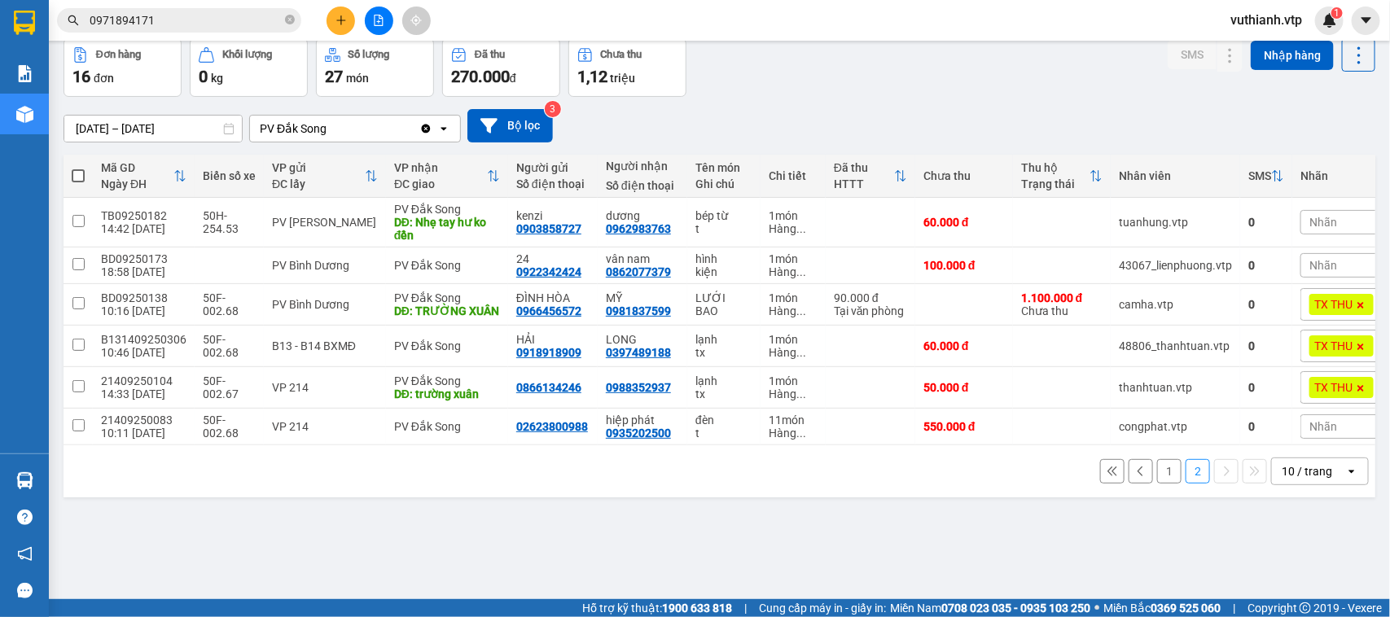
click at [1157, 484] on button "1" at bounding box center [1169, 471] width 24 height 24
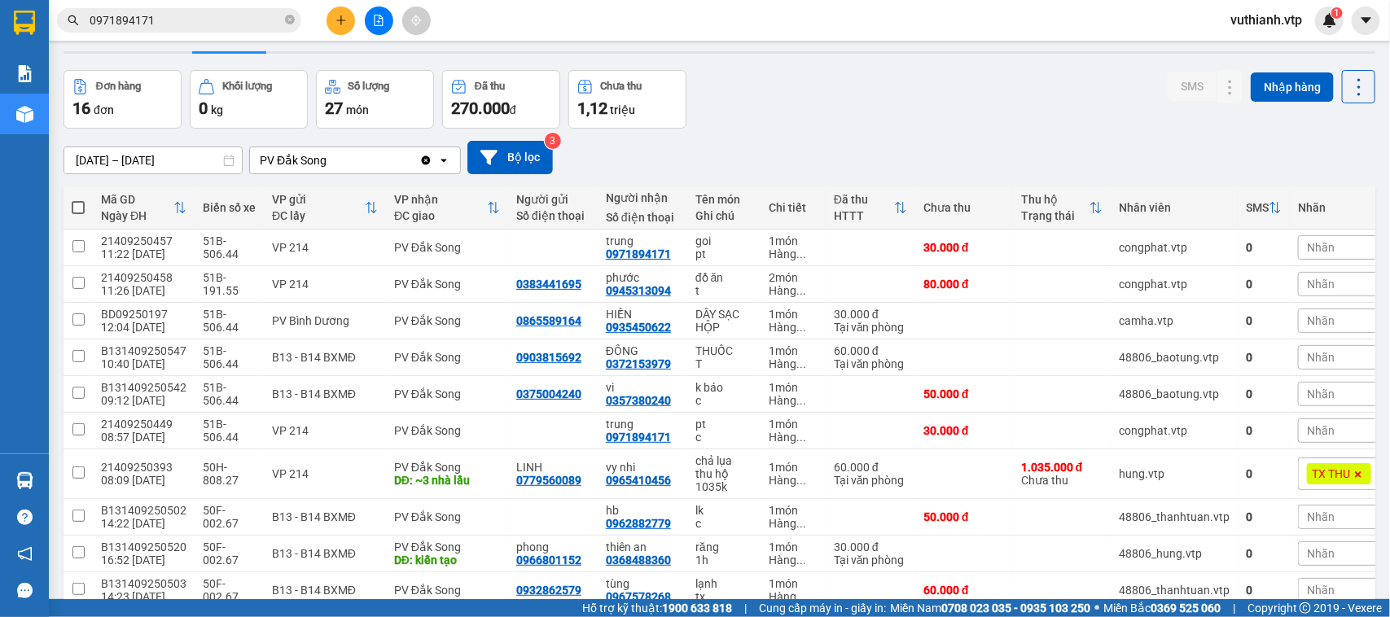
scroll to position [0, 0]
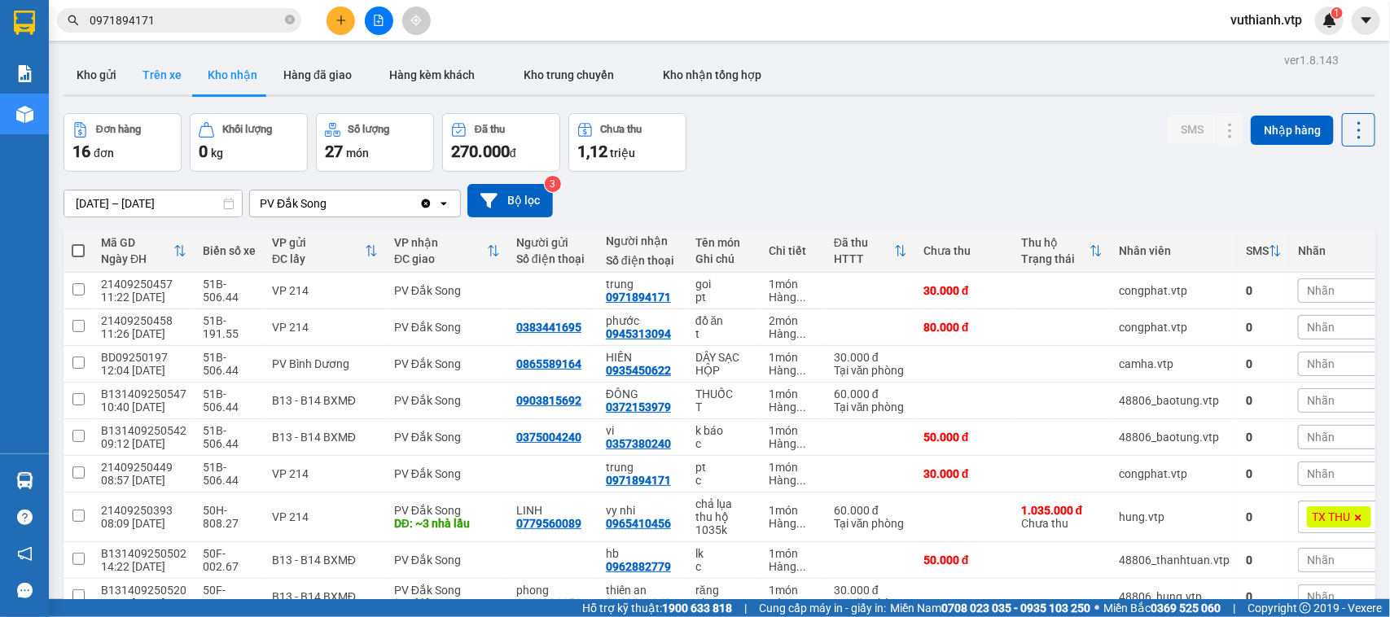
click at [182, 79] on button "Trên xe" at bounding box center [161, 74] width 65 height 39
type input "[DATE] – [DATE]"
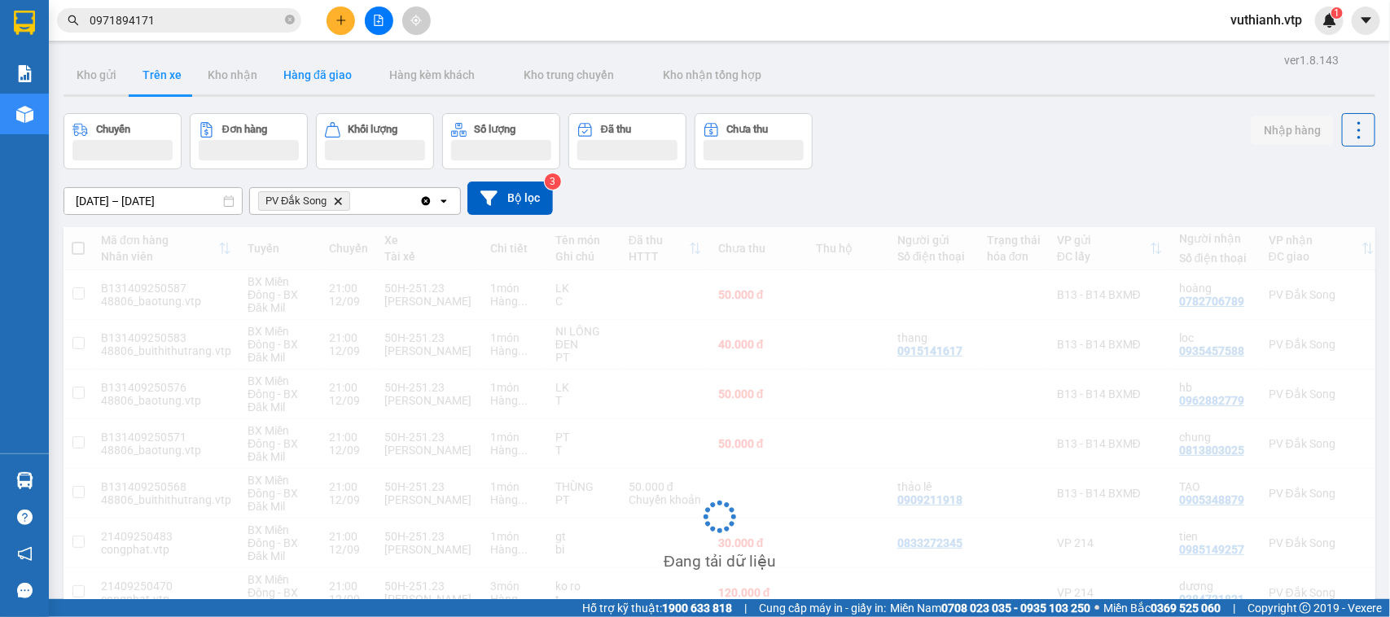
click at [308, 80] on button "Hàng đã giao" at bounding box center [317, 74] width 94 height 39
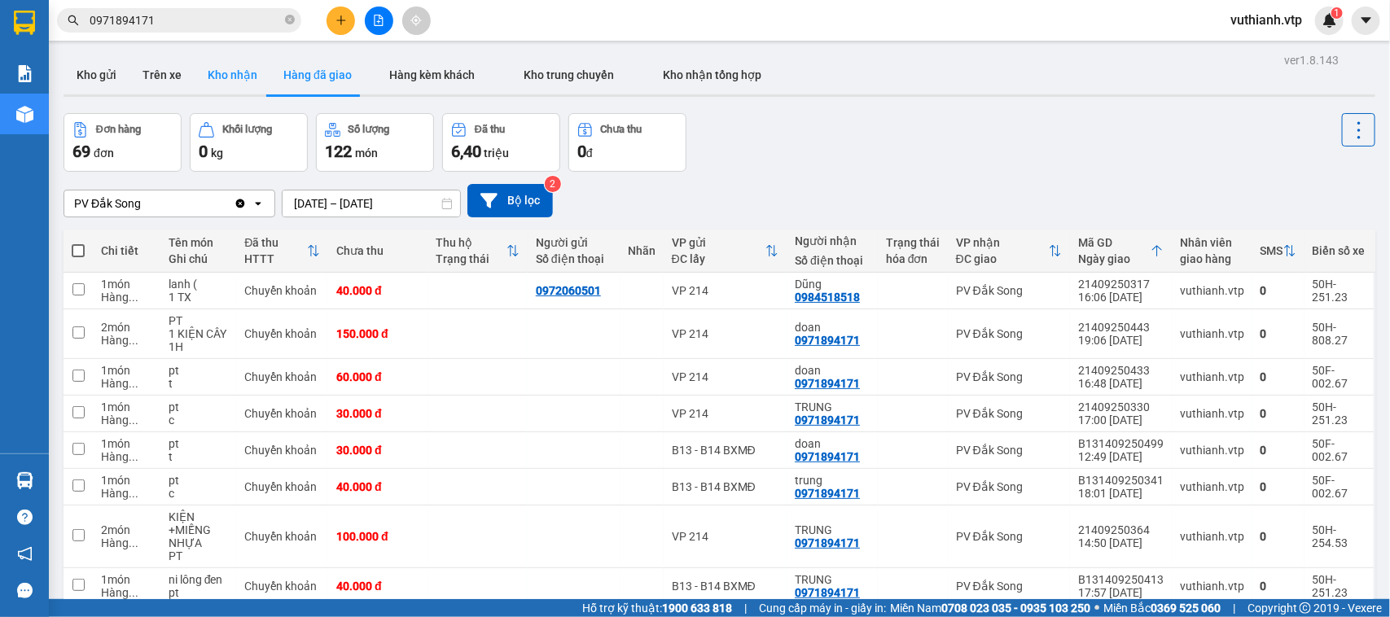
click at [228, 67] on button "Kho nhận" at bounding box center [233, 74] width 76 height 39
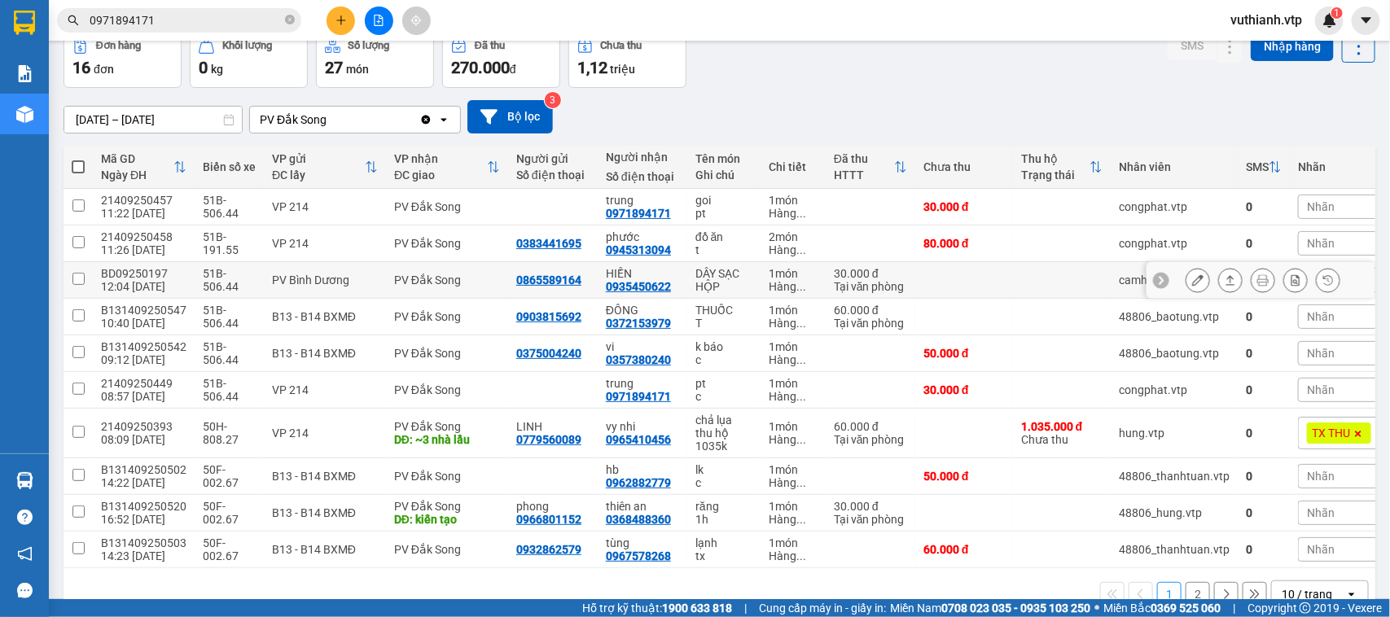
scroll to position [128, 0]
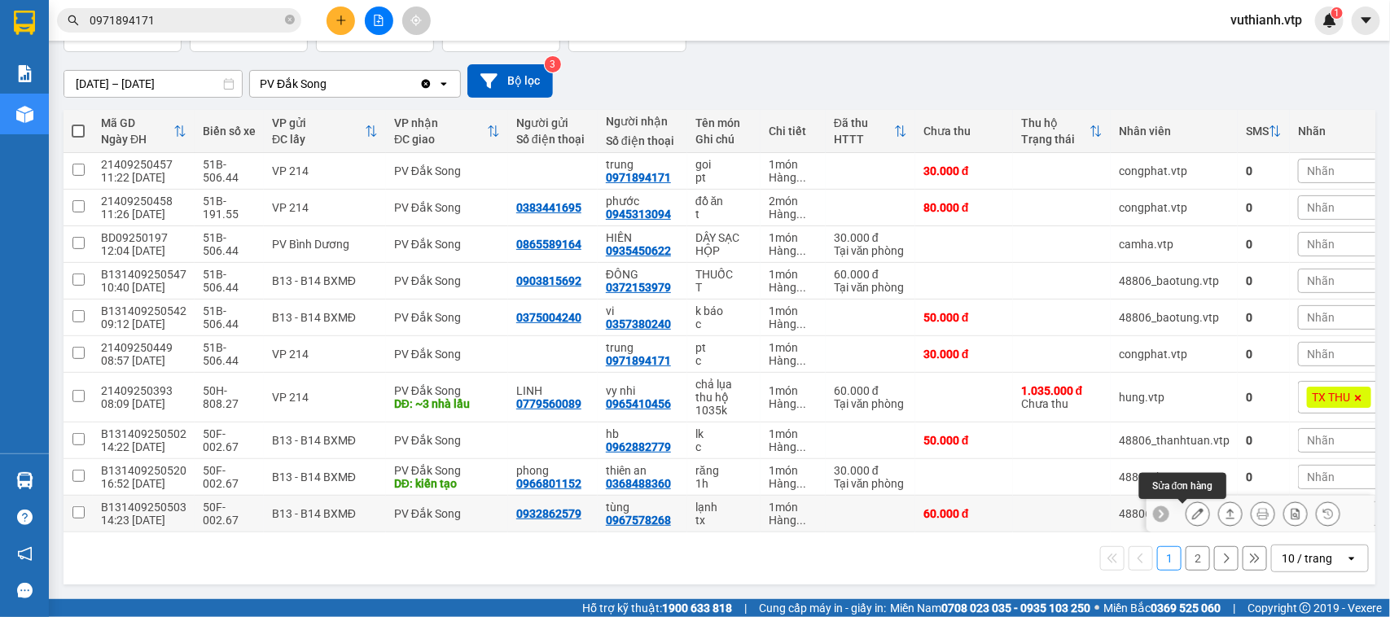
click at [1192, 508] on icon at bounding box center [1197, 513] width 11 height 11
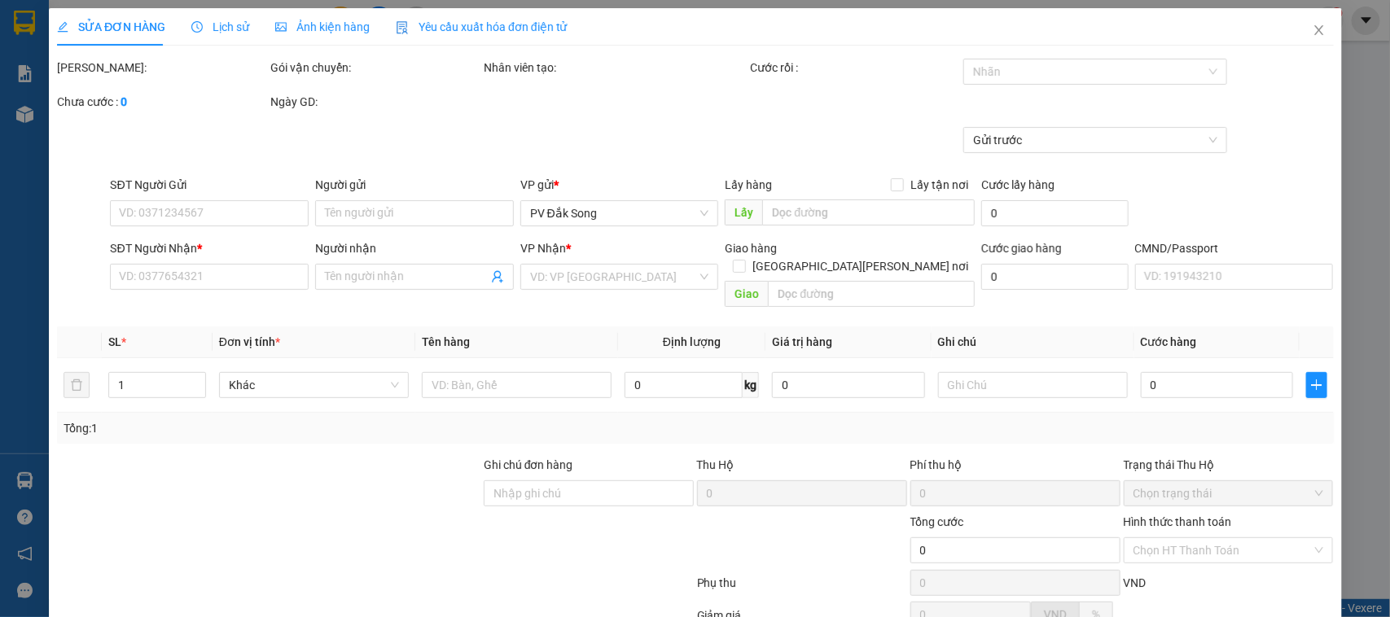
type input "3.000"
type input "0932862579"
type input "0967578268"
type input "tùng"
type input "60.000"
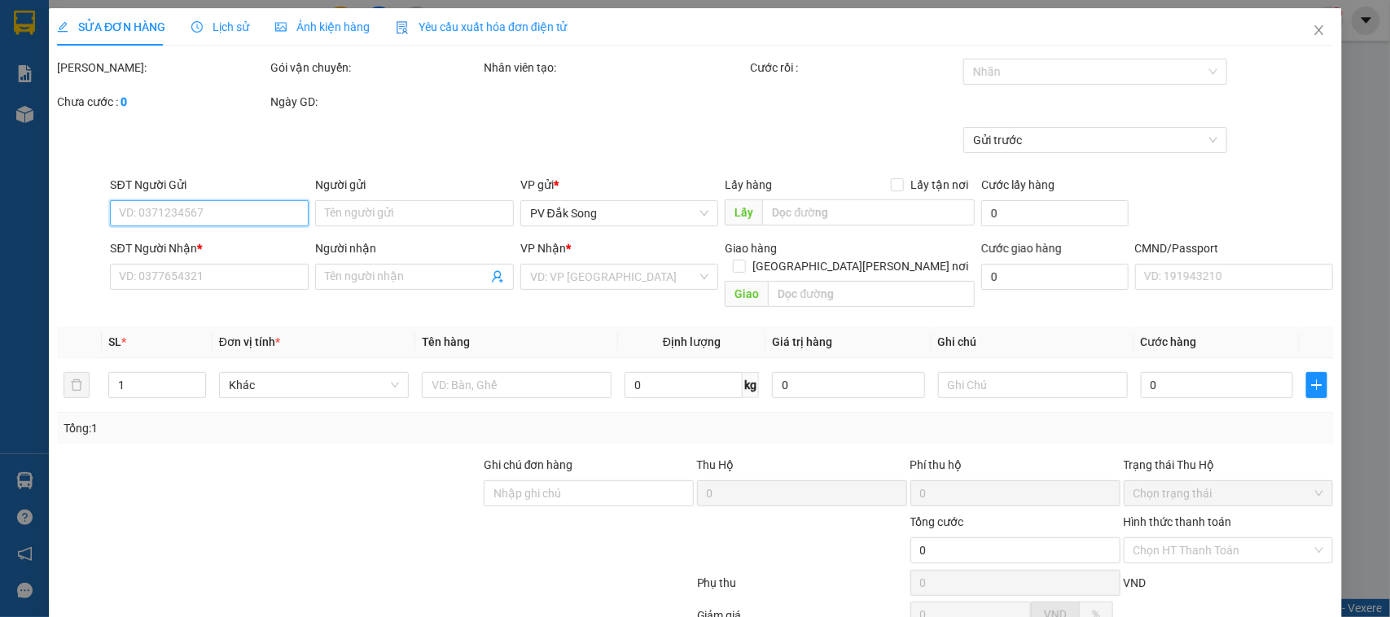
type input "60.000"
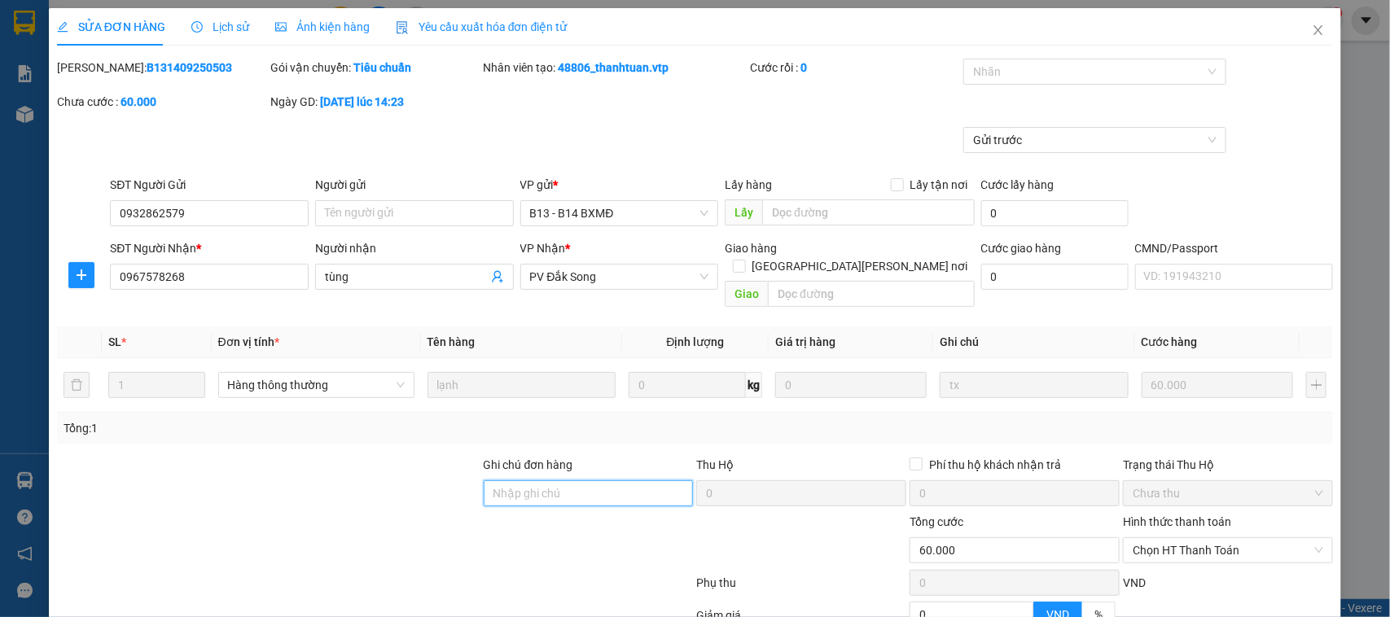
click at [527, 481] on input "Ghi chú đơn hàng" at bounding box center [589, 494] width 210 height 26
click at [1204, 538] on span "Chọn HT Thanh Toán" at bounding box center [1228, 550] width 191 height 24
type input "60k tk6868 20h57p [DATE]"
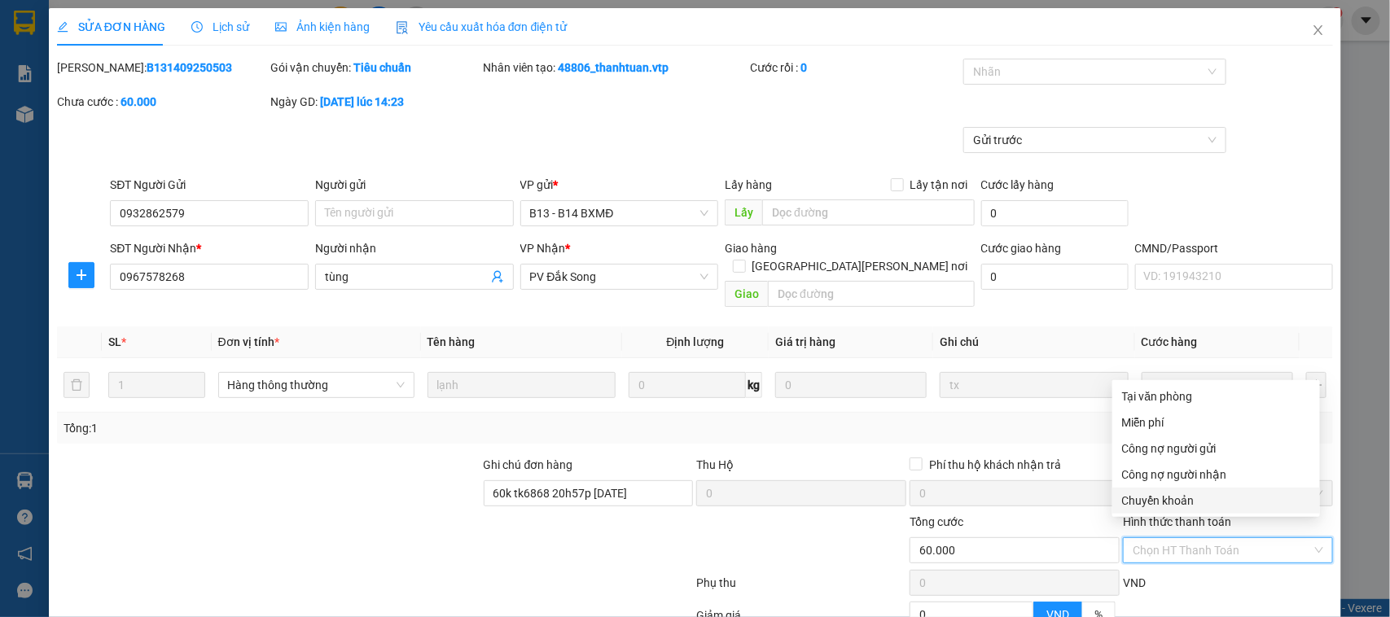
click at [1197, 493] on div "Chuyển khoản" at bounding box center [1216, 501] width 188 height 18
type input "0"
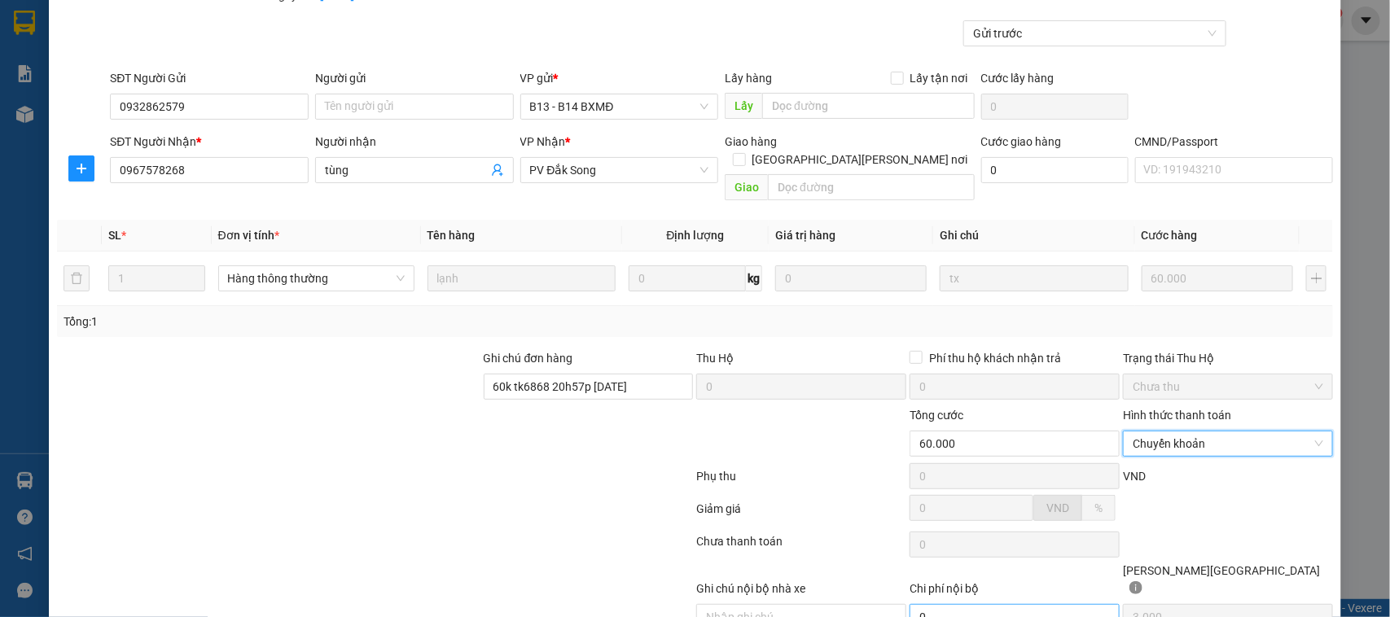
scroll to position [156, 0]
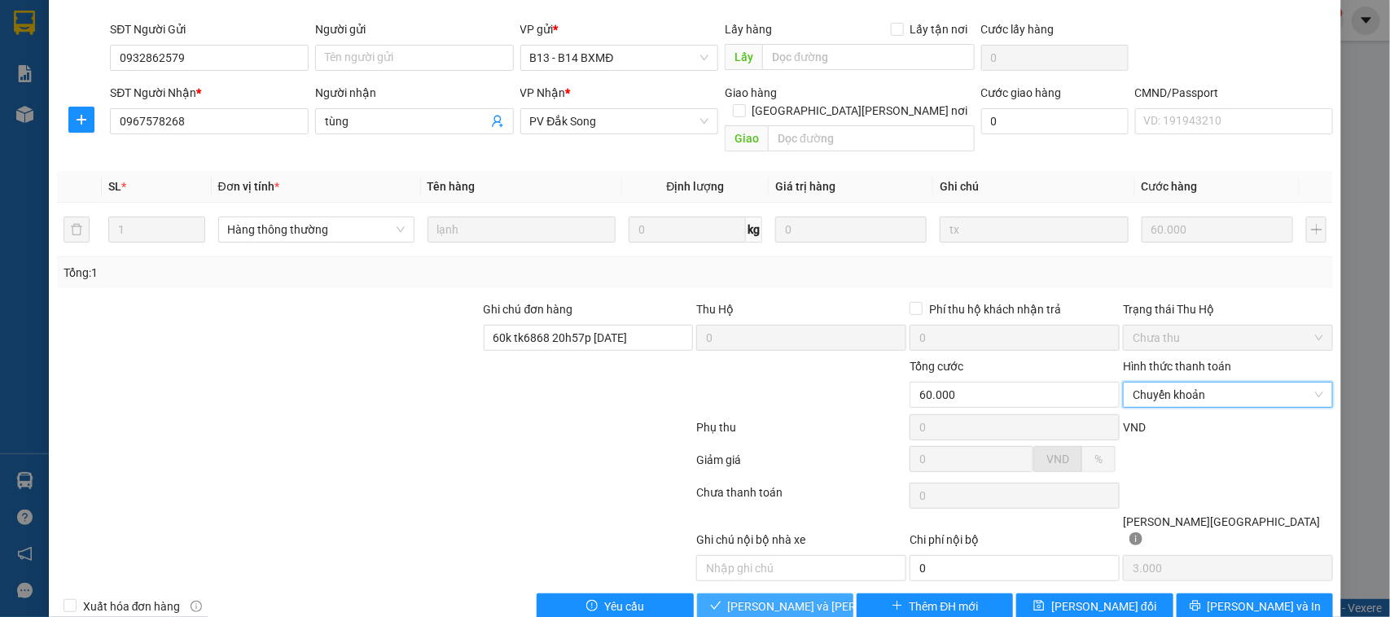
click at [797, 598] on span "[PERSON_NAME] và [PERSON_NAME] hàng" at bounding box center [838, 607] width 220 height 18
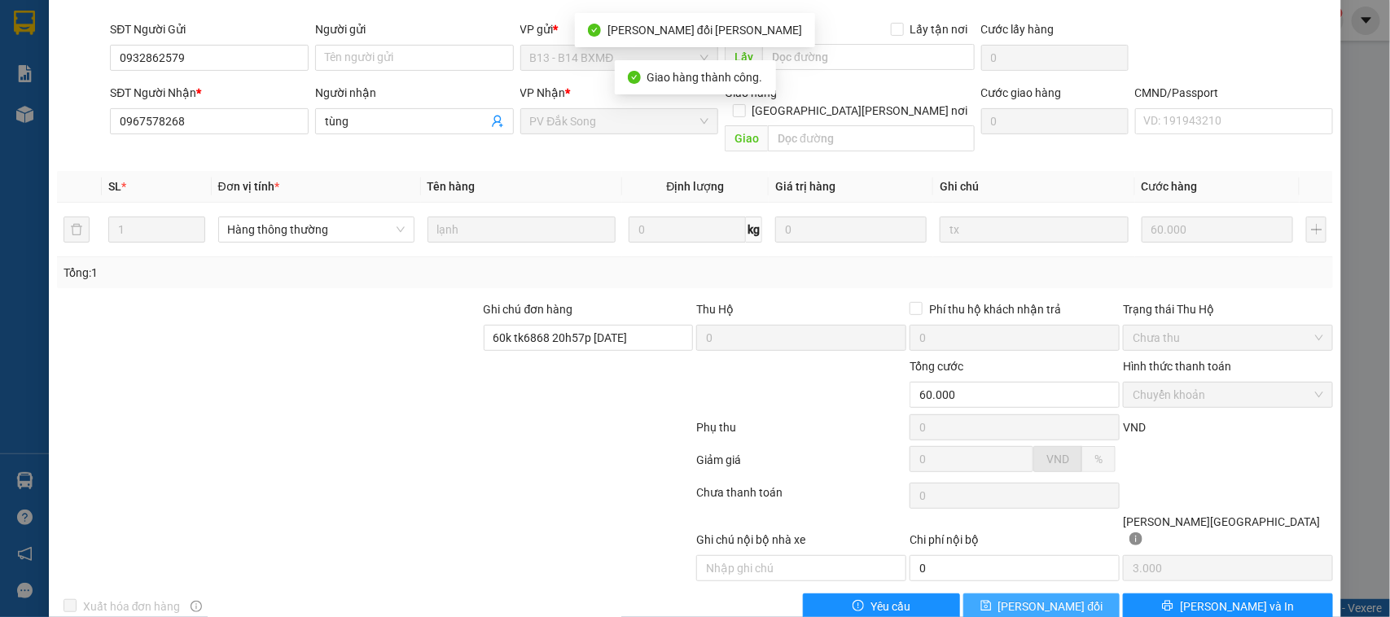
click at [1047, 598] on span "[PERSON_NAME] đổi" at bounding box center [1051, 607] width 105 height 18
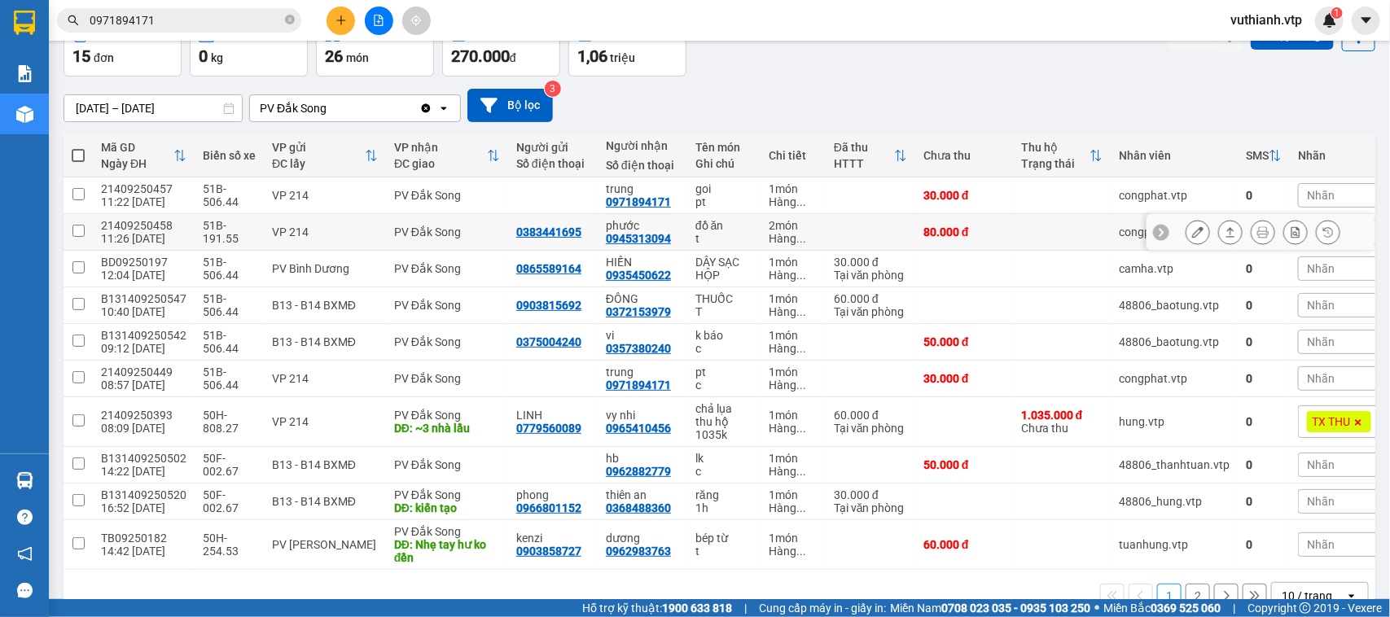
scroll to position [141, 0]
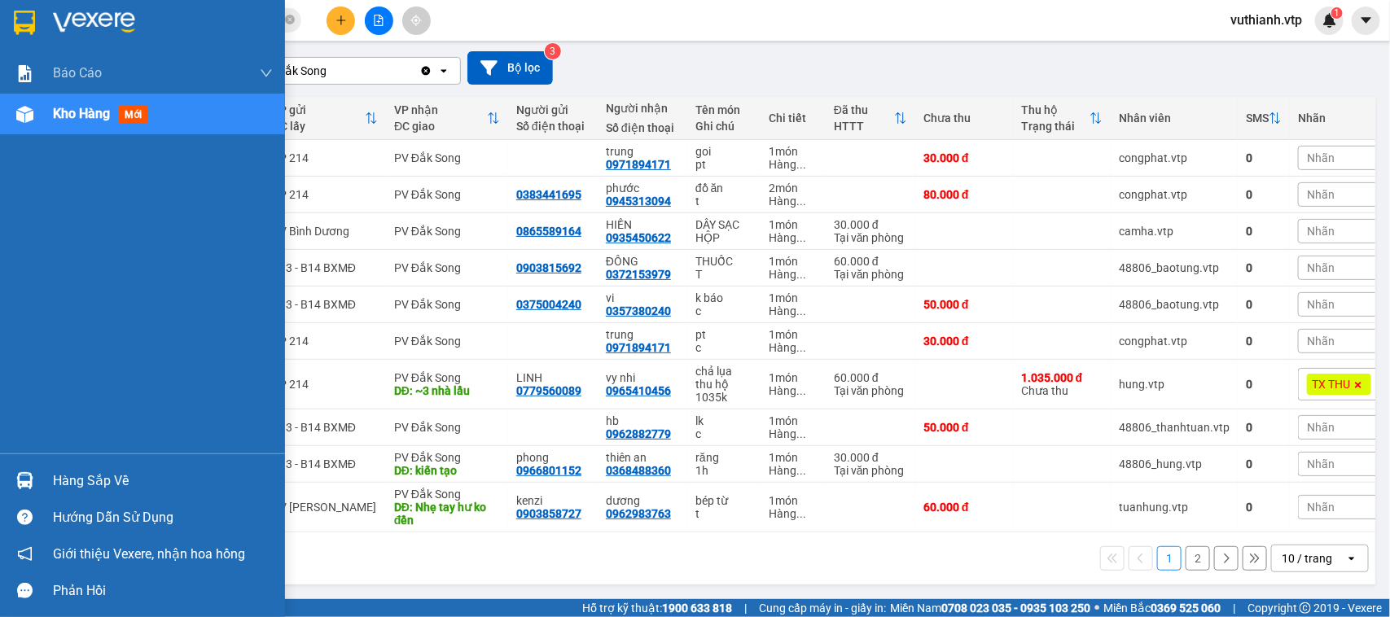
click at [33, 476] on img at bounding box center [24, 480] width 17 height 17
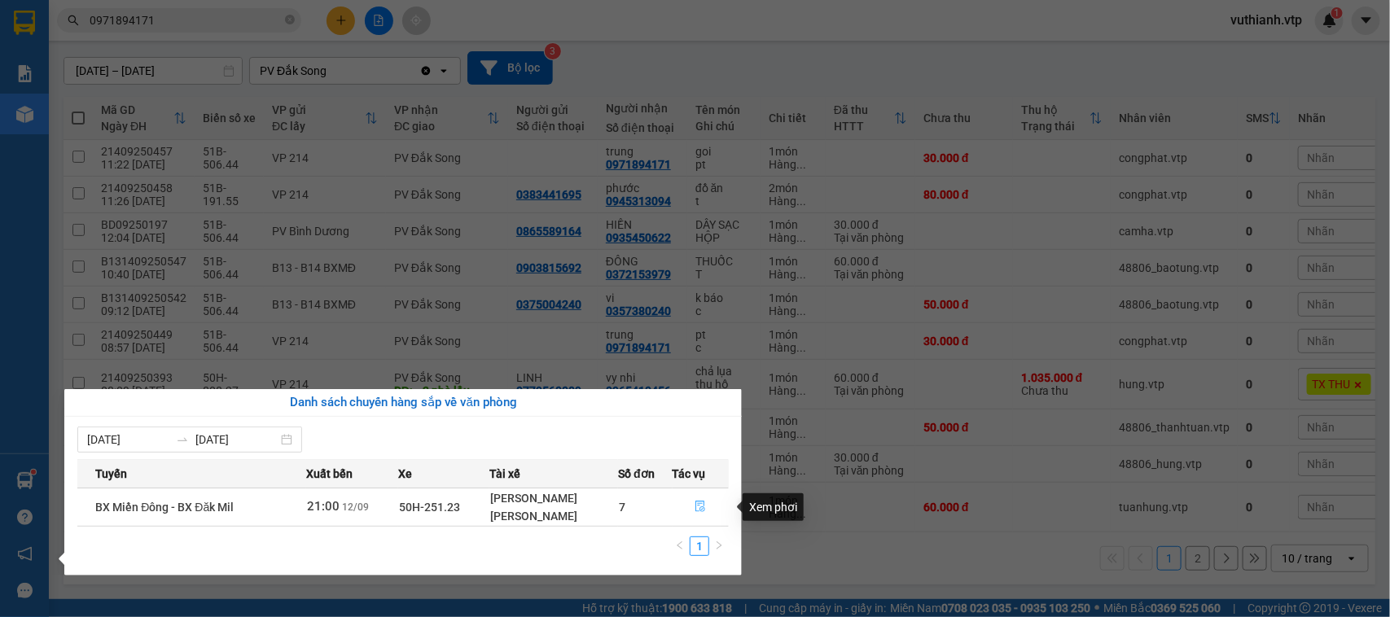
click at [697, 511] on icon "file-done" at bounding box center [700, 506] width 11 height 11
